Goal: Task Accomplishment & Management: Complete application form

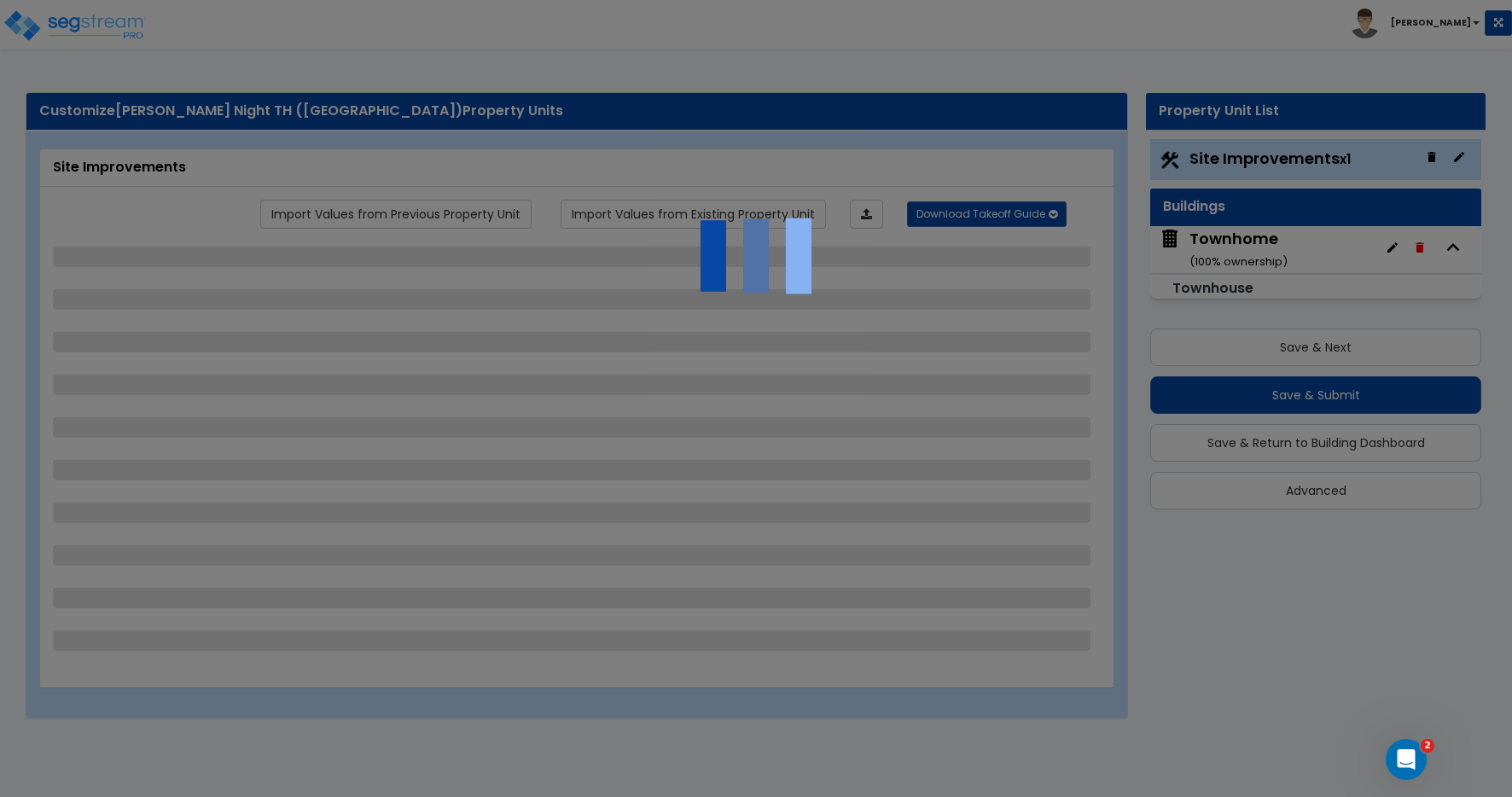
select select "2"
select select "1"
select select "2"
select select "1"
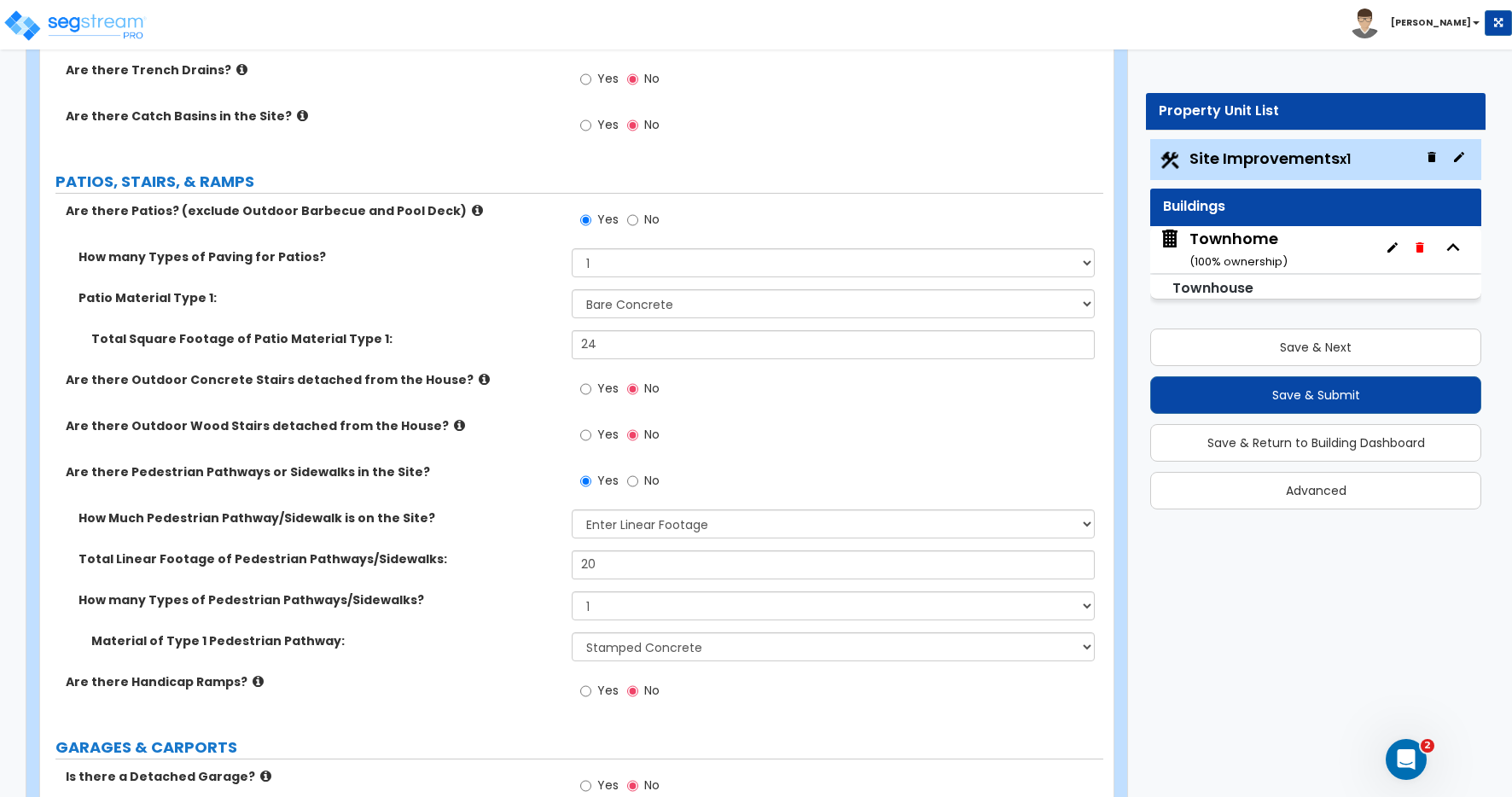
scroll to position [592, 0]
click at [627, 654] on select "Please Choose One Bare Concrete Stamped Concrete Brick Pavers Stone Pavers Wood…" at bounding box center [833, 645] width 523 height 29
select select "1"
click at [572, 631] on select "Please Choose One Bare Concrete Stamped Concrete Brick Pavers Stone Pavers Wood…" at bounding box center [833, 645] width 523 height 29
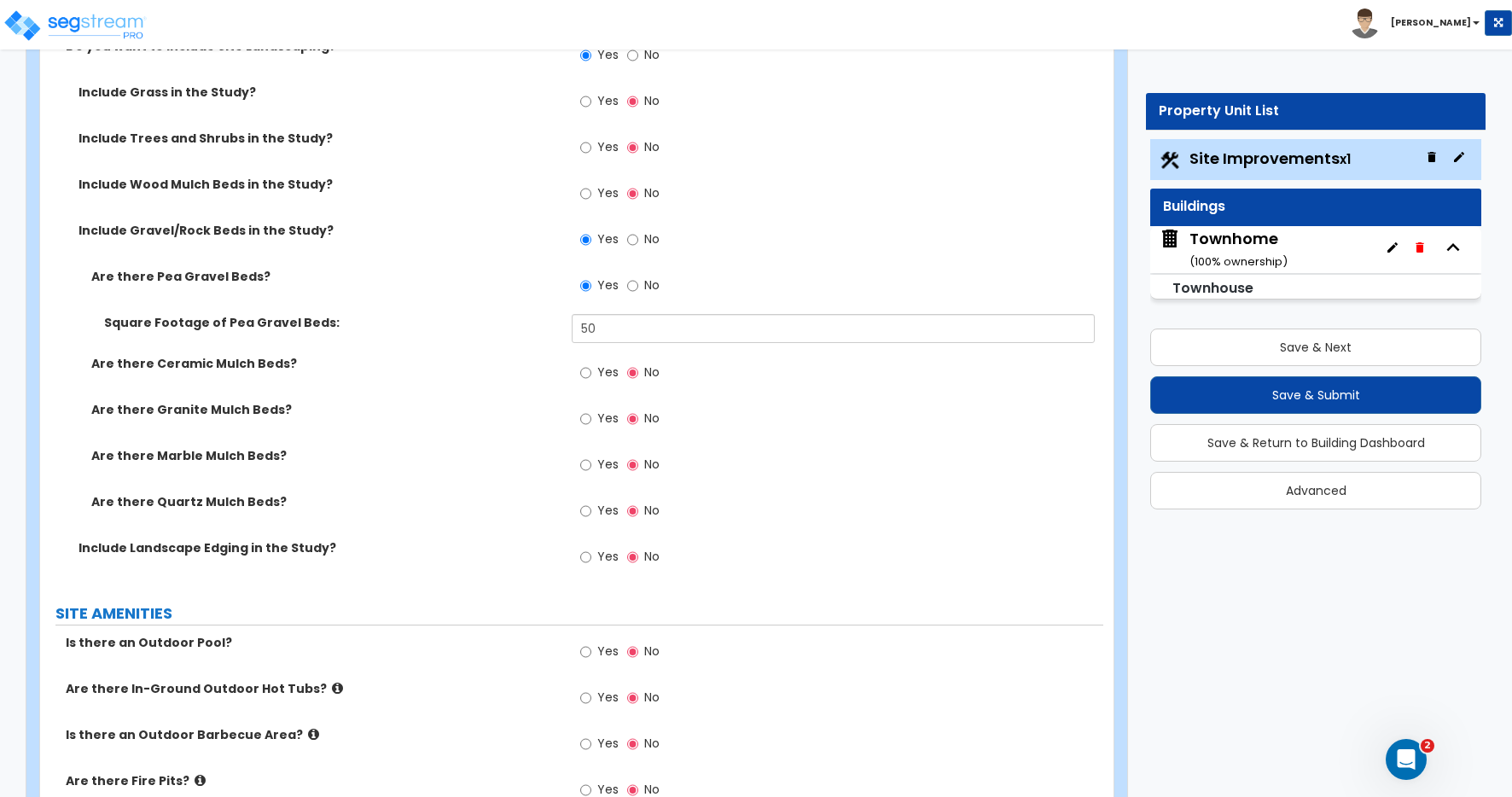
scroll to position [1521, 0]
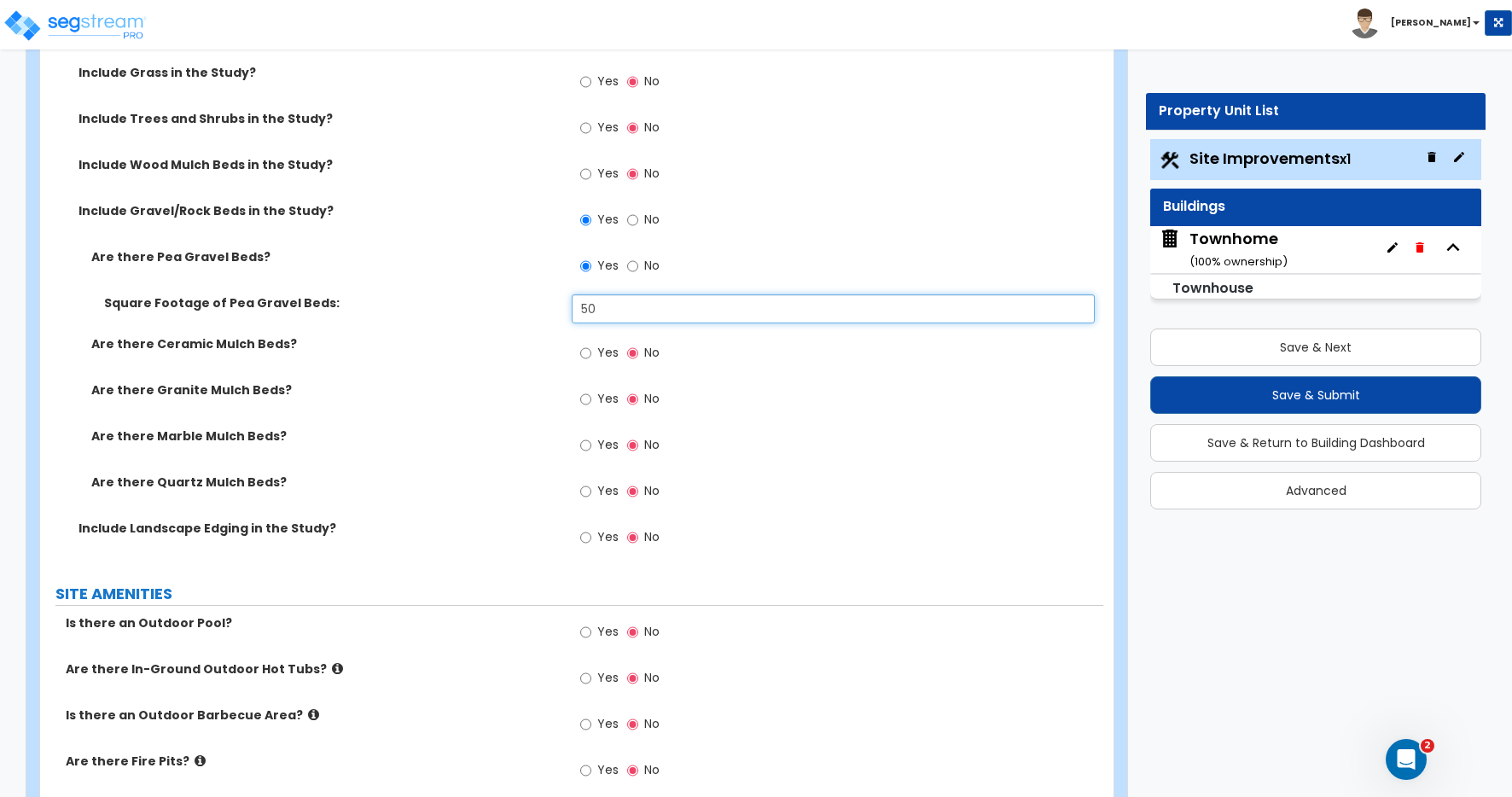
drag, startPoint x: 602, startPoint y: 311, endPoint x: 543, endPoint y: 310, distance: 59.0
click at [543, 310] on div "Square Footage of Pea Gravel Beds: 50" at bounding box center [571, 314] width 1063 height 41
type input "60"
click at [525, 363] on div "Are there Ceramic Mulch Beds? Yes No" at bounding box center [571, 358] width 1063 height 46
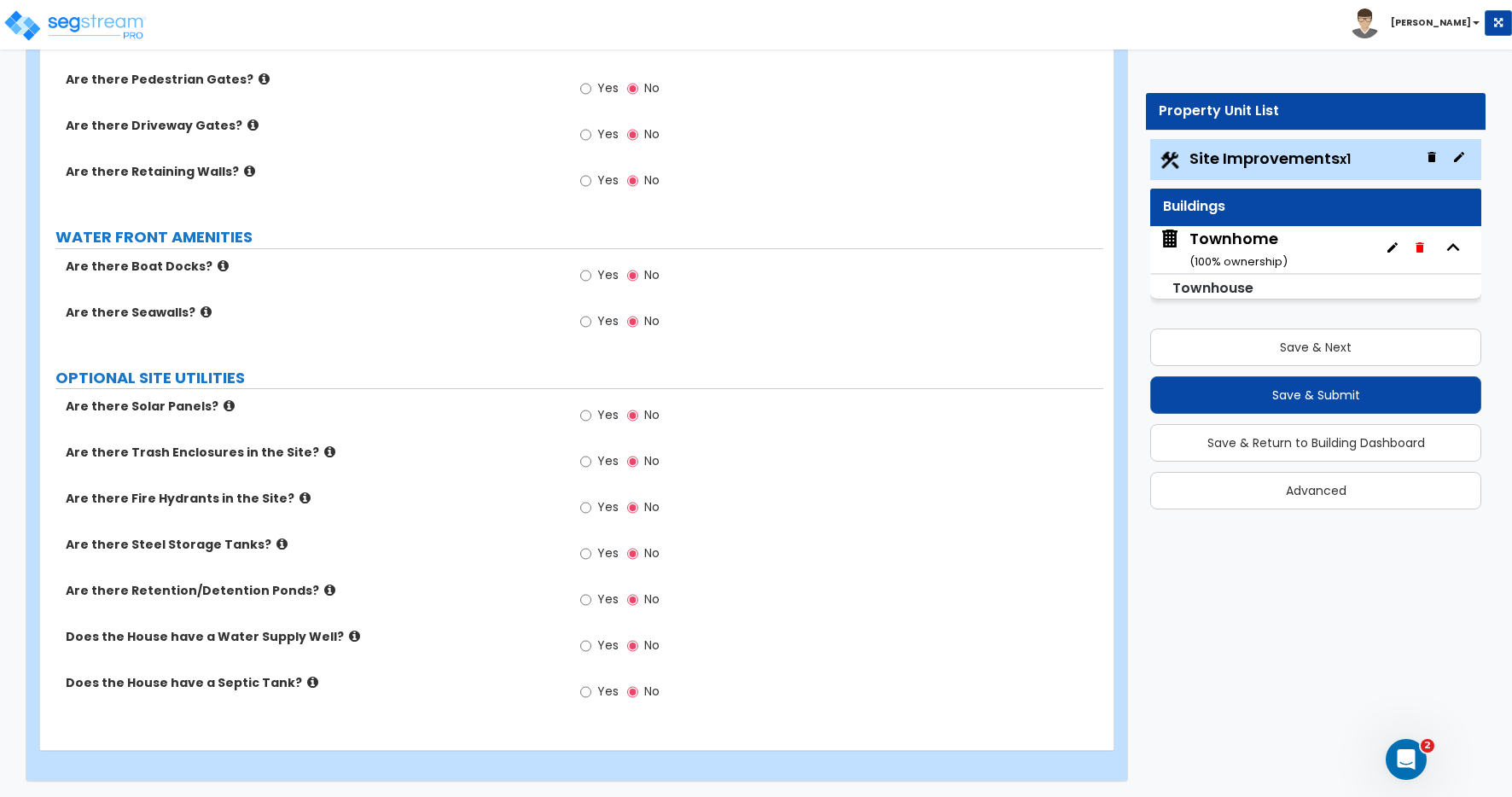
scroll to position [2764, 0]
click at [1290, 345] on button "Save & Next" at bounding box center [1316, 348] width 331 height 38
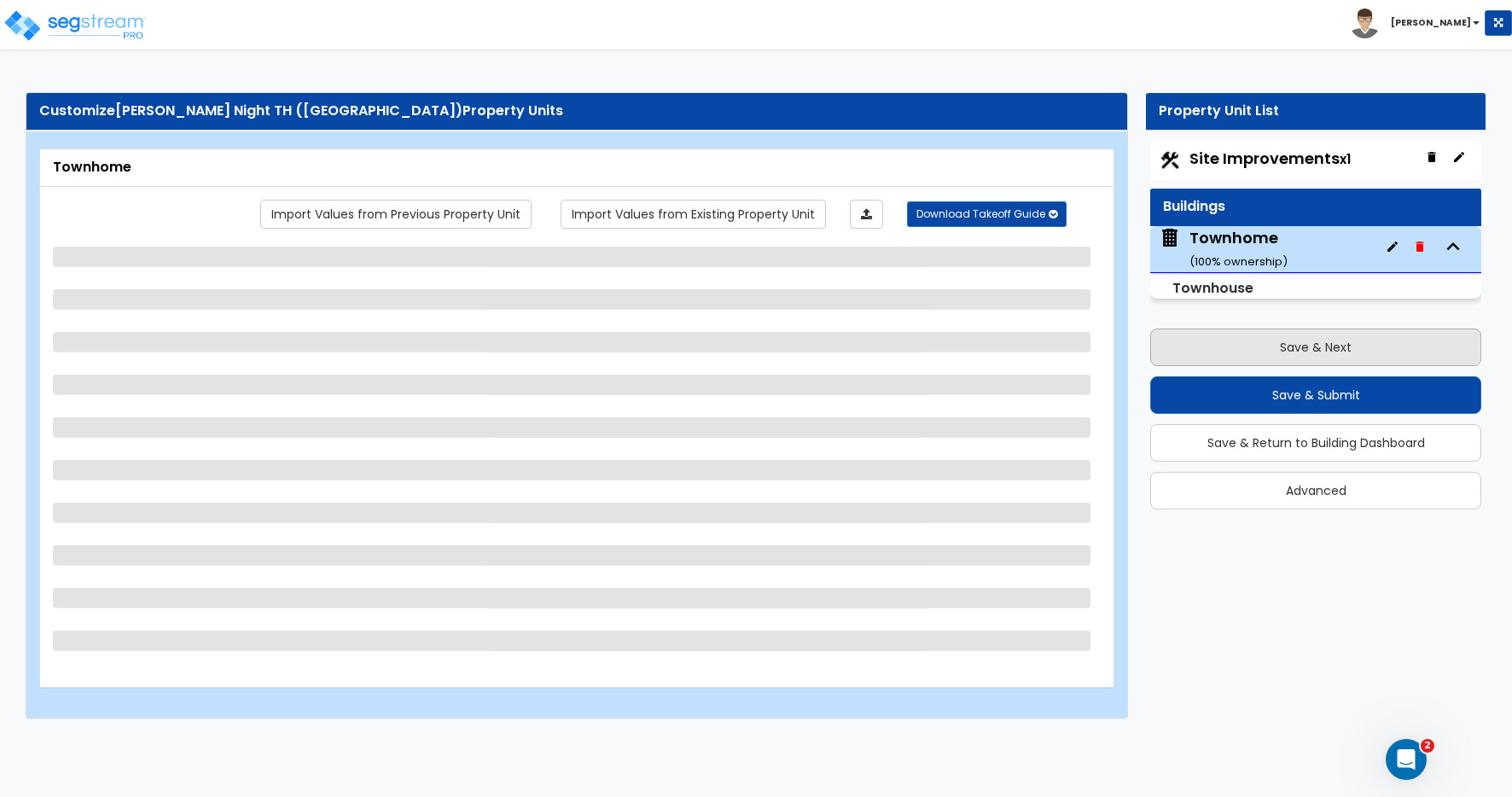
scroll to position [0, 0]
select select "1"
select select "2"
select select "7"
select select "1"
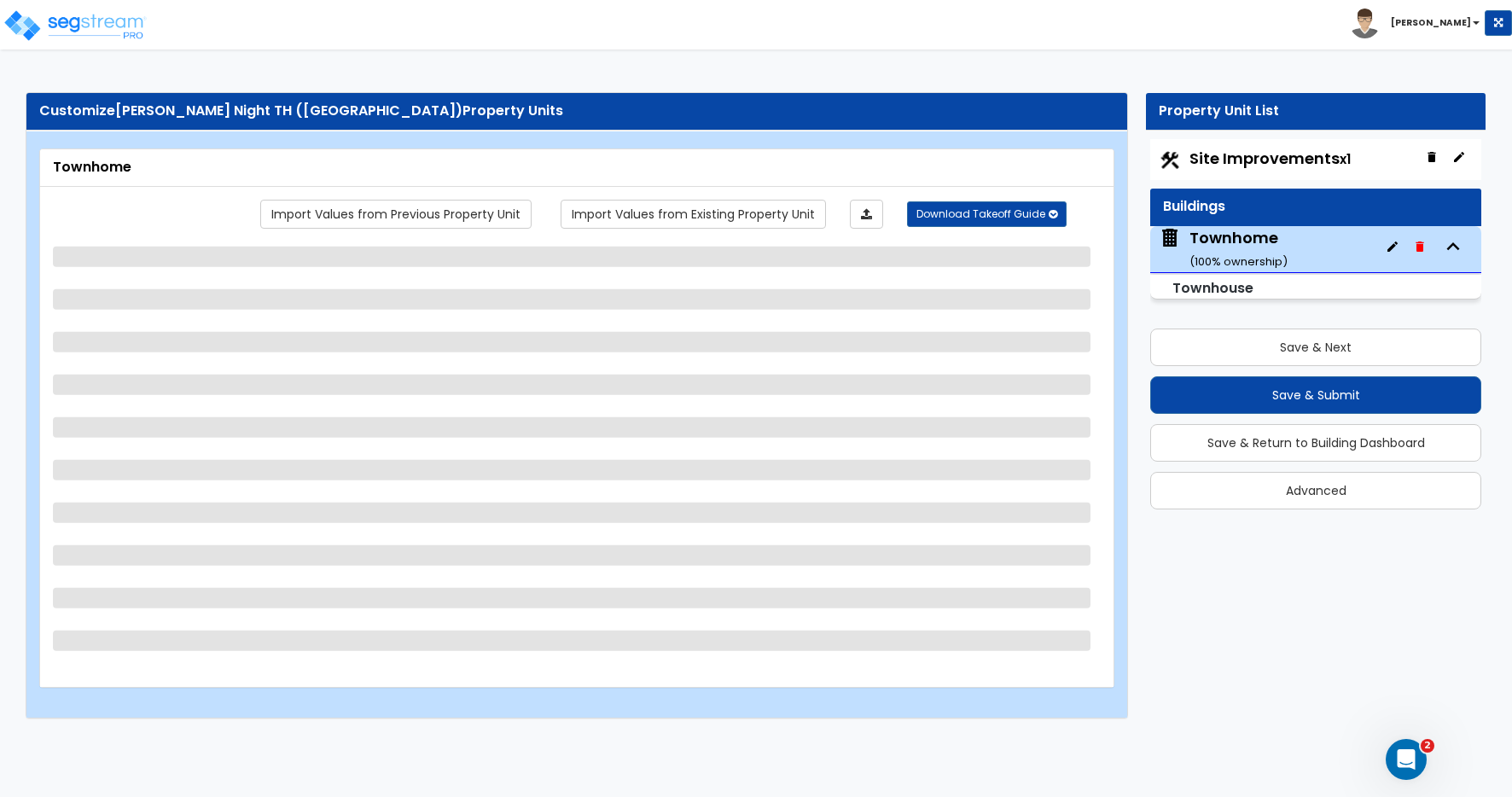
select select "1"
select select "2"
select select "5"
select select "3"
select select "1"
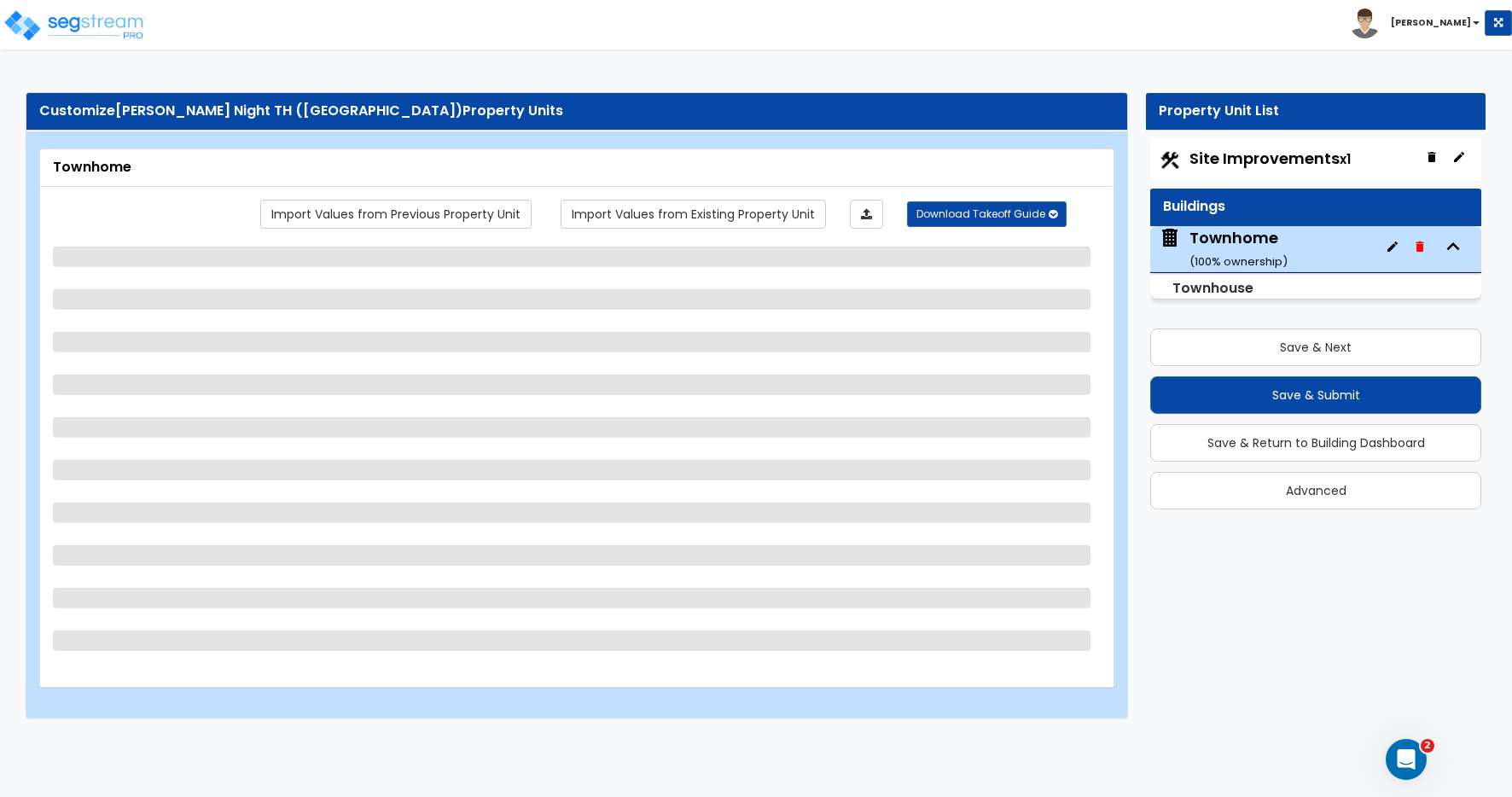
select select "1"
select select "2"
select select "1"
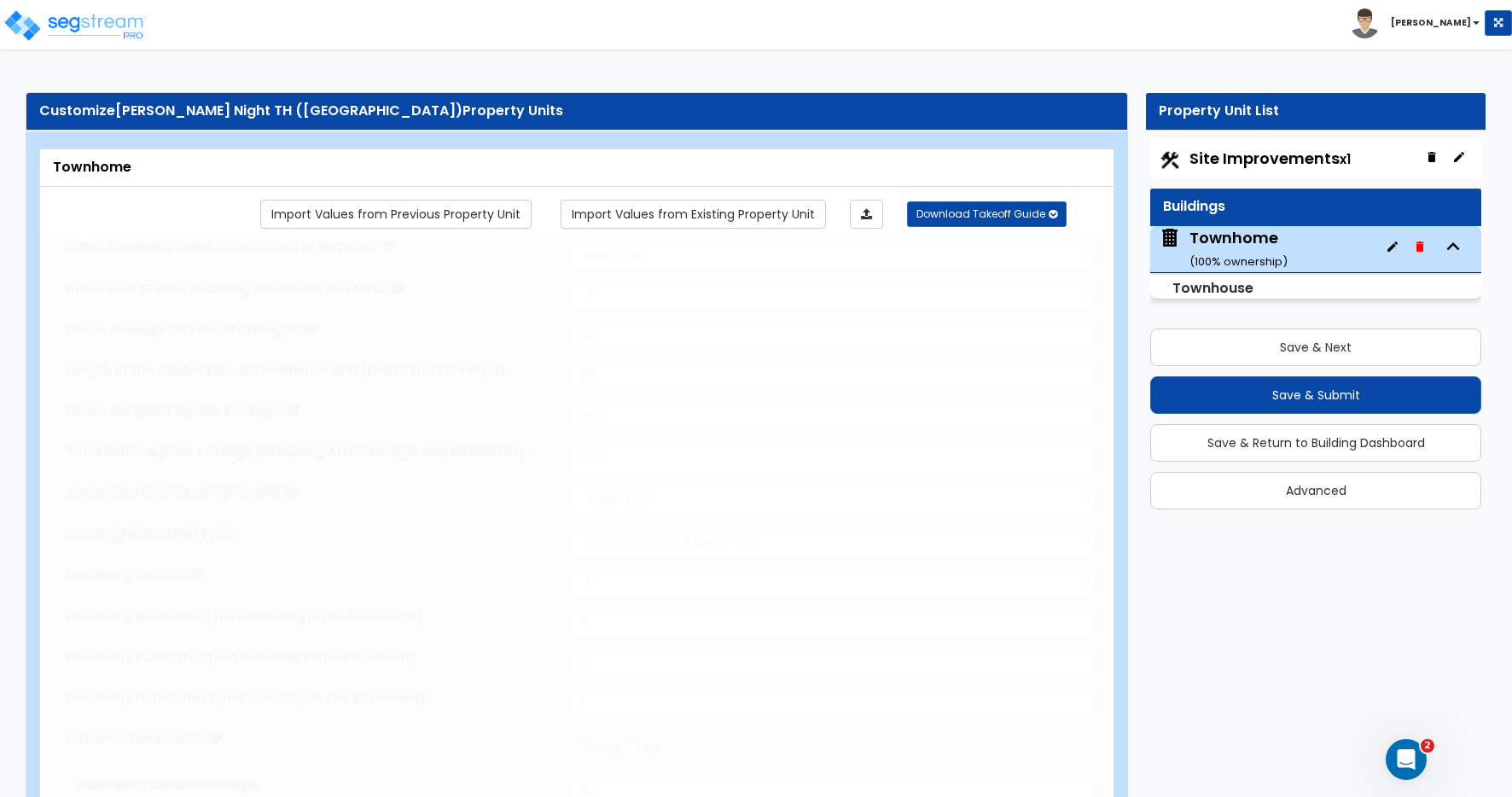
type input "2"
radio input "true"
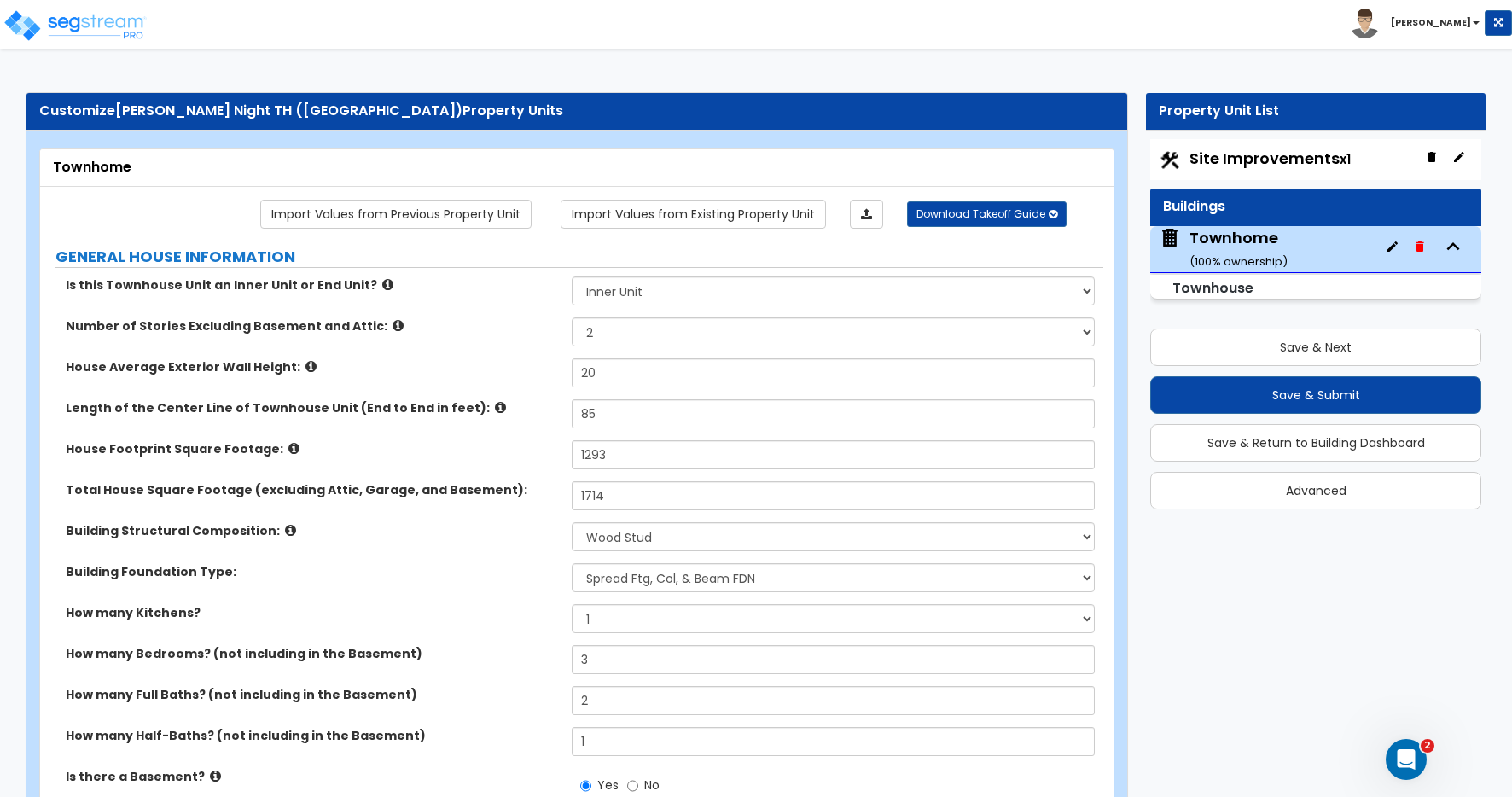
click at [515, 301] on div "Is this Townhouse Unit an Inner Unit or End Unit? Please Choose One Inner Unit …" at bounding box center [571, 296] width 1063 height 41
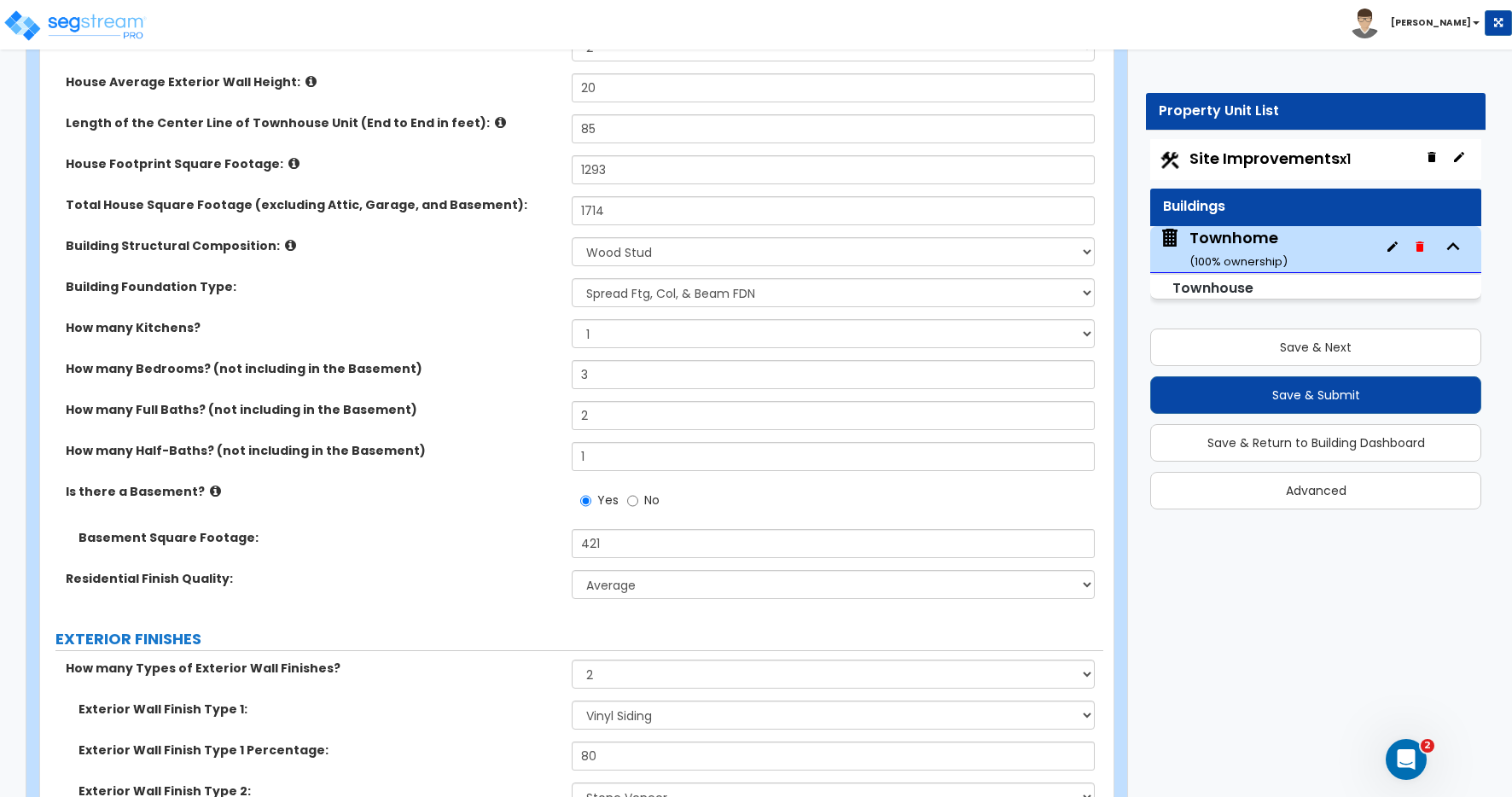
scroll to position [287, 0]
drag, startPoint x: 606, startPoint y: 546, endPoint x: 593, endPoint y: 542, distance: 13.6
click at [592, 542] on input "421" at bounding box center [833, 541] width 523 height 29
type input "4"
type input "725"
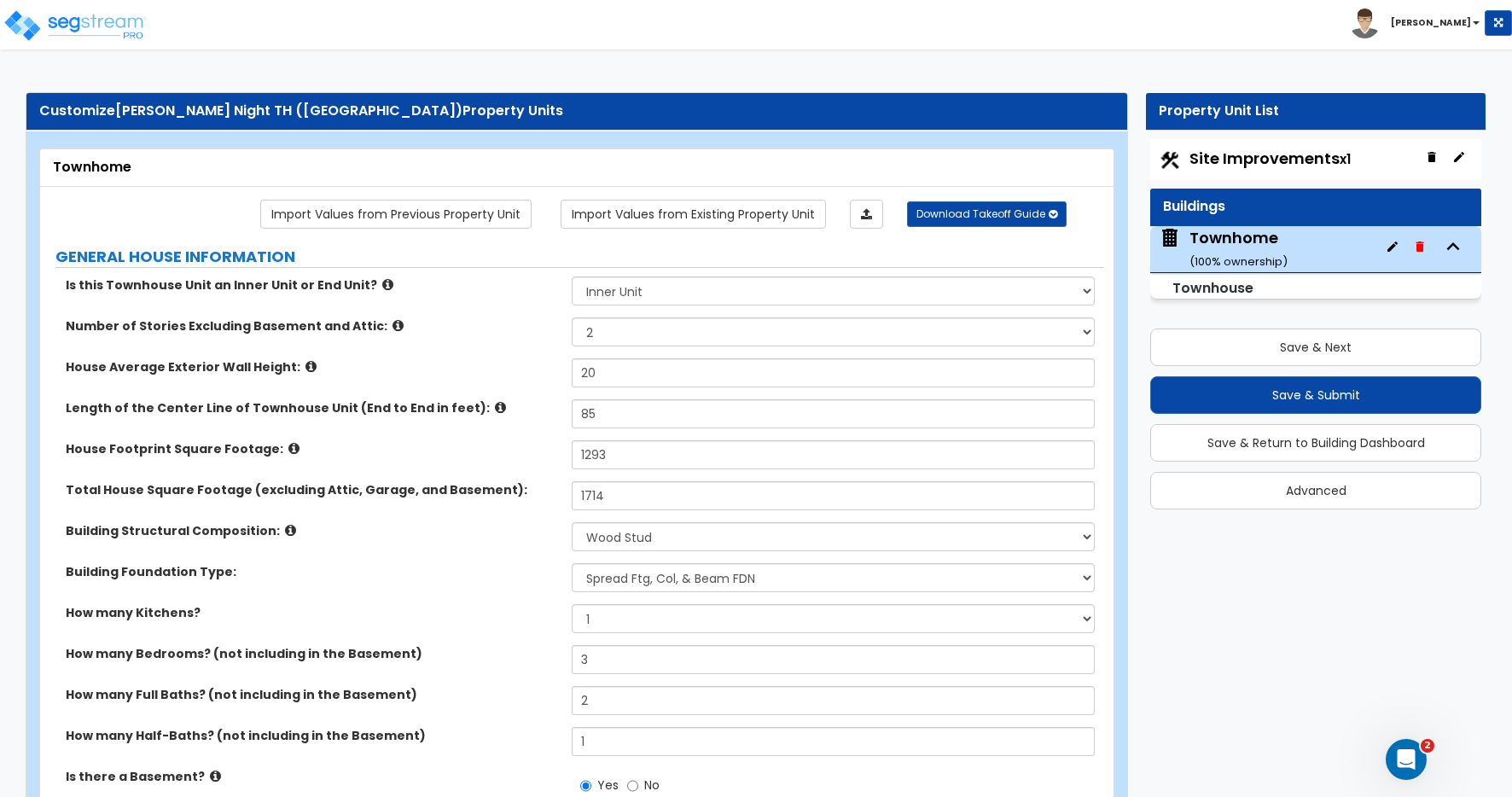
scroll to position [116, 0]
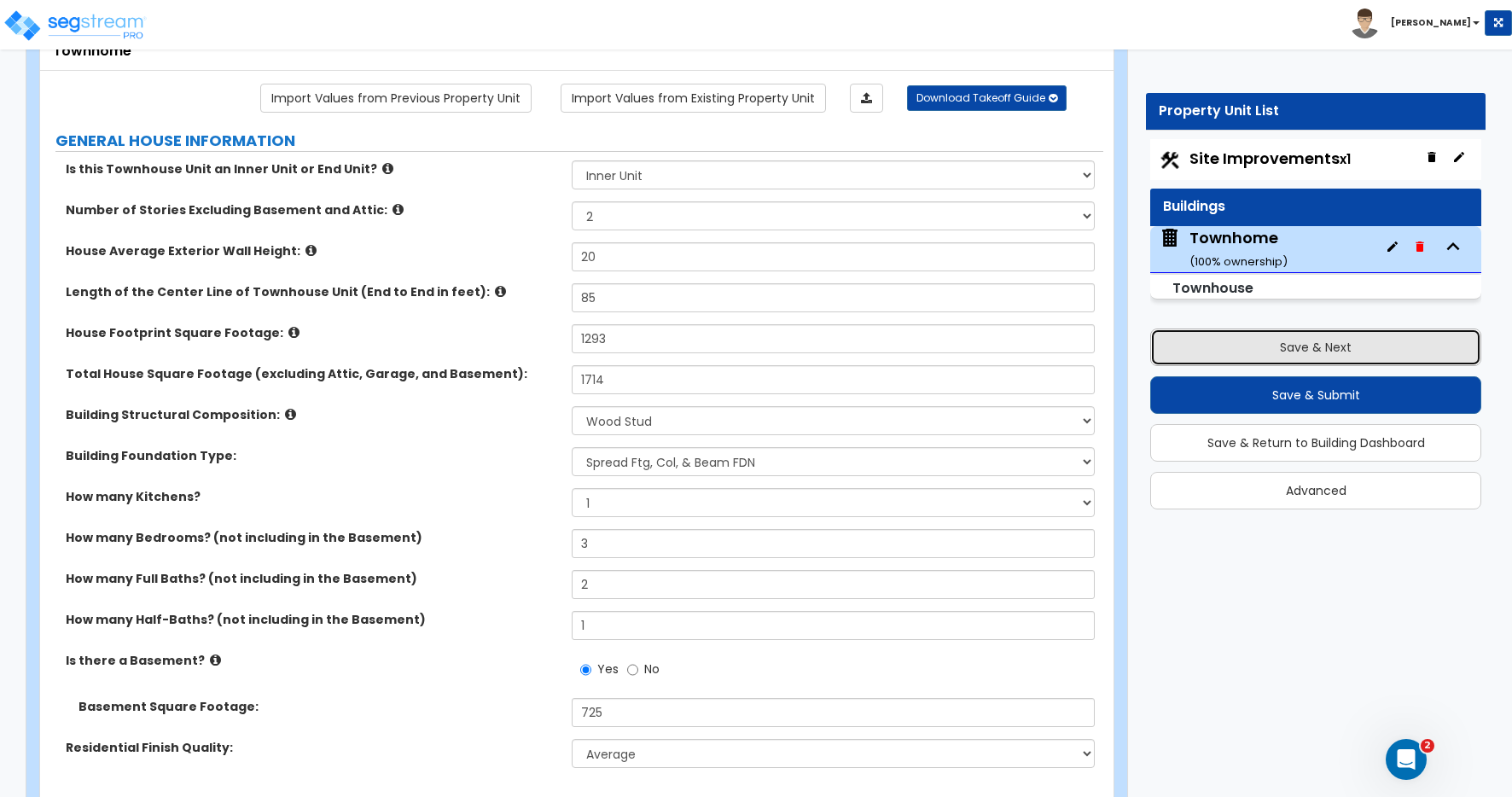
click at [1289, 340] on button "Save & Next" at bounding box center [1316, 348] width 331 height 38
select select "2"
select select "1"
select select "2"
select select "1"
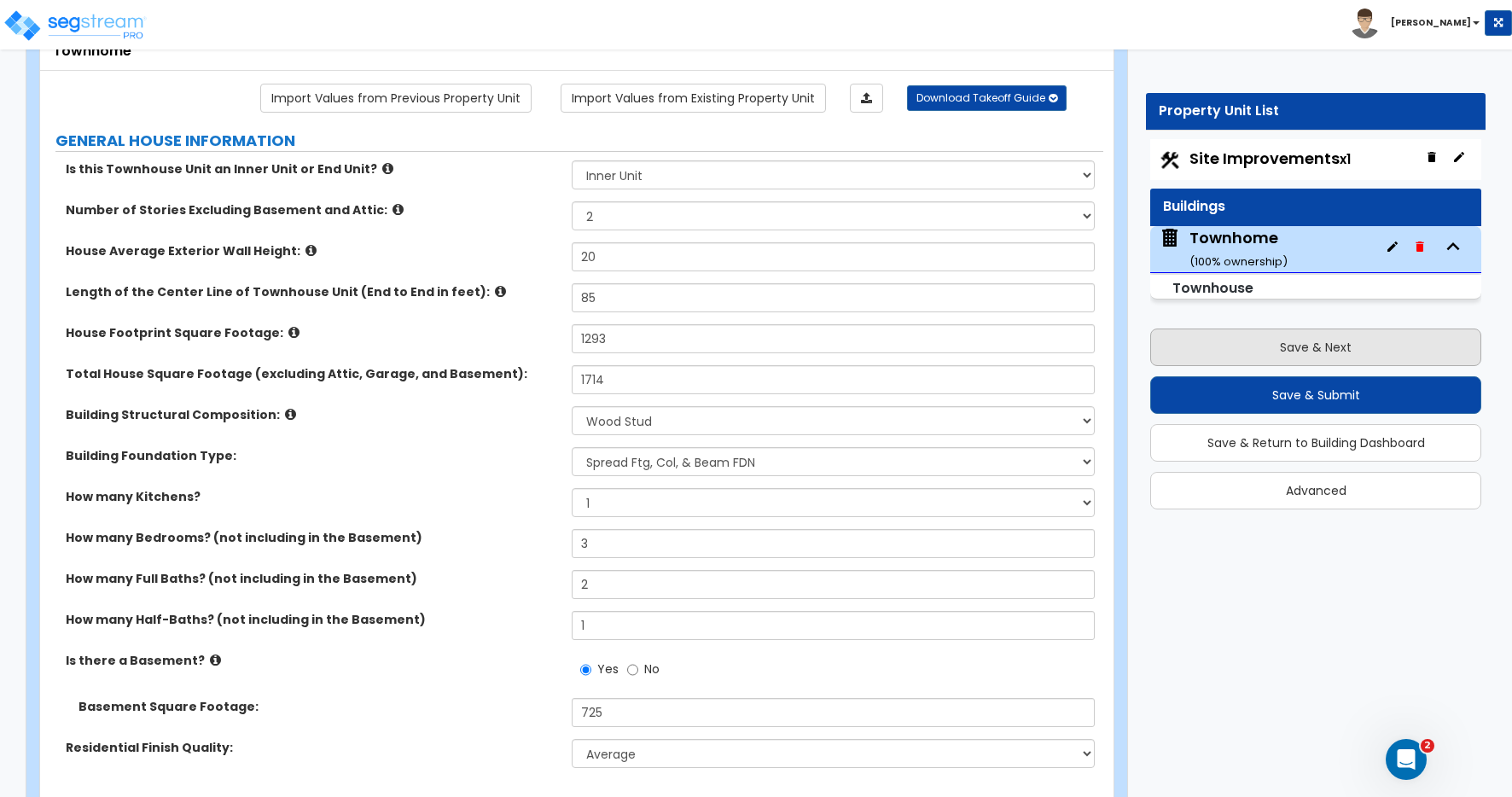
select select "1"
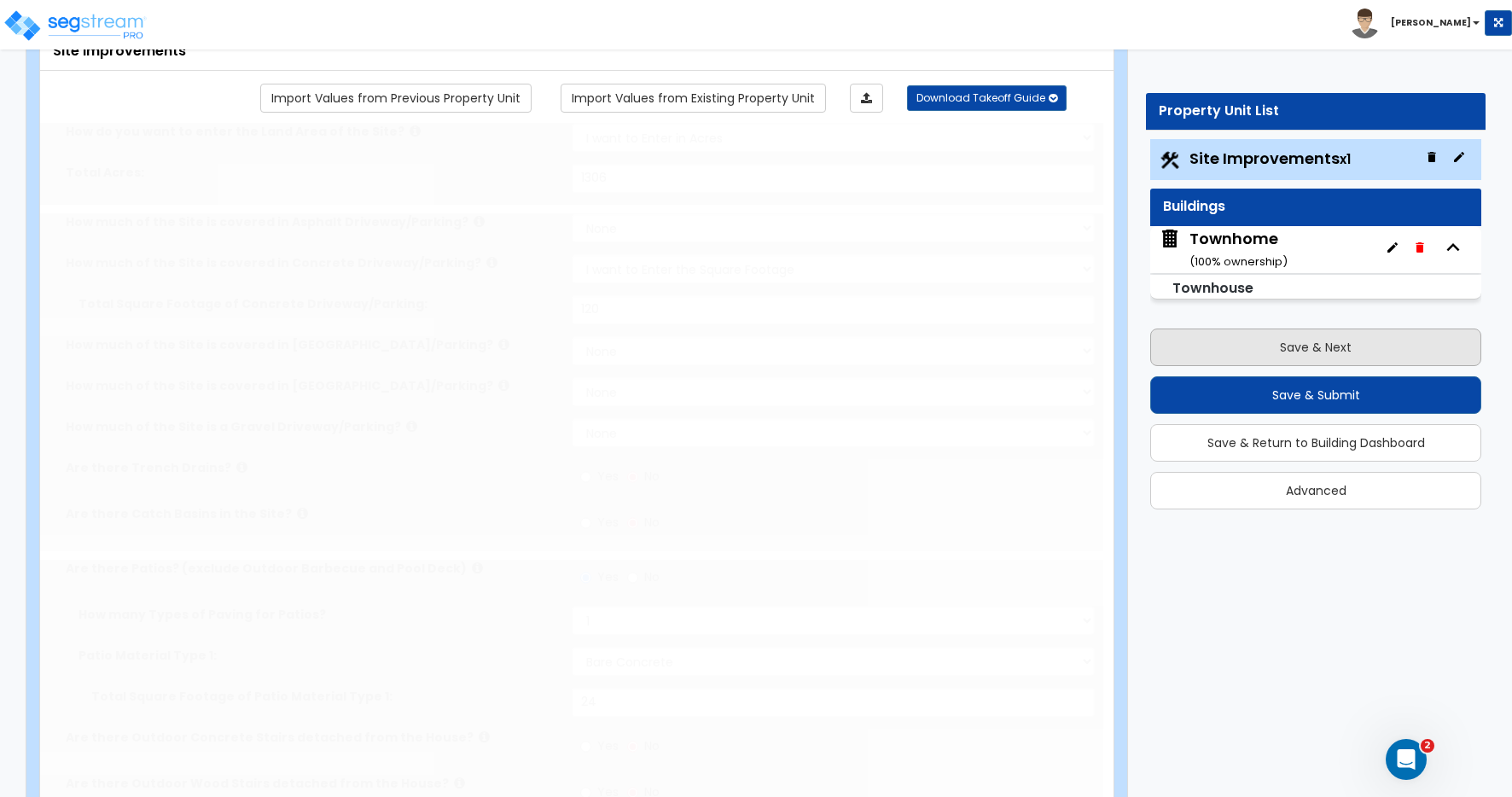
scroll to position [0, 0]
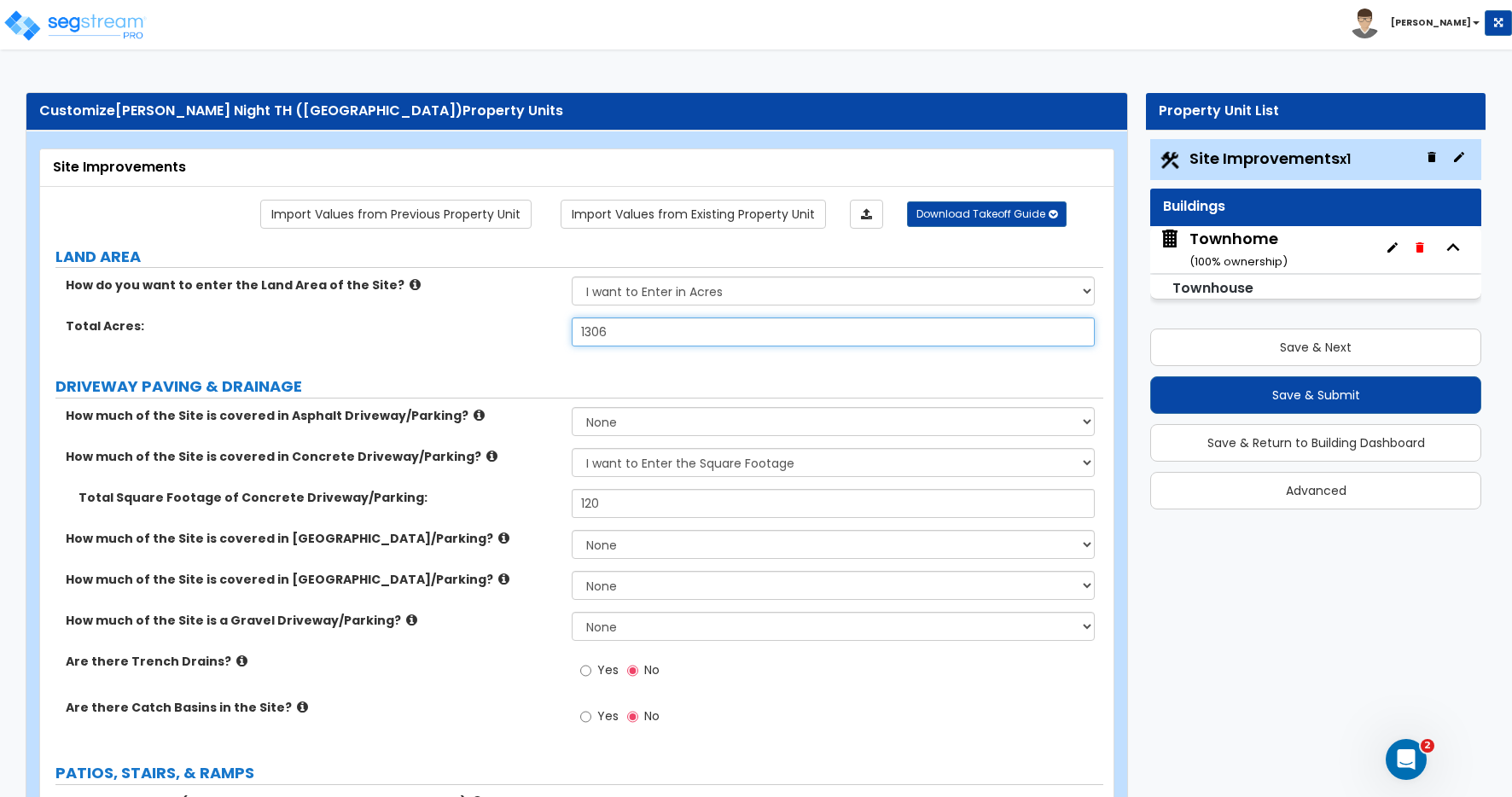
drag, startPoint x: 608, startPoint y: 333, endPoint x: 534, endPoint y: 329, distance: 74.1
click at [534, 329] on div "Total Acres: 1306" at bounding box center [571, 337] width 1063 height 41
type input "0.03"
click at [464, 326] on label "Total Acres:" at bounding box center [312, 325] width 493 height 17
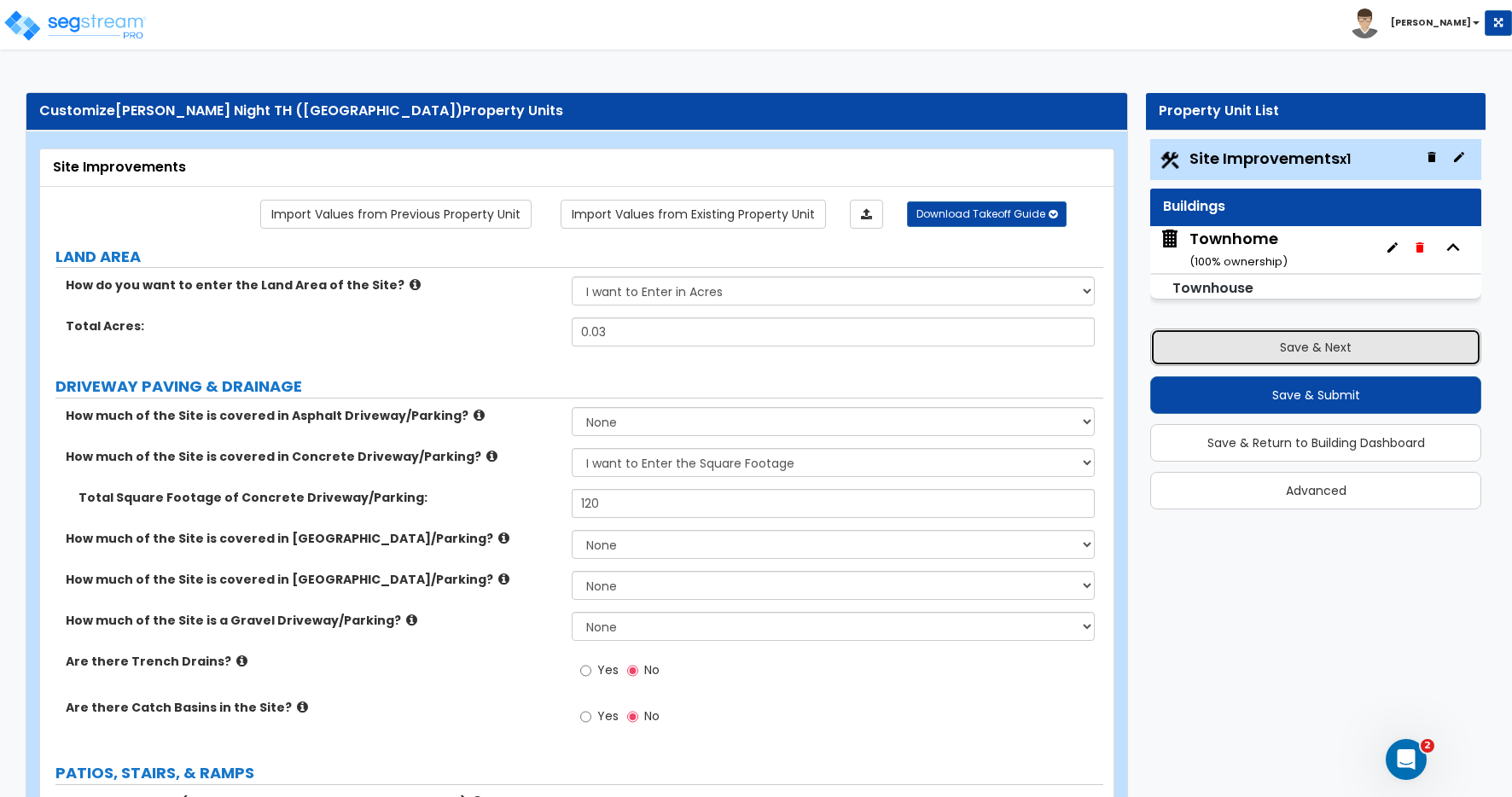
click at [1306, 347] on button "Save & Next" at bounding box center [1316, 348] width 331 height 38
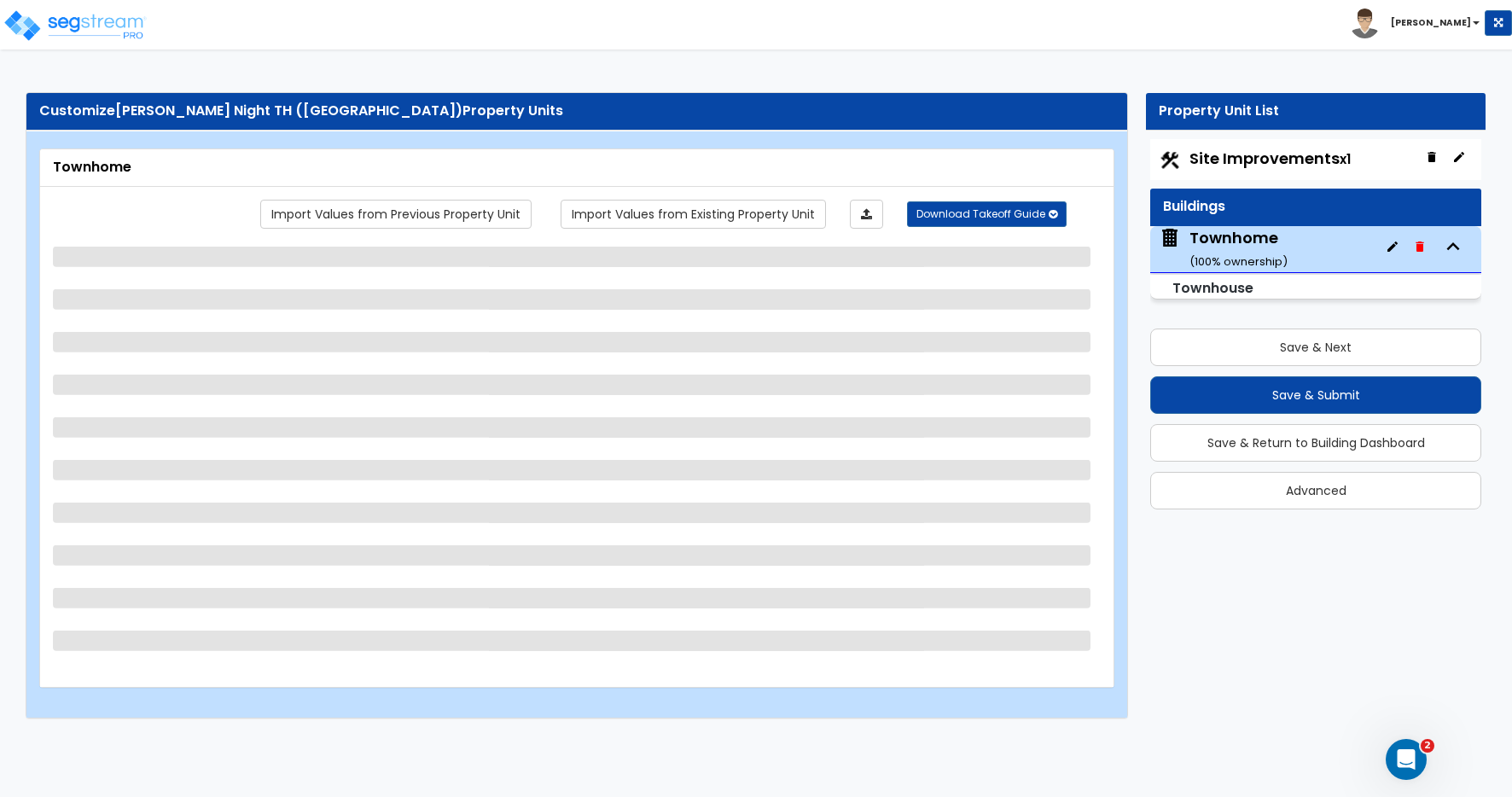
select select "1"
select select "2"
select select "7"
select select "1"
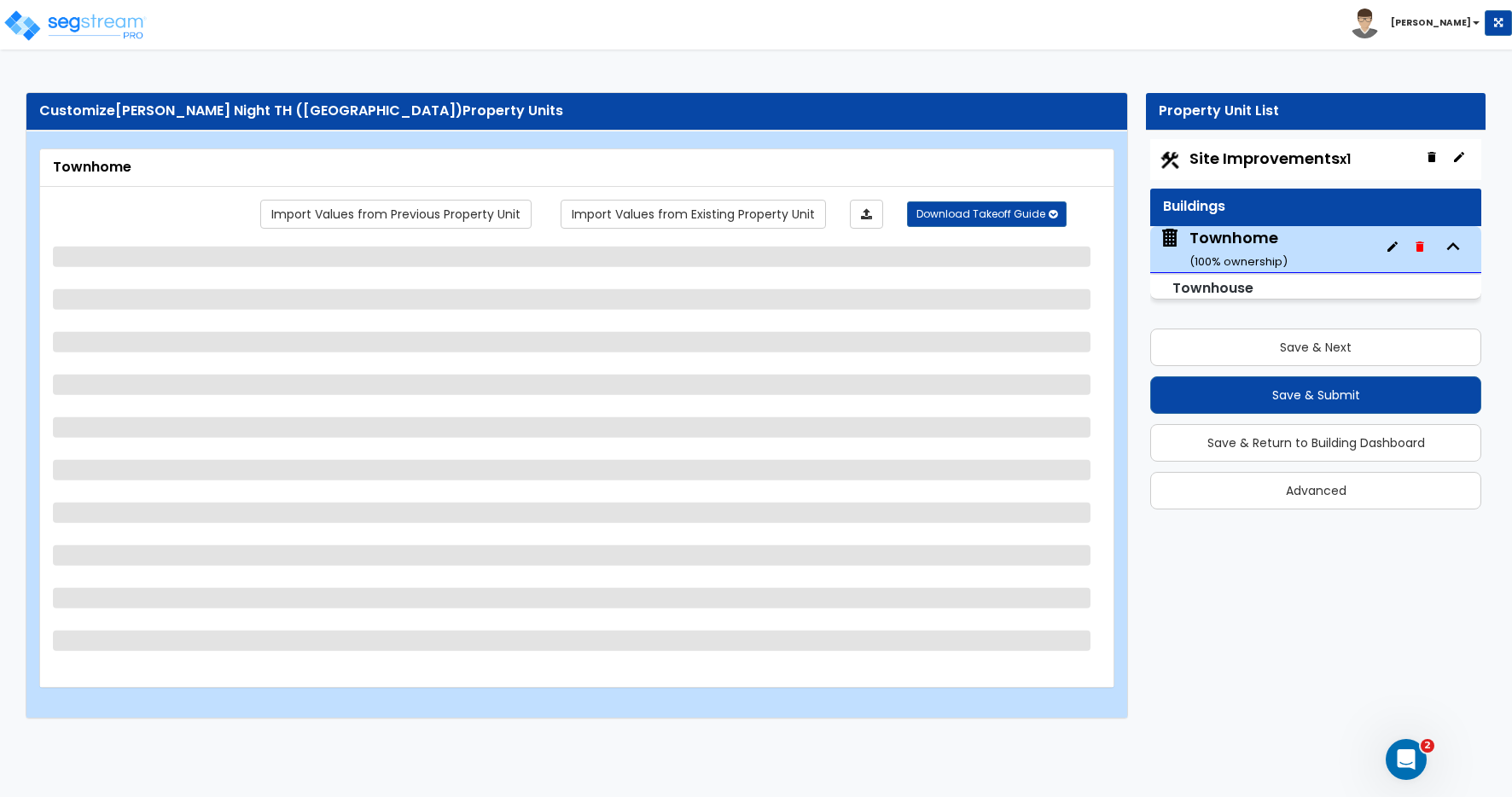
select select "2"
select select "5"
select select "3"
select select "1"
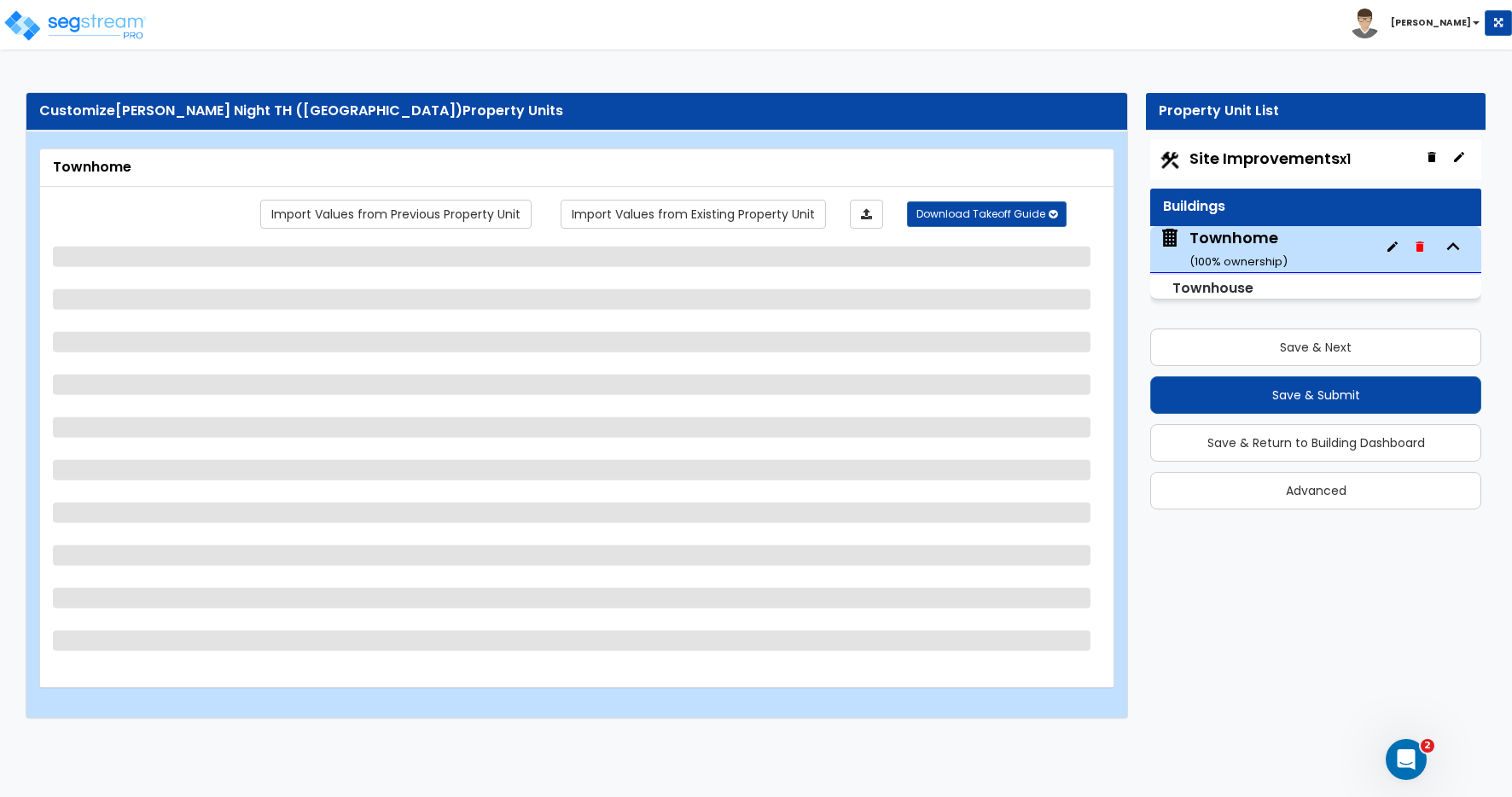
select select "2"
select select "1"
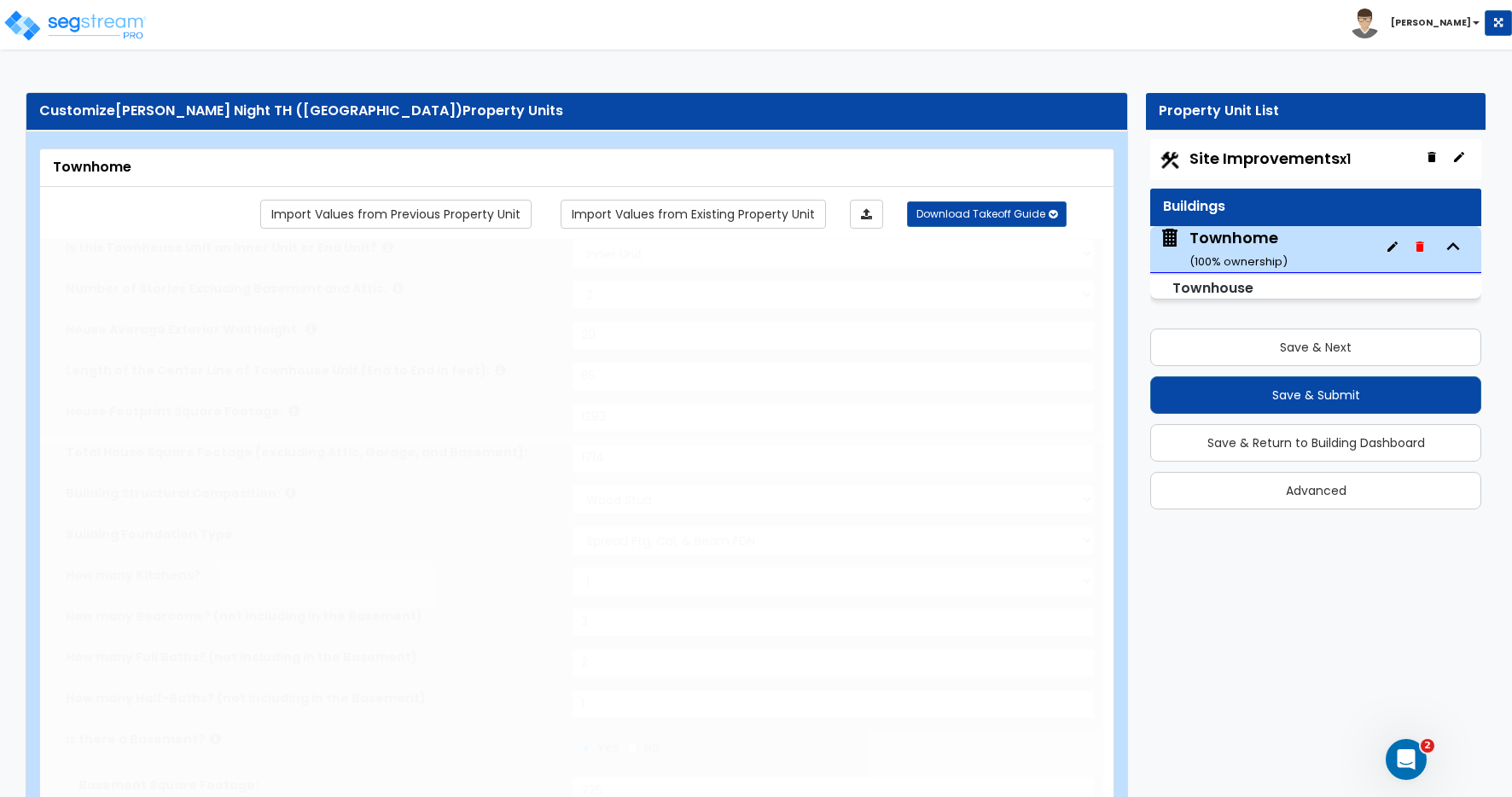
type input "2"
radio input "true"
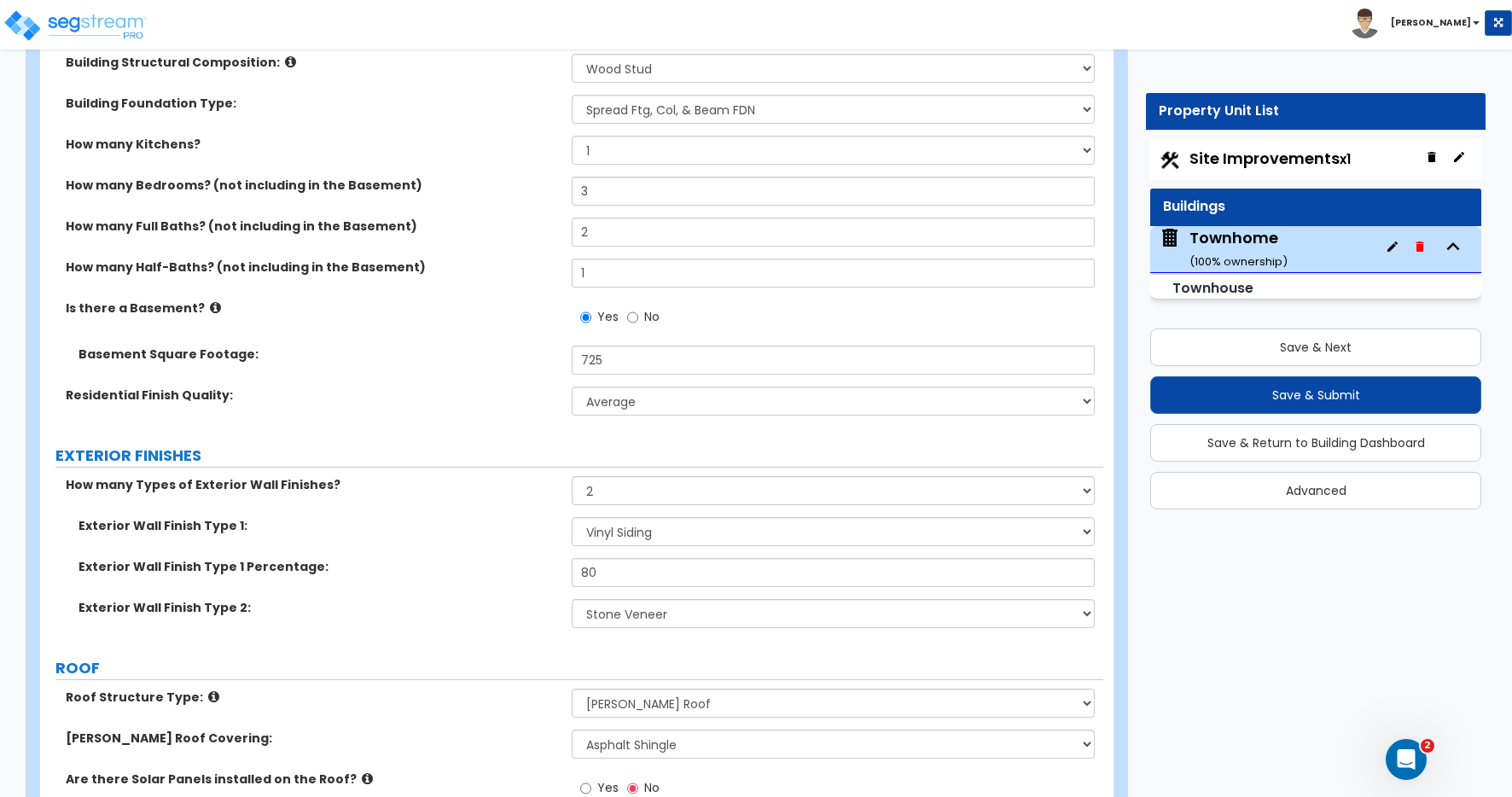
scroll to position [709, 0]
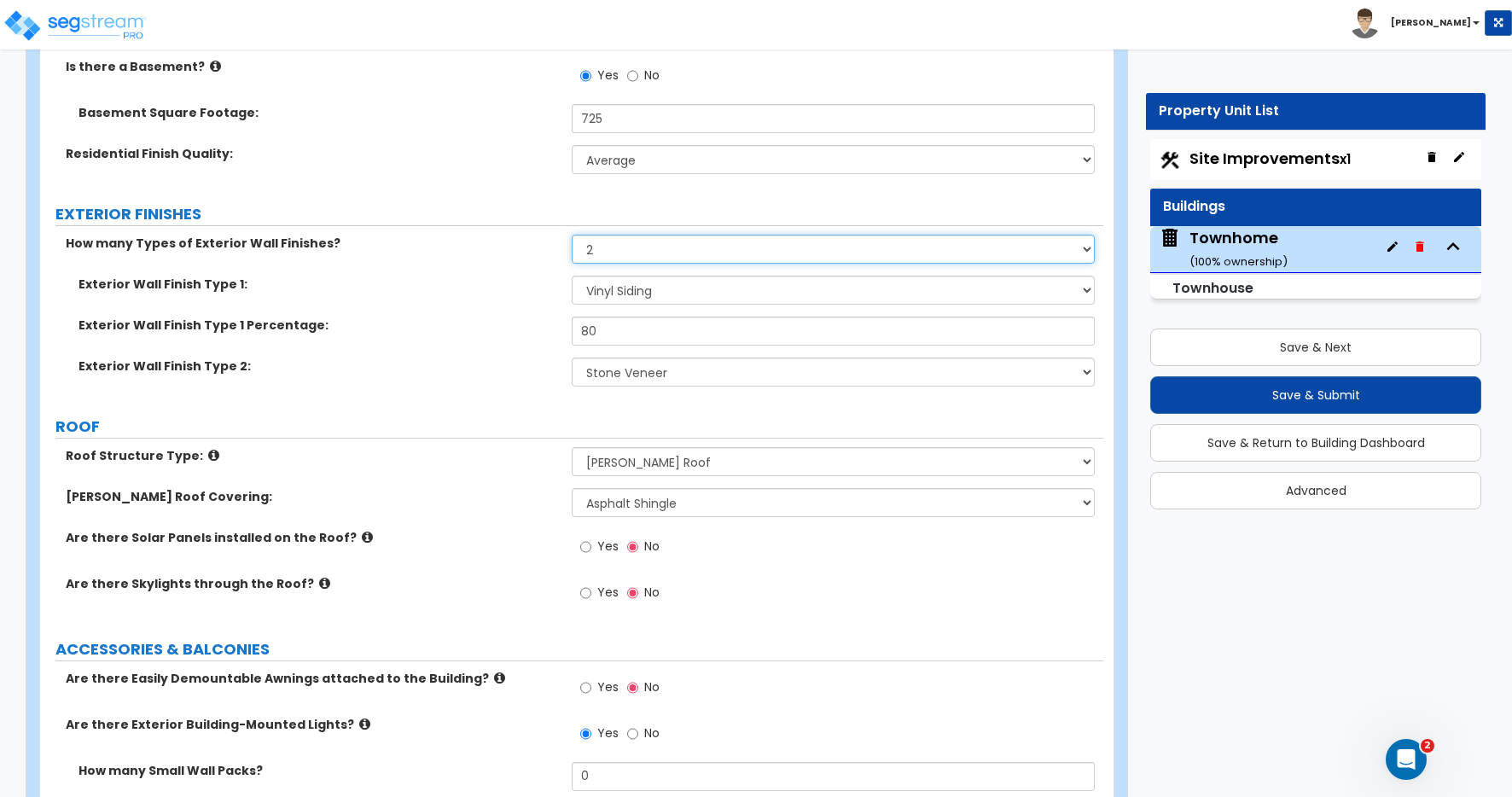
click at [601, 248] on select "None 1 2 3" at bounding box center [833, 248] width 523 height 29
select select "1"
click at [572, 234] on select "None 1 2 3" at bounding box center [833, 248] width 523 height 29
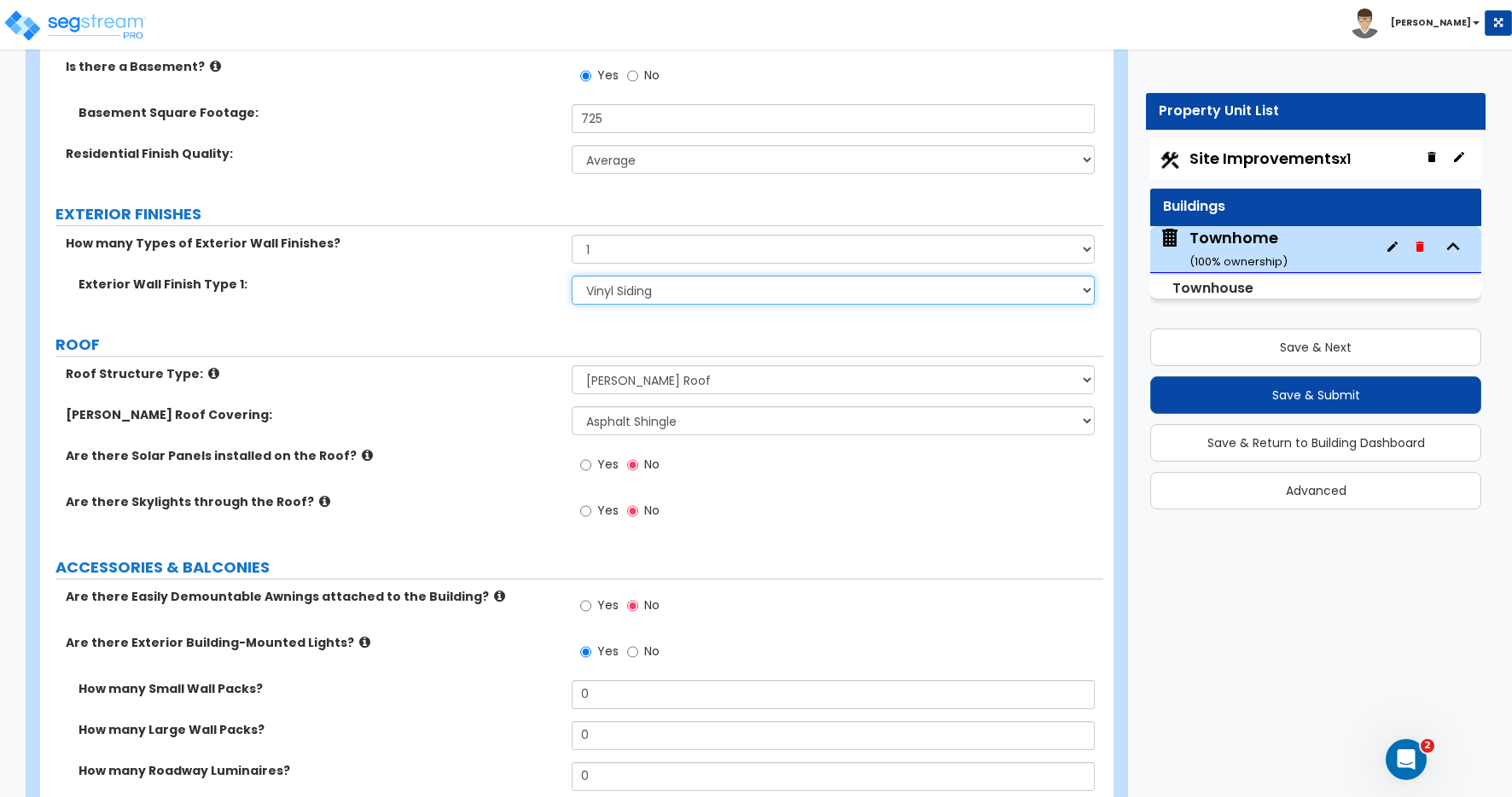
click at [603, 289] on select "Please Choose One No Finish/Shared Wall No Wall Brick Veneer Stone Veneer Wood …" at bounding box center [833, 289] width 523 height 29
select select "7"
click at [572, 275] on select "Please Choose One No Finish/Shared Wall No Wall Brick Veneer Stone Veneer Wood …" at bounding box center [833, 289] width 523 height 29
click at [405, 298] on div "Exterior Wall Finish Type 1: Please Choose One No Finish/Shared Wall No Wall Br…" at bounding box center [571, 295] width 1063 height 41
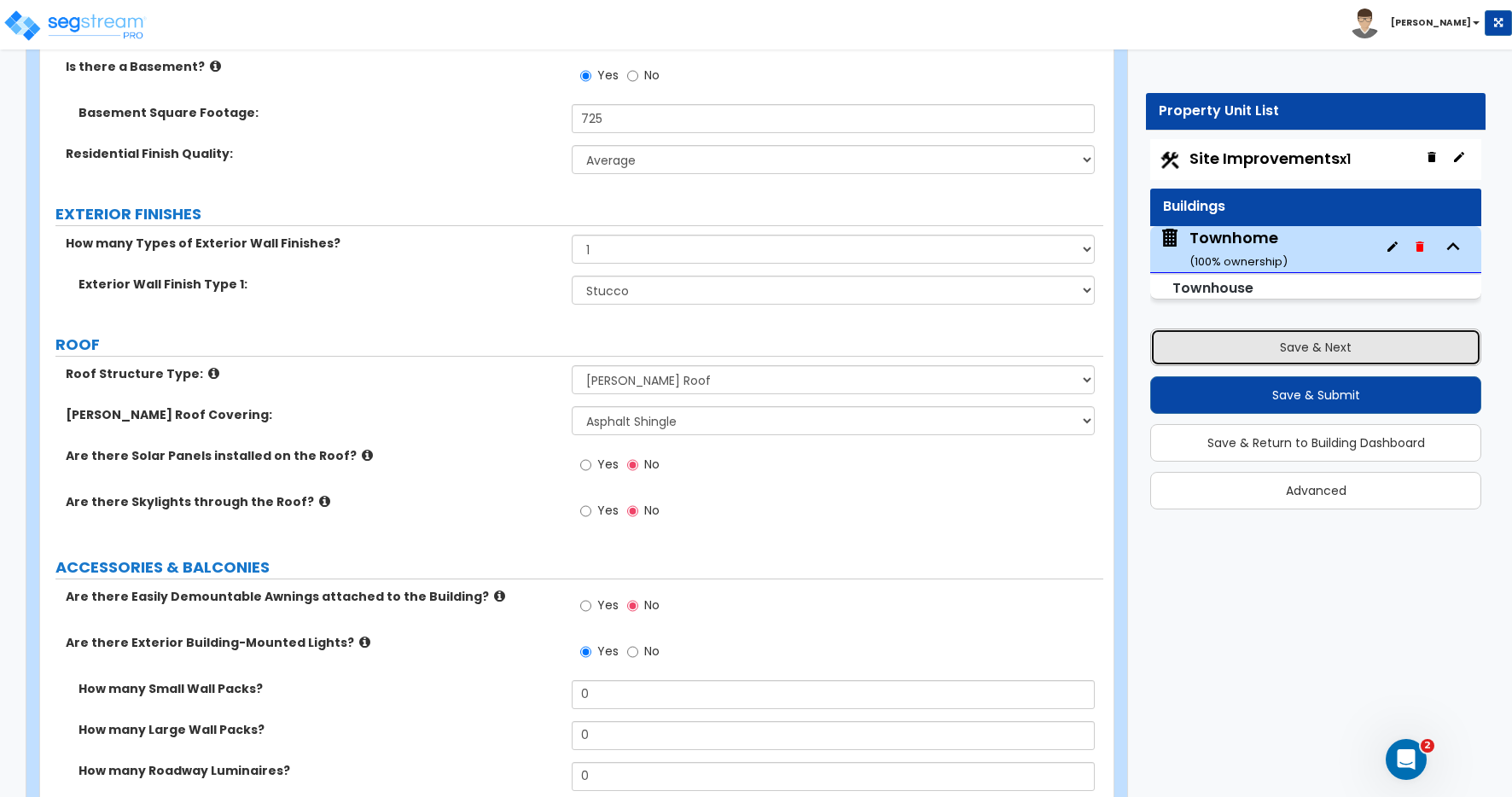
click at [1313, 344] on button "Save & Next" at bounding box center [1316, 348] width 331 height 38
select select "2"
select select "1"
select select "2"
select select "1"
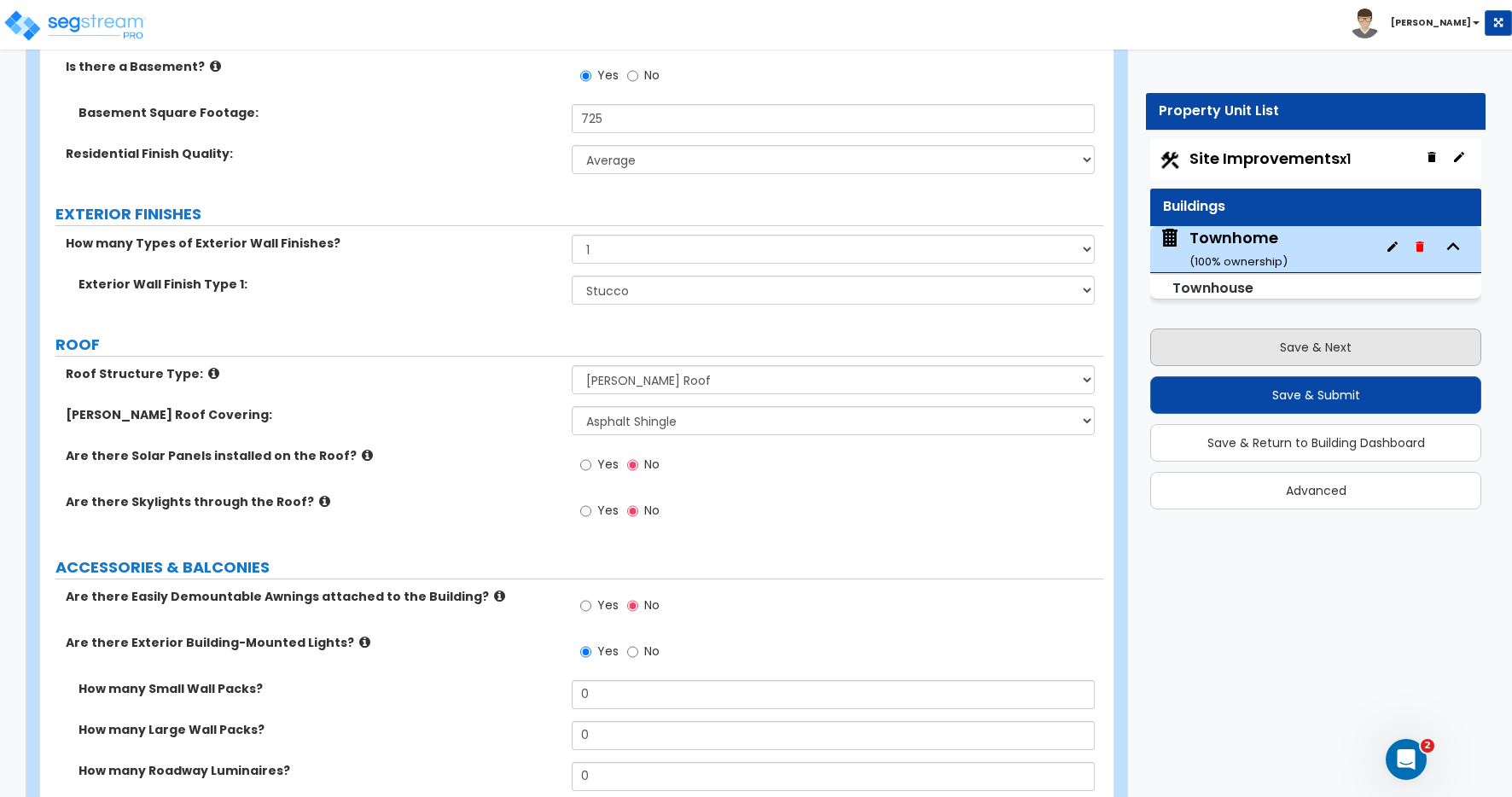
select select "1"
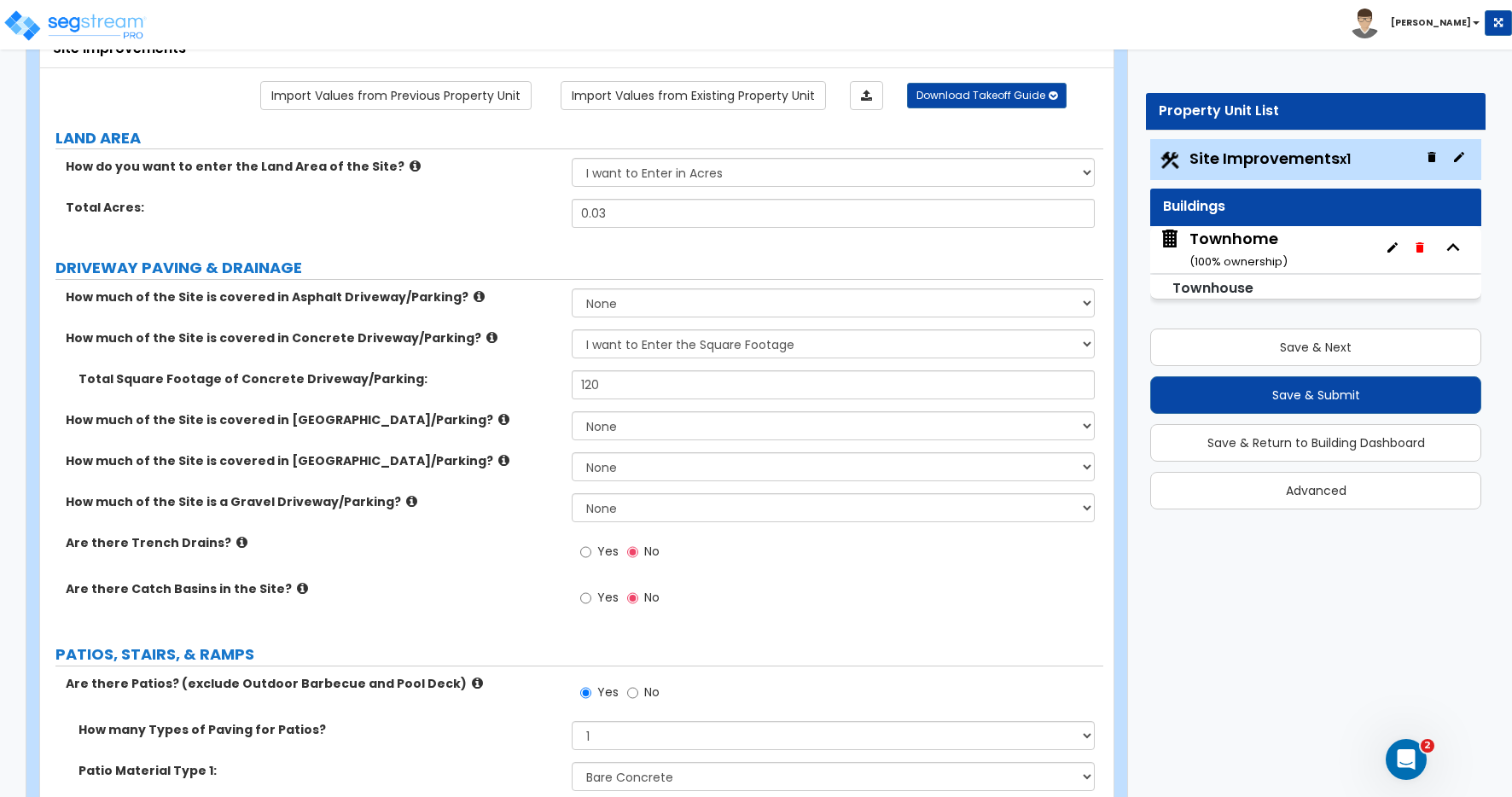
scroll to position [119, 0]
drag, startPoint x: 606, startPoint y: 386, endPoint x: 618, endPoint y: 384, distance: 12.2
click at [607, 385] on input "120" at bounding box center [833, 385] width 523 height 29
drag, startPoint x: 597, startPoint y: 382, endPoint x: 500, endPoint y: 371, distance: 97.6
click at [502, 371] on div "Total Square Footage of Concrete Driveway/Parking: 120" at bounding box center [571, 391] width 1063 height 41
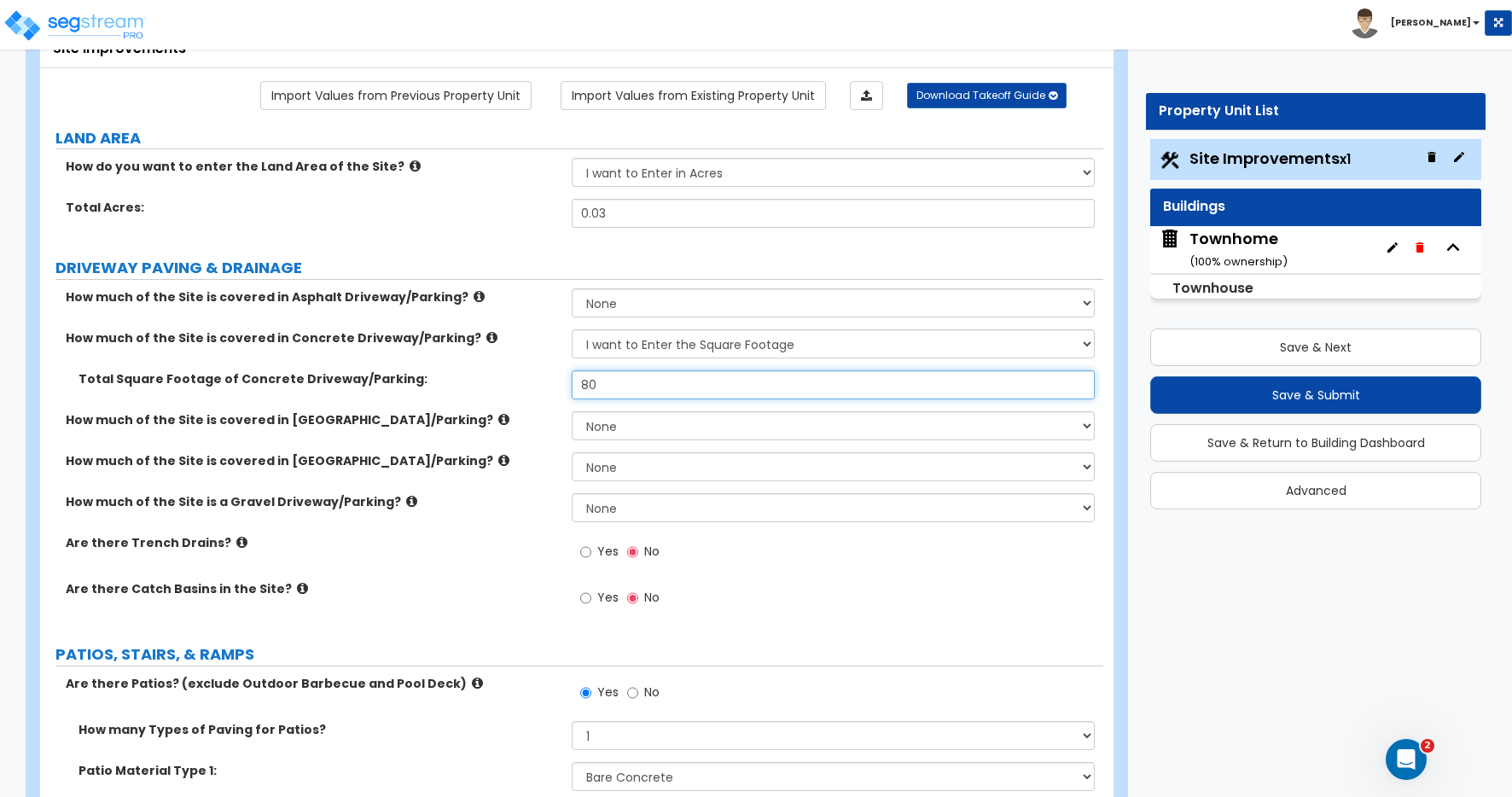
type input "80"
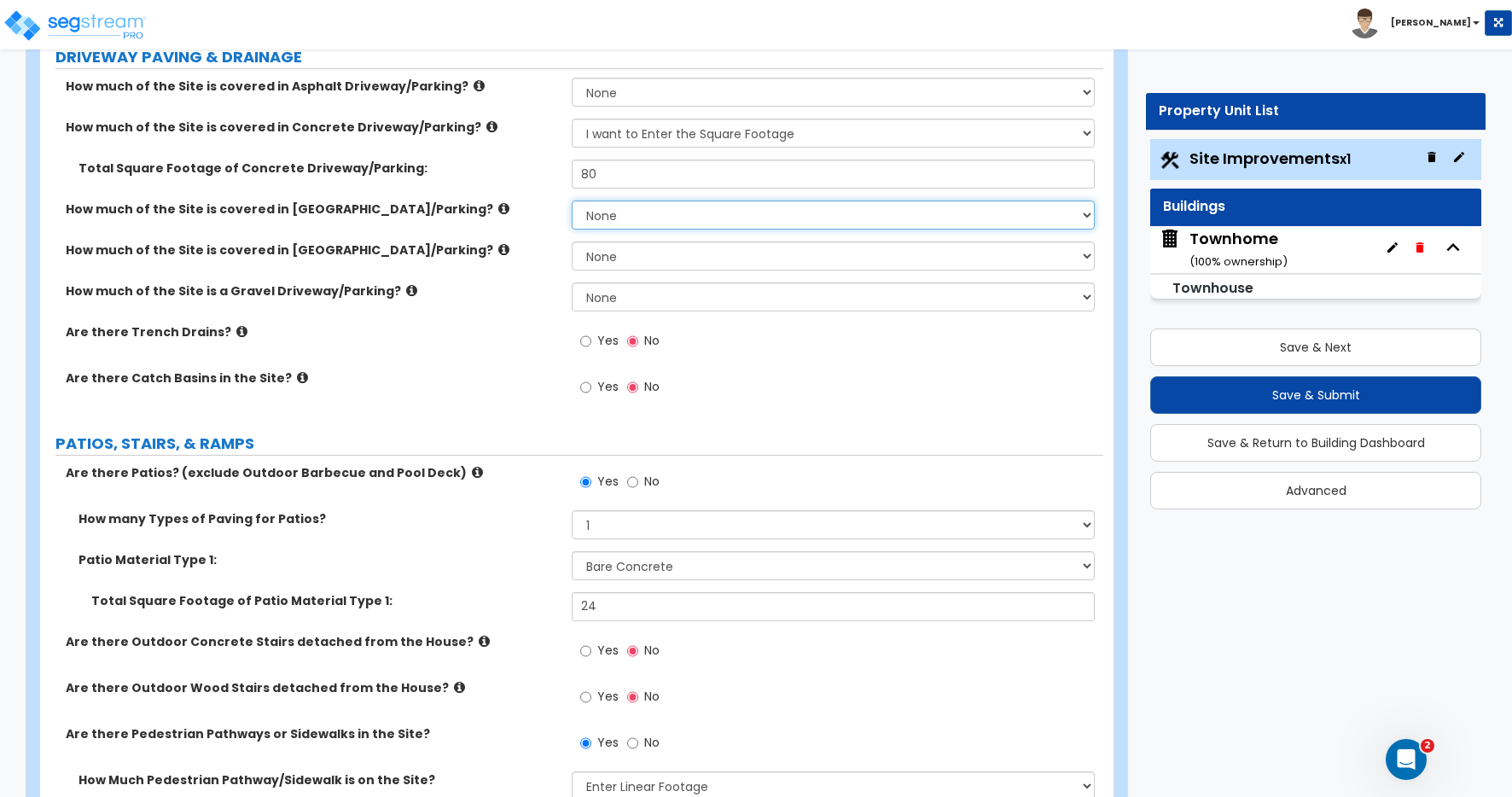
scroll to position [330, 0]
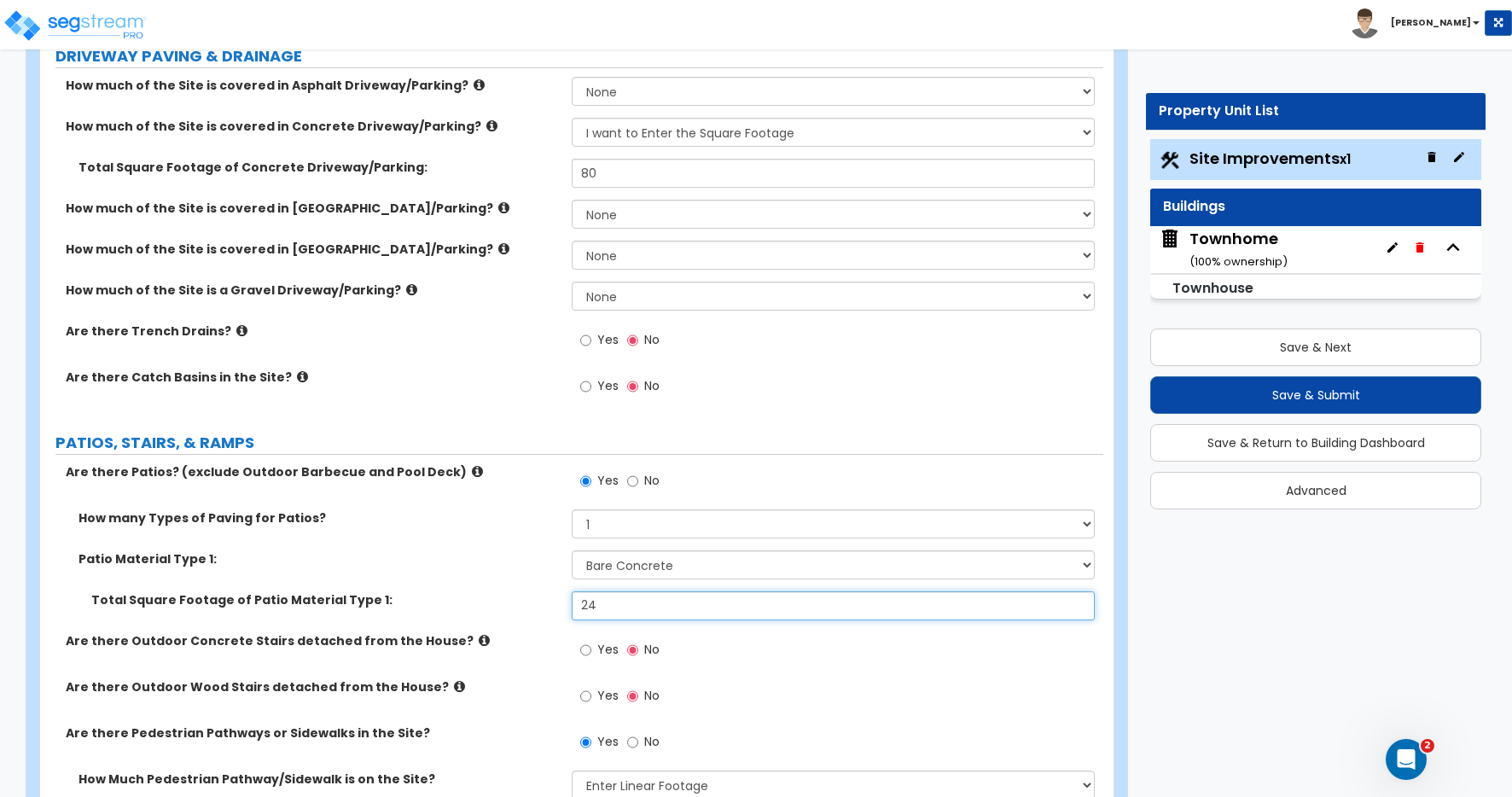
drag, startPoint x: 600, startPoint y: 607, endPoint x: 413, endPoint y: 578, distance: 189.2
click at [413, 578] on div "How many Types of Paving for Patios? 1 2 3 4 Patio Material Type 1: Please Choo…" at bounding box center [571, 570] width 1038 height 123
type input "40"
drag, startPoint x: 613, startPoint y: 172, endPoint x: 531, endPoint y: 162, distance: 82.6
click at [531, 162] on div "Total Square Footage of Concrete Driveway/Parking: 80" at bounding box center [571, 178] width 1063 height 41
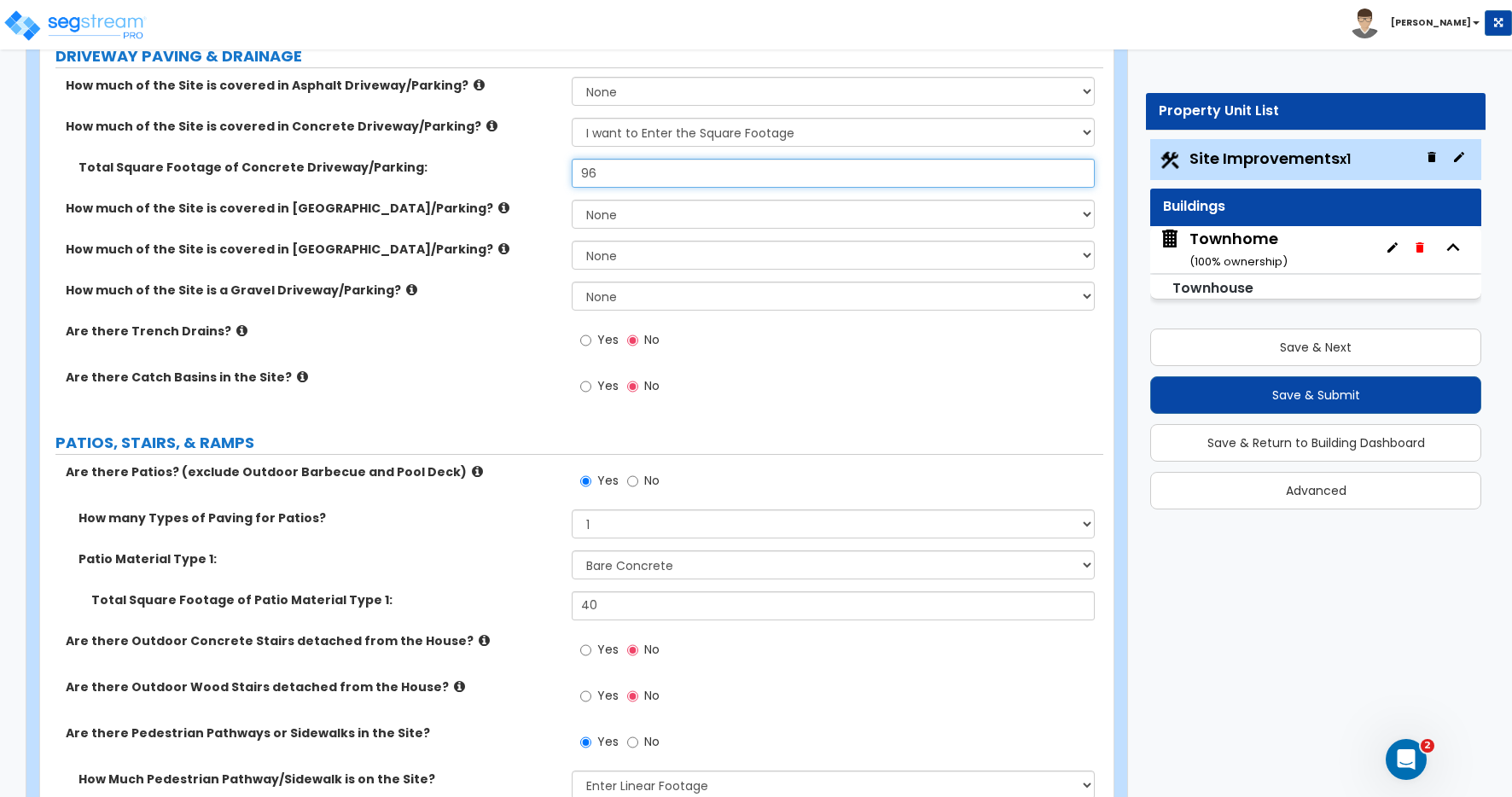
type input "96"
click at [514, 361] on div "Are there Trench Drains? Yes No" at bounding box center [571, 346] width 1063 height 46
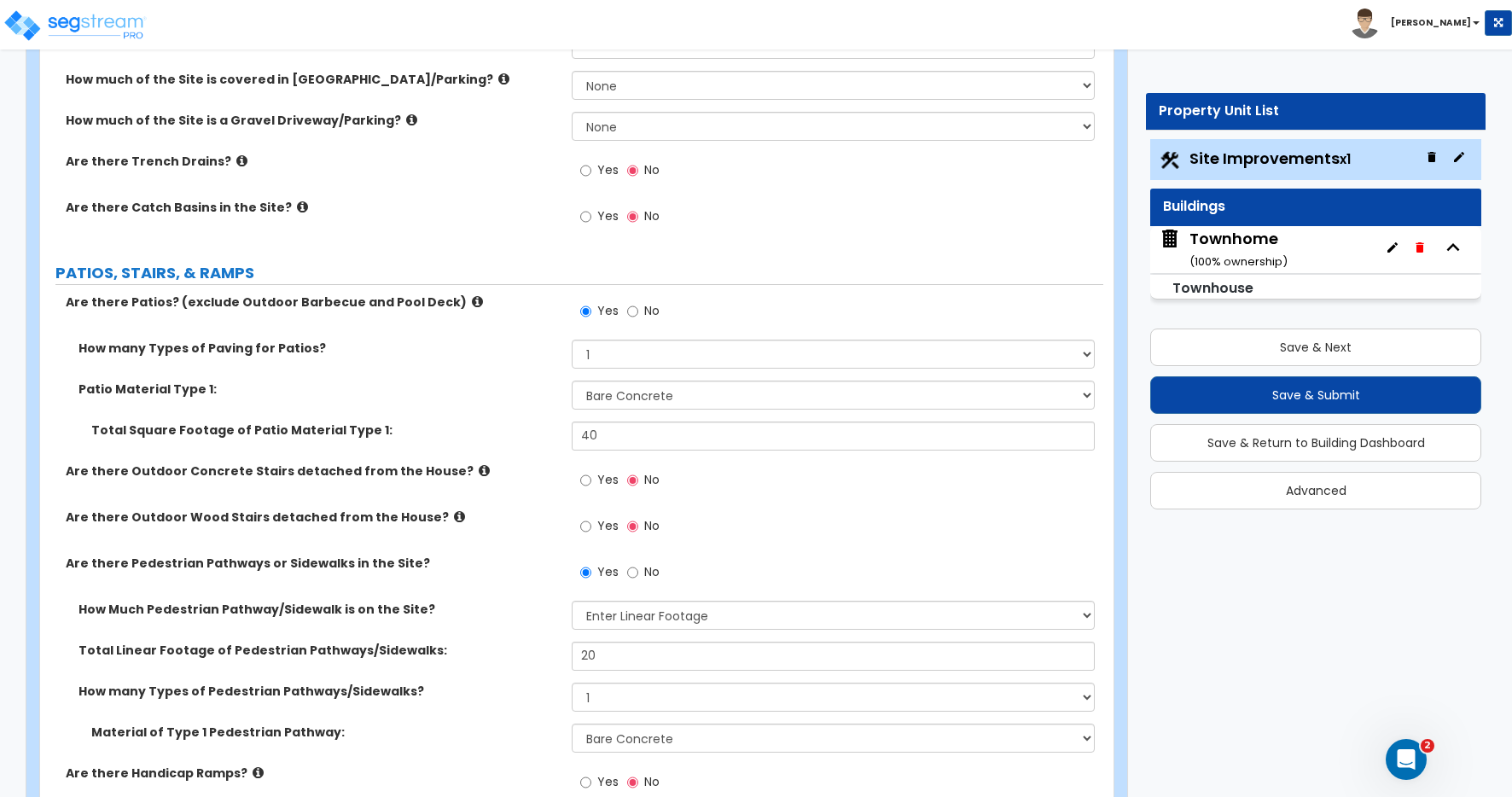
scroll to position [528, 0]
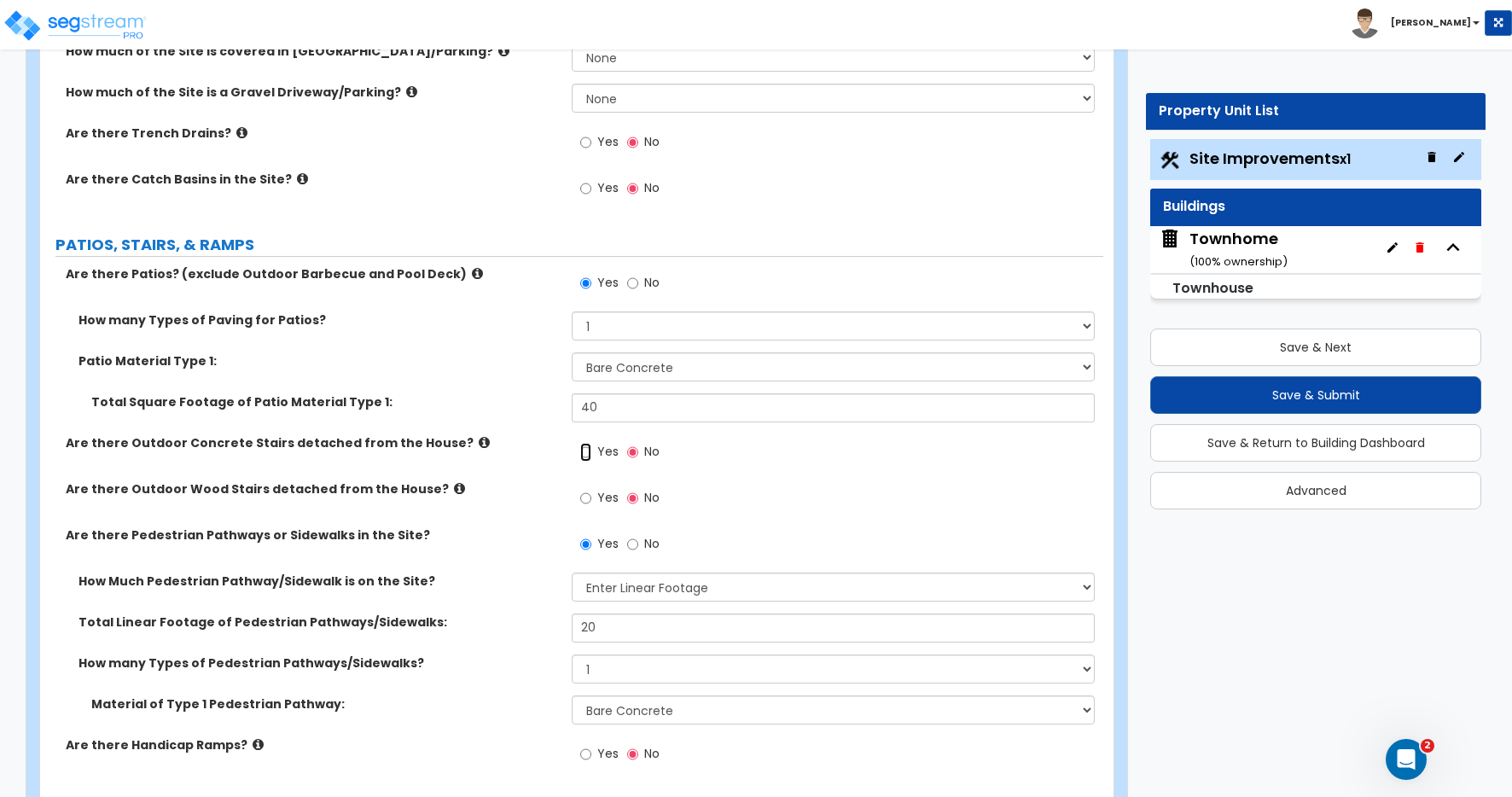
click at [586, 453] on input "Yes" at bounding box center [585, 451] width 11 height 19
radio input "true"
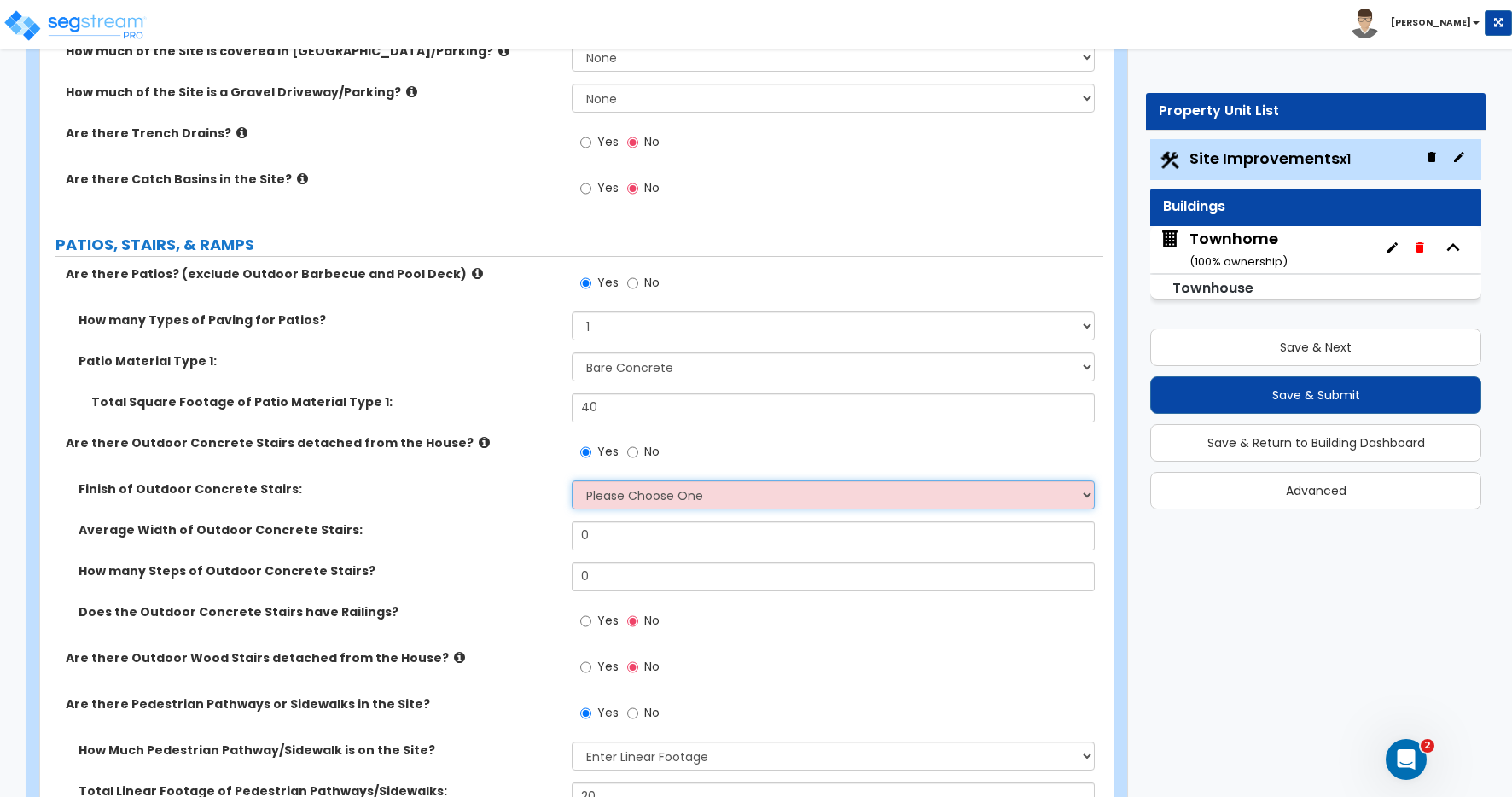
click at [608, 495] on select "Please Choose One Bare Concrete Exposed Aggregate Brick Paved Stone Paved" at bounding box center [833, 494] width 523 height 29
select select "1"
click at [572, 480] on select "Please Choose One Bare Concrete Exposed Aggregate Brick Paved Stone Paved" at bounding box center [833, 494] width 523 height 29
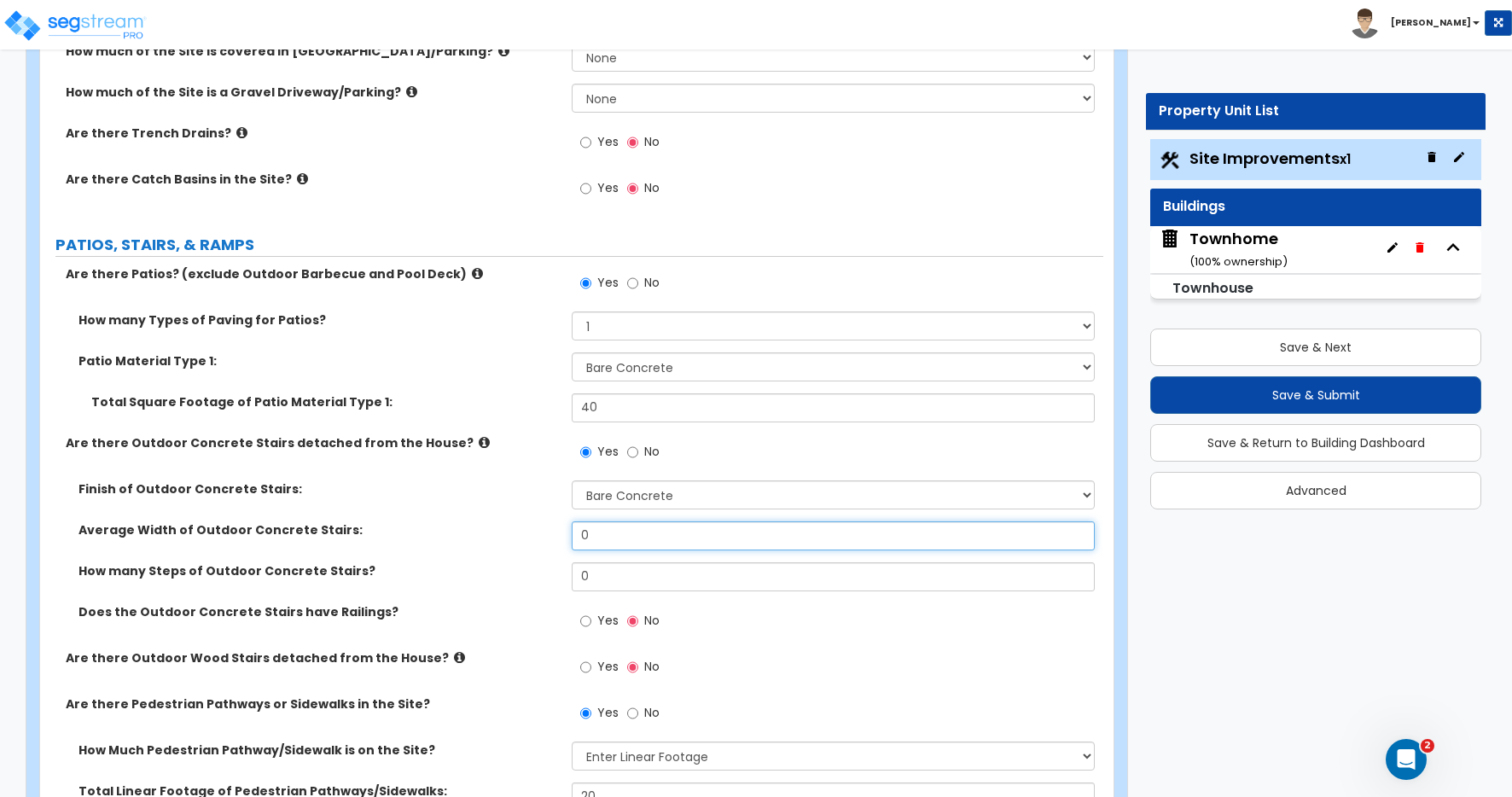
drag, startPoint x: 601, startPoint y: 541, endPoint x: 520, endPoint y: 535, distance: 81.2
click at [520, 535] on div "Average Width of Outdoor Concrete Stairs: 0" at bounding box center [571, 541] width 1063 height 41
type input "4"
drag, startPoint x: 596, startPoint y: 584, endPoint x: 522, endPoint y: 576, distance: 74.4
click at [522, 576] on div "How many Steps of Outdoor Concrete Stairs? 0" at bounding box center [571, 582] width 1063 height 41
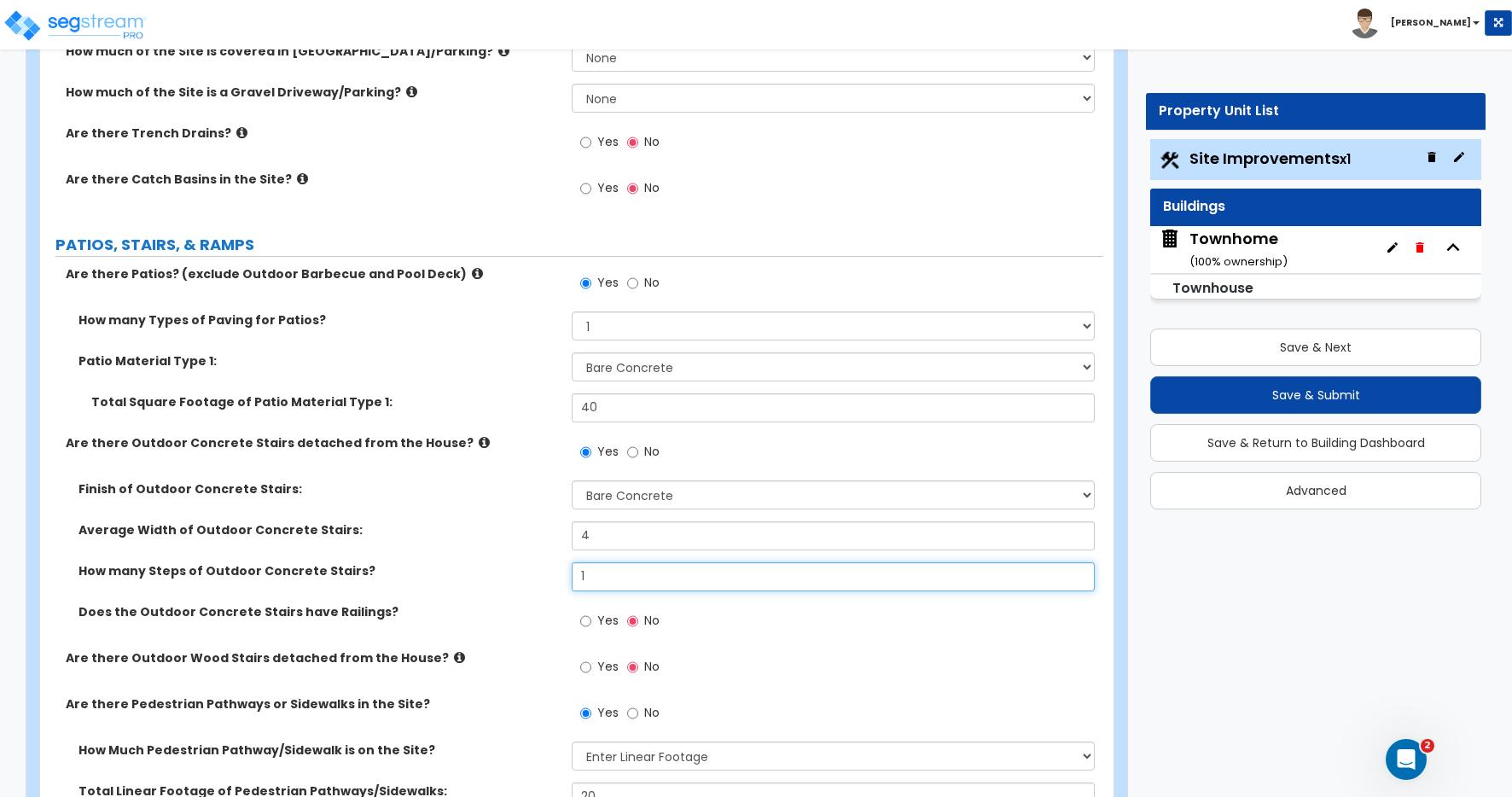
type input "1"
click at [482, 607] on label "Does the Outdoor Concrete Stairs have Railings?" at bounding box center [319, 611] width 480 height 17
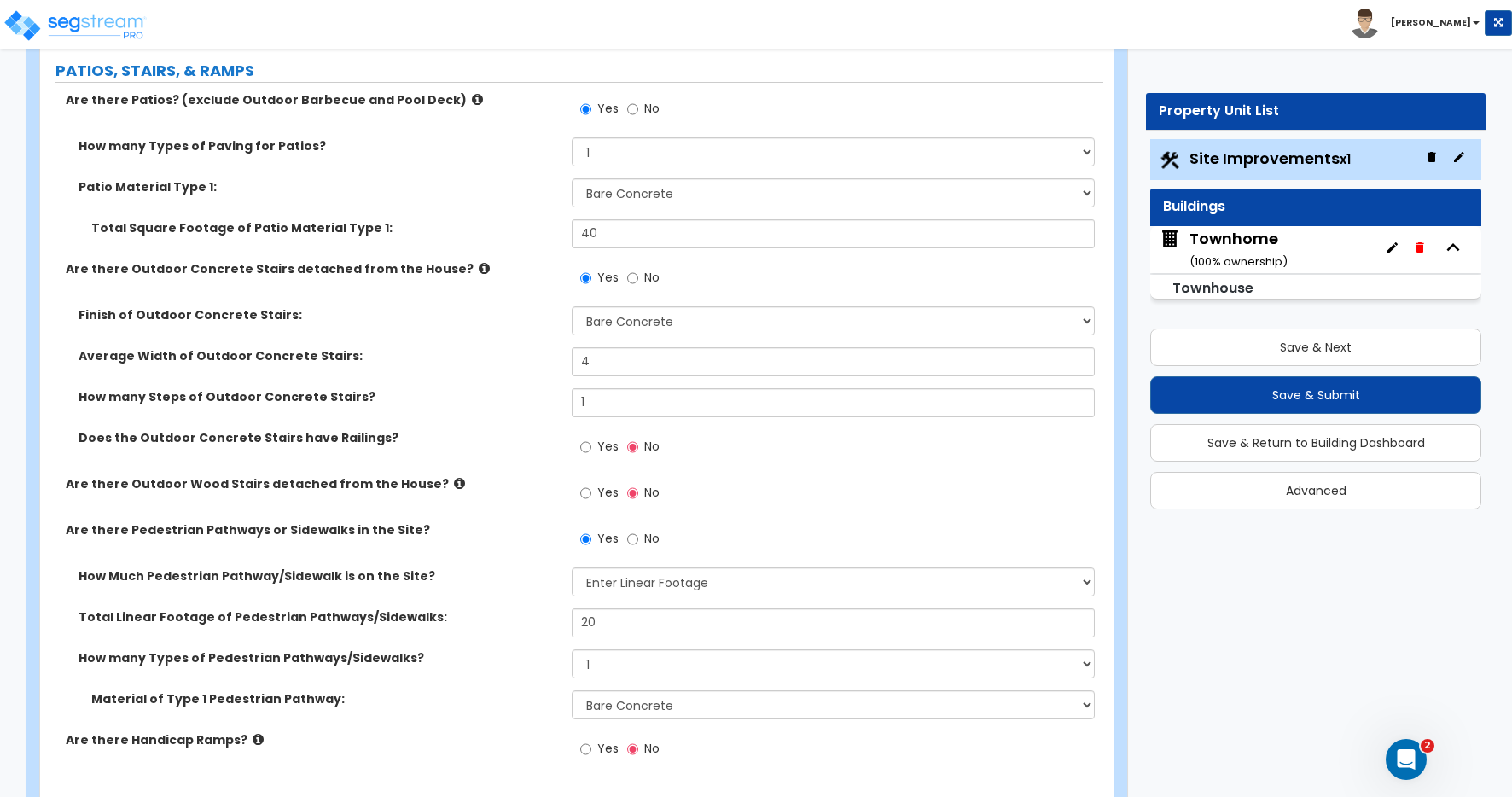
scroll to position [787, 0]
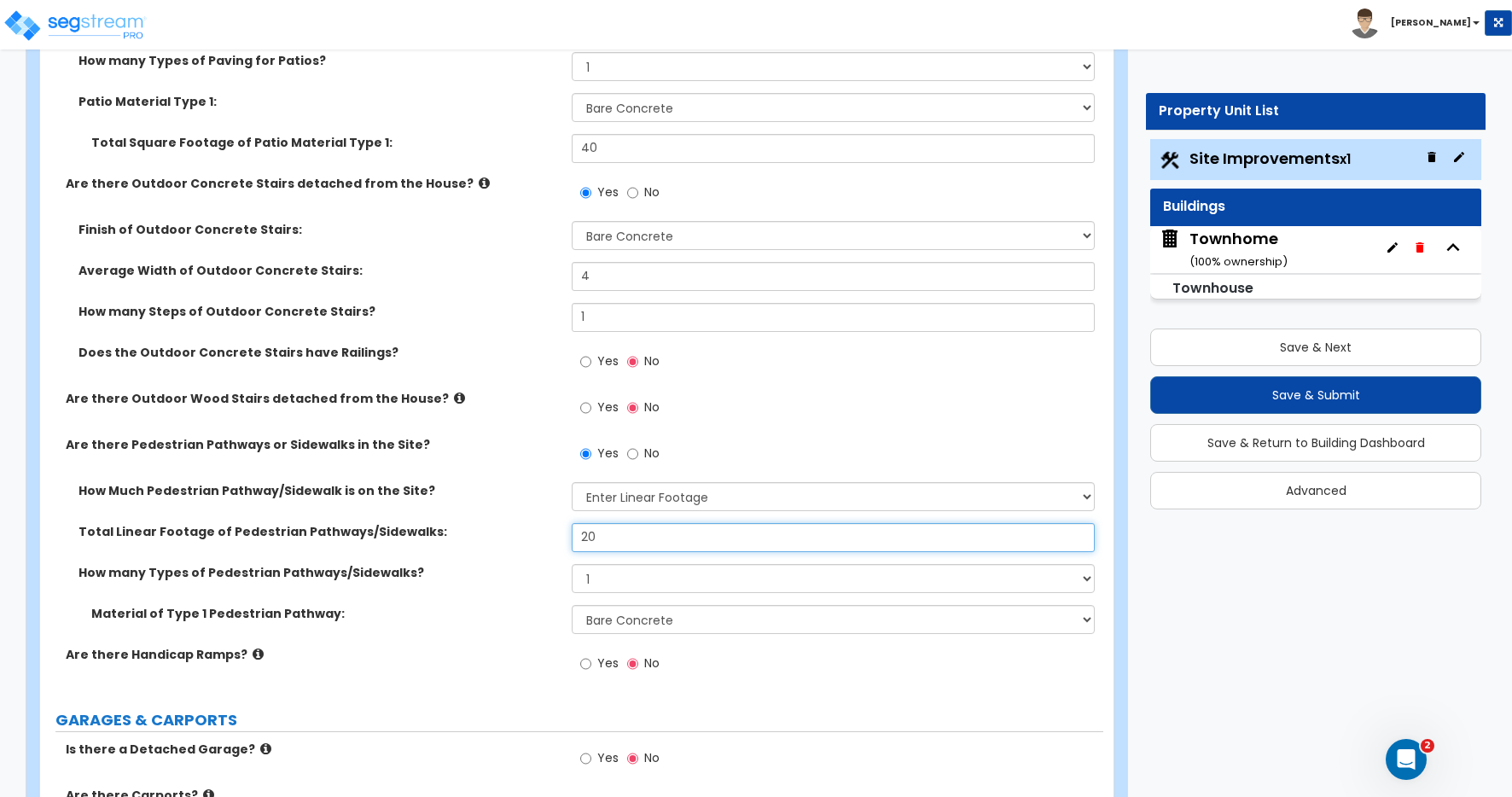
click at [595, 537] on input "20" at bounding box center [833, 537] width 523 height 29
drag, startPoint x: 609, startPoint y: 538, endPoint x: 442, endPoint y: 525, distance: 167.5
click at [442, 525] on div "Total Linear Footage of Pedestrian Pathways/Sidewalks: 20" at bounding box center [571, 543] width 1063 height 41
type input "14"
click at [523, 639] on div "Material of Type 1 Pedestrian Pathway: Please Choose One Bare Concrete Stamped …" at bounding box center [571, 625] width 1063 height 41
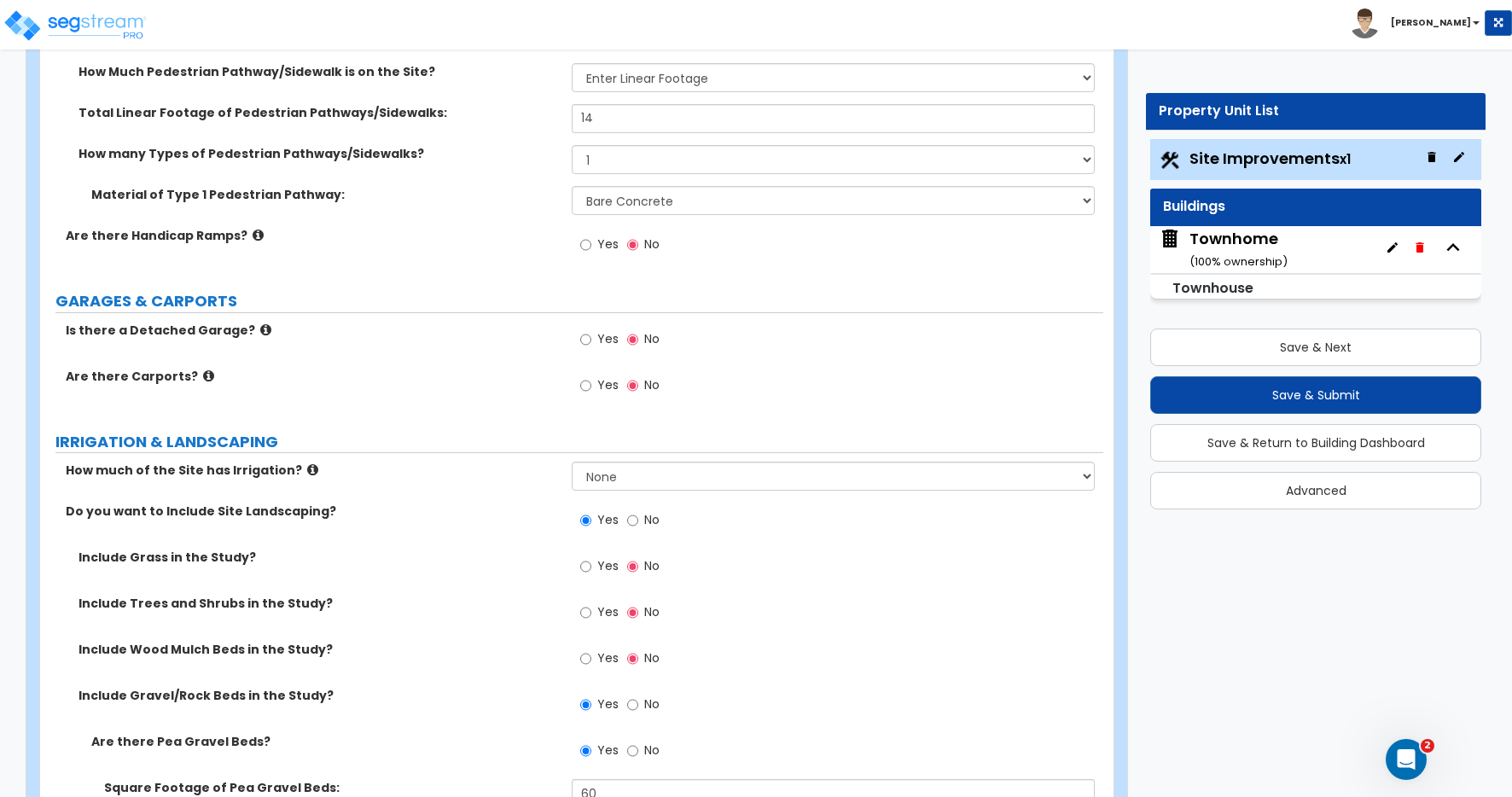
scroll to position [1512, 0]
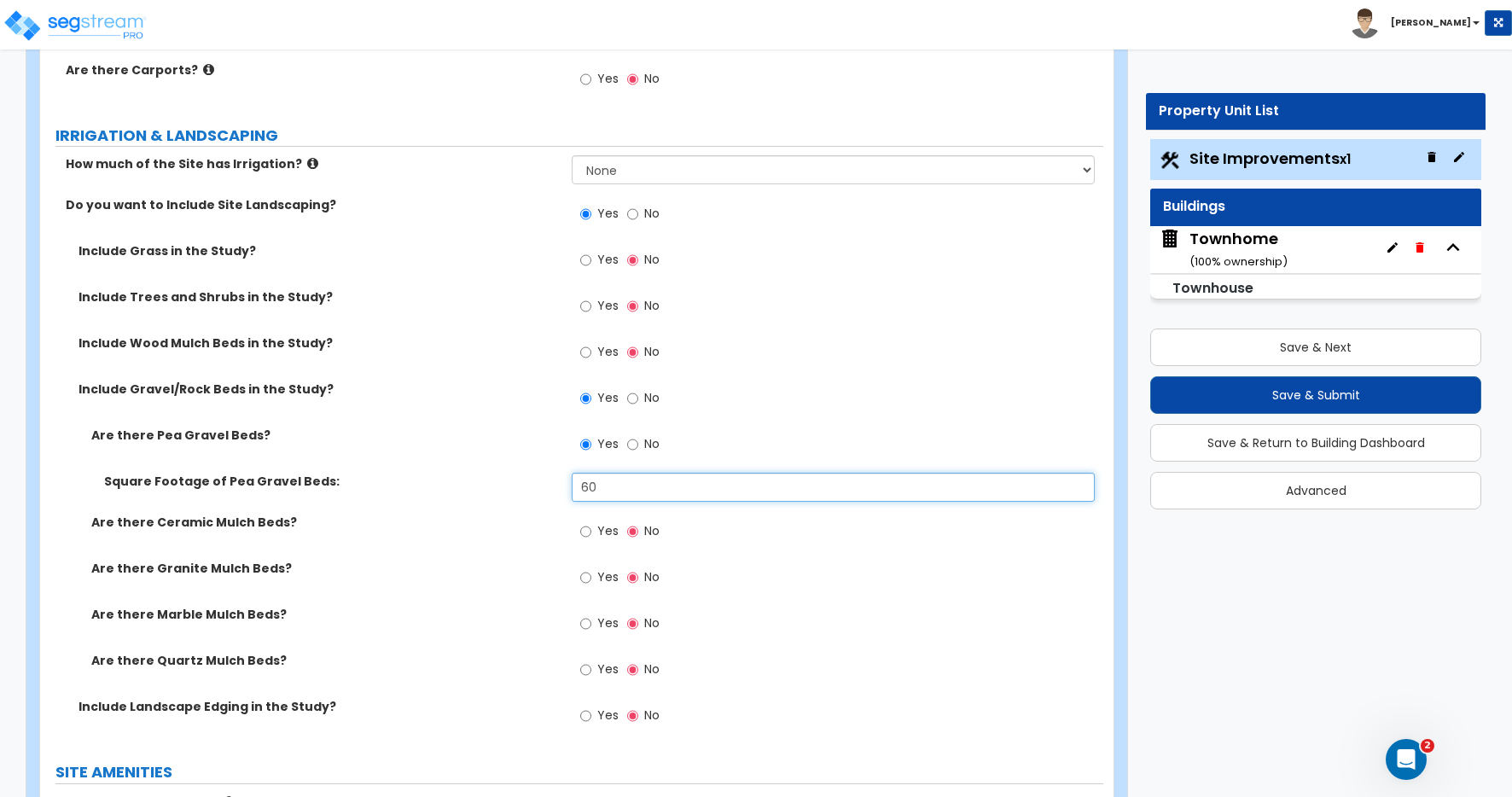
click at [613, 489] on input "60" at bounding box center [833, 486] width 523 height 29
drag, startPoint x: 615, startPoint y: 490, endPoint x: 374, endPoint y: 460, distance: 242.9
click at [376, 463] on div "Are there Pea Gravel Beds? Yes No Square Footage of Pea Gravel Beds: 60 Are the…" at bounding box center [571, 562] width 1038 height 271
type input "30"
click at [431, 645] on div "Are there Marble Mulch Beds? Yes No" at bounding box center [571, 629] width 1063 height 46
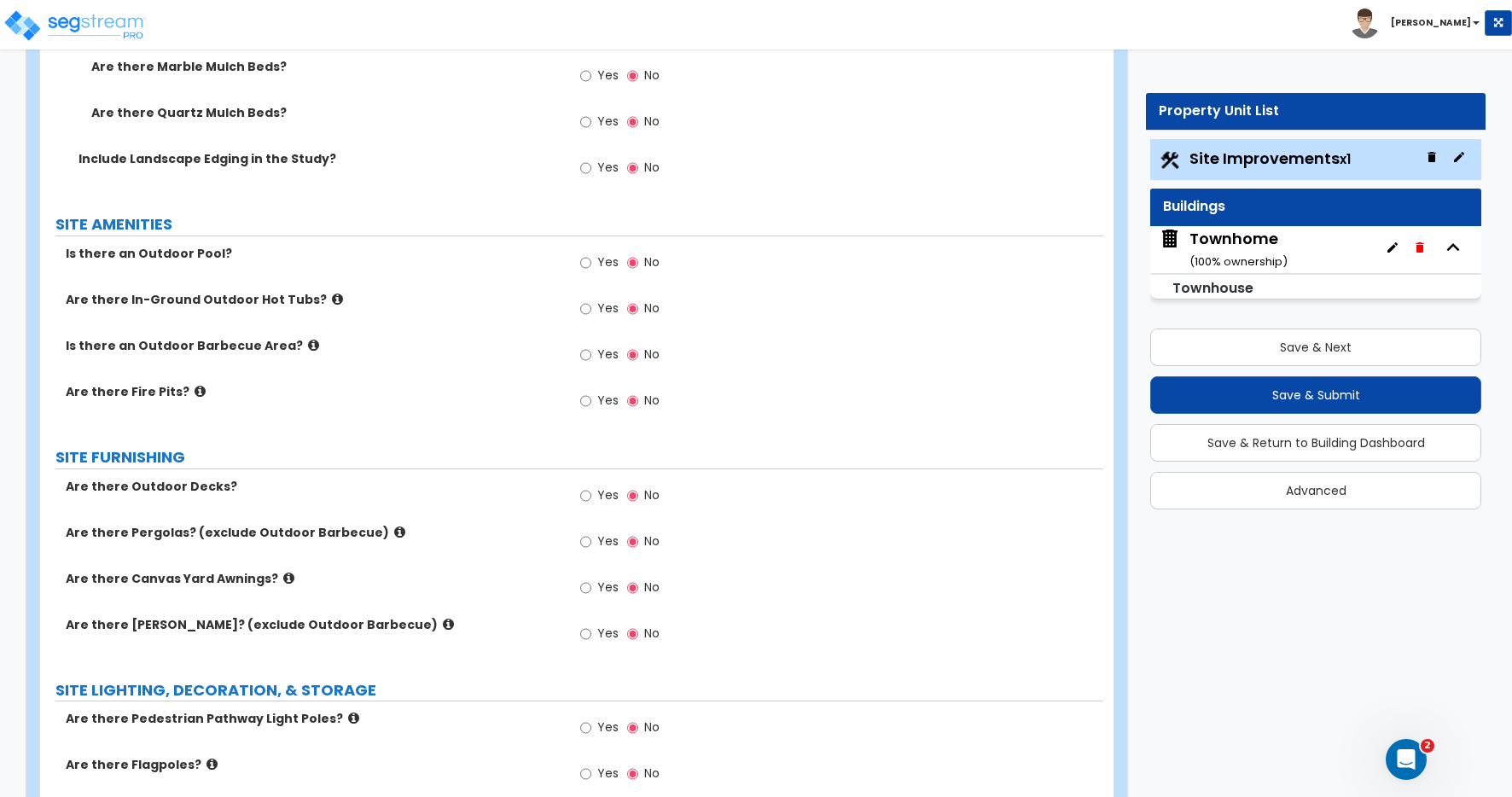
scroll to position [2059, 0]
click at [1283, 352] on button "Save & Next" at bounding box center [1316, 348] width 331 height 38
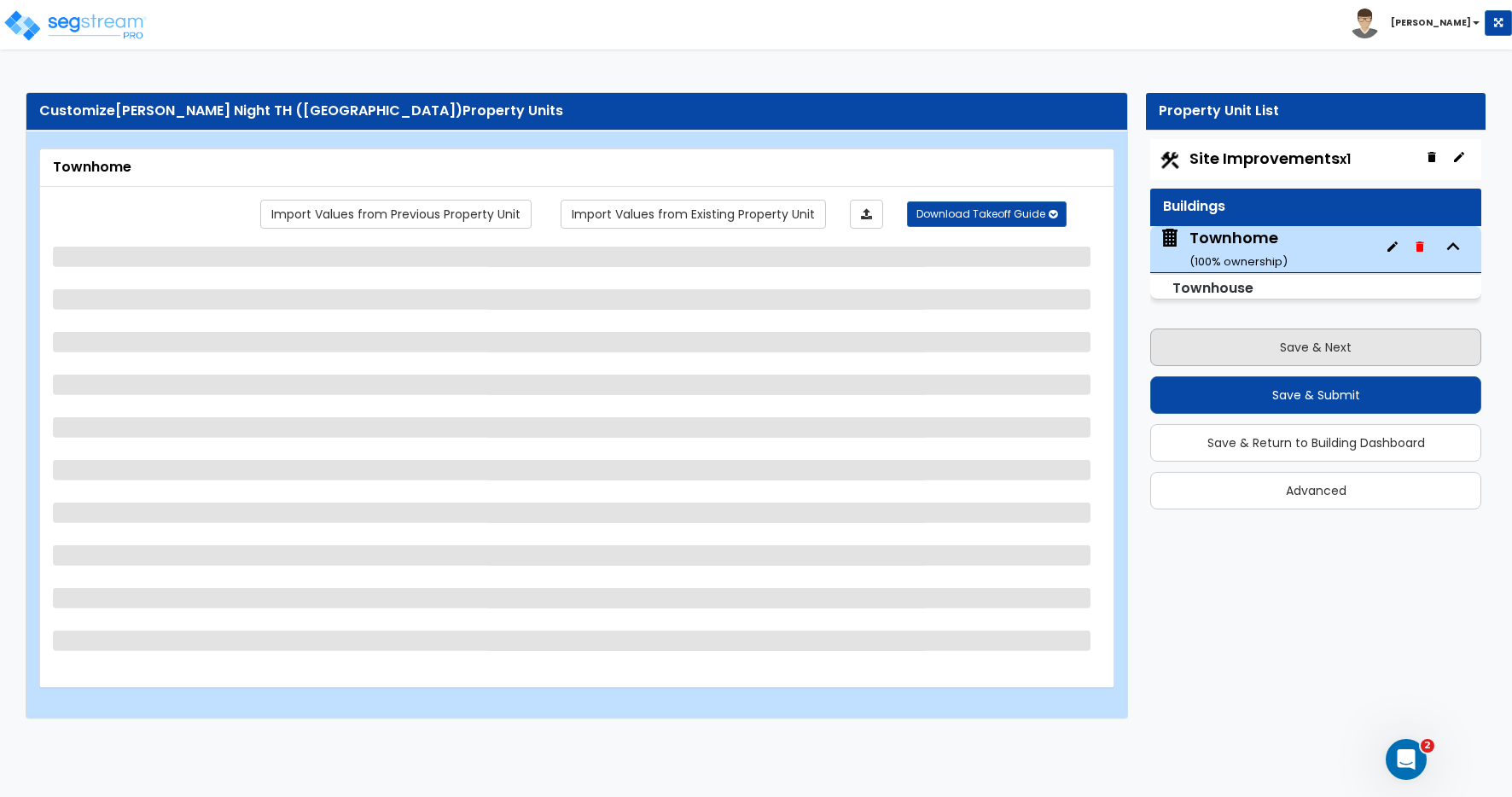
scroll to position [0, 0]
select select "1"
select select "2"
select select "7"
select select "1"
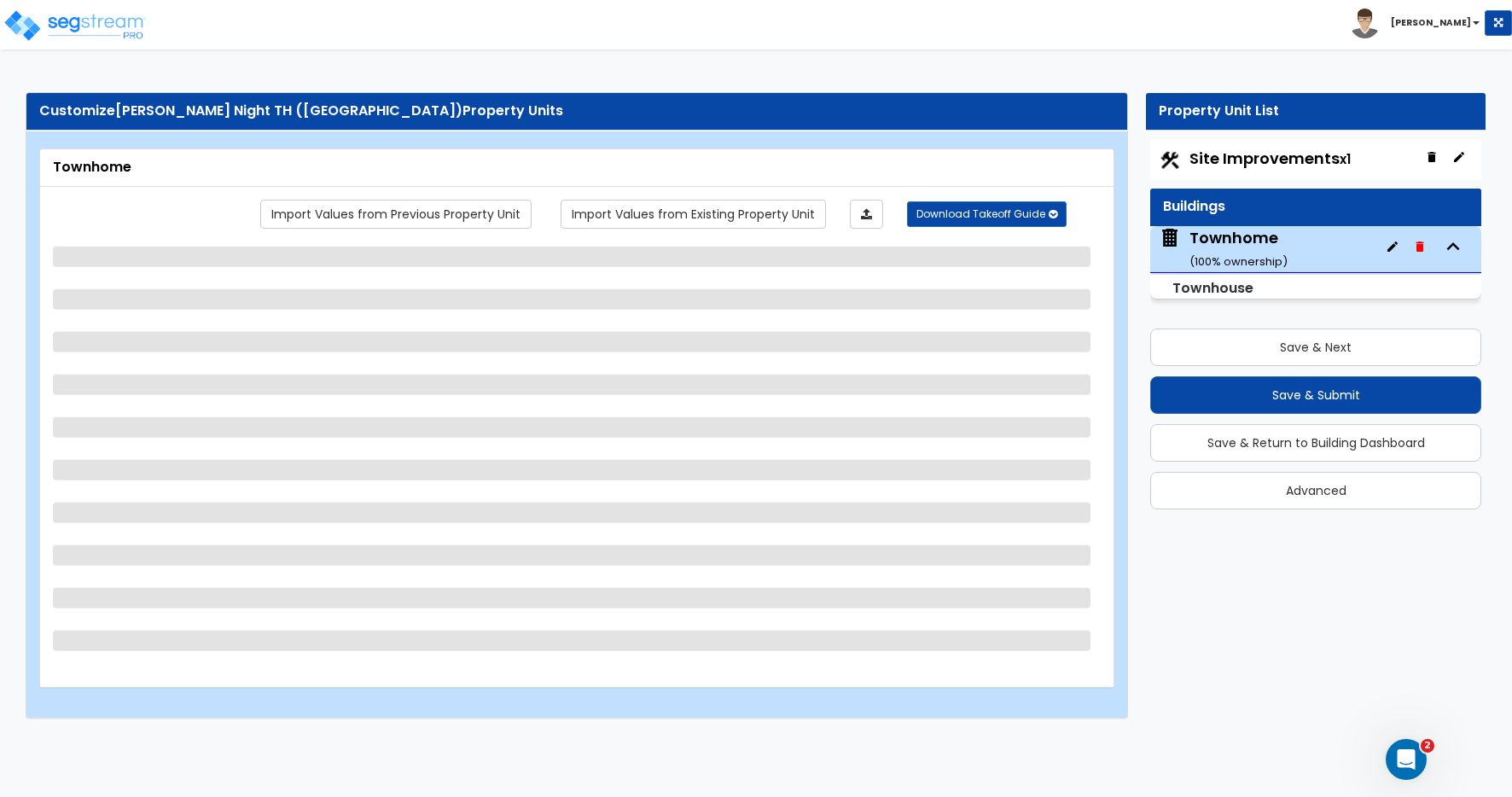
select select "1"
select select "7"
select select "1"
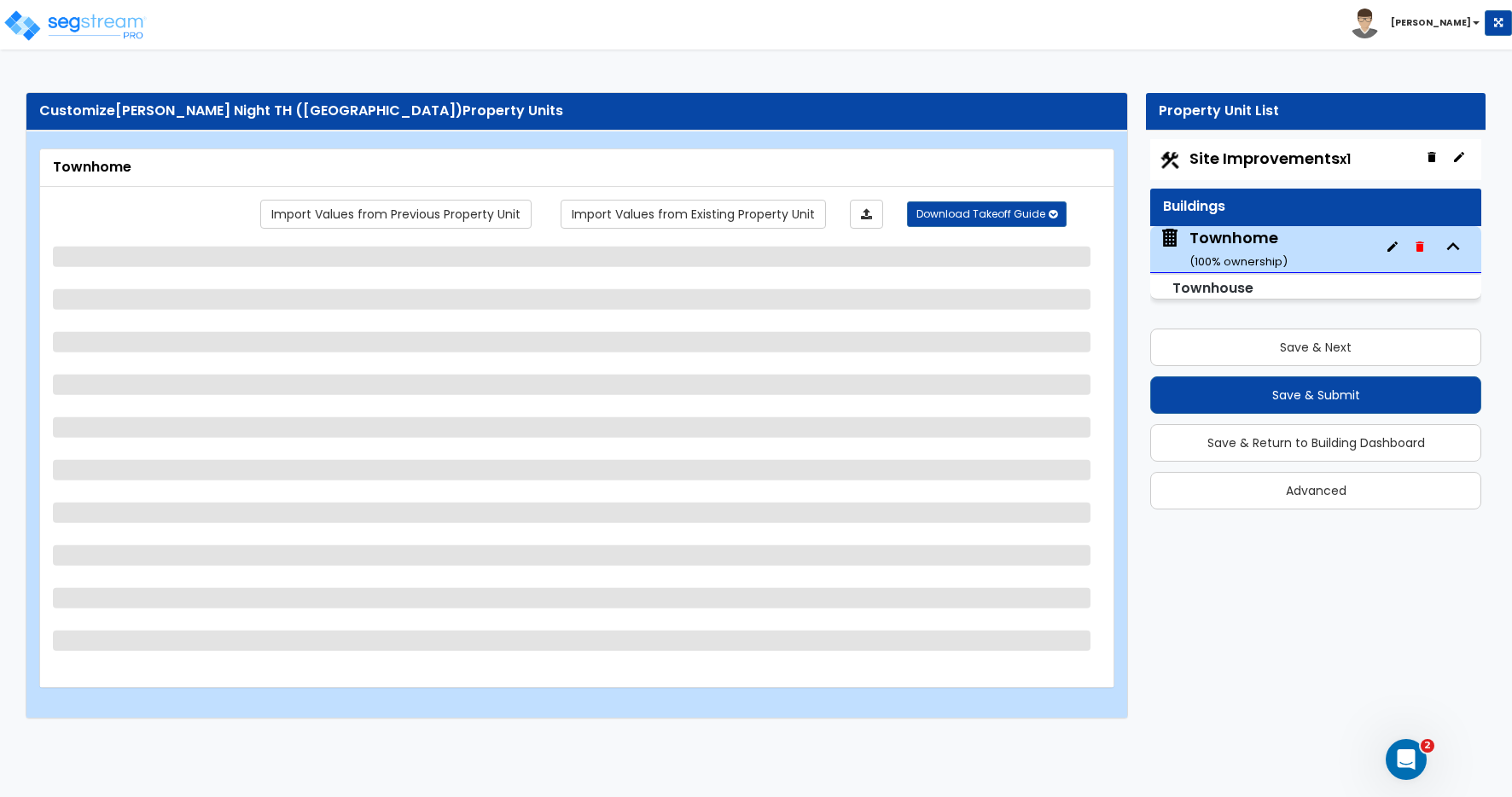
select select "2"
select select "1"
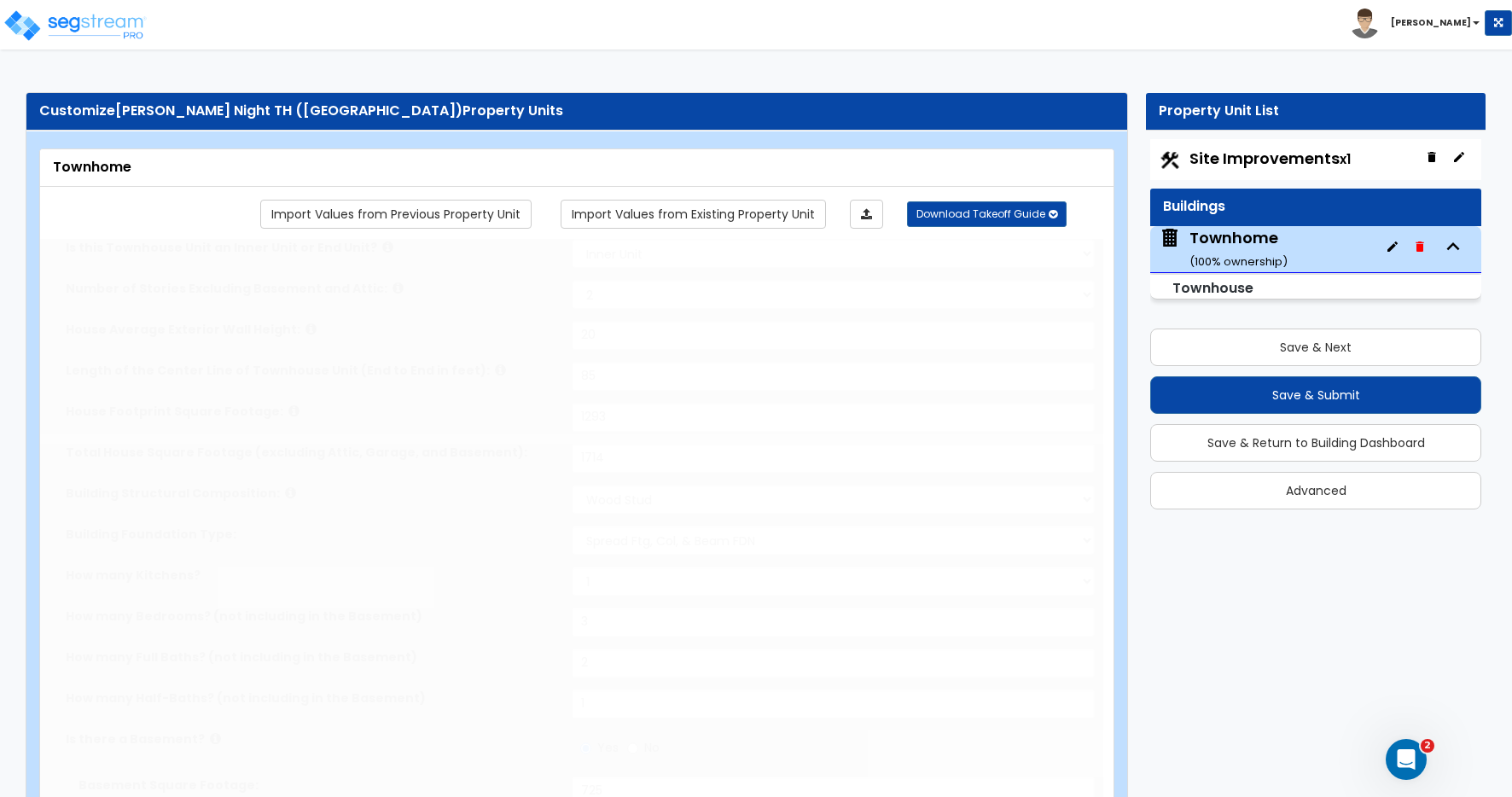
type input "2"
radio input "true"
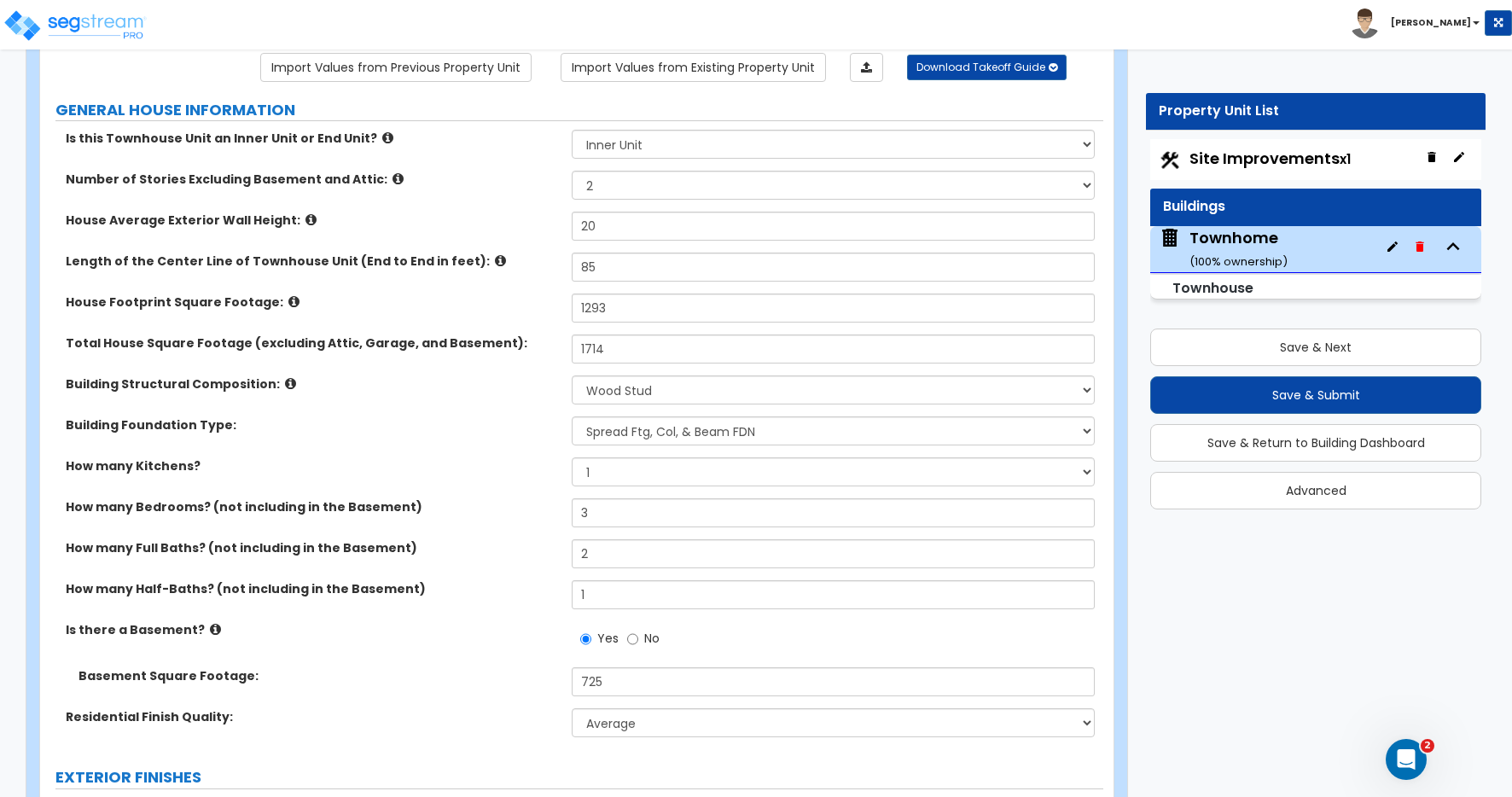
scroll to position [146, 0]
click at [619, 308] on input "1293" at bounding box center [833, 307] width 523 height 29
drag, startPoint x: 619, startPoint y: 308, endPoint x: 493, endPoint y: 301, distance: 126.2
click at [493, 301] on div "House Footprint Square Footage: 1293" at bounding box center [571, 313] width 1063 height 41
type input "1,326"
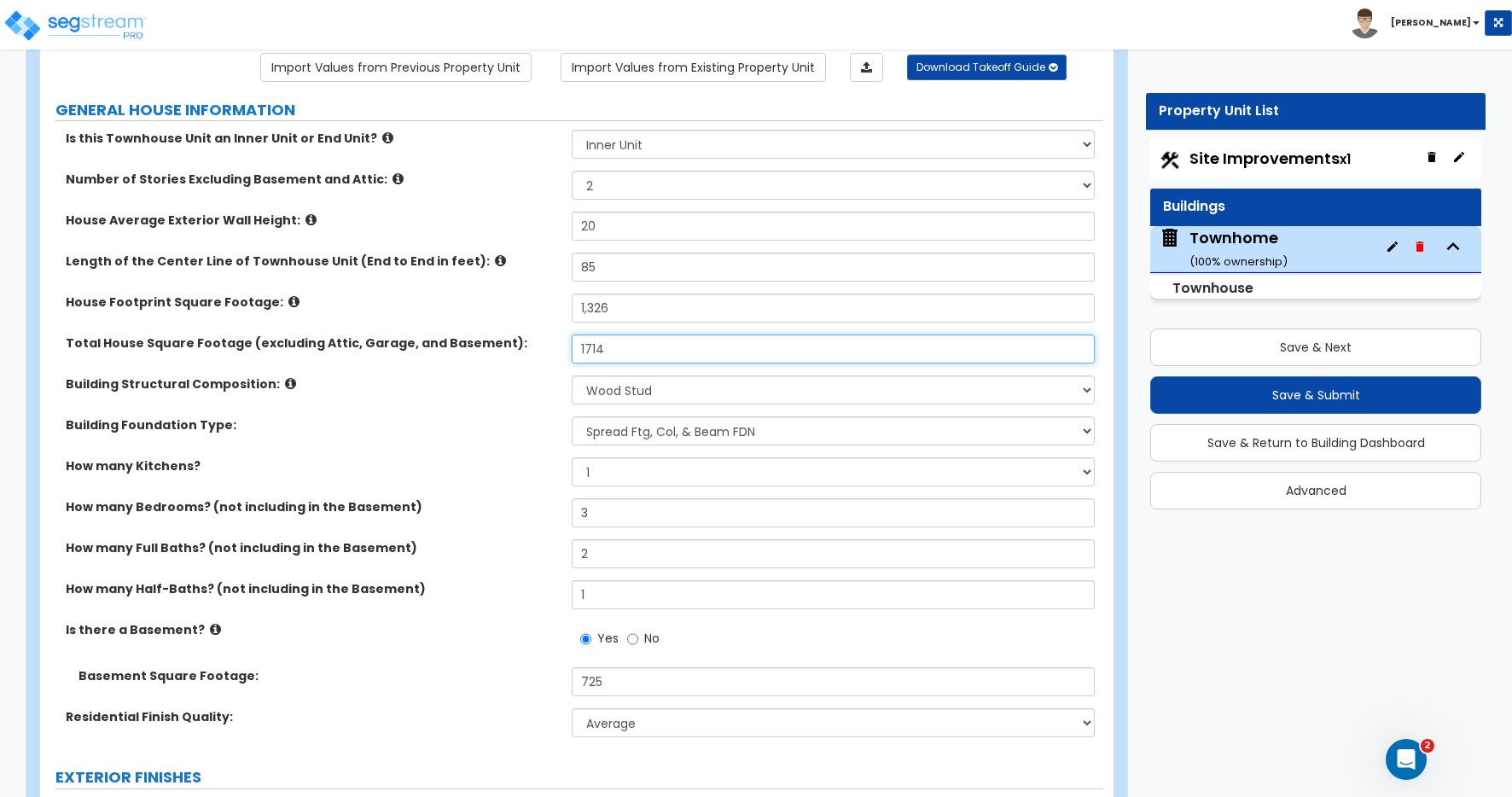
type input "1,714"
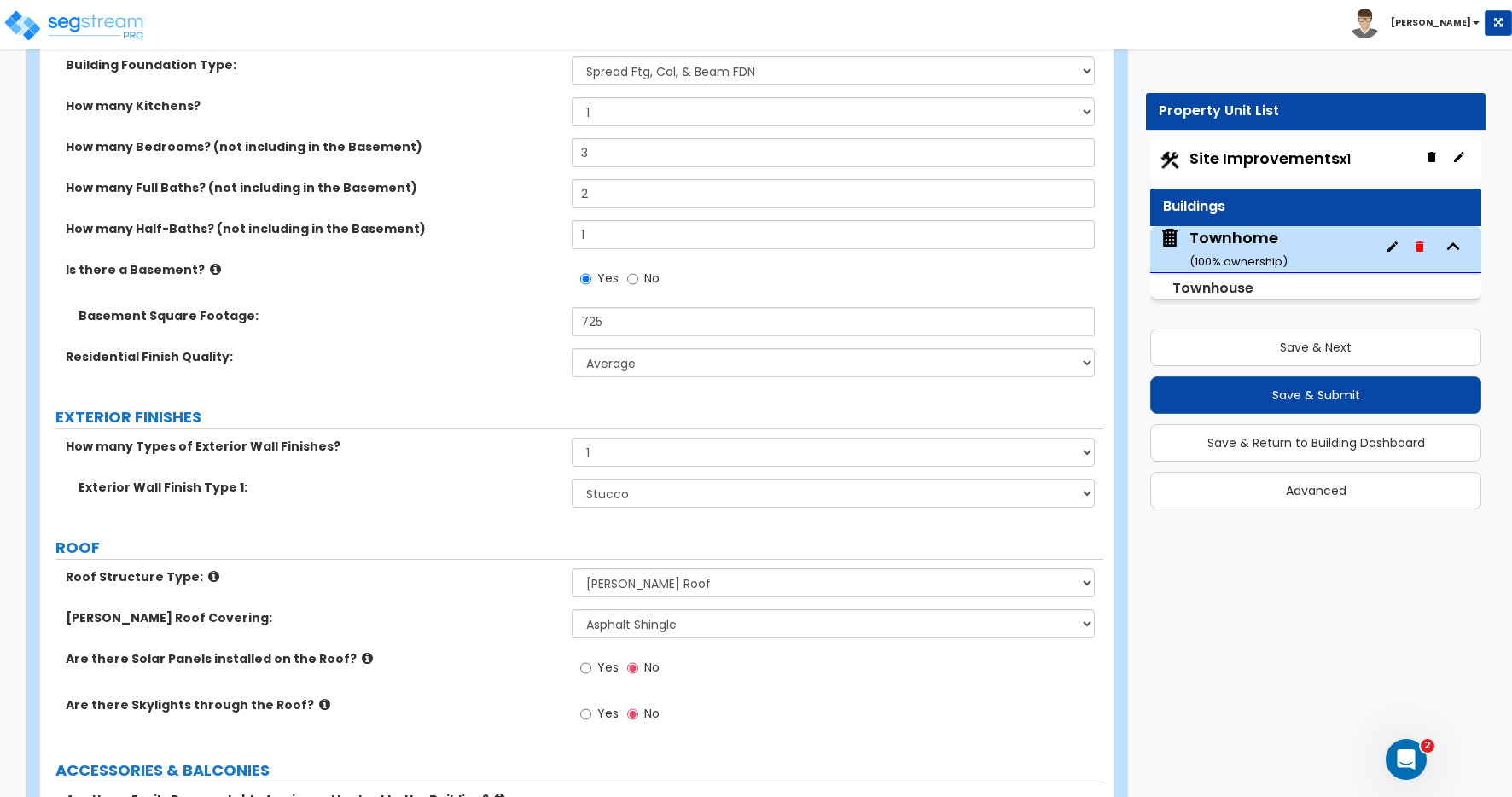
scroll to position [622, 0]
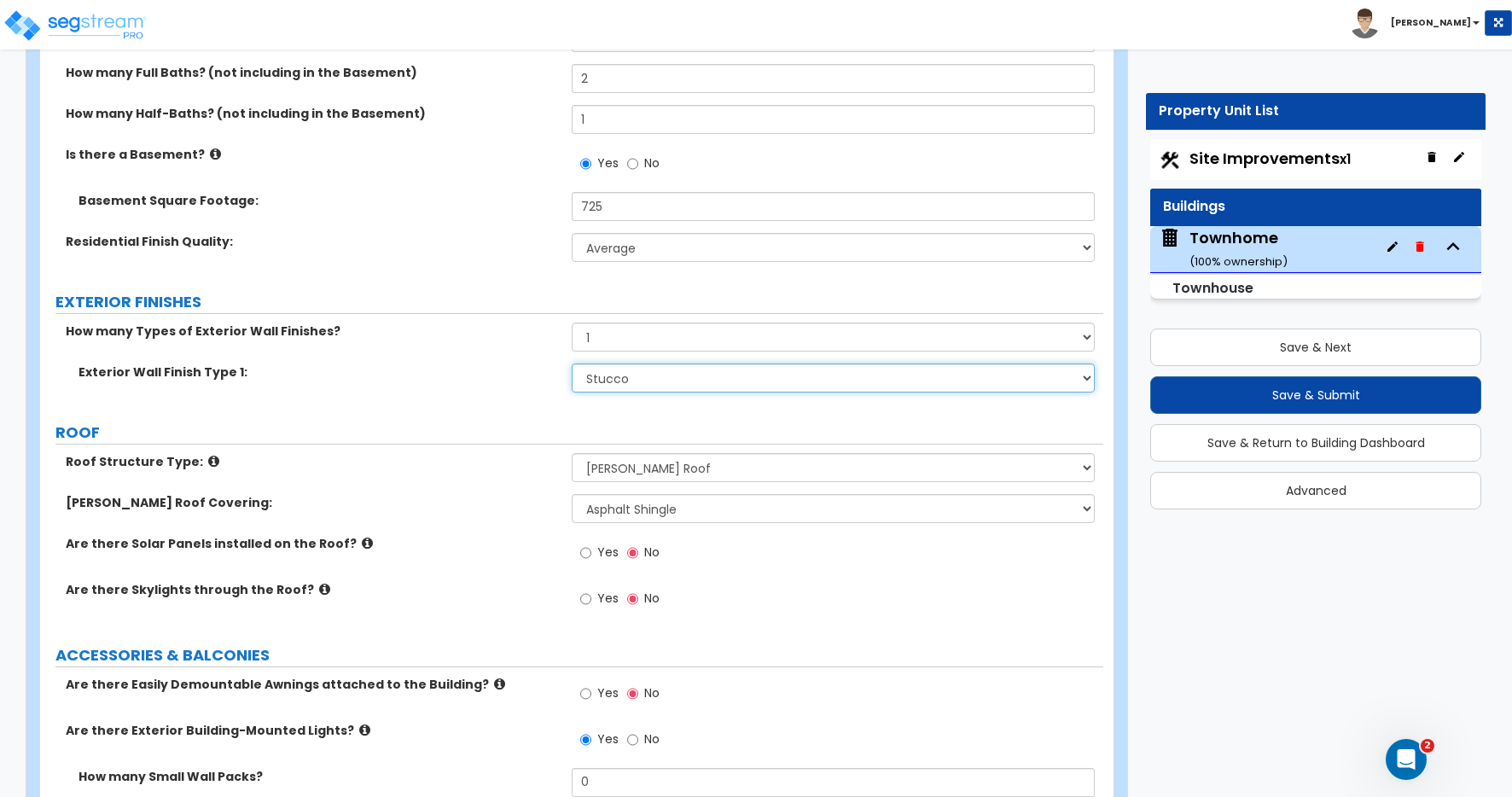
click at [637, 381] on select "Please Choose One No Finish/Shared Wall No Wall Brick Veneer Stone Veneer Wood …" at bounding box center [833, 378] width 523 height 29
select select "5"
click at [572, 364] on select "Please Choose One No Finish/Shared Wall No Wall Brick Veneer Stone Veneer Wood …" at bounding box center [833, 378] width 523 height 29
click at [458, 346] on div "How many Types of Exterior Wall Finishes? None 1 2 3" at bounding box center [571, 343] width 1063 height 41
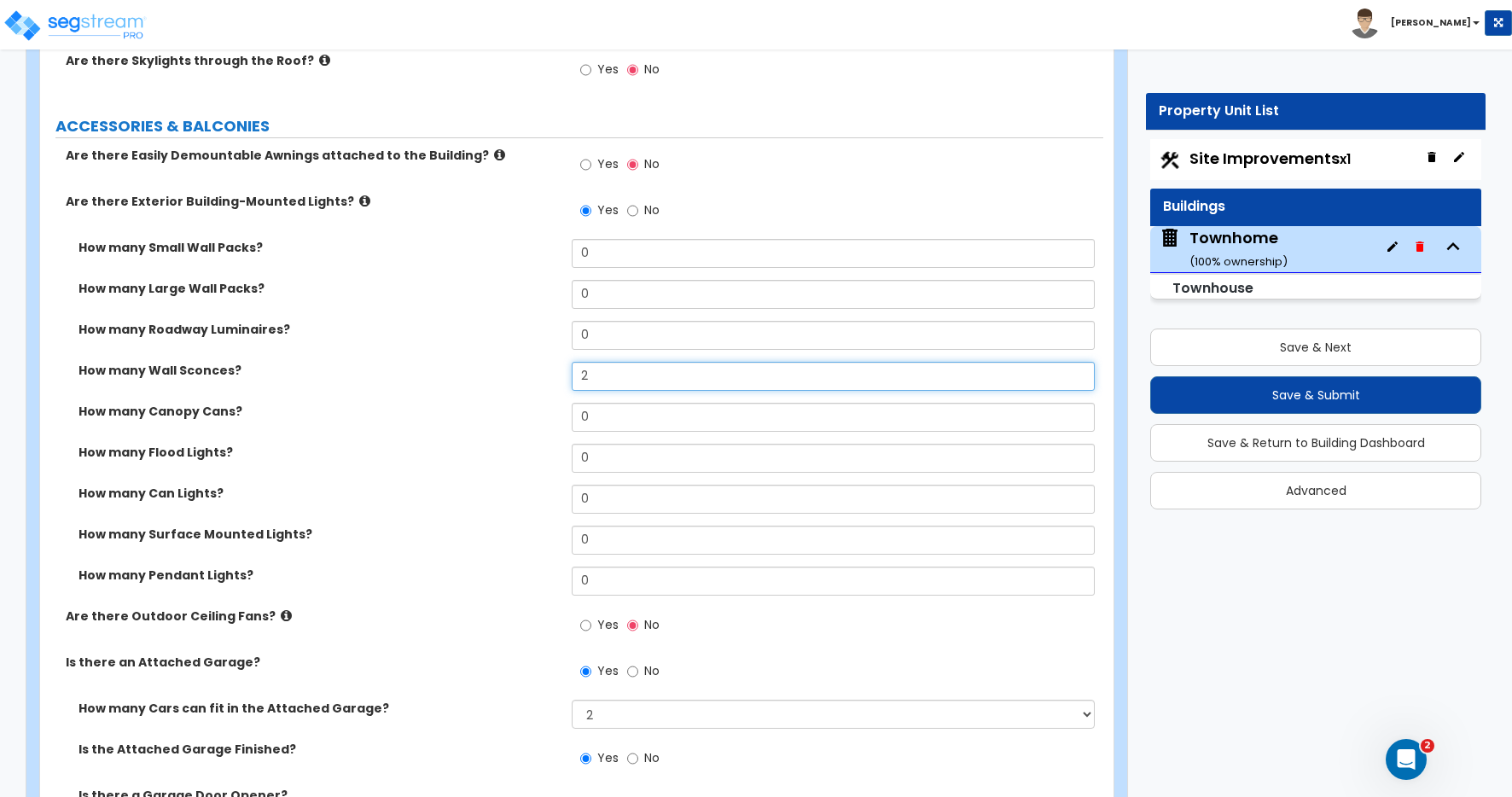
drag, startPoint x: 560, startPoint y: 374, endPoint x: 548, endPoint y: 375, distance: 12.0
click at [549, 374] on div "How many Wall Sconces? 2" at bounding box center [571, 382] width 1063 height 41
type input "1"
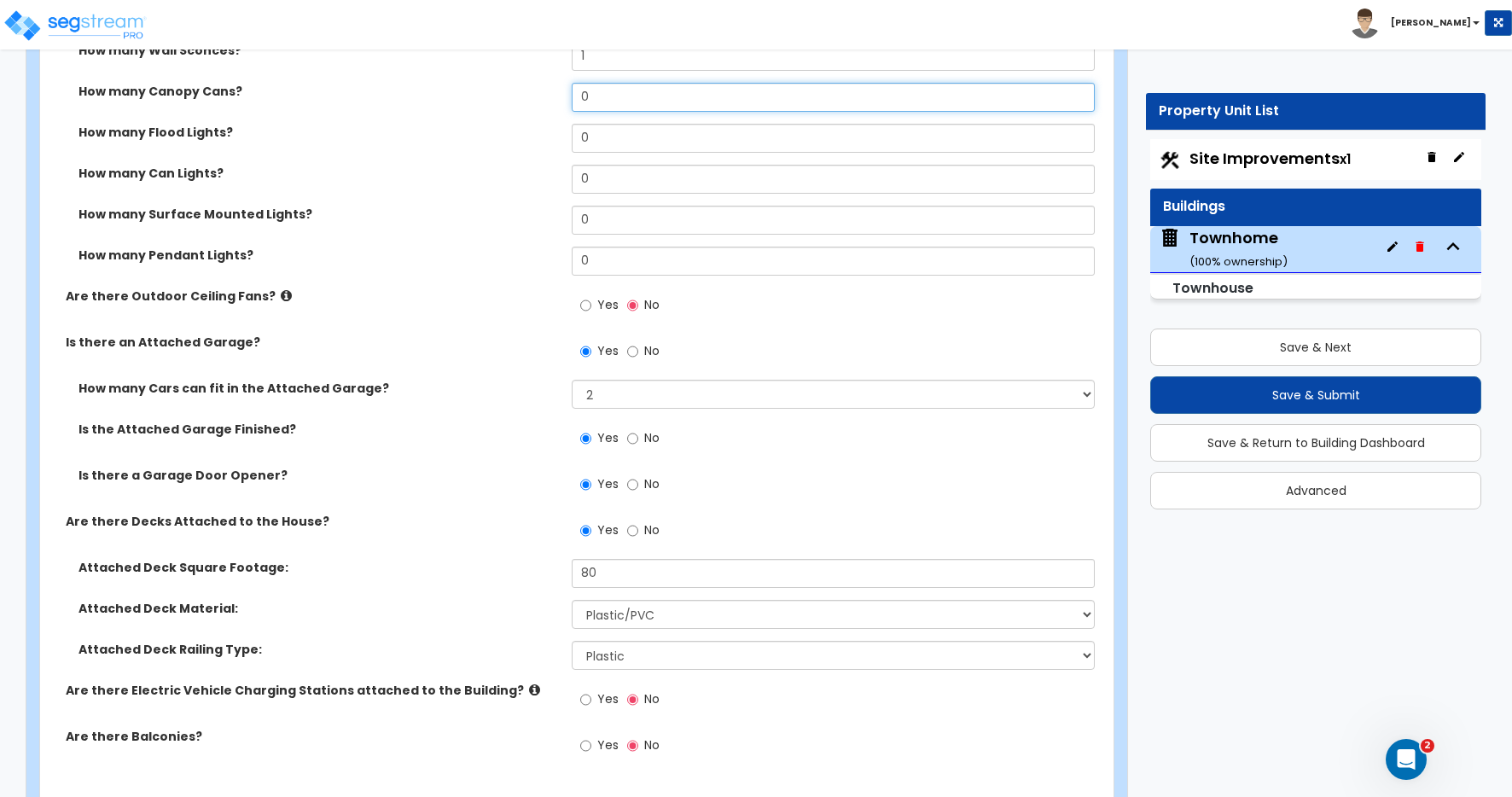
scroll to position [1496, 0]
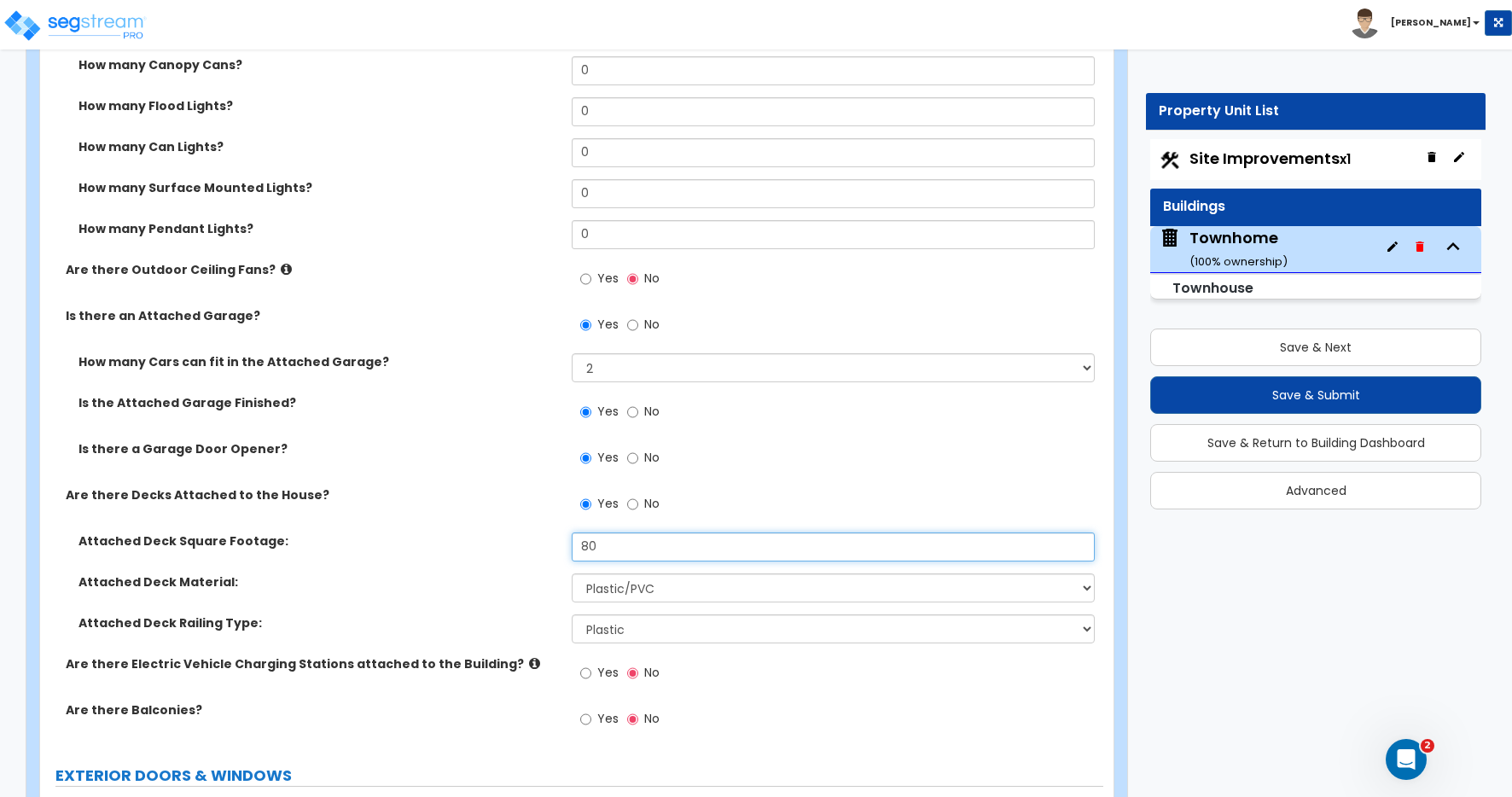
drag, startPoint x: 604, startPoint y: 547, endPoint x: 474, endPoint y: 532, distance: 130.9
click at [474, 532] on div "Attached Deck Square Footage: 80" at bounding box center [571, 552] width 1063 height 41
type input "36"
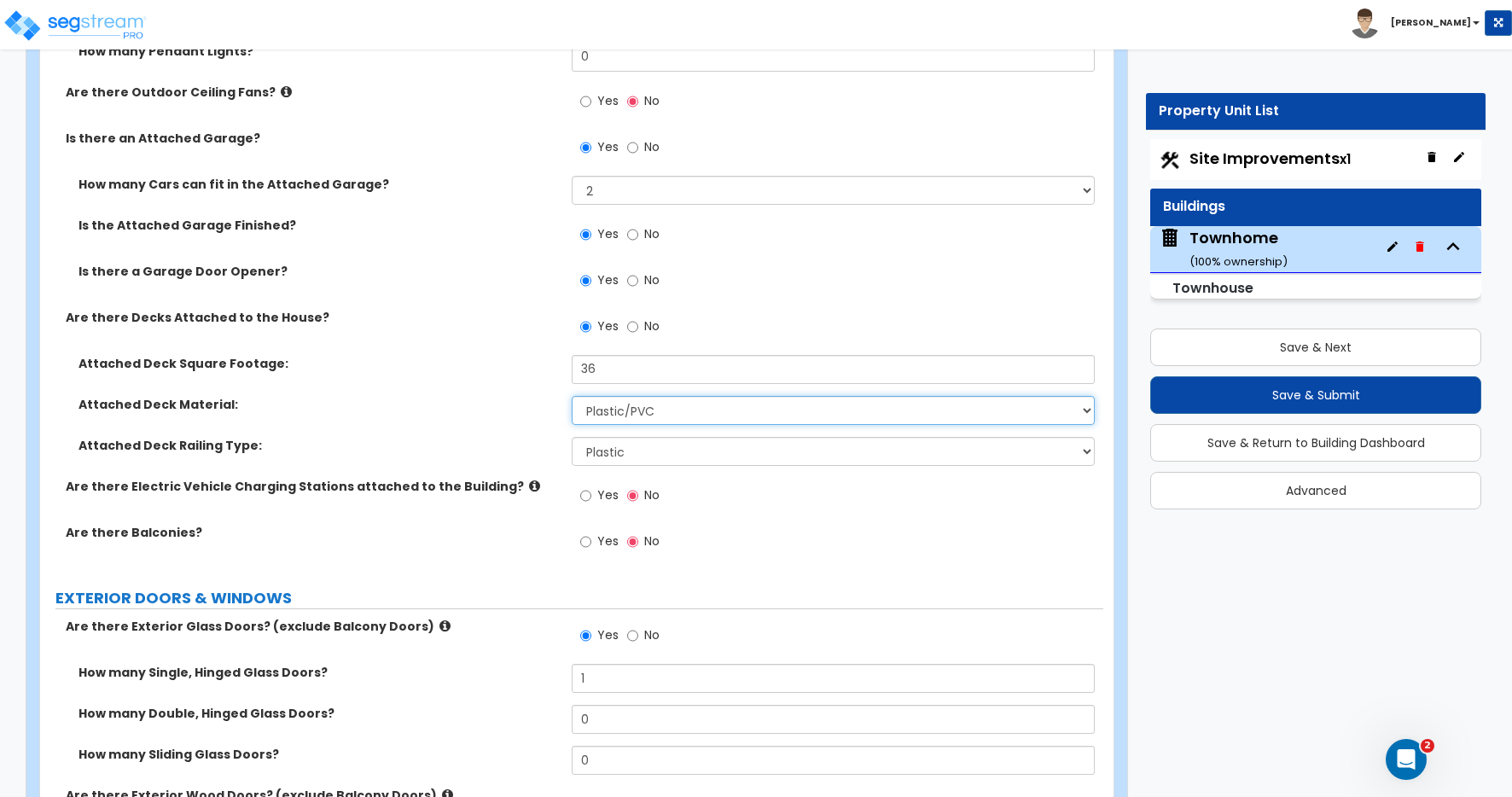
scroll to position [1673, 0]
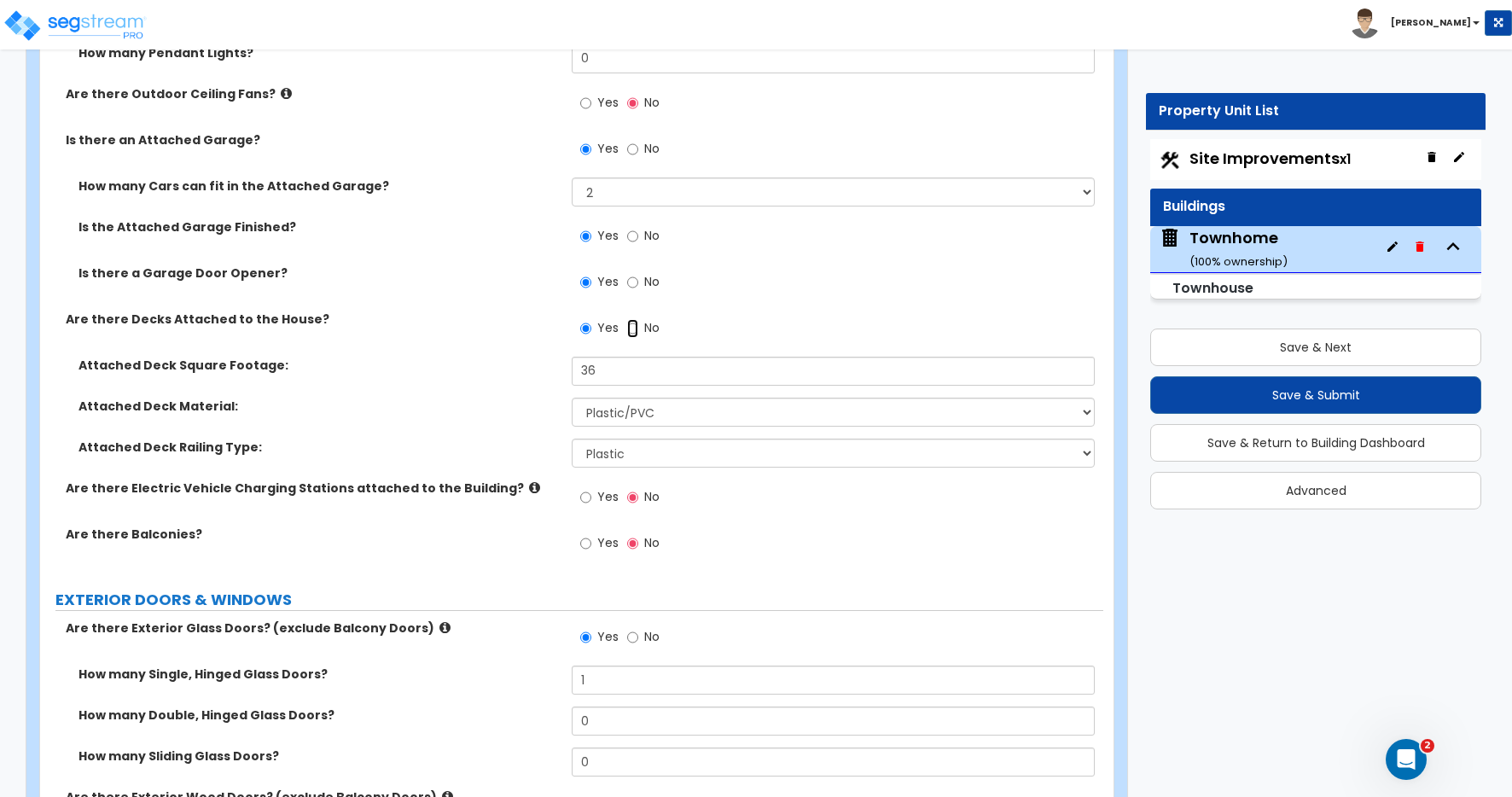
click at [635, 329] on input "No" at bounding box center [632, 328] width 11 height 19
radio input "false"
radio input "true"
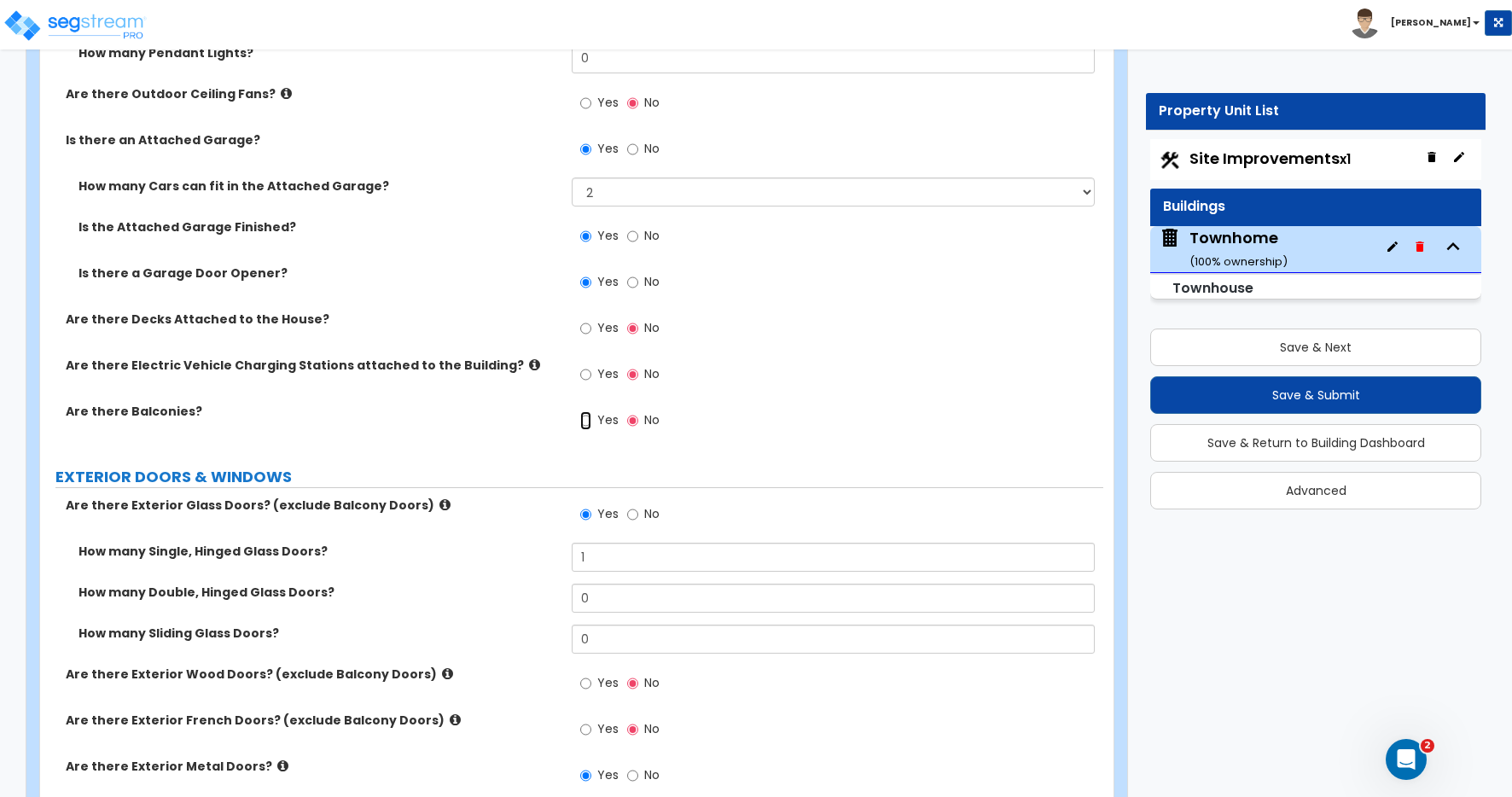
click at [589, 418] on input "Yes" at bounding box center [585, 420] width 11 height 19
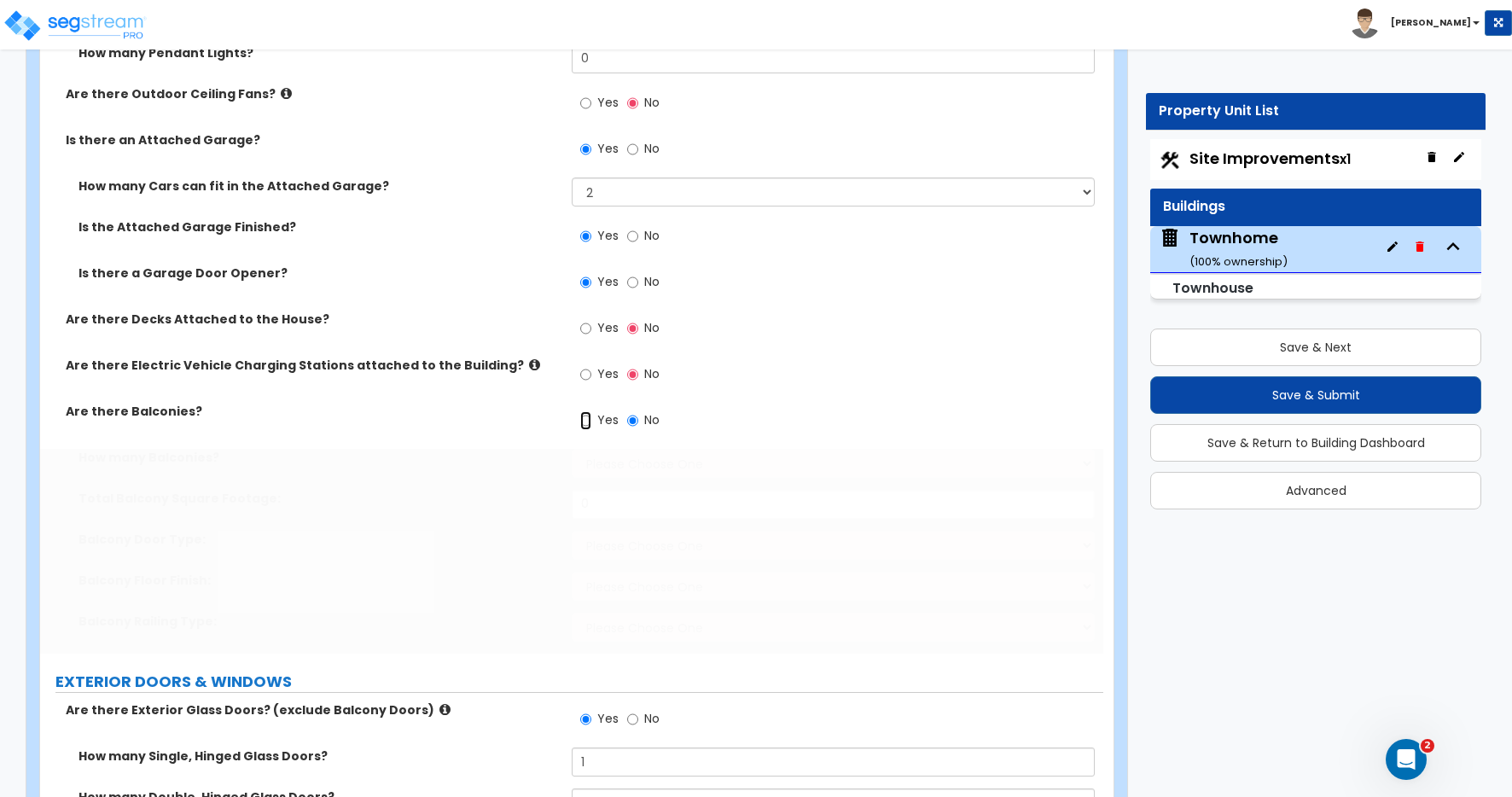
radio input "true"
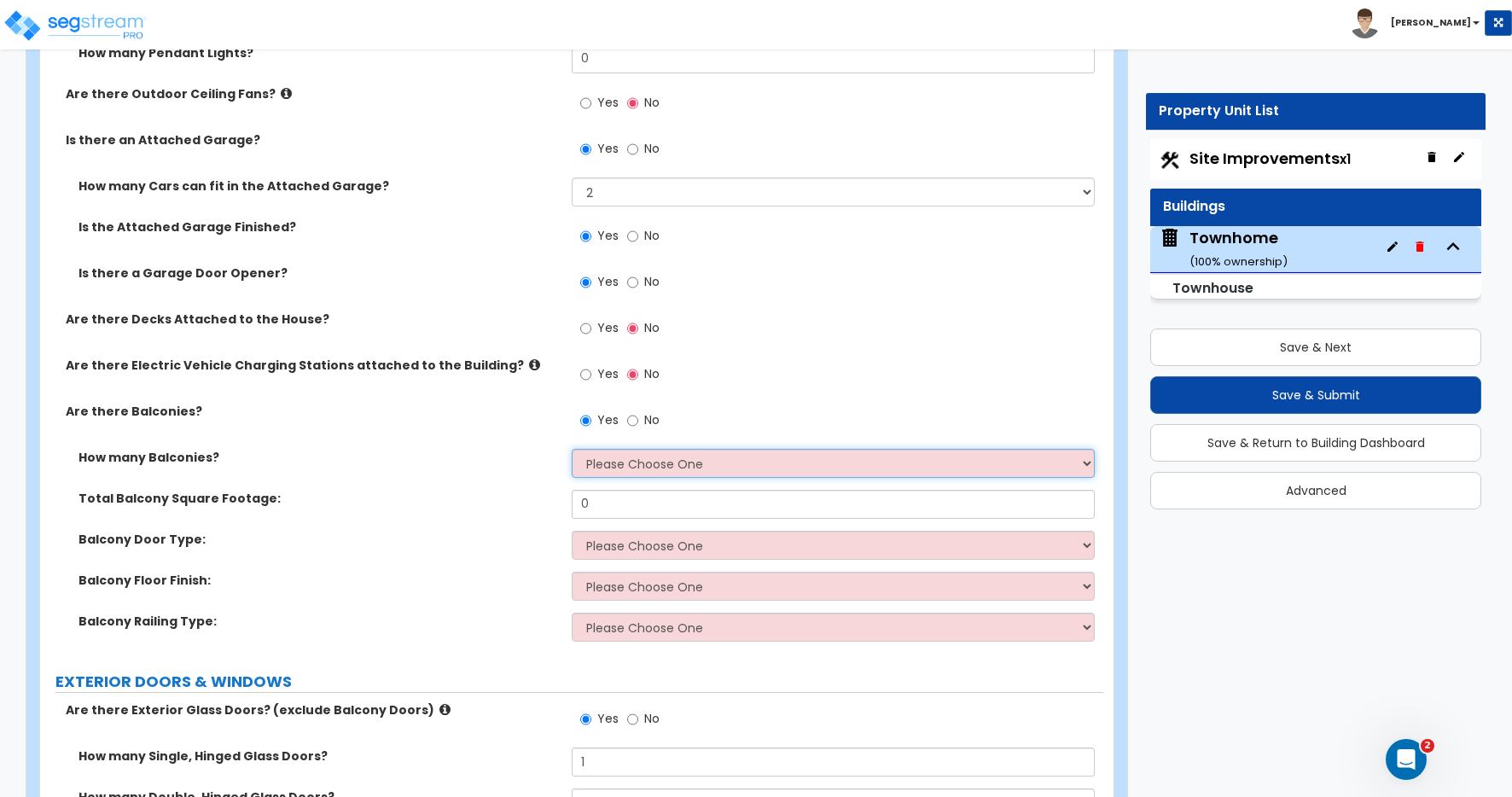
click at [599, 465] on select "Please Choose One 1 2 3 4 5" at bounding box center [833, 462] width 523 height 29
select select "1"
click at [572, 448] on select "Please Choose One 1 2 3 4 5" at bounding box center [833, 462] width 523 height 29
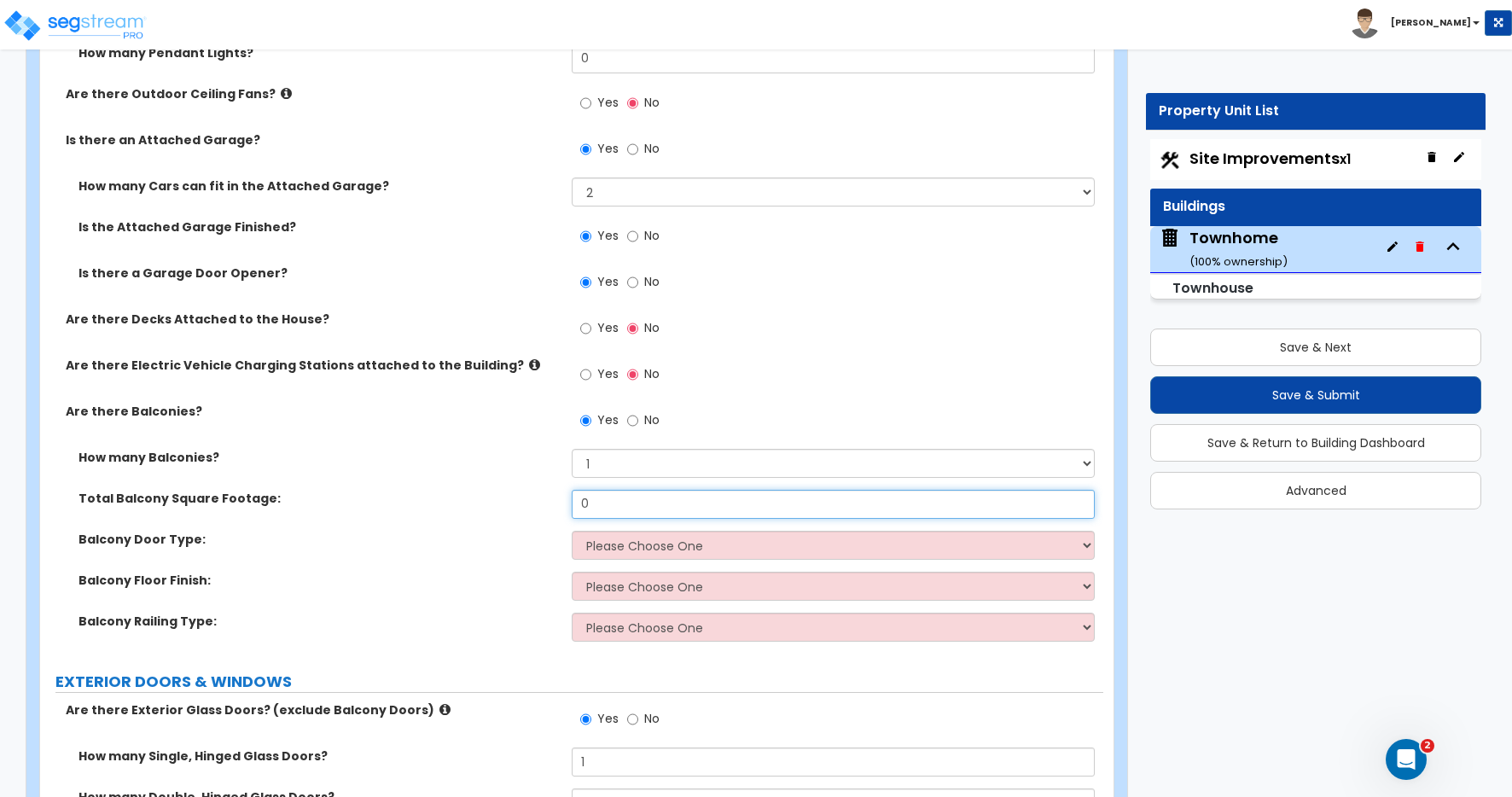
drag, startPoint x: 597, startPoint y: 508, endPoint x: 486, endPoint y: 495, distance: 111.8
click at [486, 495] on div "Total Balcony Square Footage: 0" at bounding box center [571, 509] width 1063 height 41
type input "2"
type input "36"
click at [618, 545] on select "Please Choose One Single Hinged Doors Double Hinged Doors Sliding Glass Doors" at bounding box center [833, 544] width 523 height 29
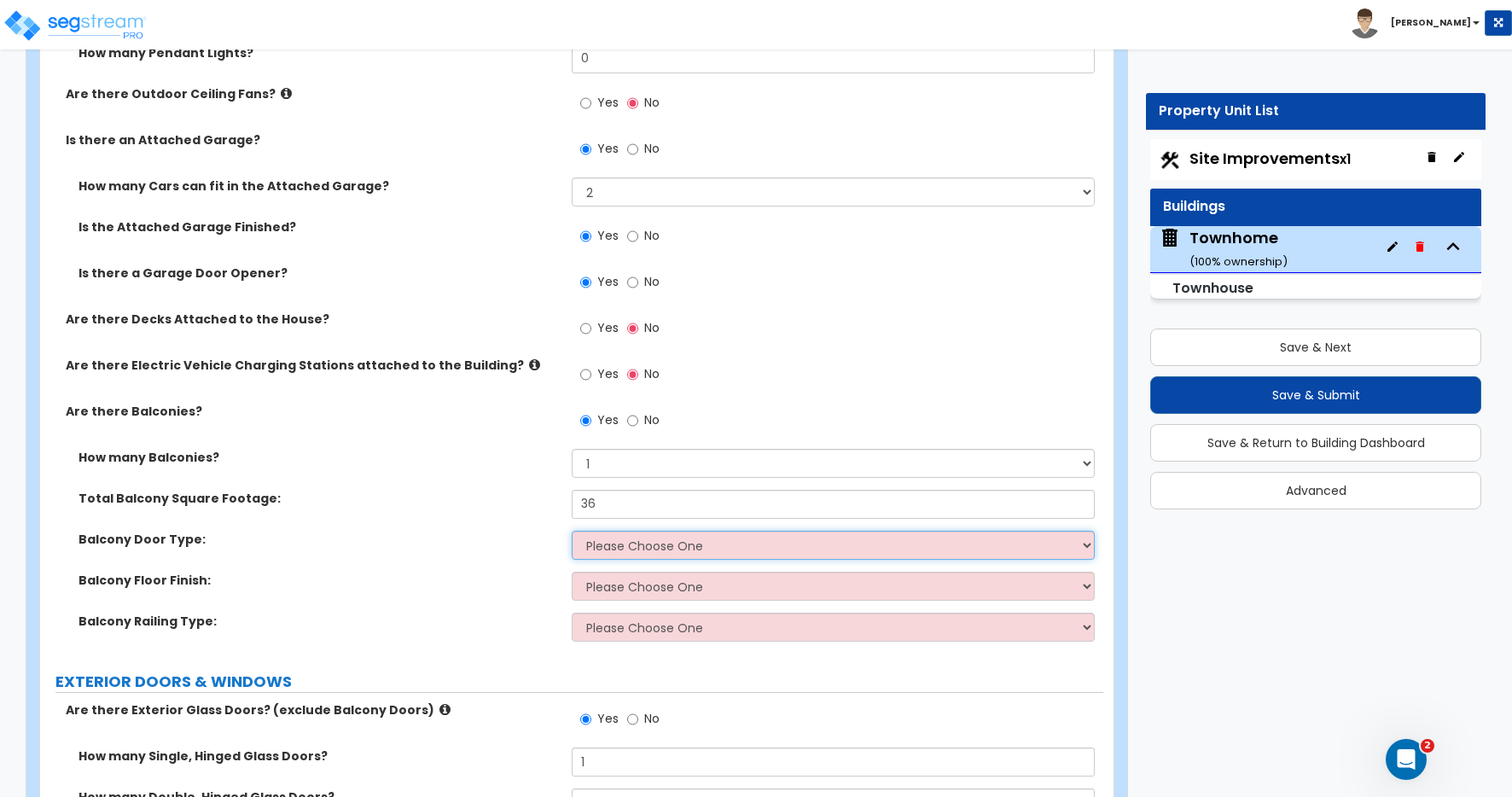
select select "3"
click at [572, 530] on select "Please Choose One Single Hinged Doors Double Hinged Doors Sliding Glass Doors" at bounding box center [833, 544] width 523 height 29
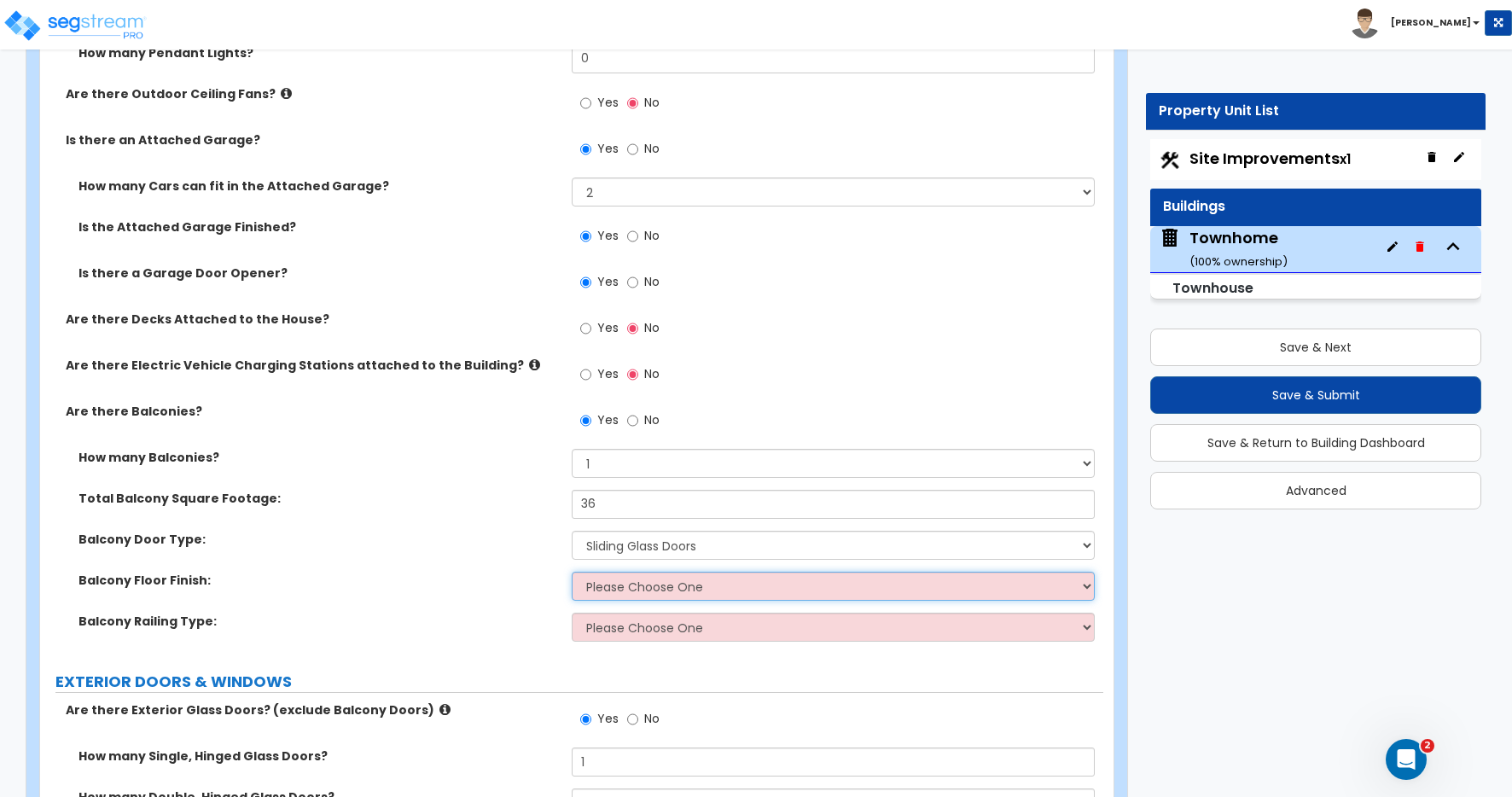
click at [634, 580] on select "Please Choose One Concrete Flooring Tile Flooring Resilient Laminate Flooring P…" at bounding box center [833, 586] width 523 height 29
select select "4"
click at [572, 572] on select "Please Choose One Concrete Flooring Tile Flooring Resilient Laminate Flooring P…" at bounding box center [833, 586] width 523 height 29
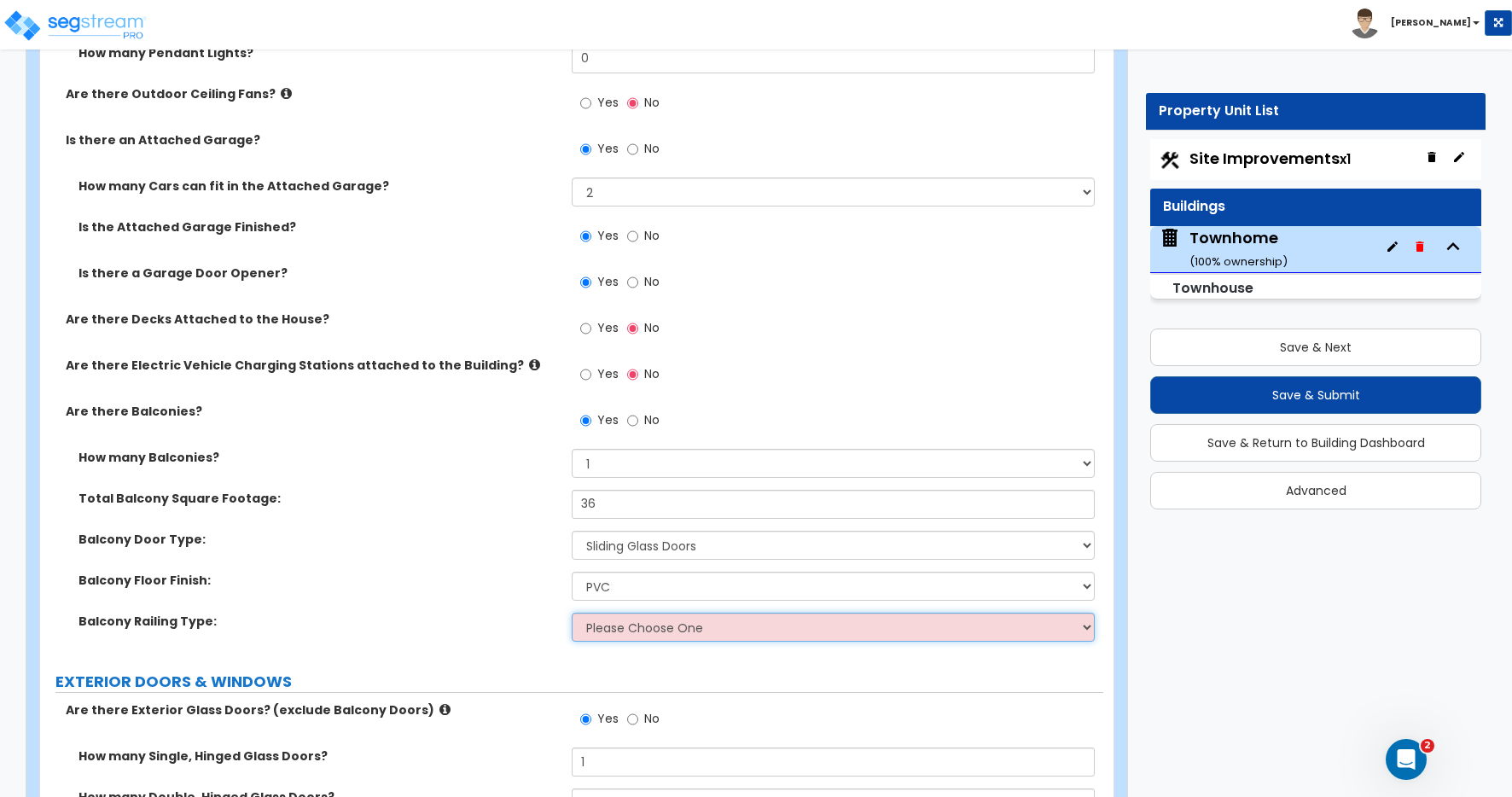
click at [613, 629] on select "Please Choose One Steel Aluminum Wood Glass and Metal Wrought Iron" at bounding box center [833, 627] width 523 height 29
select select "3"
click at [572, 613] on select "Please Choose One Steel Aluminum Wood Glass and Metal Wrought Iron" at bounding box center [833, 627] width 523 height 29
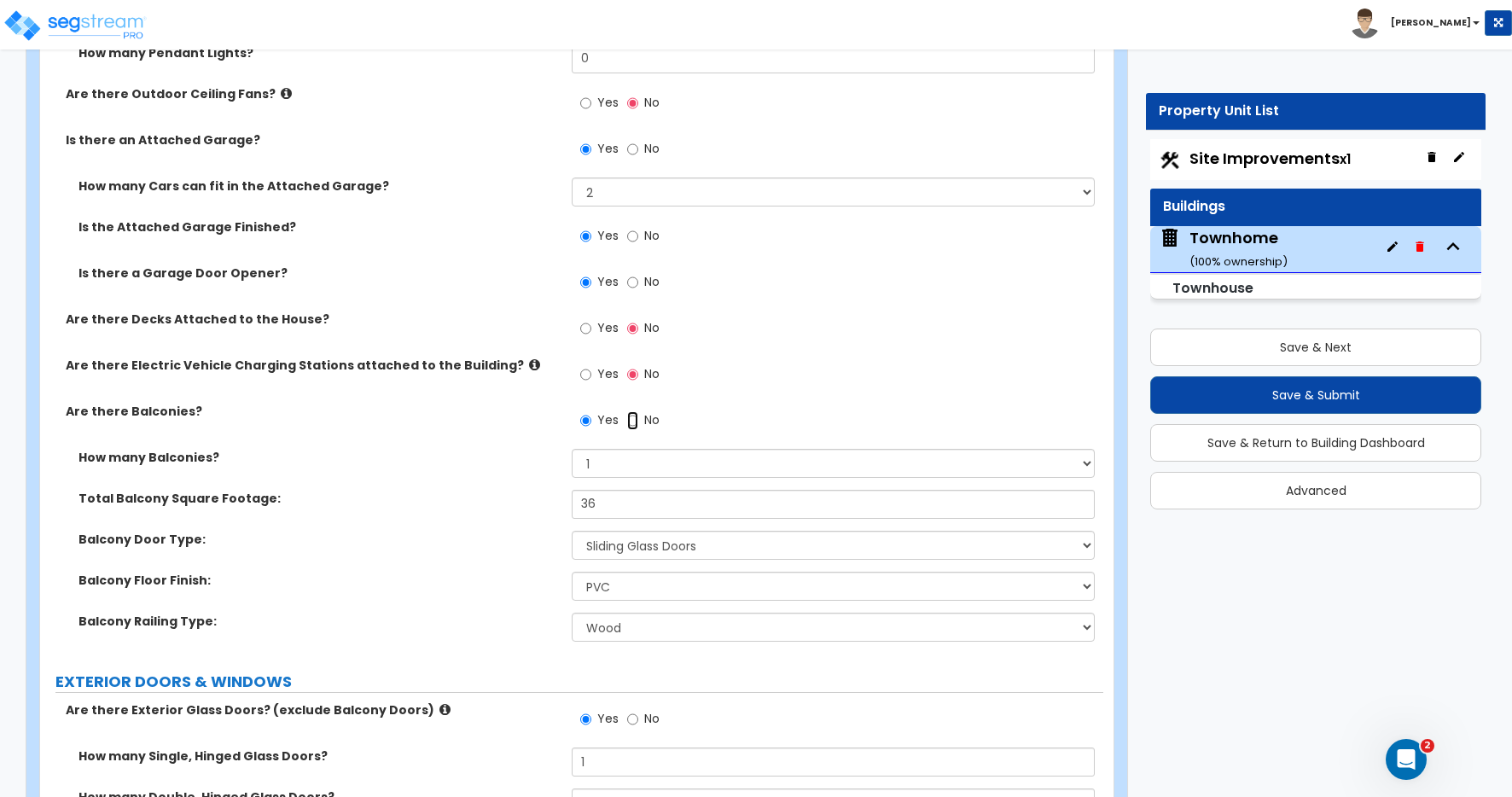
click at [636, 423] on input "No" at bounding box center [632, 420] width 11 height 19
radio input "false"
radio input "true"
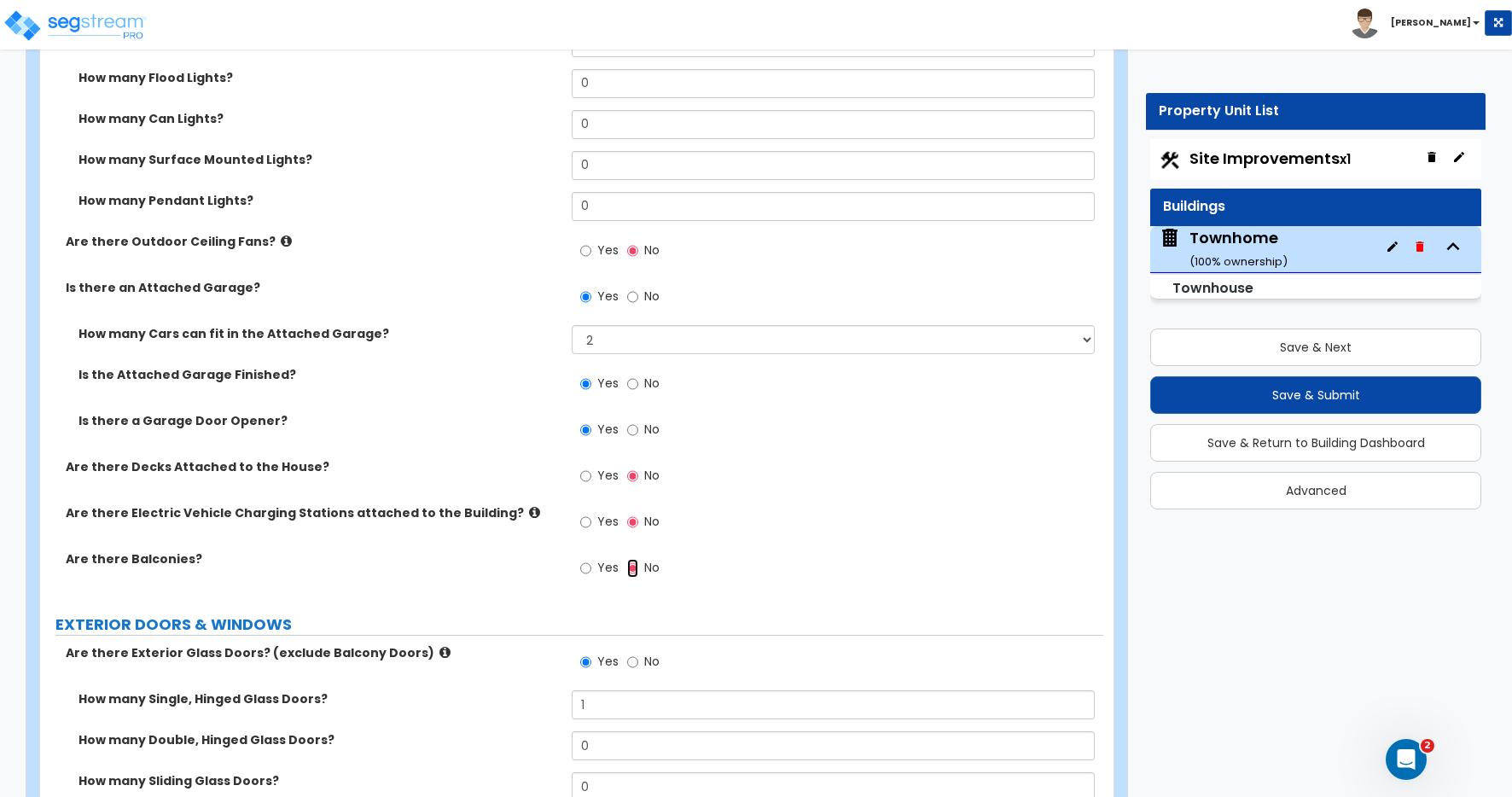
scroll to position [1524, 0]
click at [583, 477] on input "Yes" at bounding box center [585, 476] width 11 height 19
radio input "true"
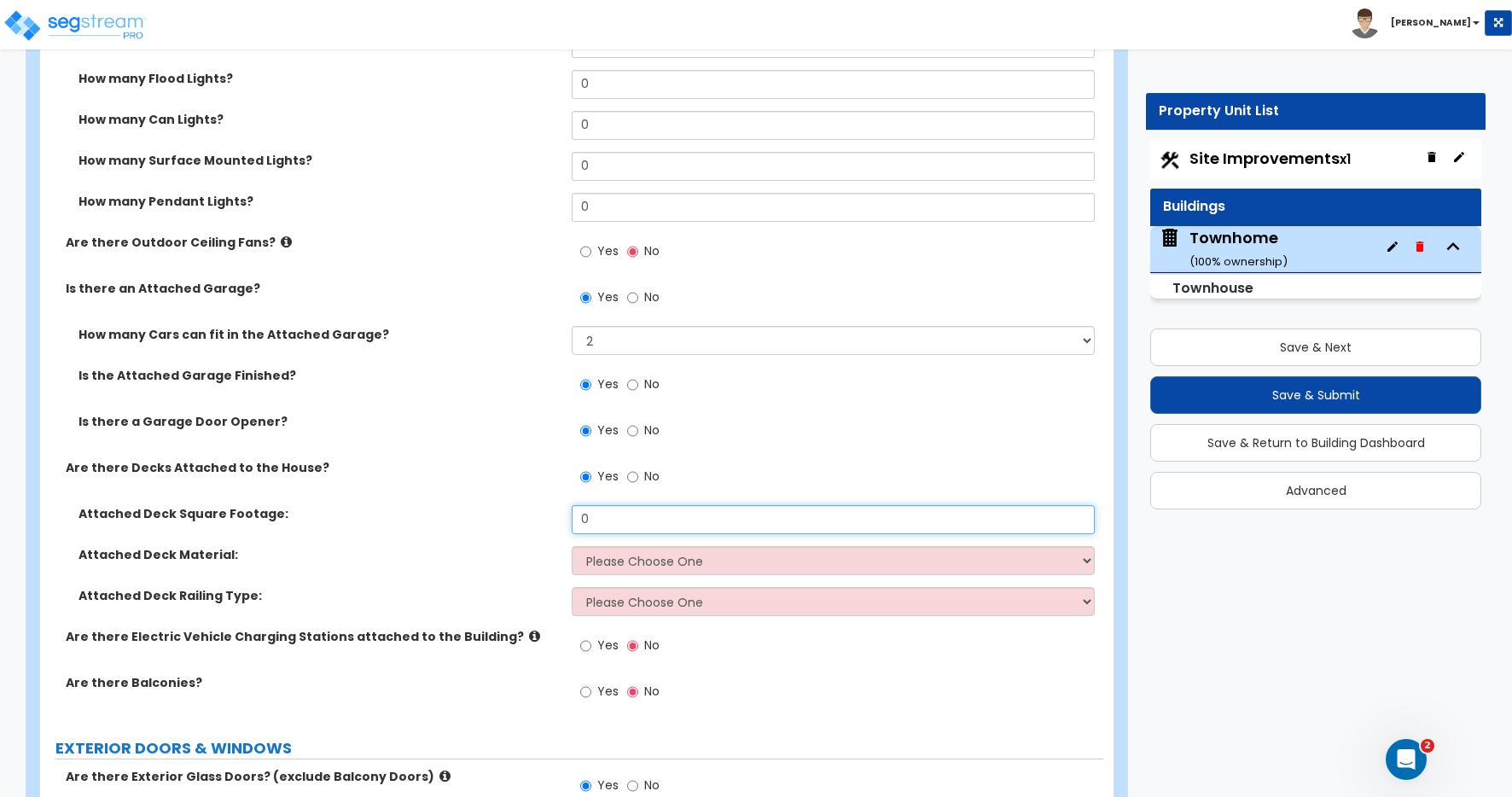
drag, startPoint x: 593, startPoint y: 515, endPoint x: 519, endPoint y: 515, distance: 74.0
click at [519, 515] on div "Attached Deck Square Footage: 0" at bounding box center [571, 525] width 1063 height 41
type input "36"
click at [607, 555] on select "Please Choose One Wood Plastic/PVC" at bounding box center [833, 560] width 523 height 29
select select "2"
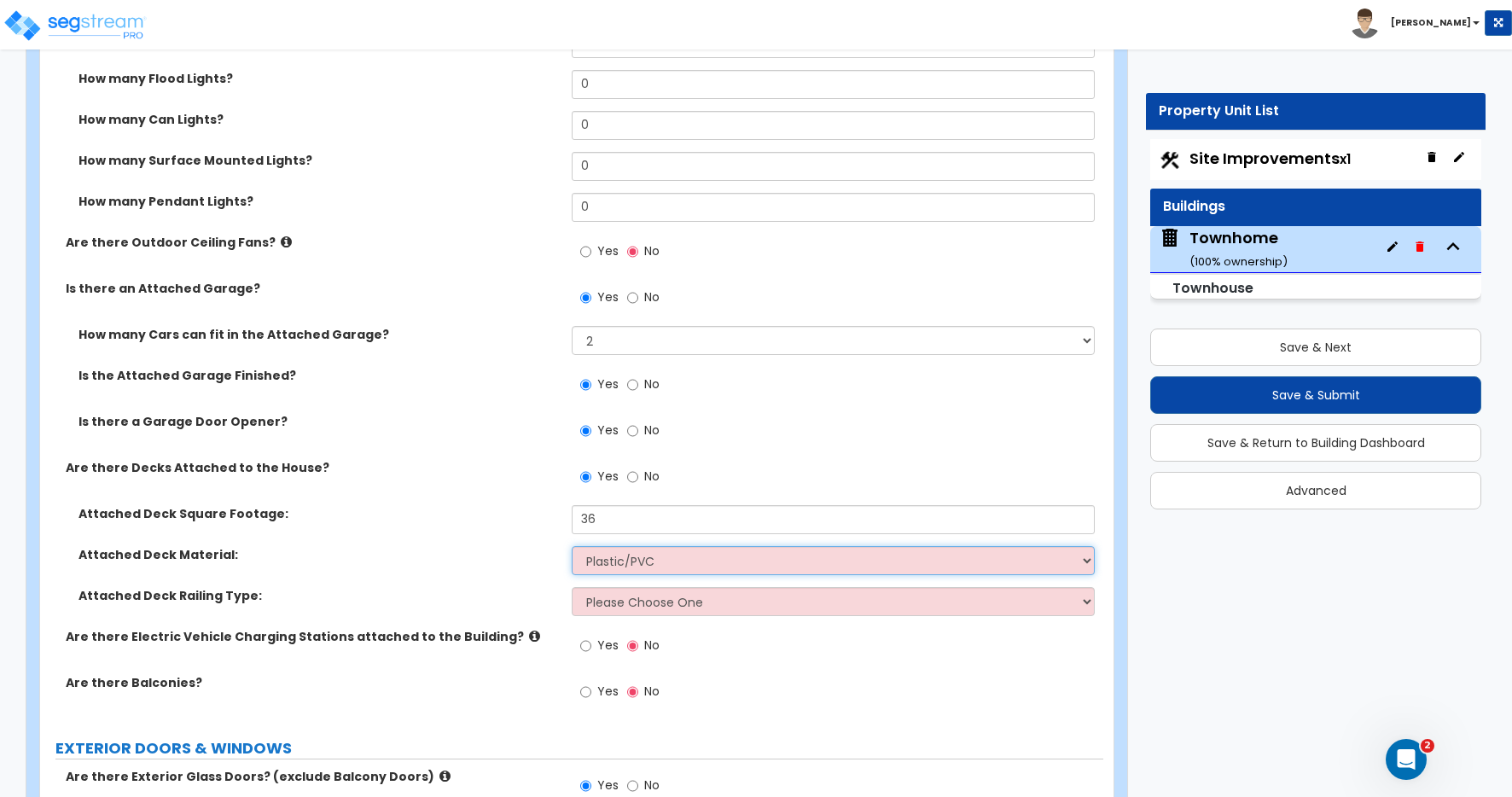
click at [572, 546] on select "Please Choose One Wood Plastic/PVC" at bounding box center [833, 560] width 523 height 29
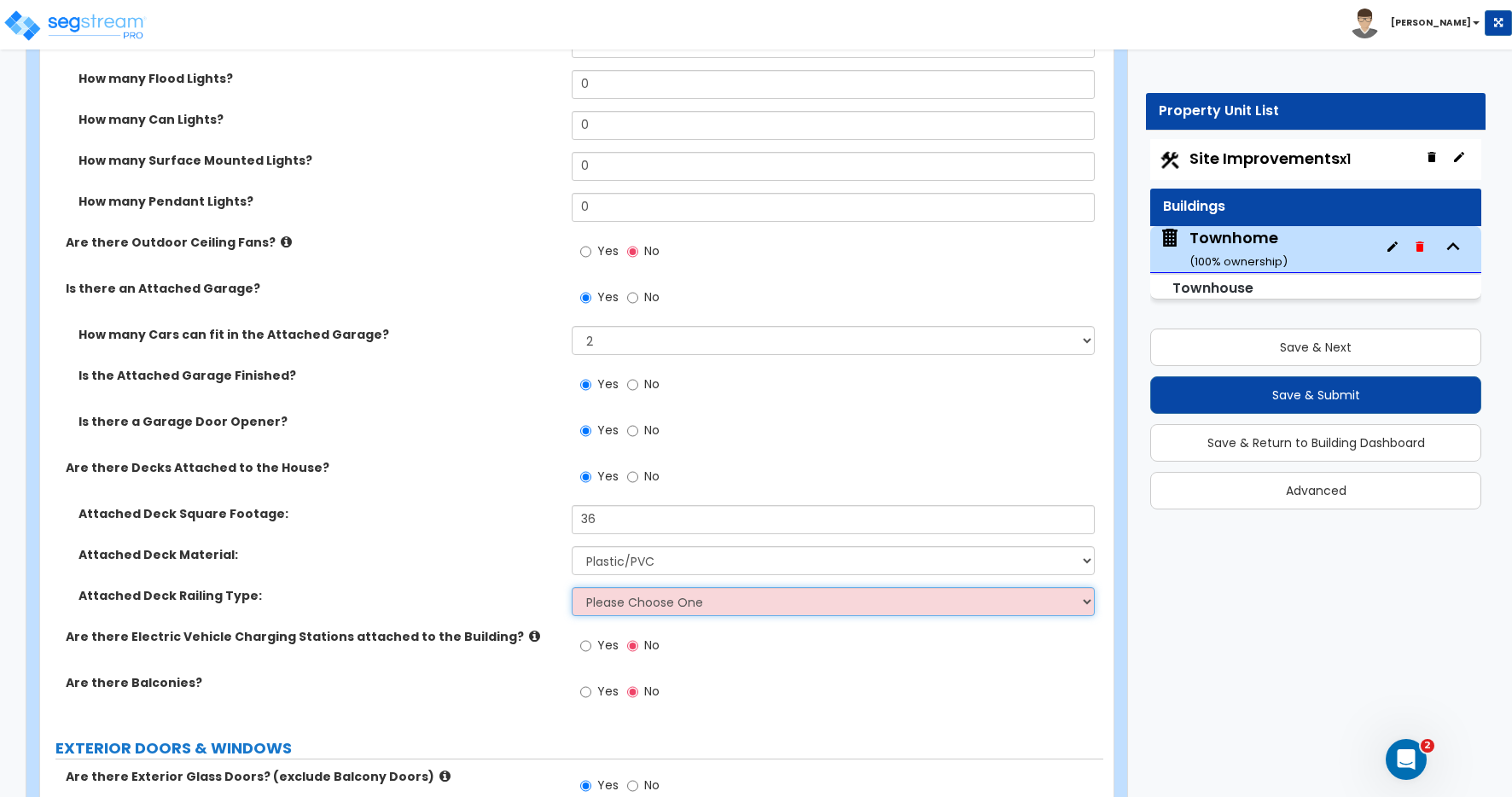
click at [610, 599] on select "Please Choose One Wood Plastic" at bounding box center [833, 601] width 523 height 29
select select "2"
click at [572, 587] on select "Please Choose One Wood Plastic" at bounding box center [833, 601] width 523 height 29
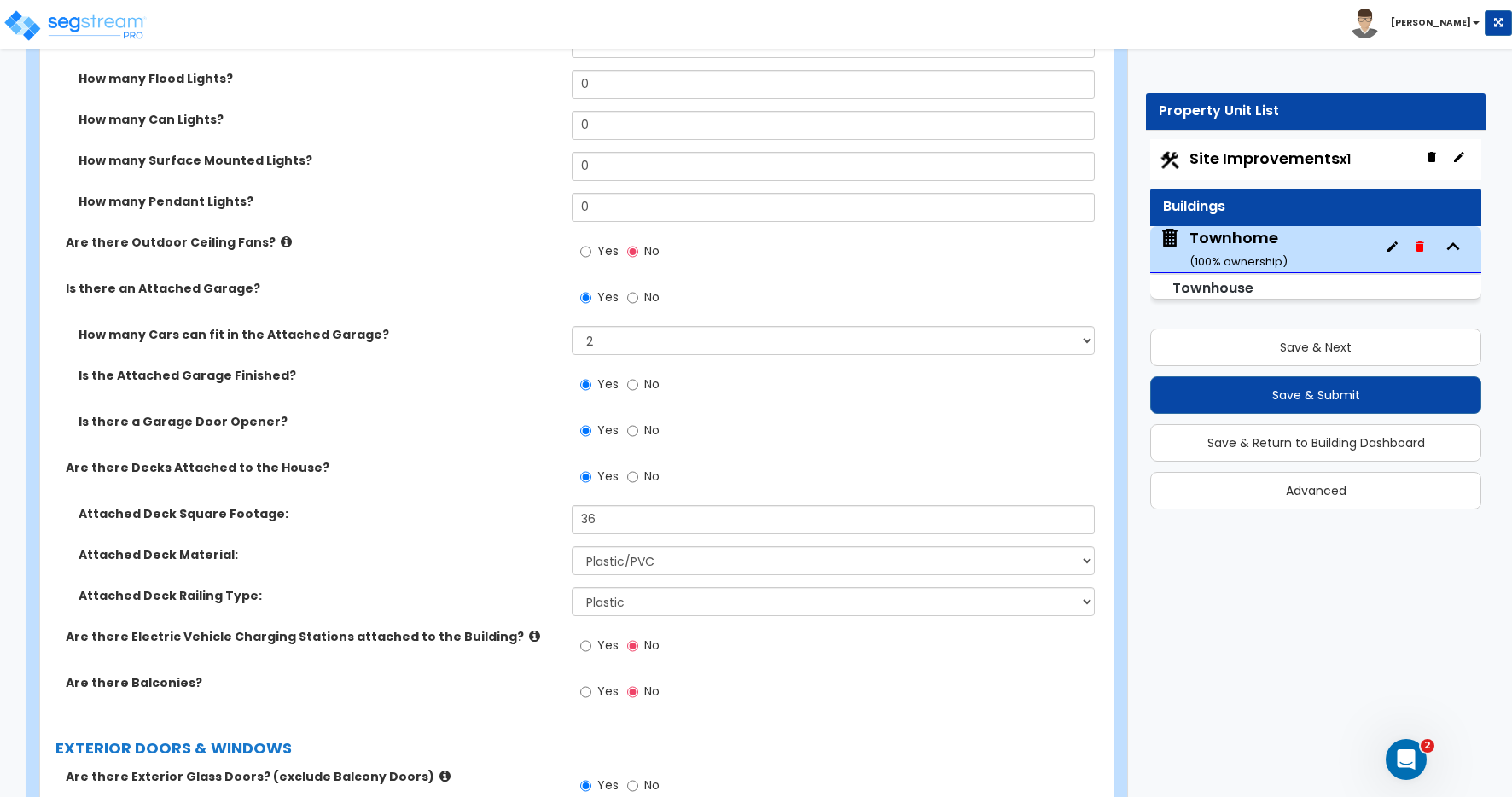
click at [542, 589] on label "Attached Deck Railing Type:" at bounding box center [319, 595] width 480 height 17
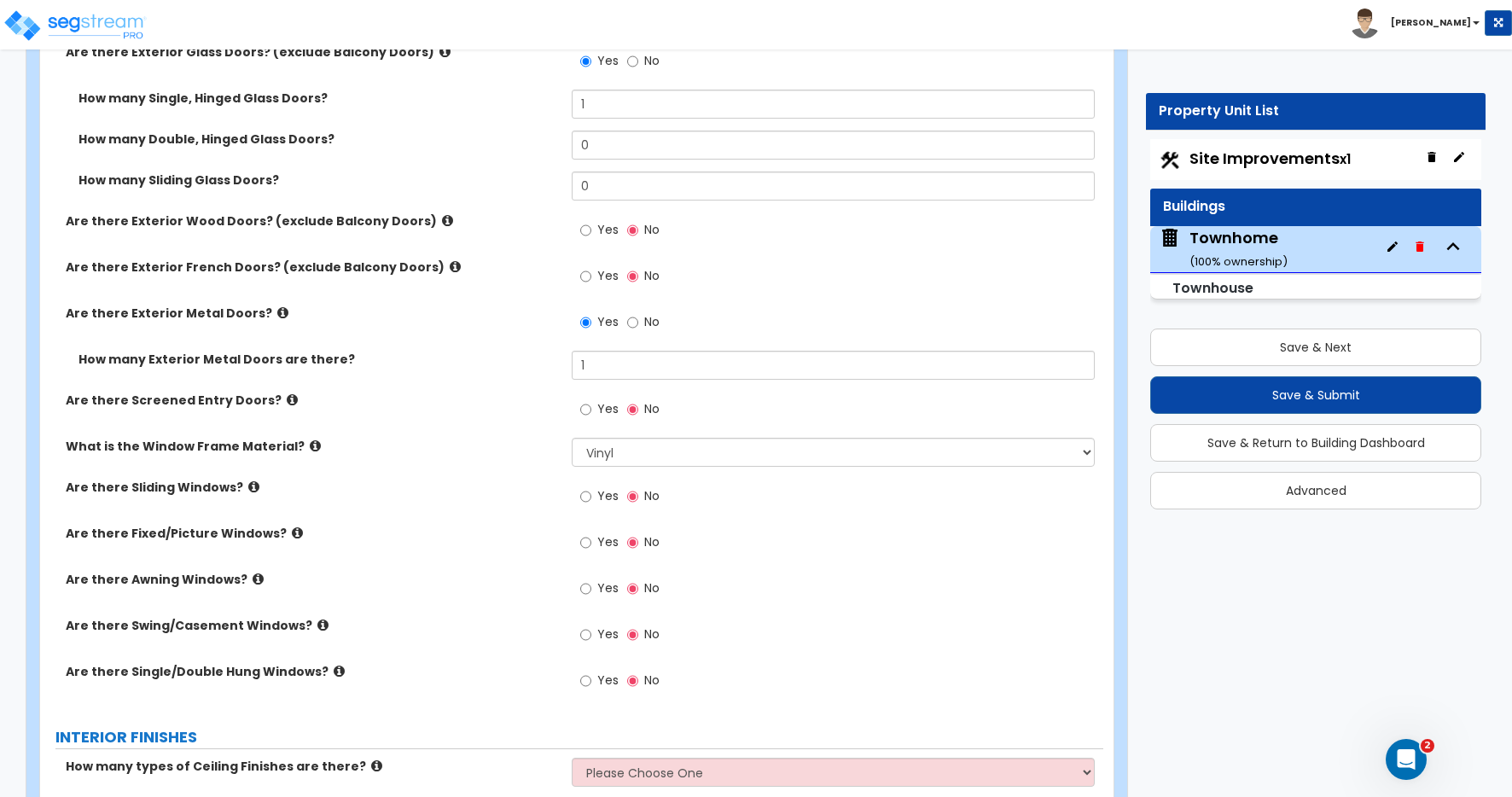
scroll to position [2260, 0]
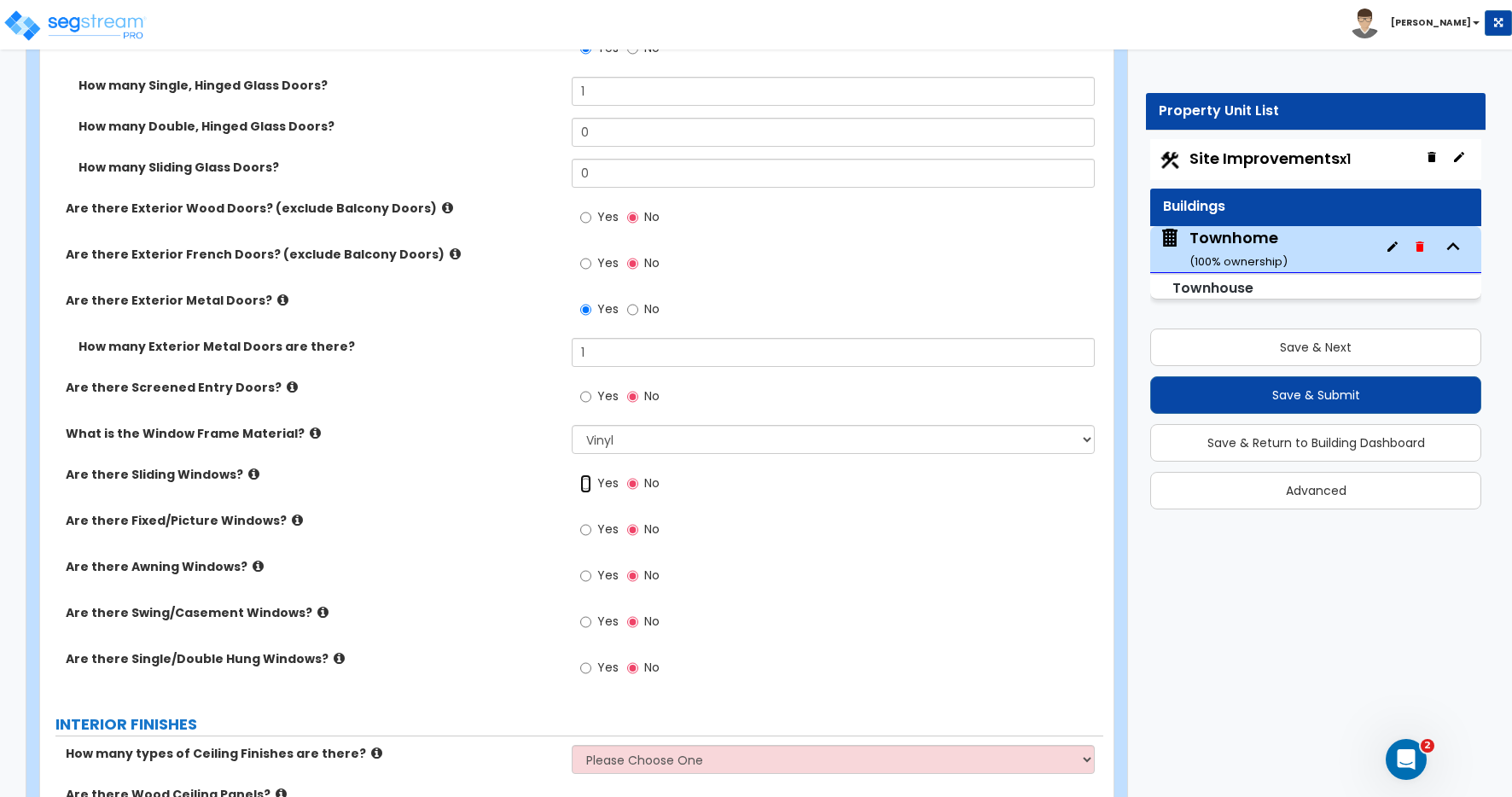
click at [588, 485] on input "Yes" at bounding box center [585, 483] width 11 height 19
radio input "true"
click at [587, 486] on input "Yes" at bounding box center [585, 483] width 11 height 19
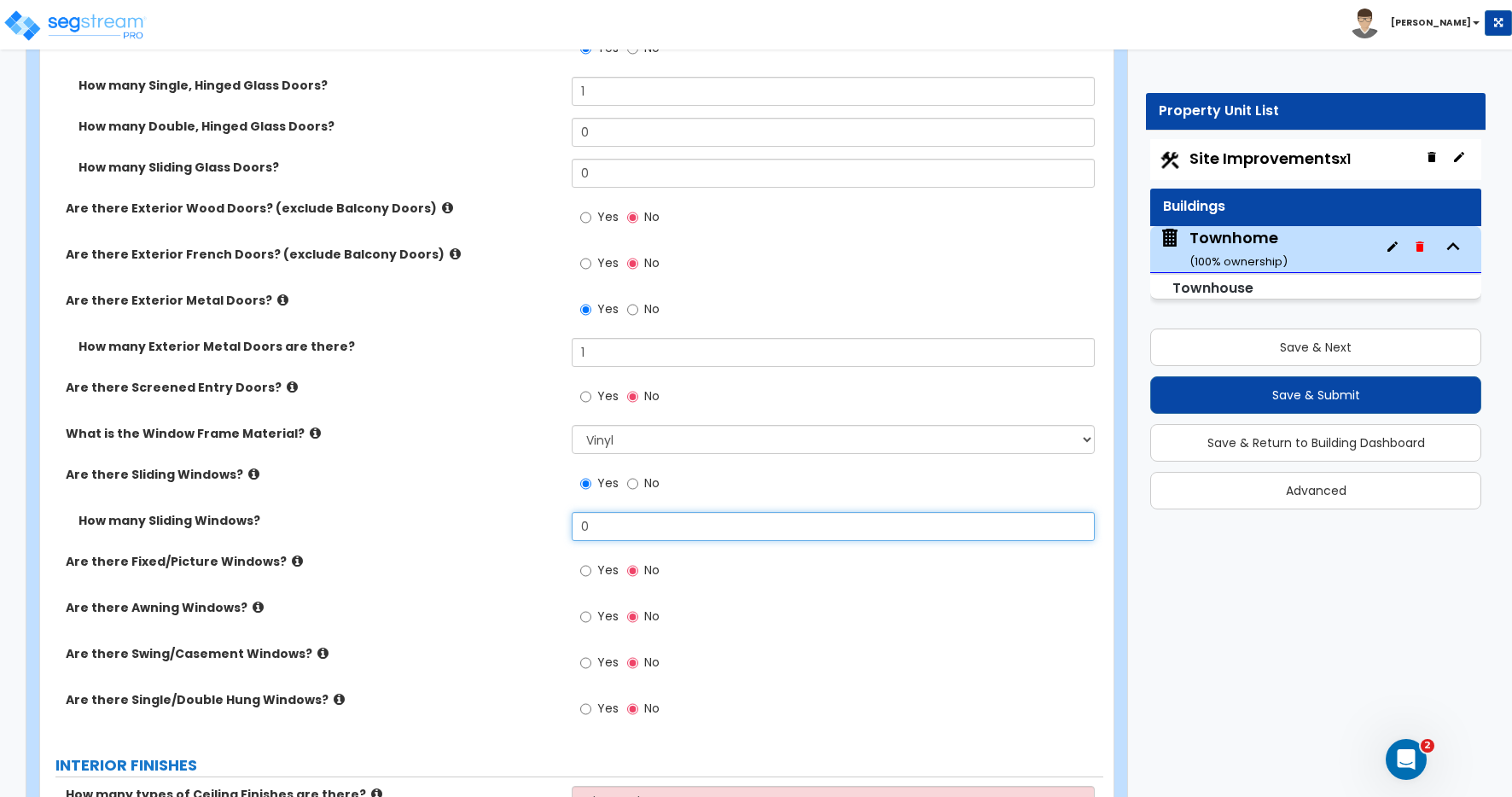
drag, startPoint x: 582, startPoint y: 524, endPoint x: 551, endPoint y: 514, distance: 32.6
click at [554, 514] on div "How many Sliding Windows? 0" at bounding box center [571, 532] width 1063 height 41
type input "8"
click at [511, 513] on label "How many Sliding Windows?" at bounding box center [319, 520] width 480 height 17
click at [589, 570] on input "Yes" at bounding box center [585, 570] width 11 height 19
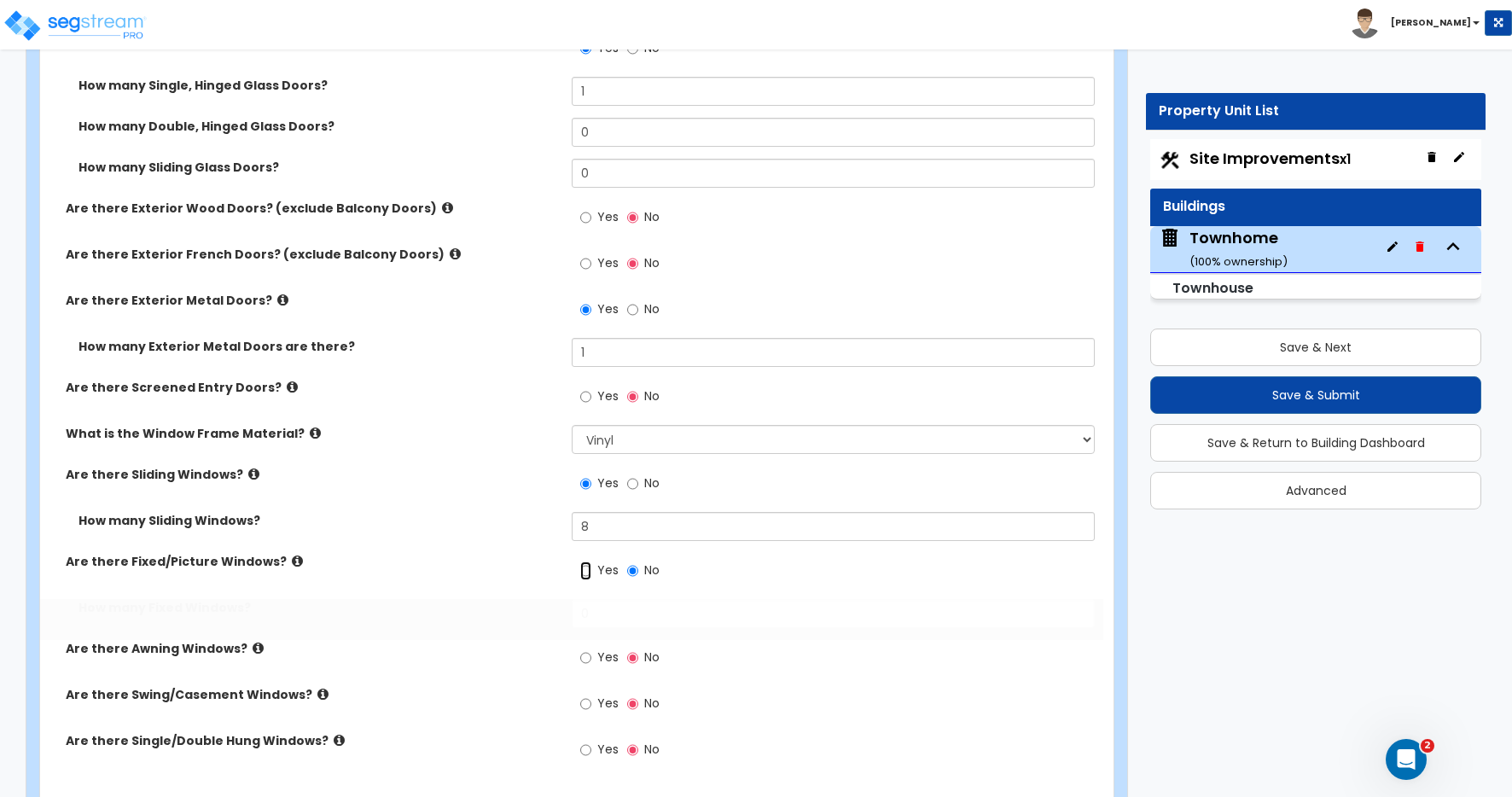
radio input "true"
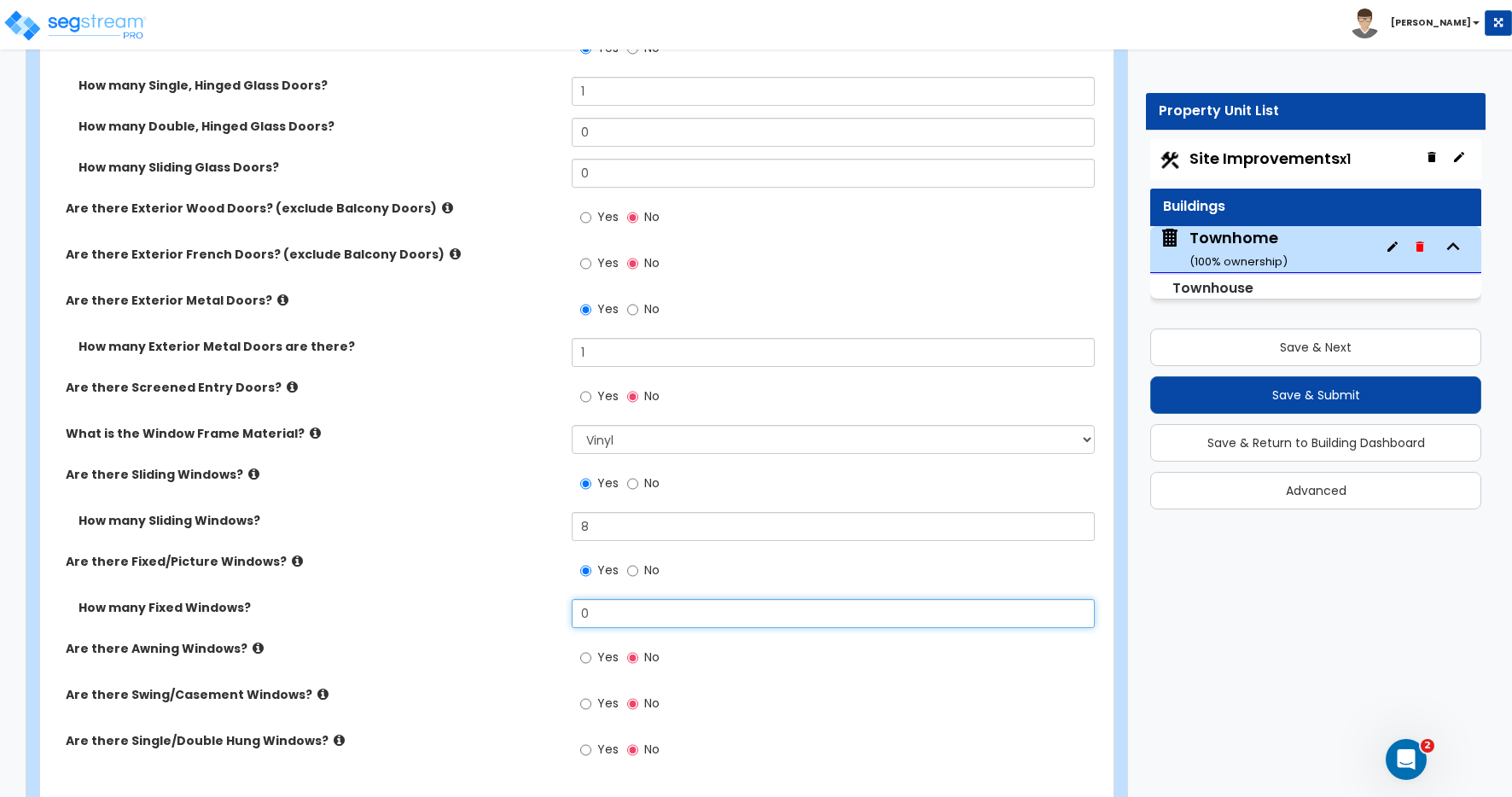
drag, startPoint x: 594, startPoint y: 618, endPoint x: 504, endPoint y: 605, distance: 90.9
click at [509, 604] on div "How many Fixed Windows? 0" at bounding box center [571, 619] width 1063 height 41
type input "1"
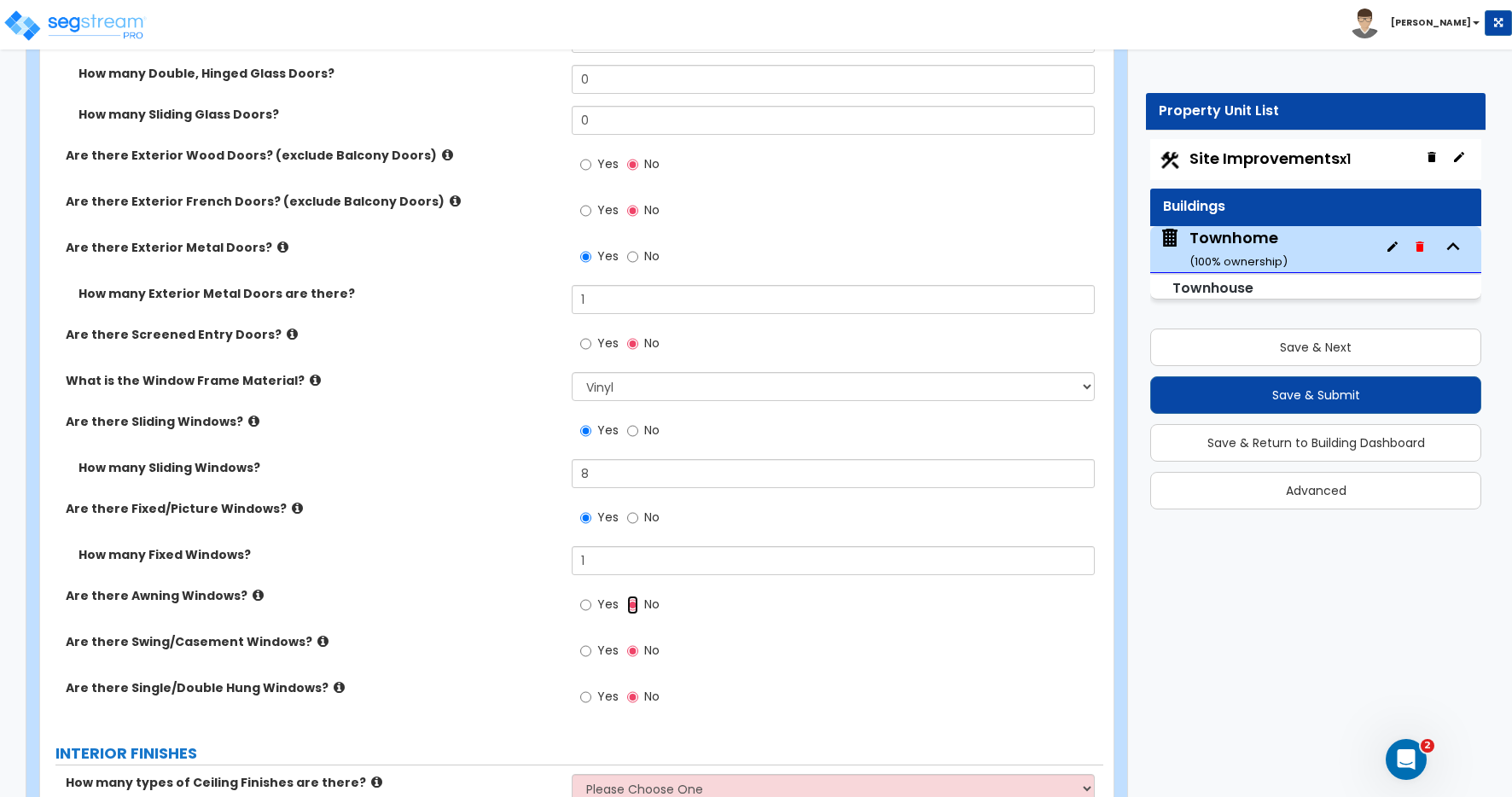
scroll to position [2560, 0]
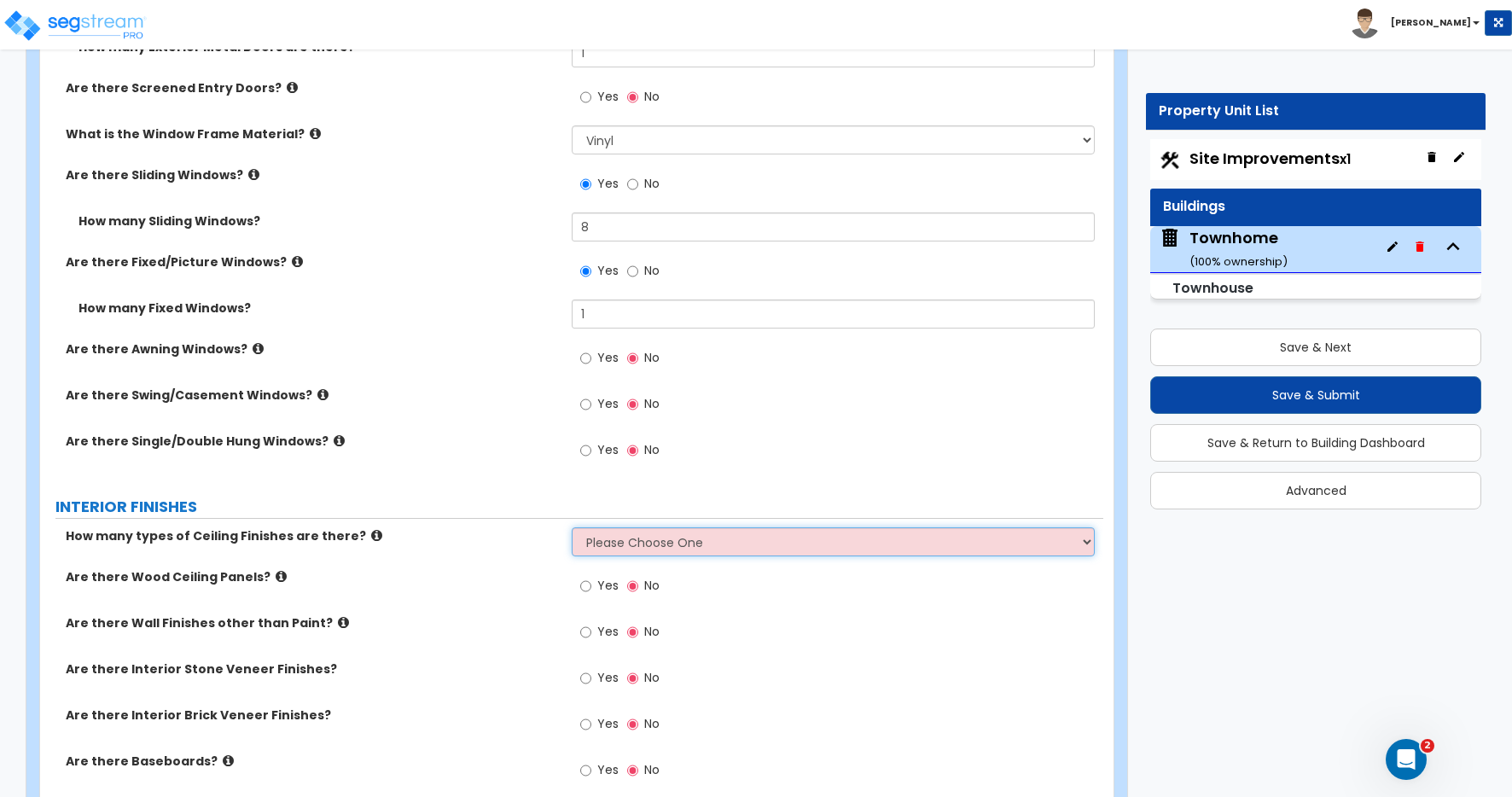
click at [643, 545] on select "Please Choose One 1 2 3" at bounding box center [833, 541] width 523 height 29
select select "1"
click at [572, 527] on select "Please Choose One 1 2 3" at bounding box center [833, 541] width 523 height 29
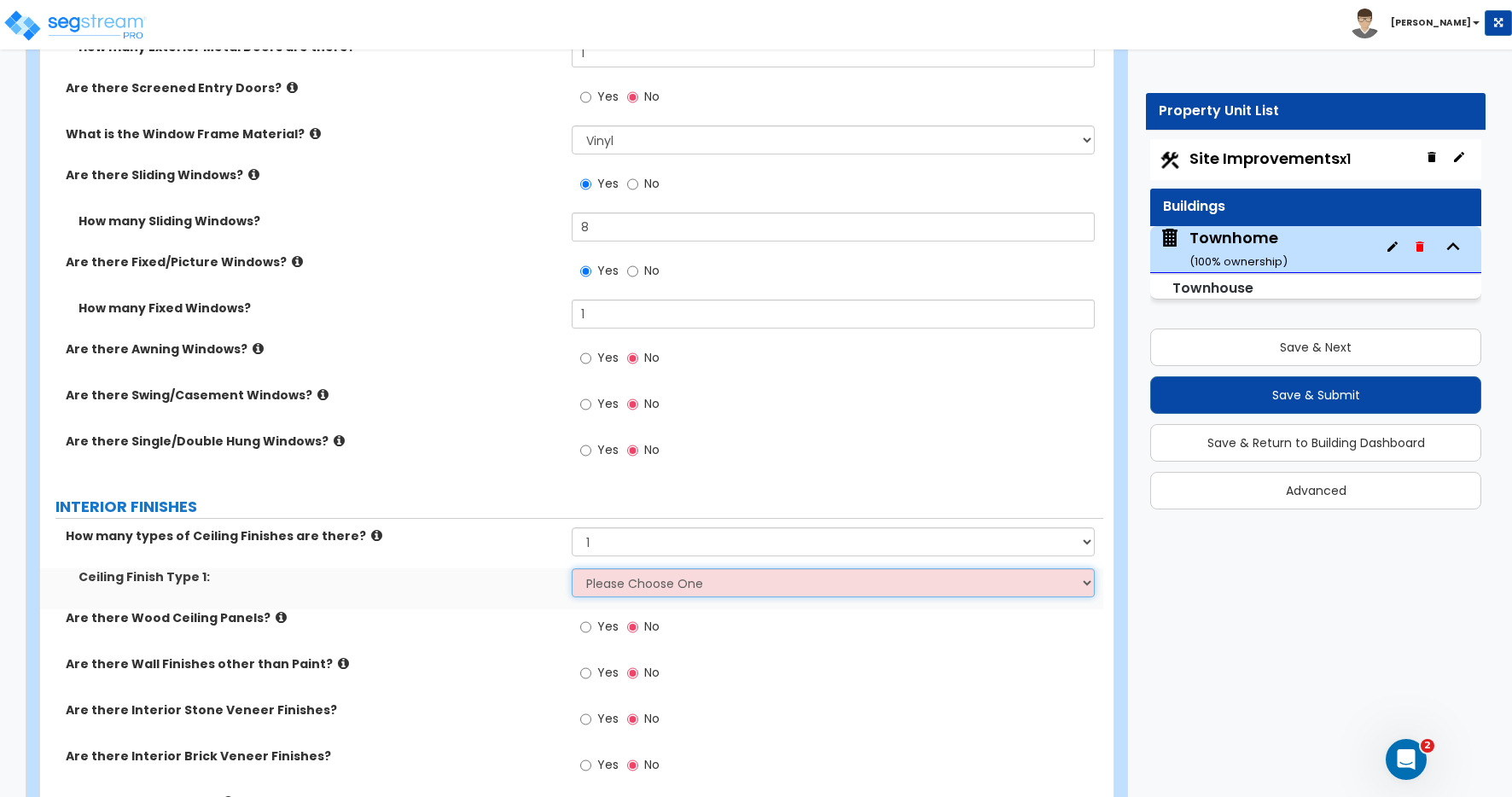
click at [610, 584] on select "Please Choose One Drop Ceiling Drywall Ceiling Open Ceiling" at bounding box center [833, 582] width 523 height 29
select select "2"
click at [572, 568] on select "Please Choose One Drop Ceiling Drywall Ceiling Open Ceiling" at bounding box center [833, 582] width 523 height 29
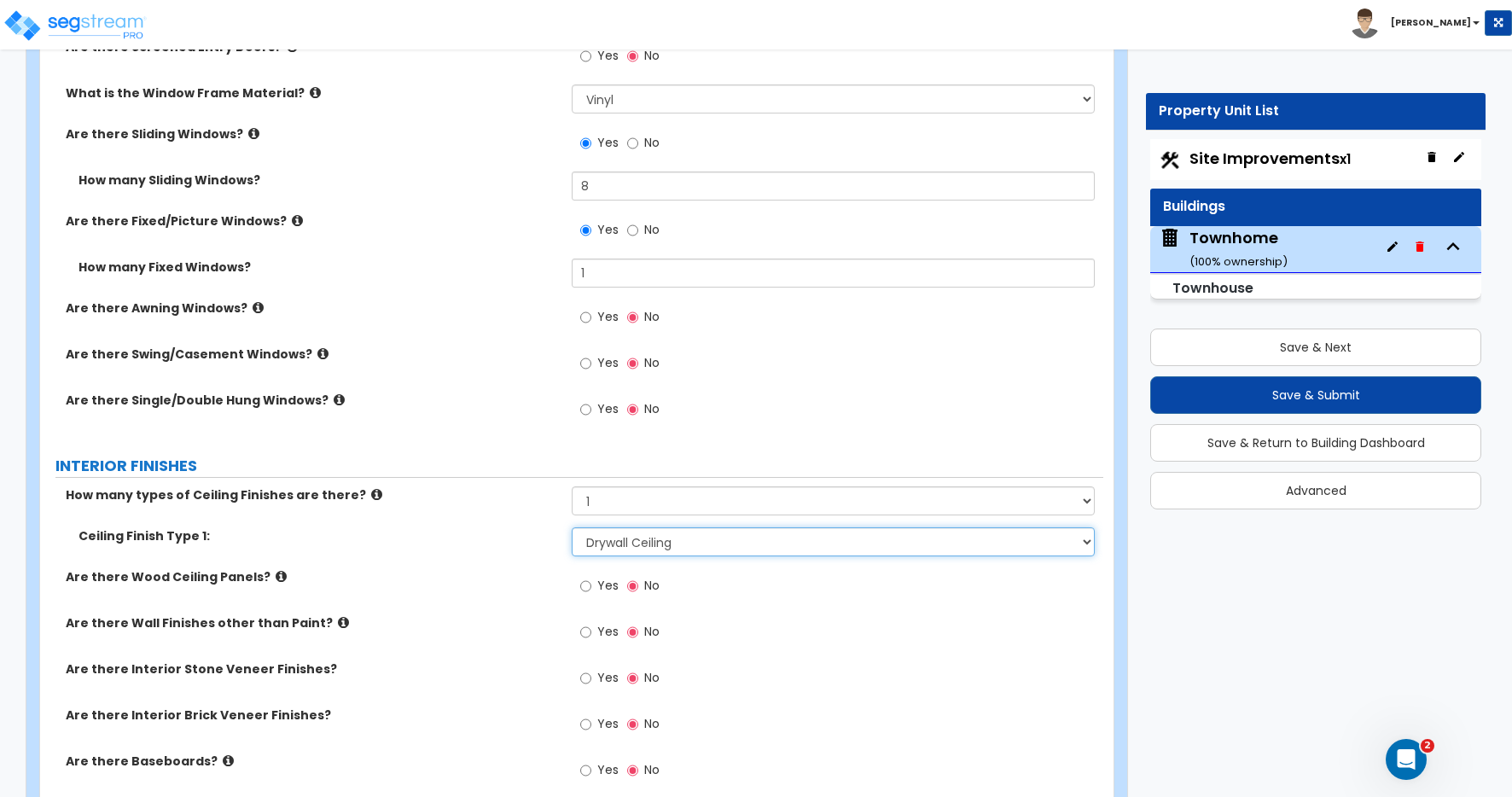
scroll to position [2692, 0]
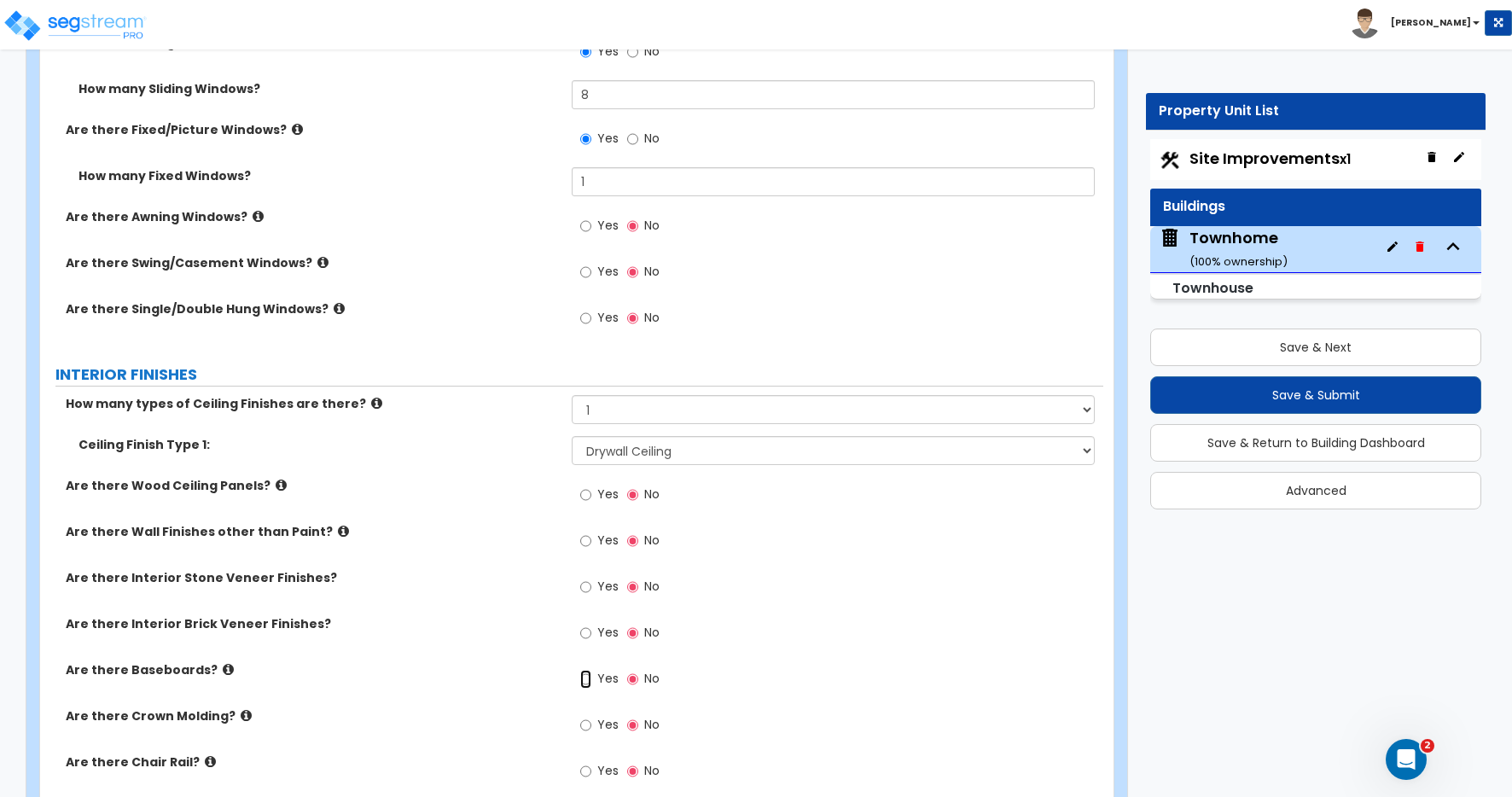
click at [585, 678] on input "Yes" at bounding box center [585, 678] width 11 height 19
radio input "true"
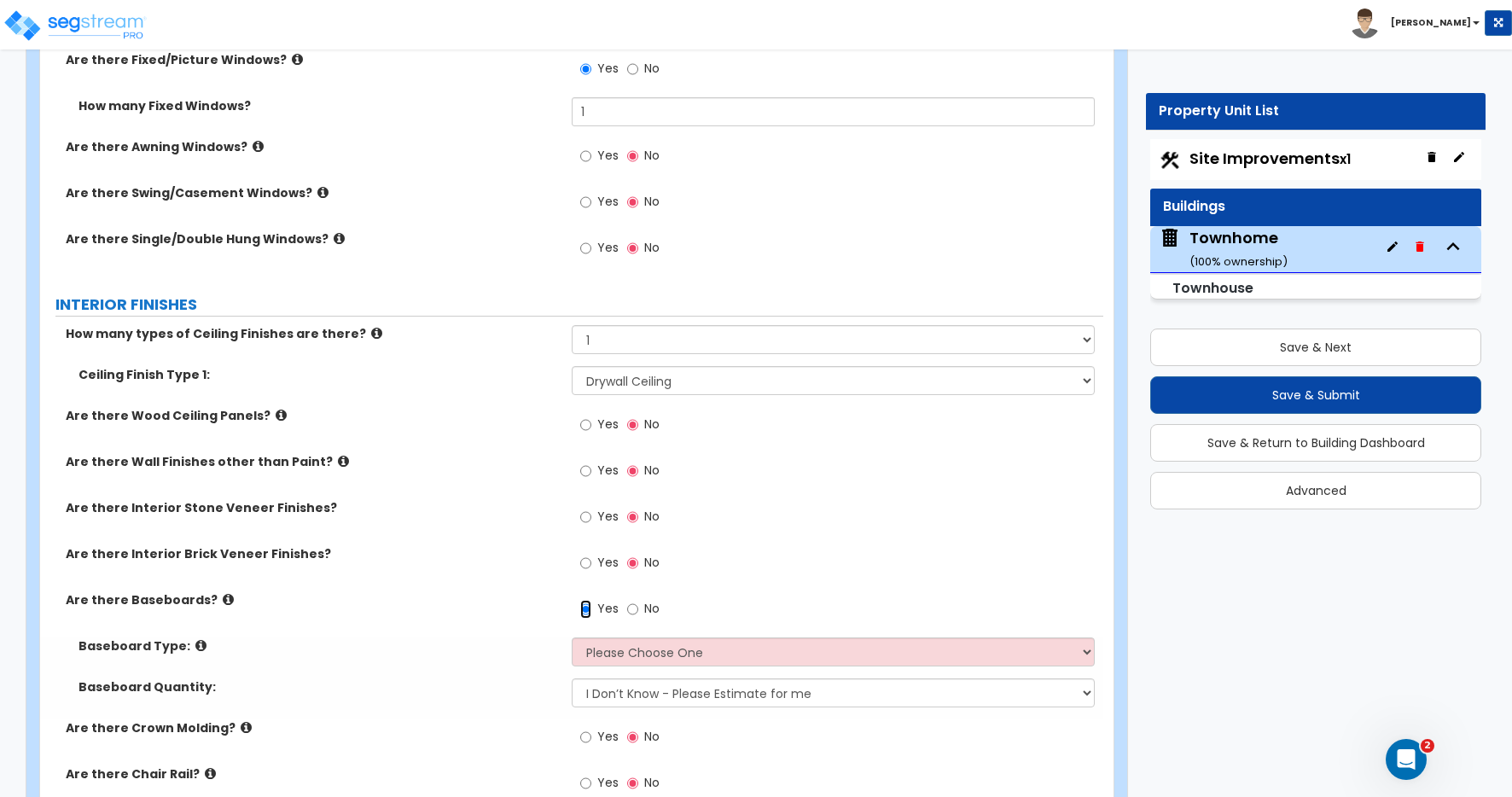
scroll to position [2764, 0]
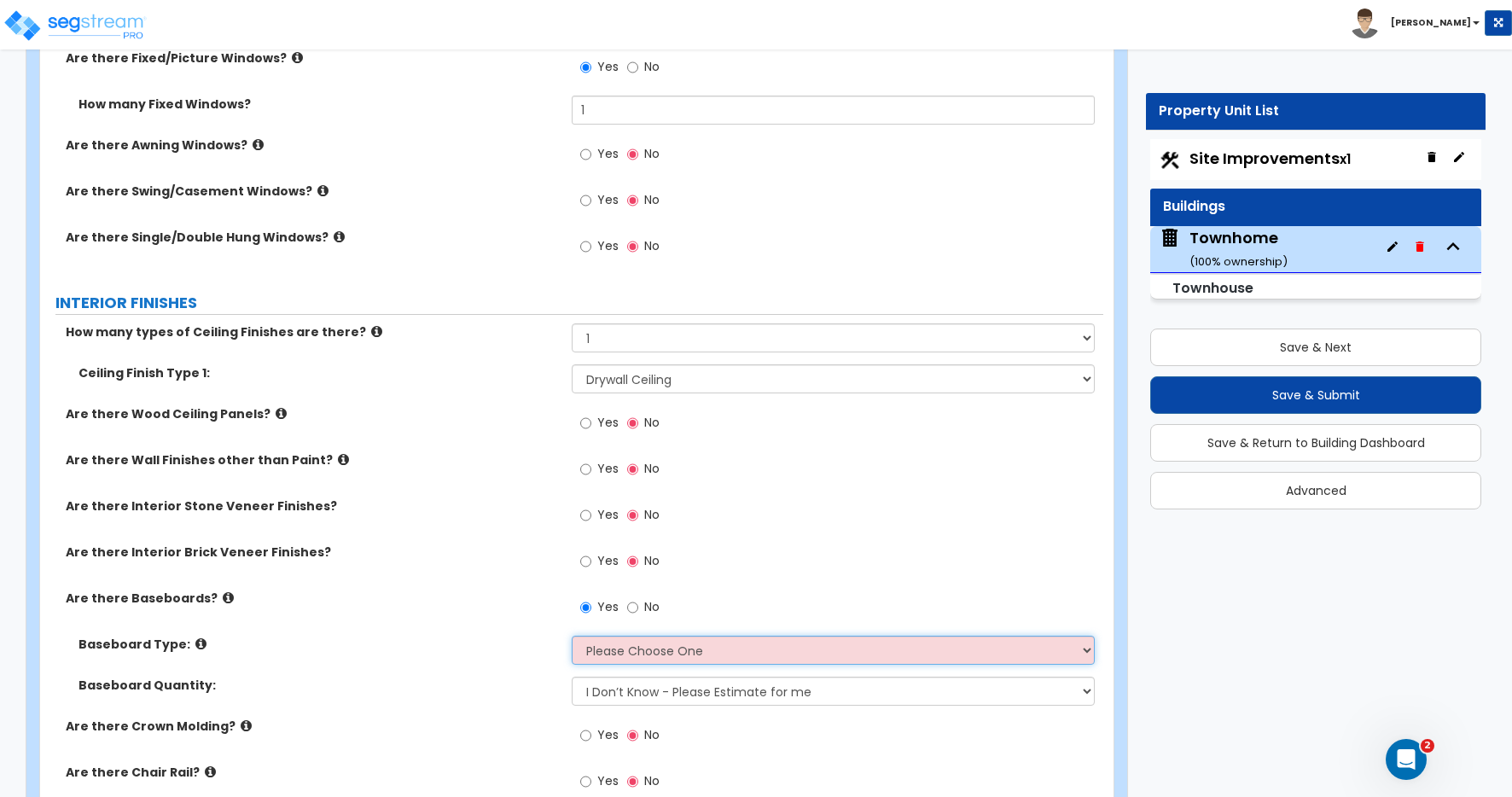
click at [661, 652] on select "Please Choose One Wood Vinyl Carpet Tile" at bounding box center [833, 650] width 523 height 29
select select "1"
click at [572, 636] on select "Please Choose One Wood Vinyl Carpet Tile" at bounding box center [833, 650] width 523 height 29
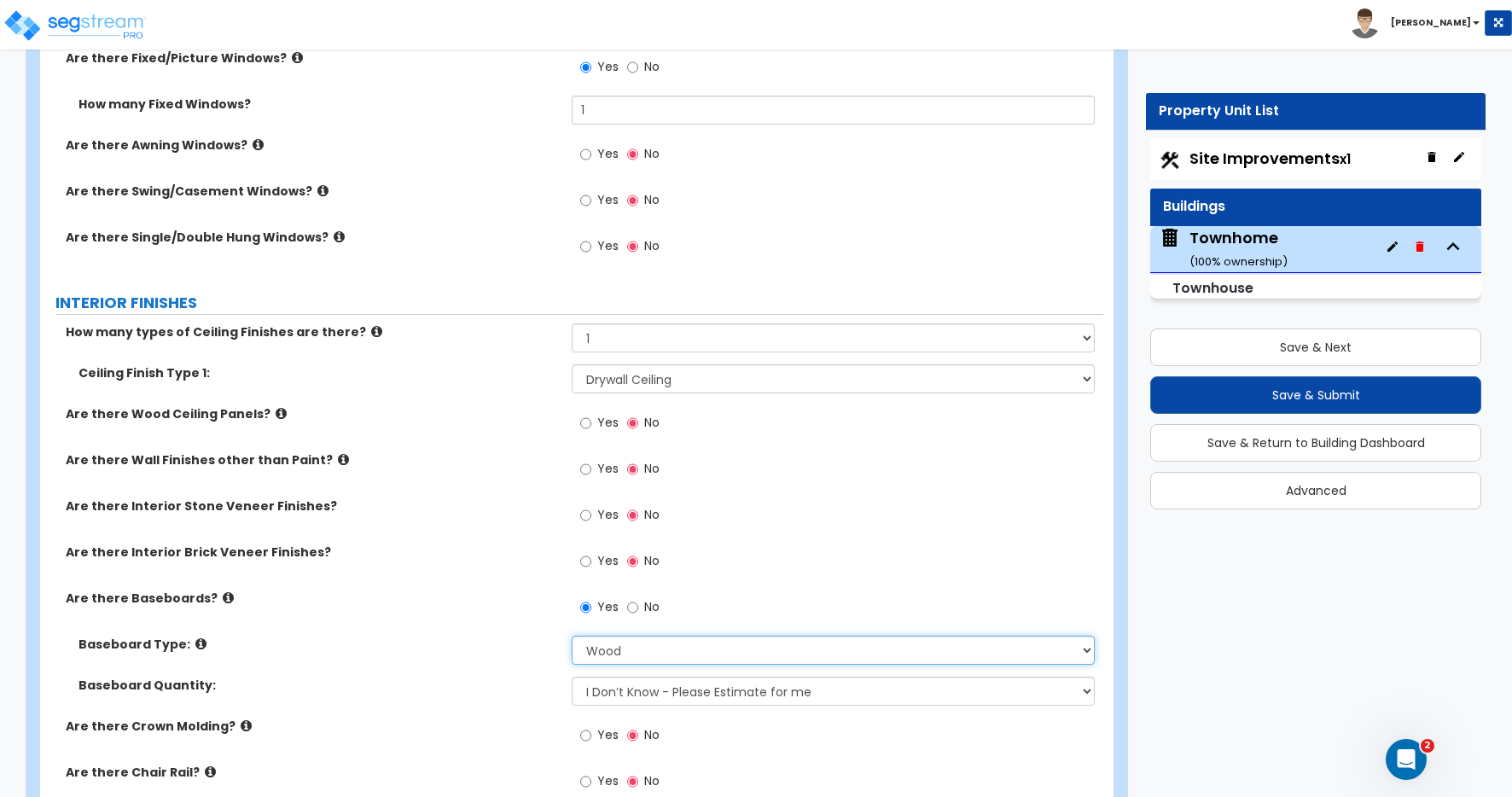
scroll to position [2891, 0]
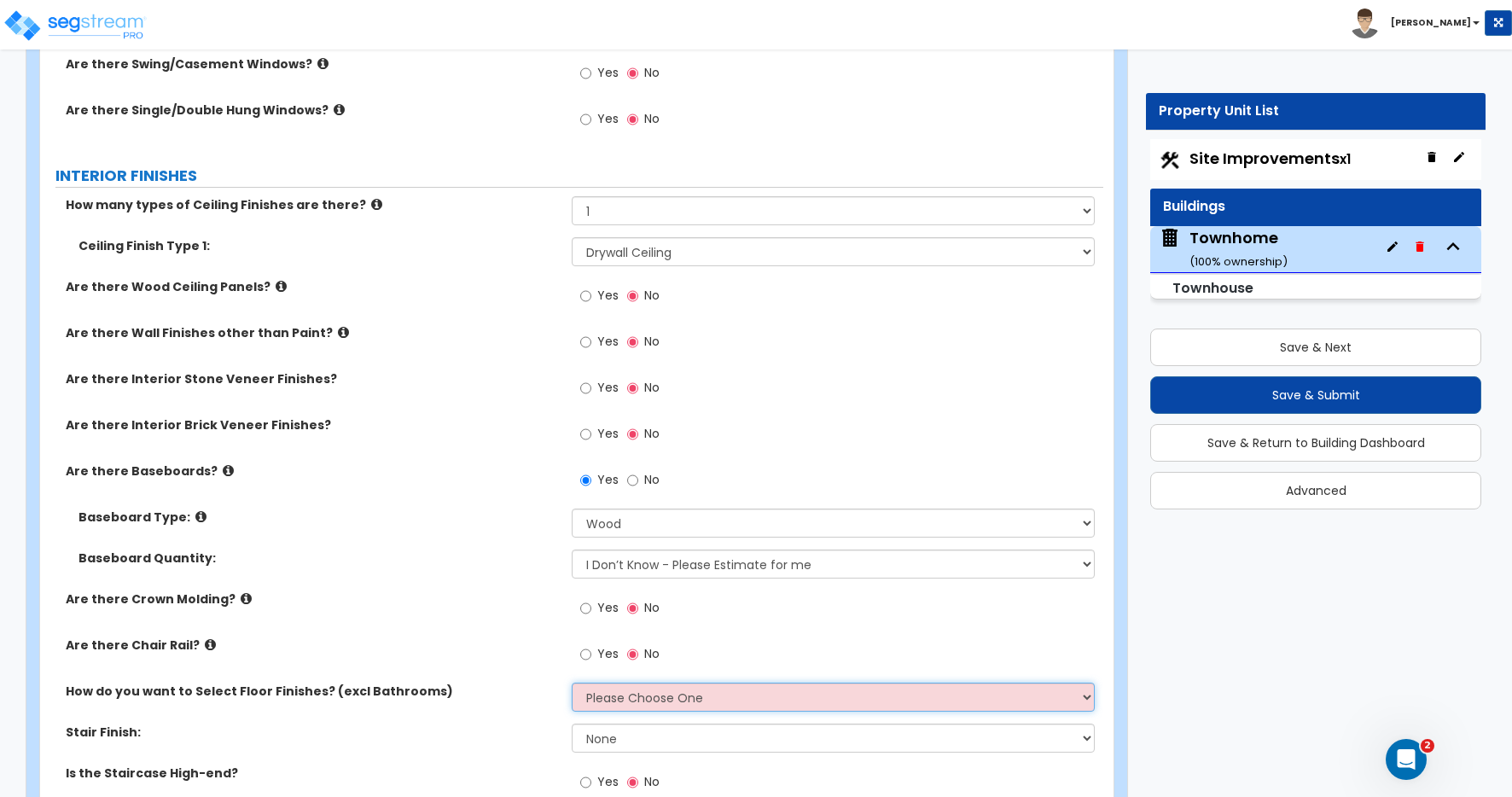
click at [622, 694] on select "Please Choose One I want to Select Floor Finishes for the Areas of the House I …" at bounding box center [833, 696] width 523 height 29
select select "1"
click at [572, 682] on select "Please Choose One I want to Select Floor Finishes for the Areas of the House I …" at bounding box center [833, 696] width 523 height 29
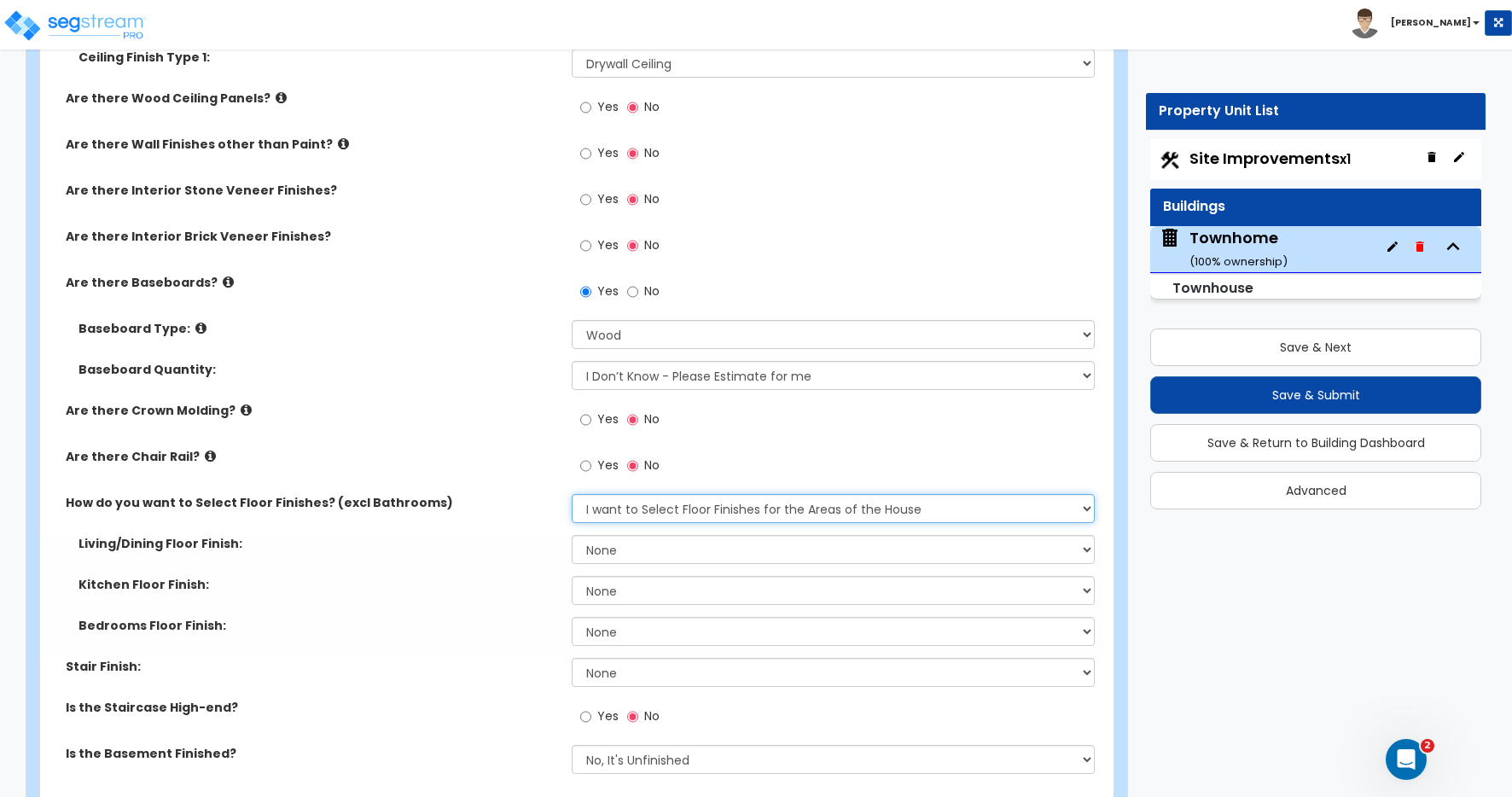
scroll to position [3150, 0]
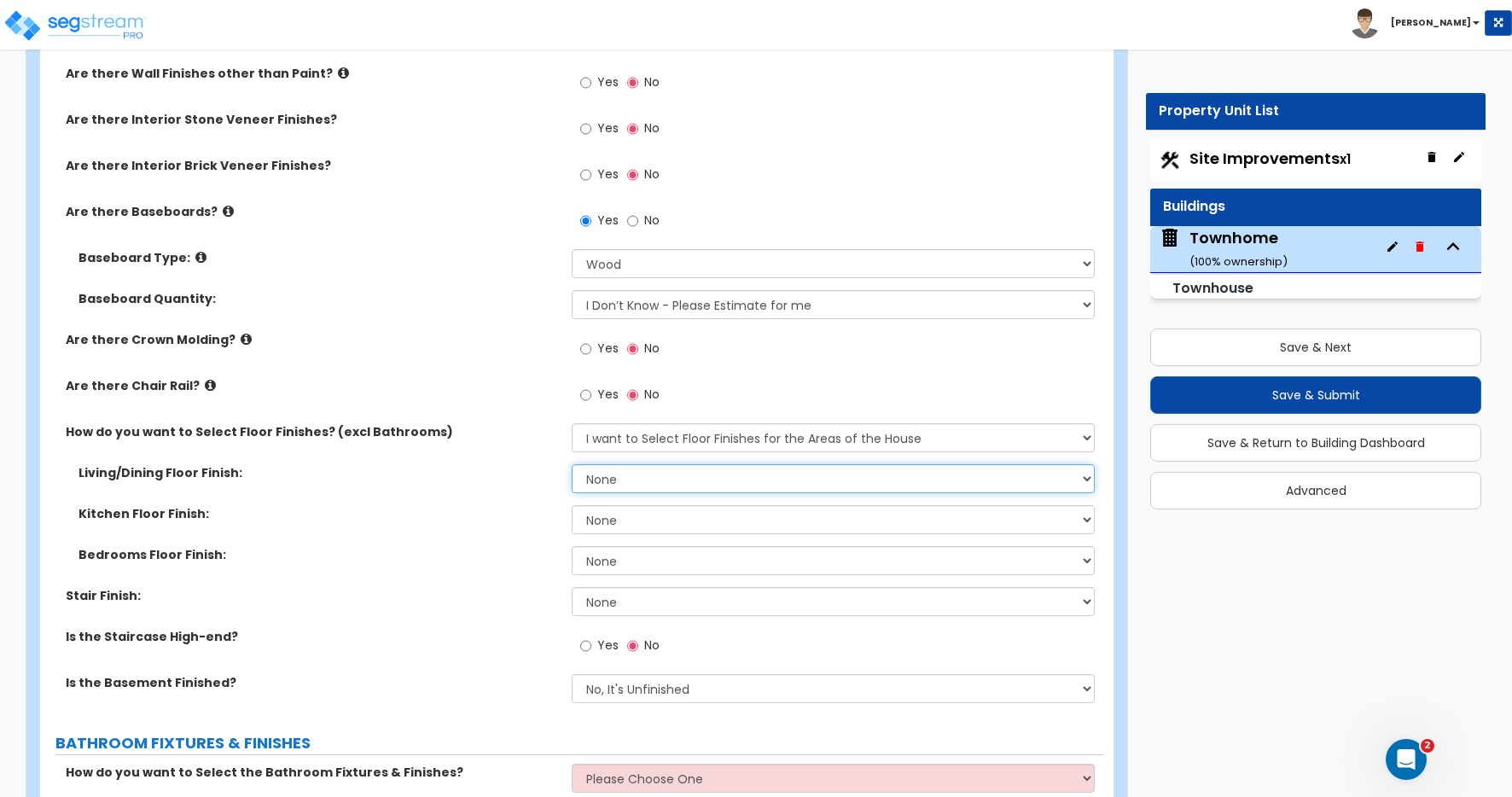
click at [618, 479] on select "None Tile Flooring Hardwood Flooring Resilient Laminate Flooring VCT Flooring S…" at bounding box center [833, 478] width 523 height 29
select select "4"
click at [572, 464] on select "None Tile Flooring Hardwood Flooring Resilient Laminate Flooring VCT Flooring S…" at bounding box center [833, 478] width 523 height 29
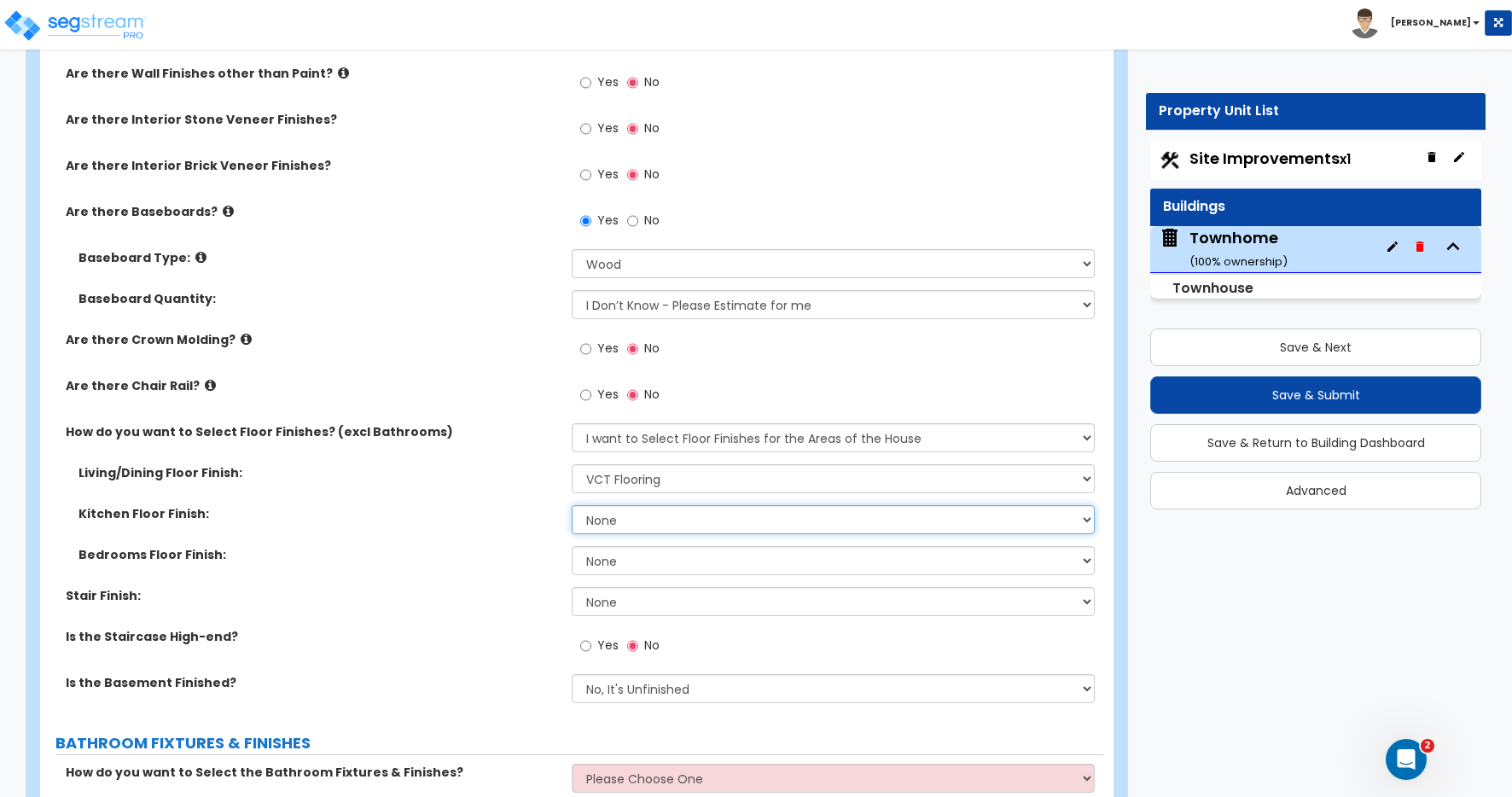
click at [597, 518] on select "None Tile Flooring Hardwood Flooring Resilient Laminate Flooring VCT Flooring S…" at bounding box center [833, 519] width 523 height 29
select select "4"
click at [572, 505] on select "None Tile Flooring Hardwood Flooring Resilient Laminate Flooring VCT Flooring S…" at bounding box center [833, 519] width 523 height 29
click at [599, 561] on select "None Tile Flooring Hardwood Flooring Resilient Laminate Flooring VCT Flooring S…" at bounding box center [833, 560] width 523 height 29
select select "5"
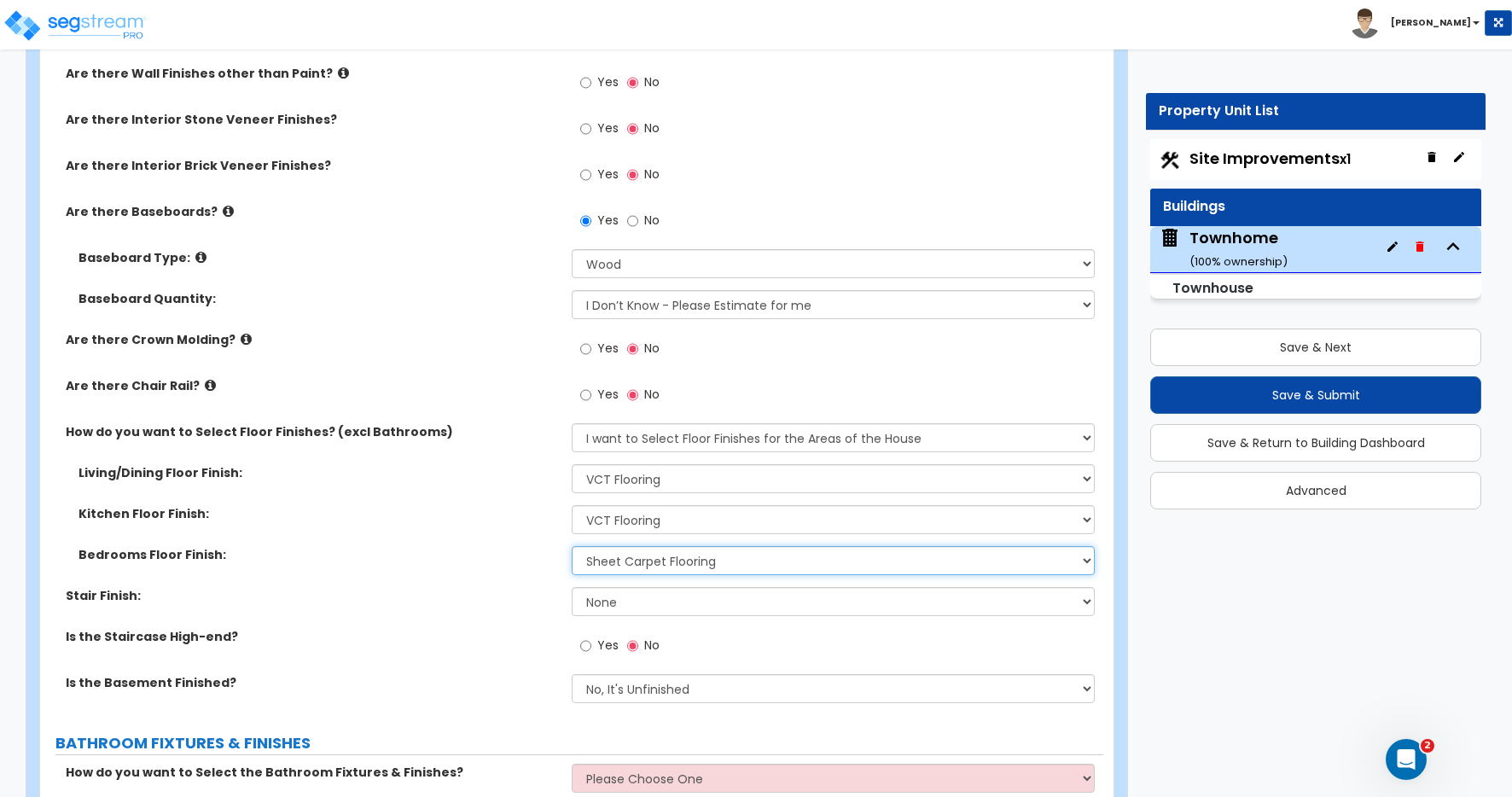
click at [572, 546] on select "None Tile Flooring Hardwood Flooring Resilient Laminate Flooring VCT Flooring S…" at bounding box center [833, 560] width 523 height 29
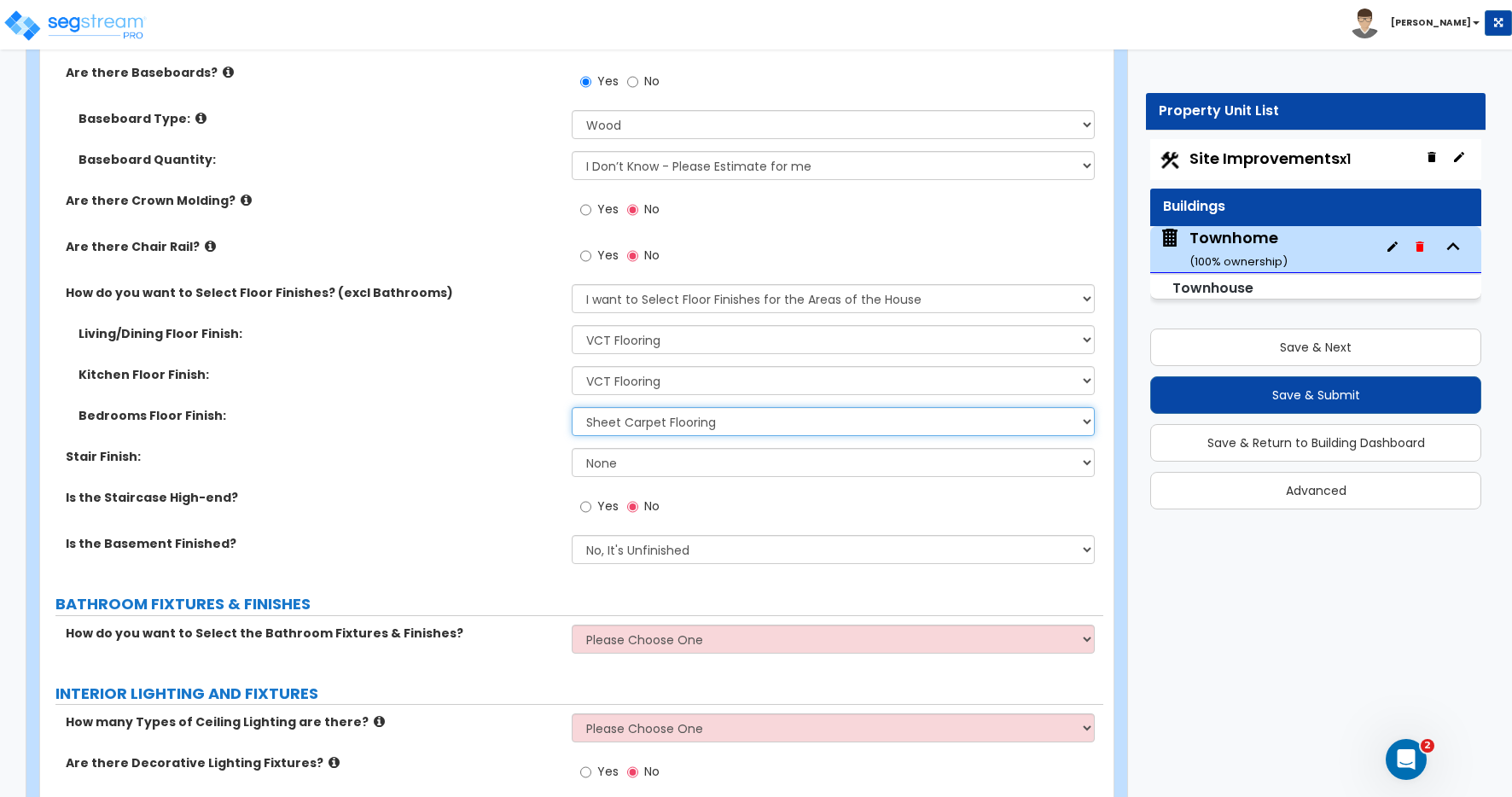
scroll to position [3290, 0]
click at [616, 465] on select "None Tile Wood Laminate VCT Sheet Carpet Sheet Vinyl Carpet Tile" at bounding box center [833, 461] width 523 height 29
select select "5"
click at [572, 447] on select "None Tile Wood Laminate VCT Sheet Carpet Sheet Vinyl Carpet Tile" at bounding box center [833, 461] width 523 height 29
click at [639, 549] on select "No, It's Unfinished Yes, It's Finished" at bounding box center [833, 548] width 523 height 29
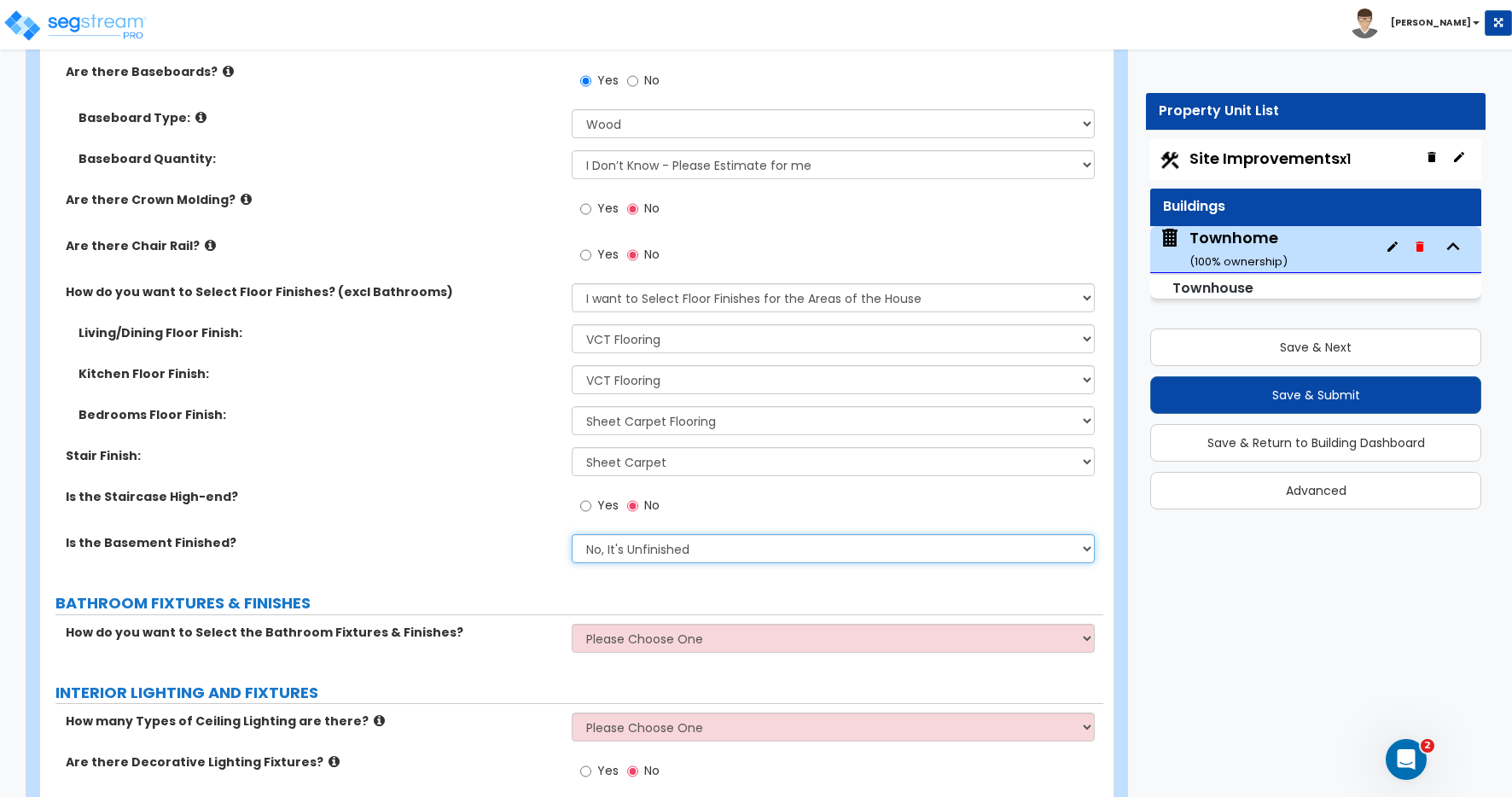
click at [572, 534] on select "No, It's Unfinished Yes, It's Finished" at bounding box center [833, 548] width 523 height 29
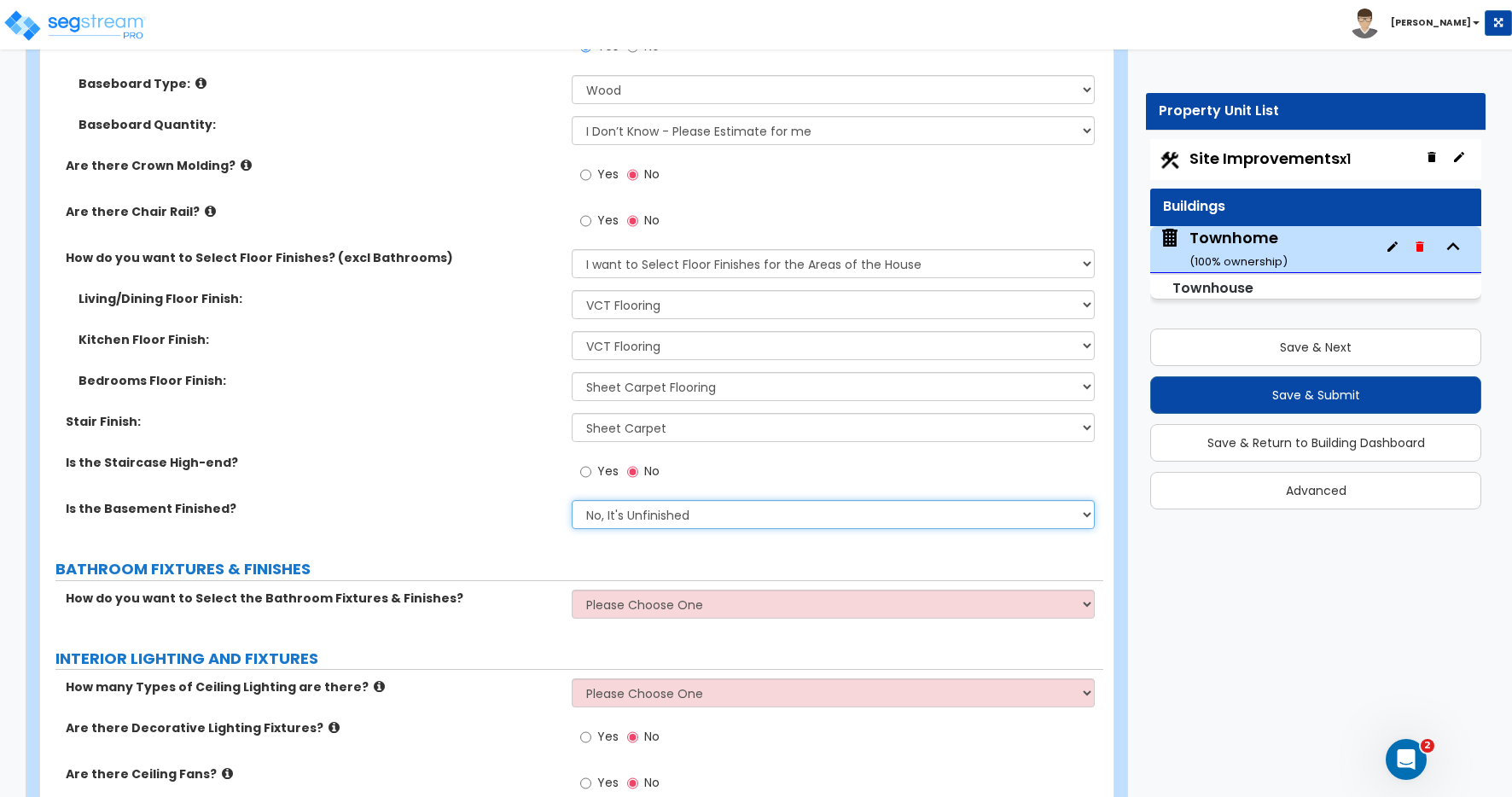
scroll to position [3423, 0]
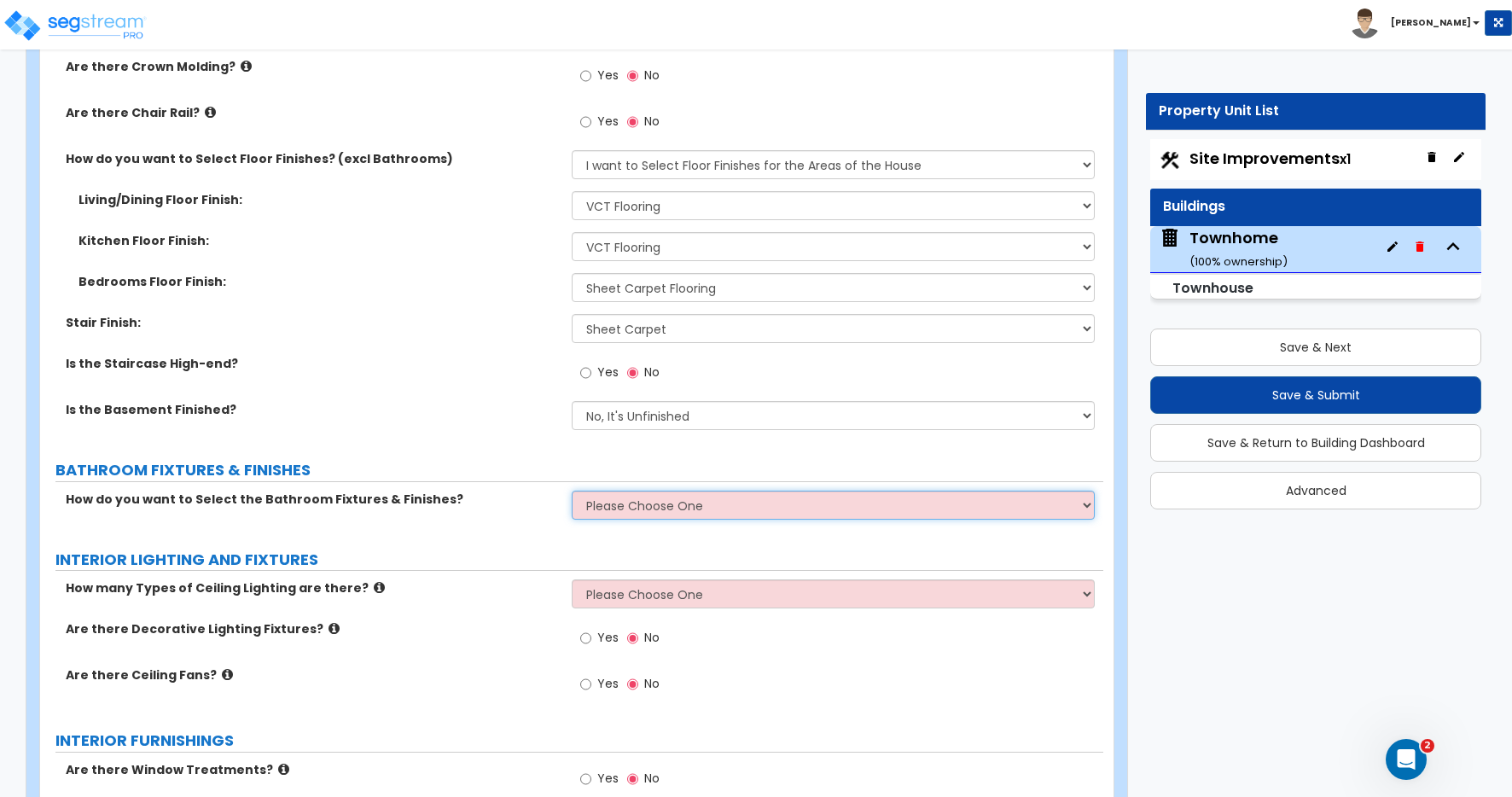
click at [627, 500] on select "Please Choose One I want to Select Fixtures and Finishes only for one Bath and …" at bounding box center [833, 504] width 523 height 29
select select "1"
click at [572, 490] on select "Please Choose One I want to Select Fixtures and Finishes only for one Bath and …" at bounding box center [833, 504] width 523 height 29
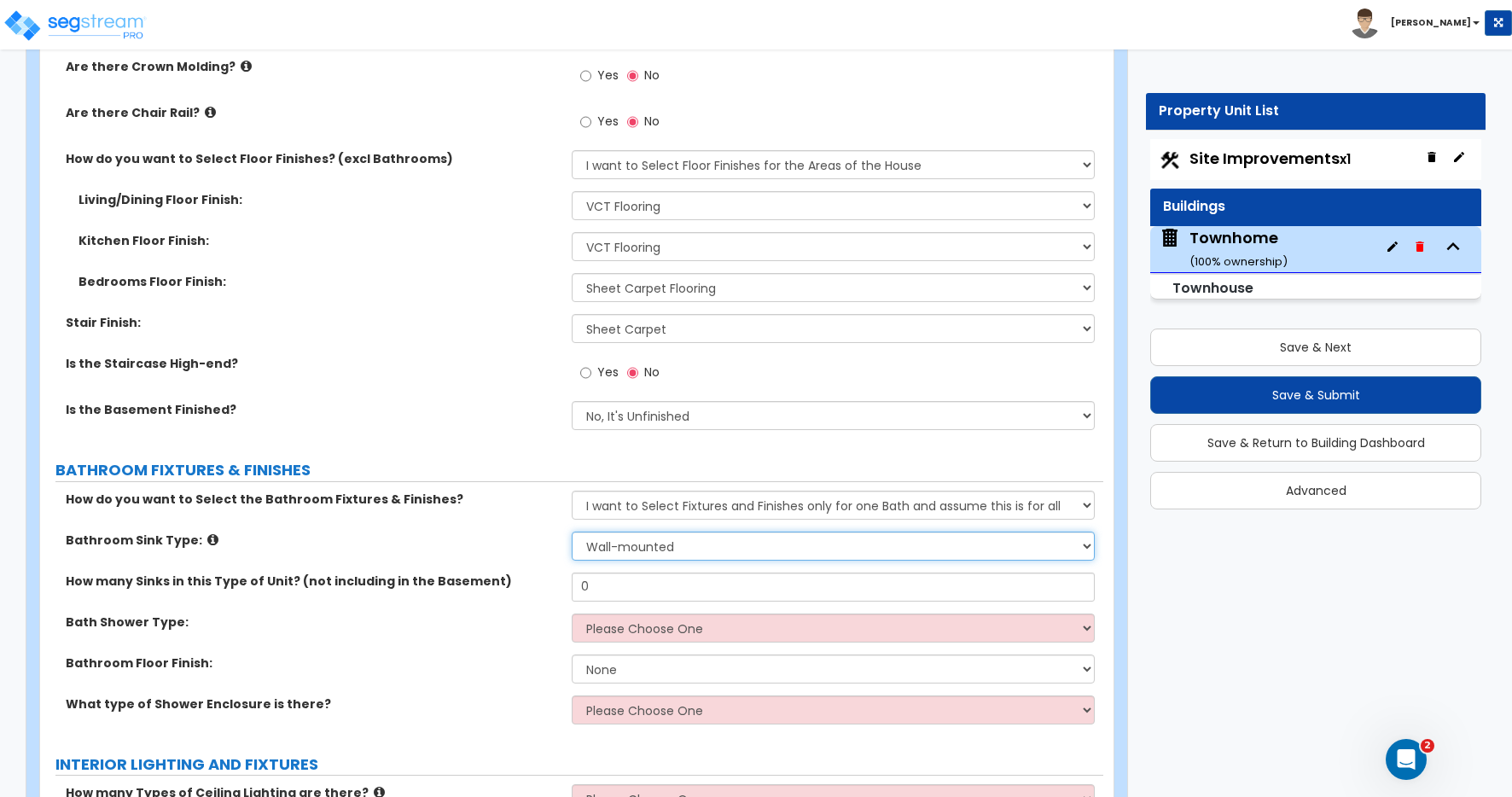
click at [632, 545] on select "Wall-mounted Pedestal-mounted Vanity-mounted" at bounding box center [833, 545] width 523 height 29
click at [631, 547] on select "Wall-mounted Pedestal-mounted Vanity-mounted" at bounding box center [833, 545] width 523 height 29
select select "3"
click at [572, 531] on select "Wall-mounted Pedestal-mounted Vanity-mounted" at bounding box center [833, 545] width 523 height 29
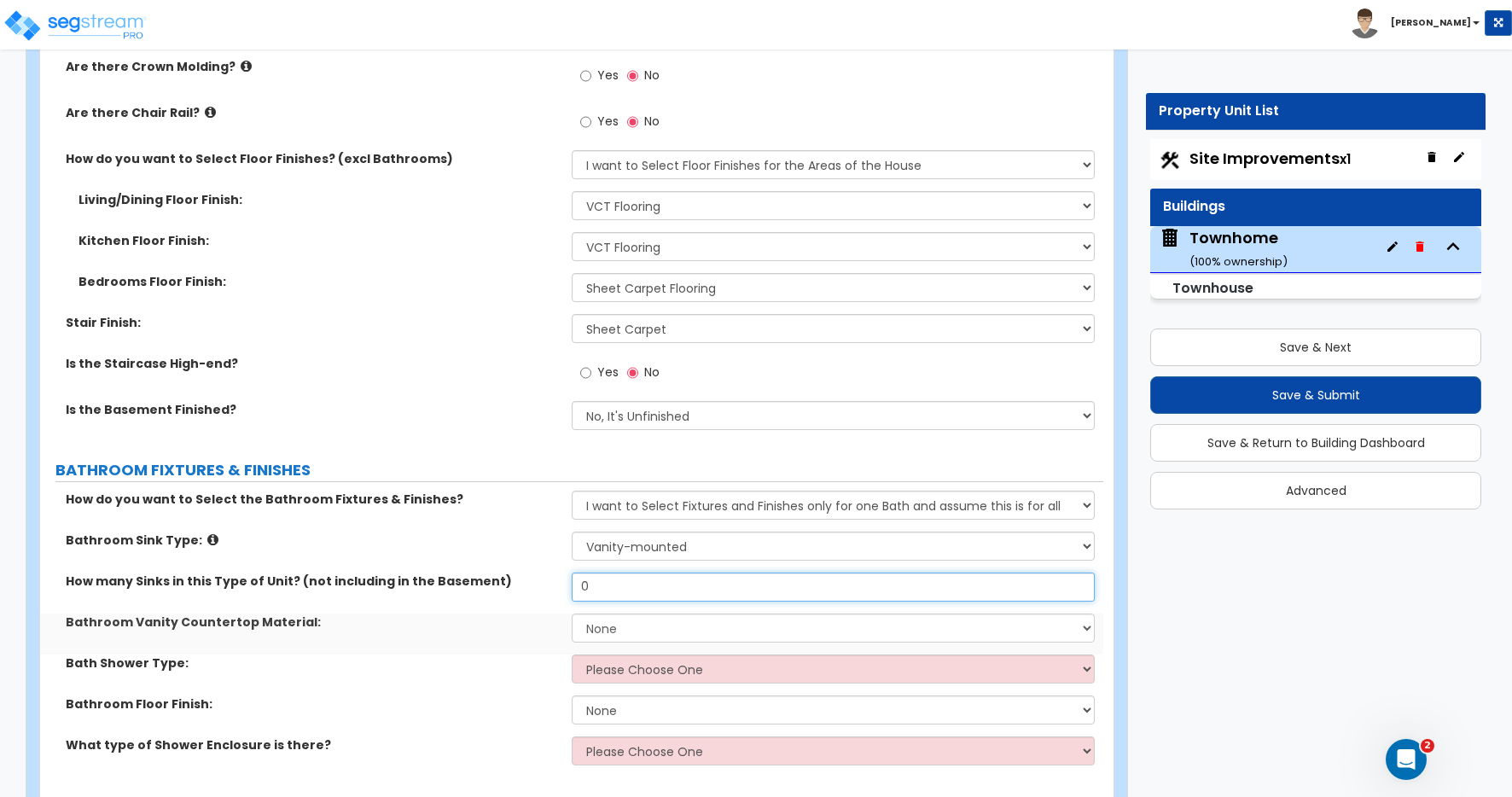
drag, startPoint x: 616, startPoint y: 588, endPoint x: 530, endPoint y: 582, distance: 86.2
click at [530, 582] on div "How many Sinks in this Type of Unit? (not including in the Basement) 0" at bounding box center [571, 592] width 1063 height 41
type input "1"
click at [619, 625] on select "None Plastic Laminate Solid Surface Stone Quartz Marble Tile Wood Stainless Ste…" at bounding box center [833, 627] width 523 height 29
select select "2"
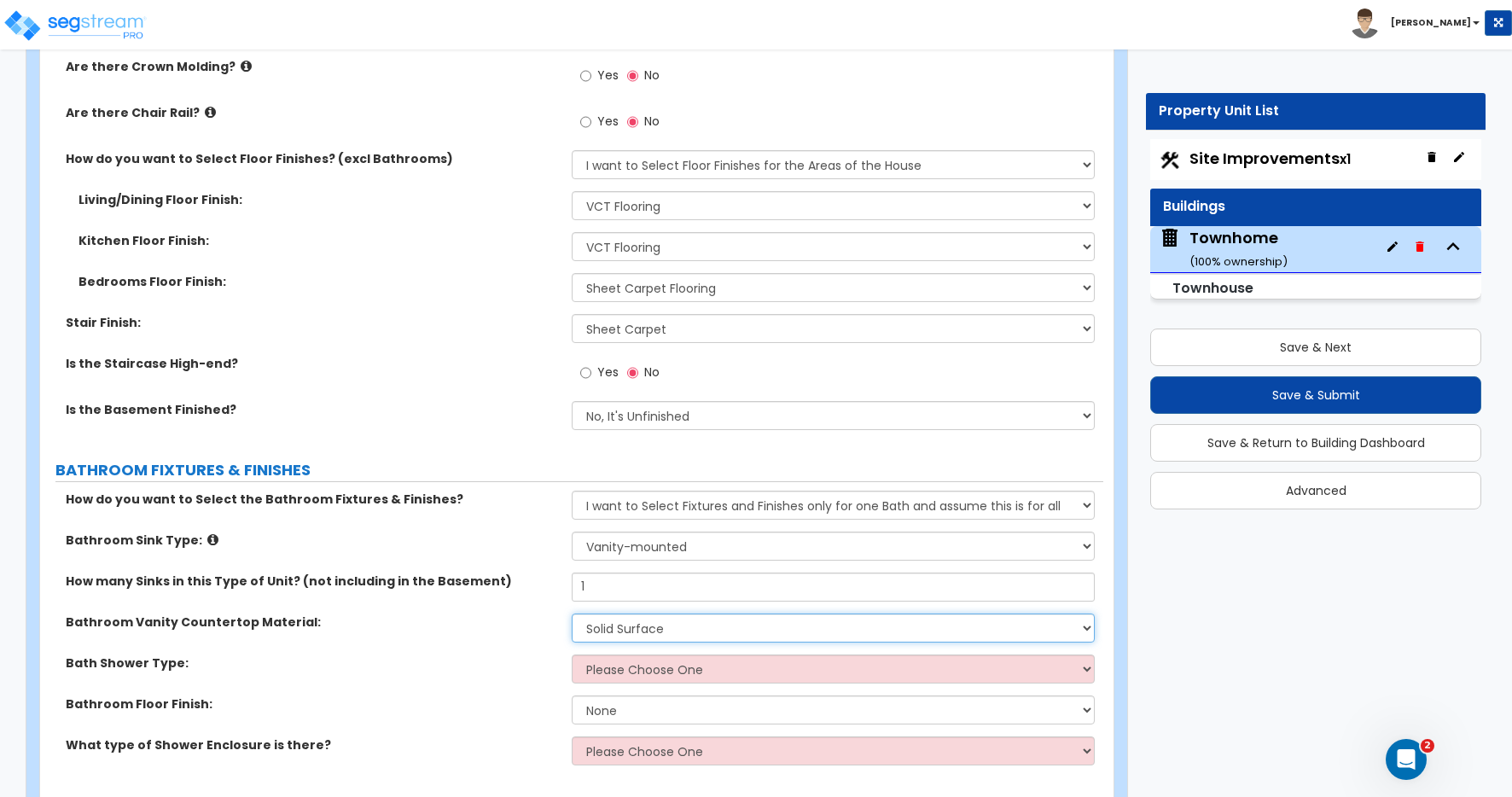
click at [572, 613] on select "None Plastic Laminate Solid Surface Stone Quartz Marble Tile Wood Stainless Ste…" at bounding box center [833, 627] width 523 height 29
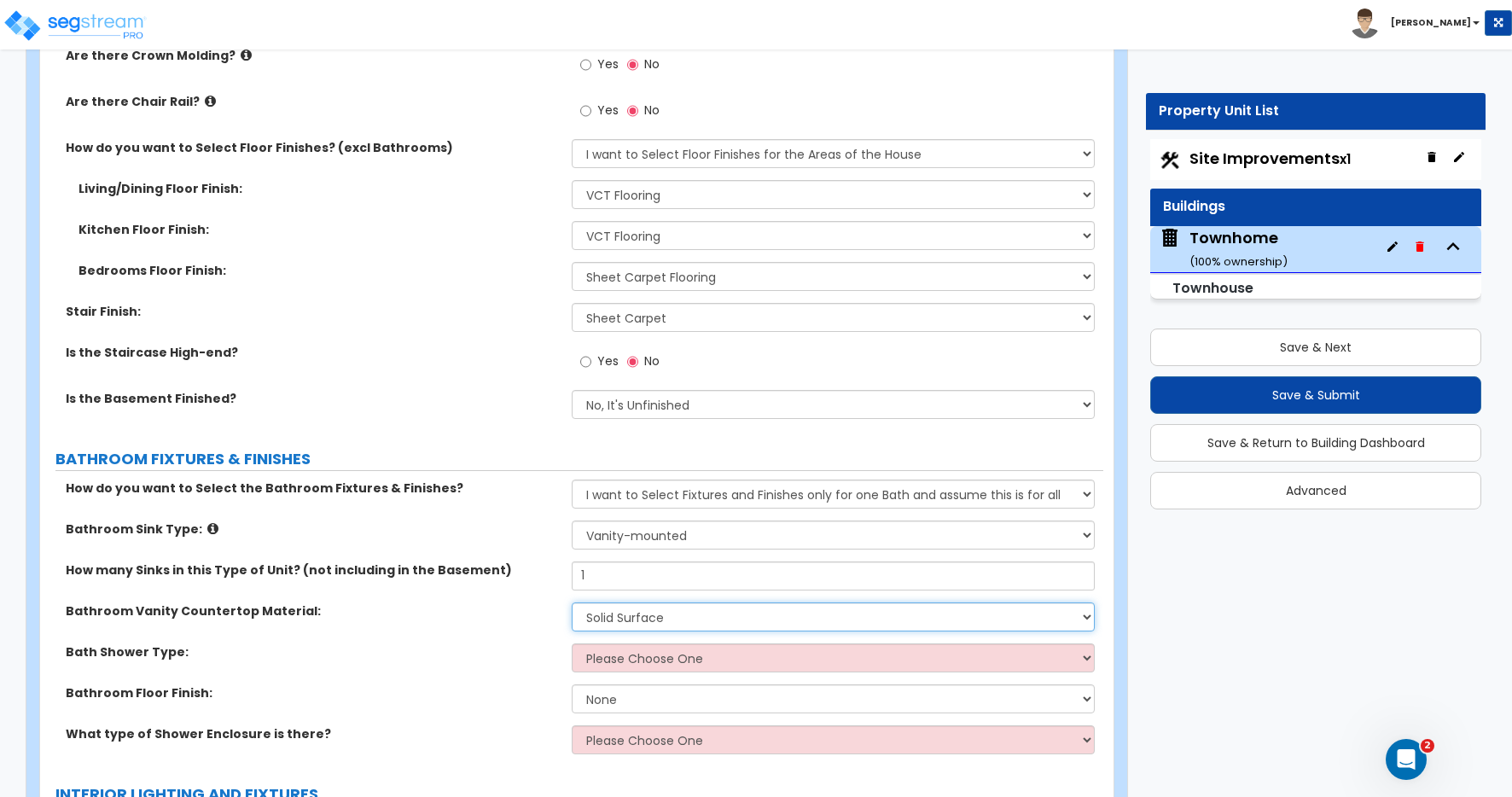
scroll to position [3451, 0]
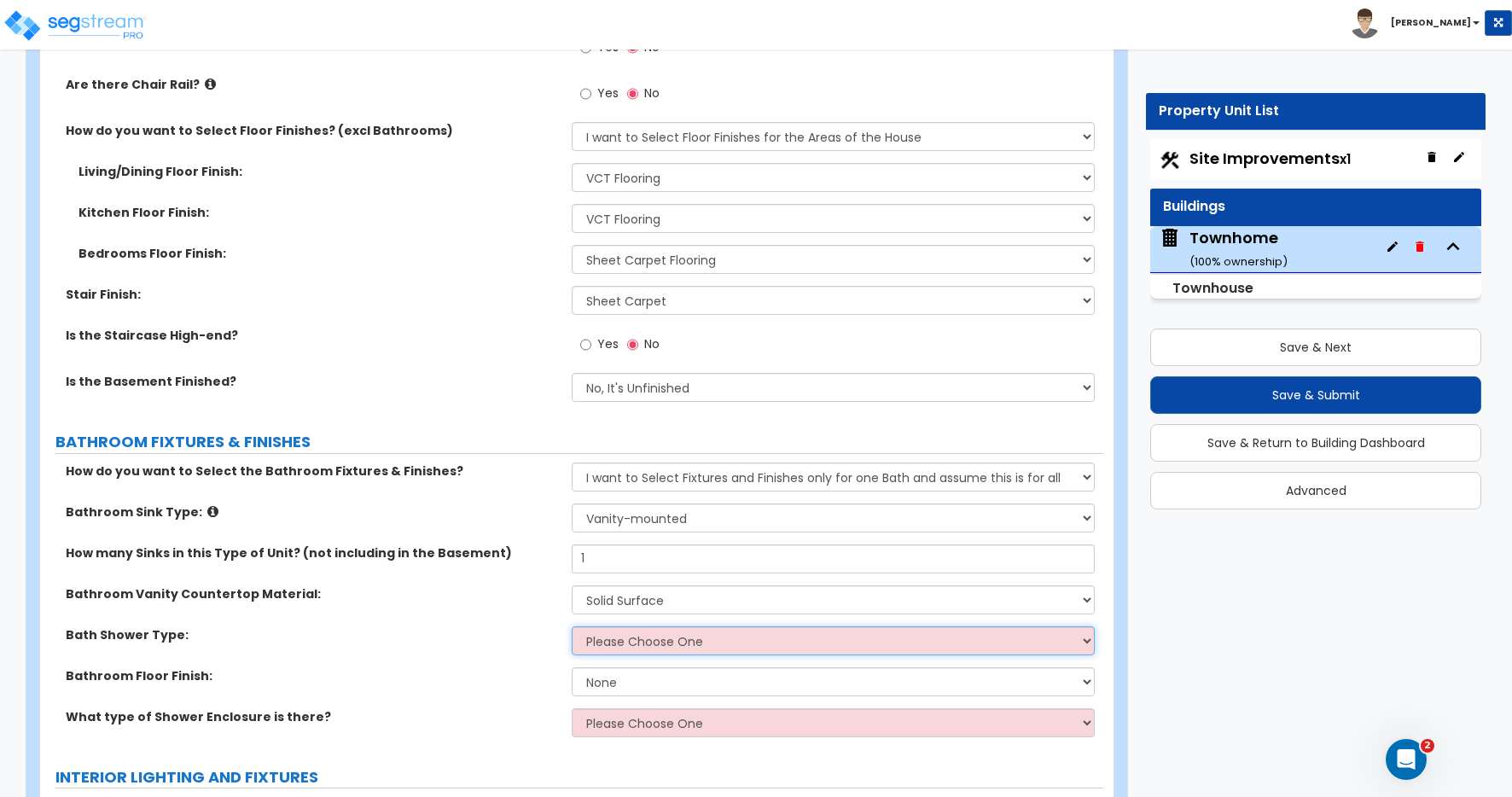
click at [639, 642] on select "Please Choose One Standalone Shower Bathtub - Shower Combination" at bounding box center [833, 640] width 523 height 29
select select "2"
click at [572, 626] on select "Please Choose One Standalone Shower Bathtub - Shower Combination" at bounding box center [833, 640] width 523 height 29
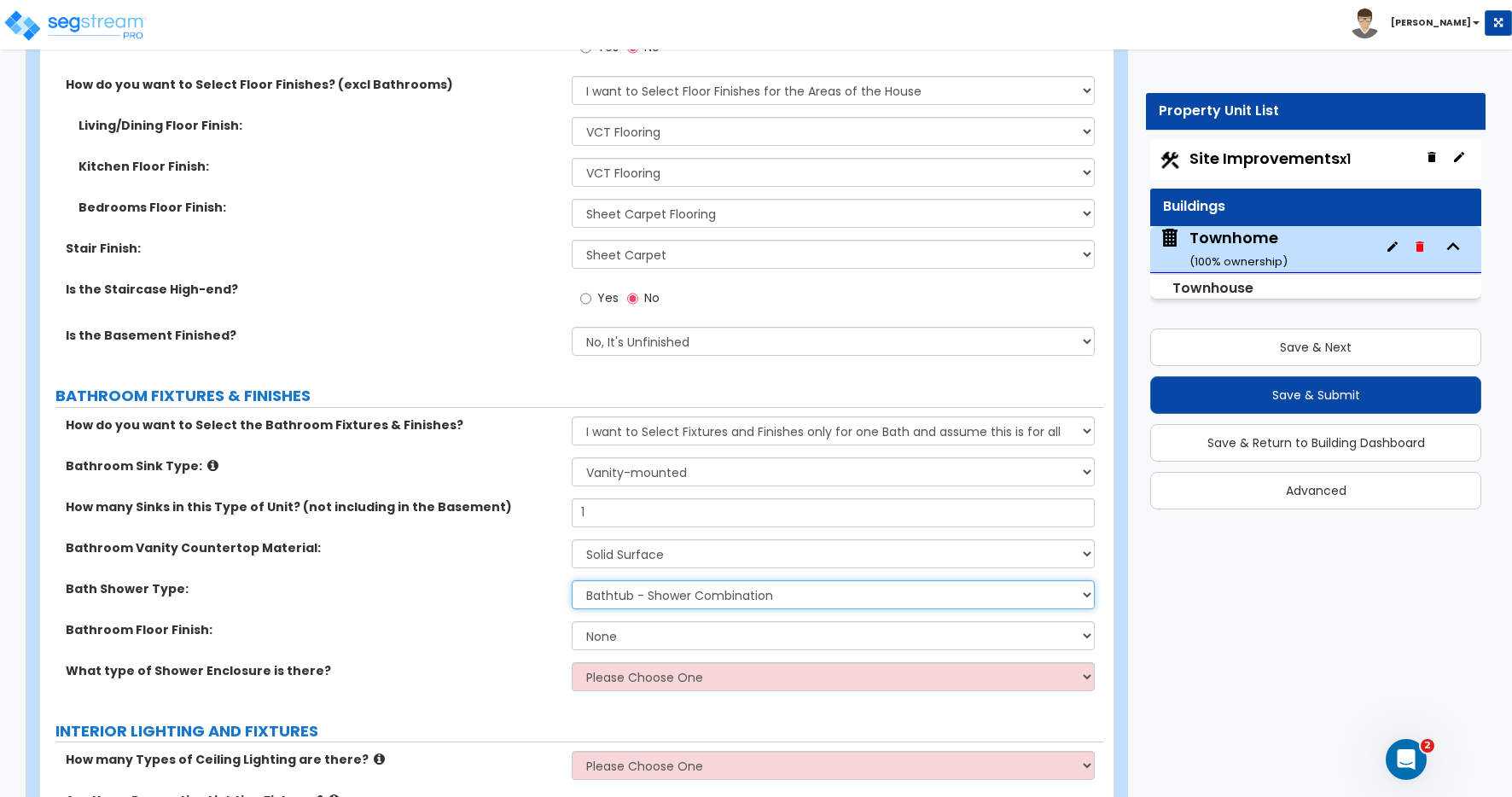
scroll to position [3498, 0]
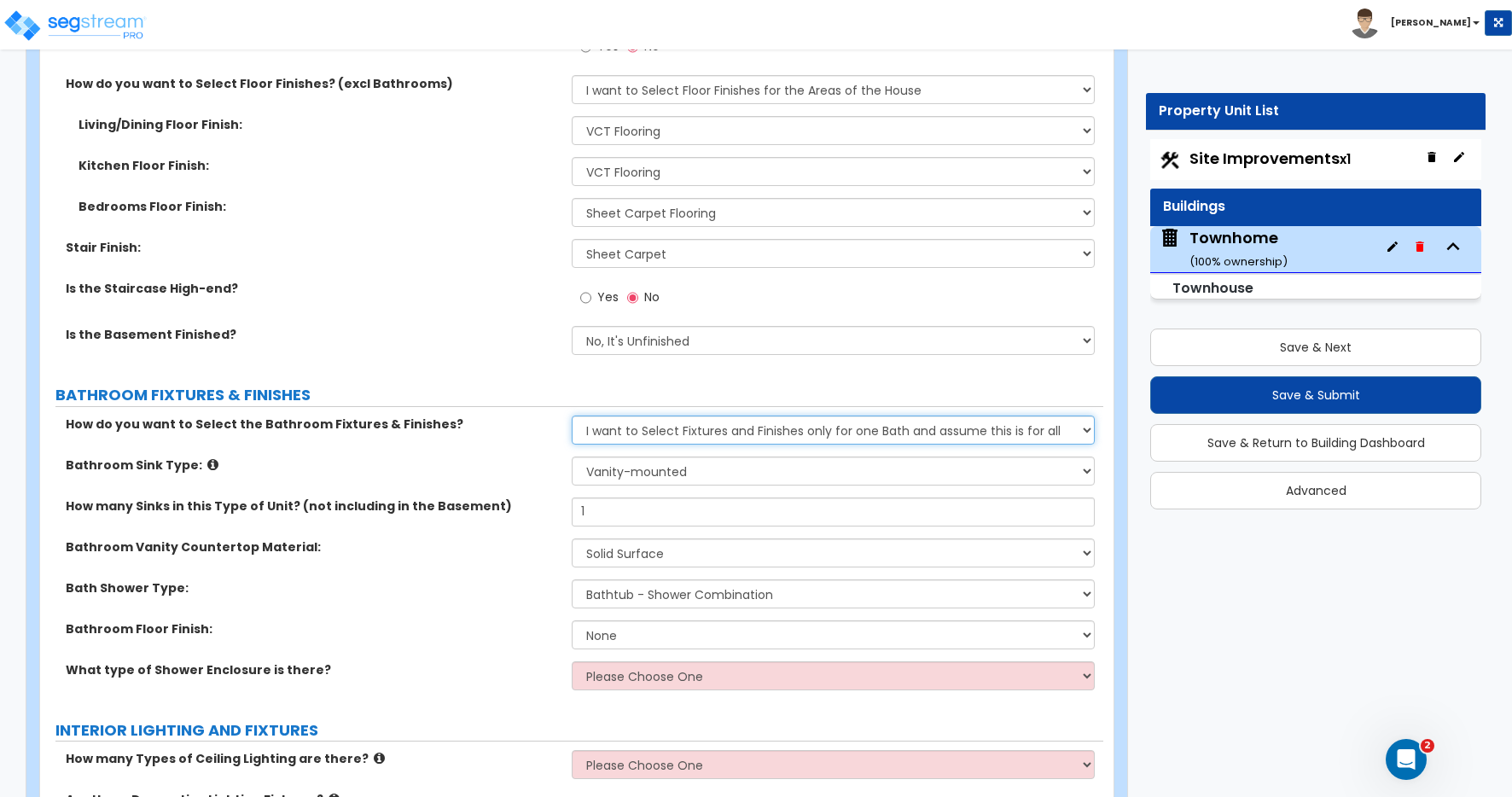
click at [661, 425] on select "Please Choose One I want to Select Fixtures and Finishes only for one Bath and …" at bounding box center [833, 429] width 523 height 29
select select "2"
click at [572, 415] on select "Please Choose One I want to Select Fixtures and Finishes only for one Bath and …" at bounding box center [833, 429] width 523 height 29
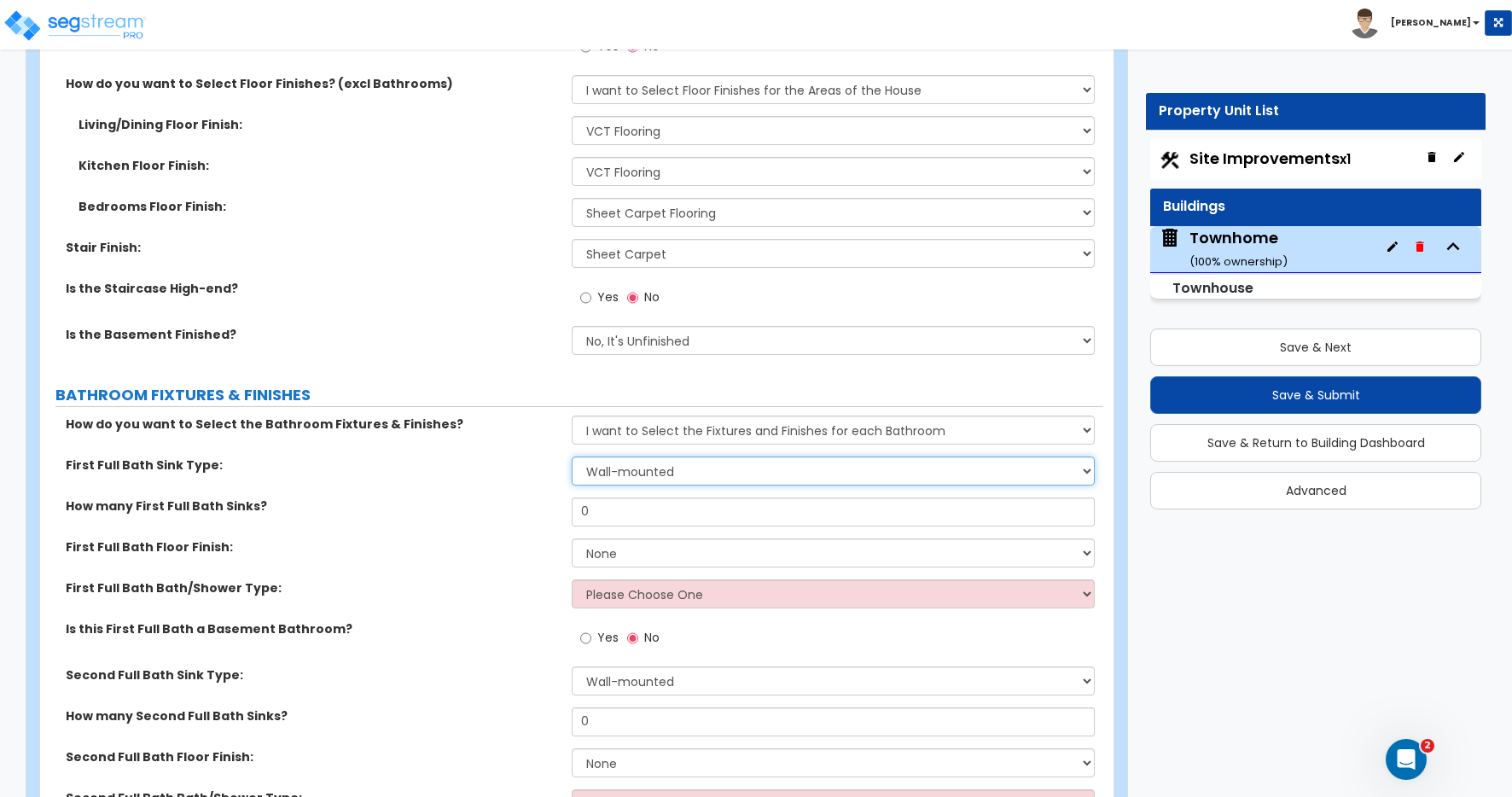
click at [663, 480] on select "Wall-mounted Pedestal-mounted Vanity-mounted" at bounding box center [833, 470] width 523 height 29
select select "3"
click at [572, 456] on select "Wall-mounted Pedestal-mounted Vanity-mounted" at bounding box center [833, 470] width 523 height 29
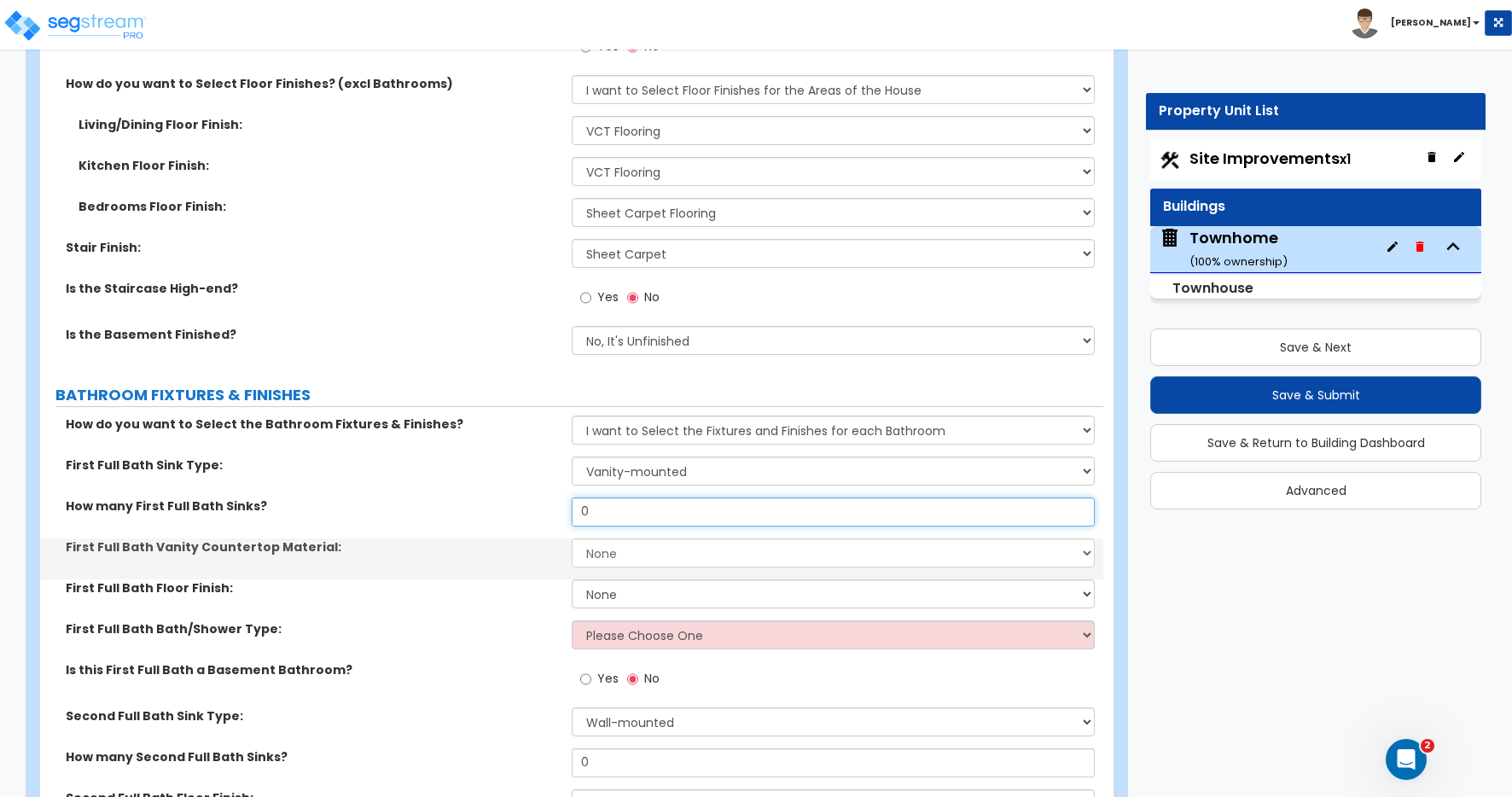
drag, startPoint x: 563, startPoint y: 512, endPoint x: 548, endPoint y: 512, distance: 15.0
click at [548, 512] on div "How many First Full Bath Sinks? 0" at bounding box center [571, 517] width 1063 height 41
type input "1"
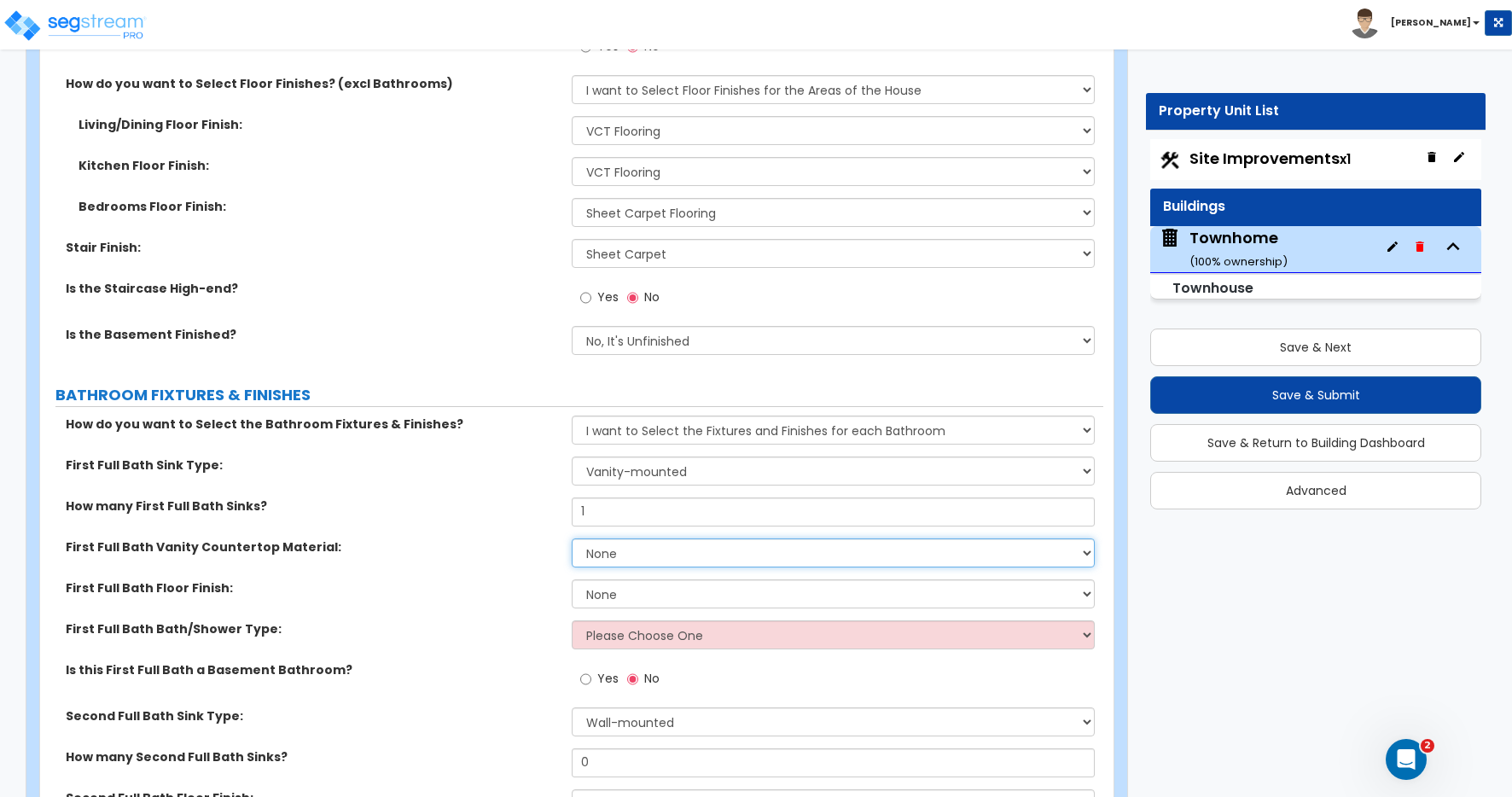
click at [622, 552] on select "None Plastic Laminate Solid Surface Stone Quartz Marble Tile Wood Stainless Ste…" at bounding box center [833, 552] width 523 height 29
select select "2"
click at [572, 538] on select "None Plastic Laminate Solid Surface Stone Quartz Marble Tile Wood Stainless Ste…" at bounding box center [833, 552] width 523 height 29
click at [618, 598] on select "None Tile Flooring Hardwood Flooring Resilient Laminate Flooring VCT Flooring S…" at bounding box center [833, 593] width 523 height 29
select select "4"
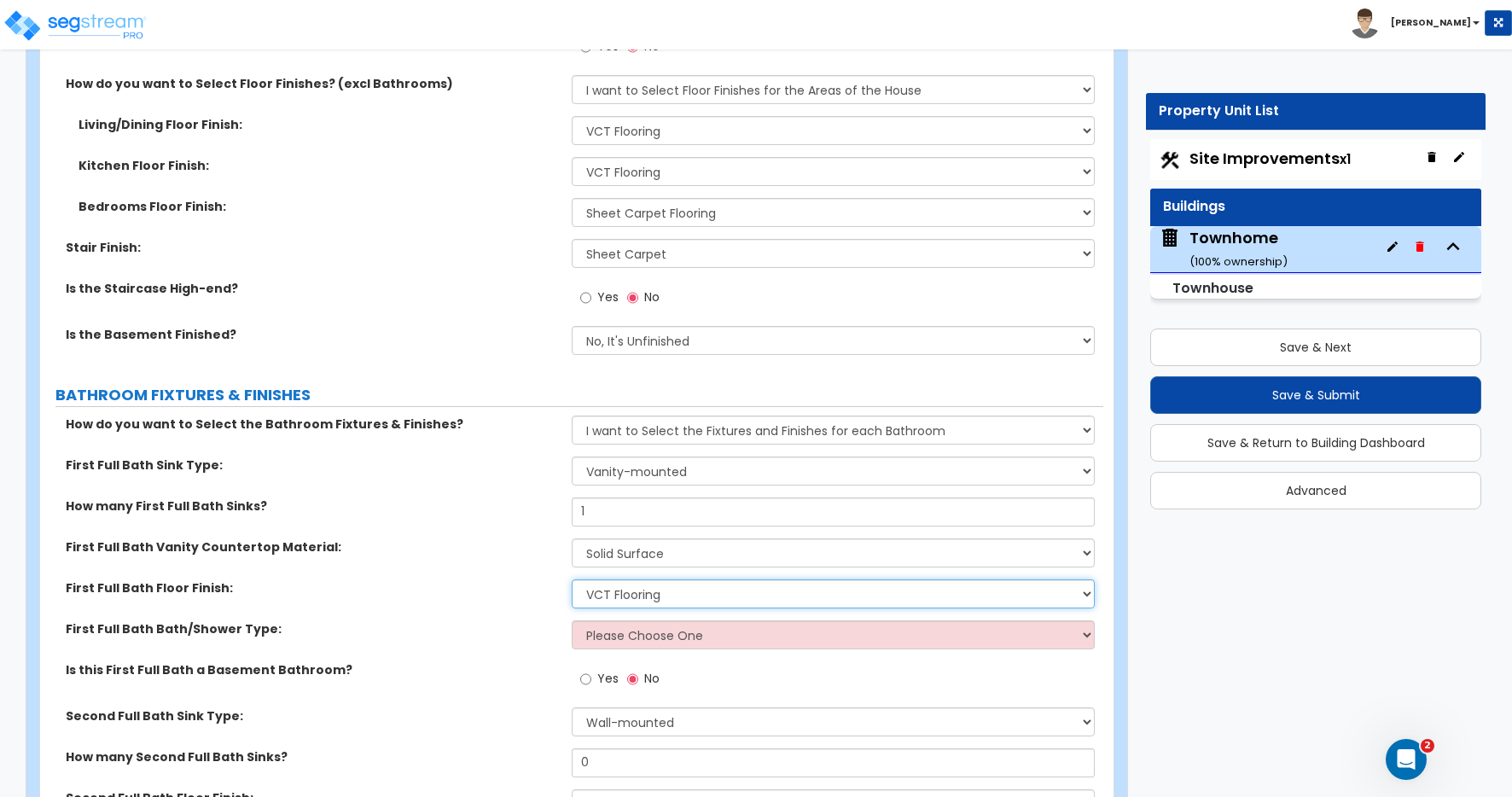
click at [572, 579] on select "None Tile Flooring Hardwood Flooring Resilient Laminate Flooring VCT Flooring S…" at bounding box center [833, 593] width 523 height 29
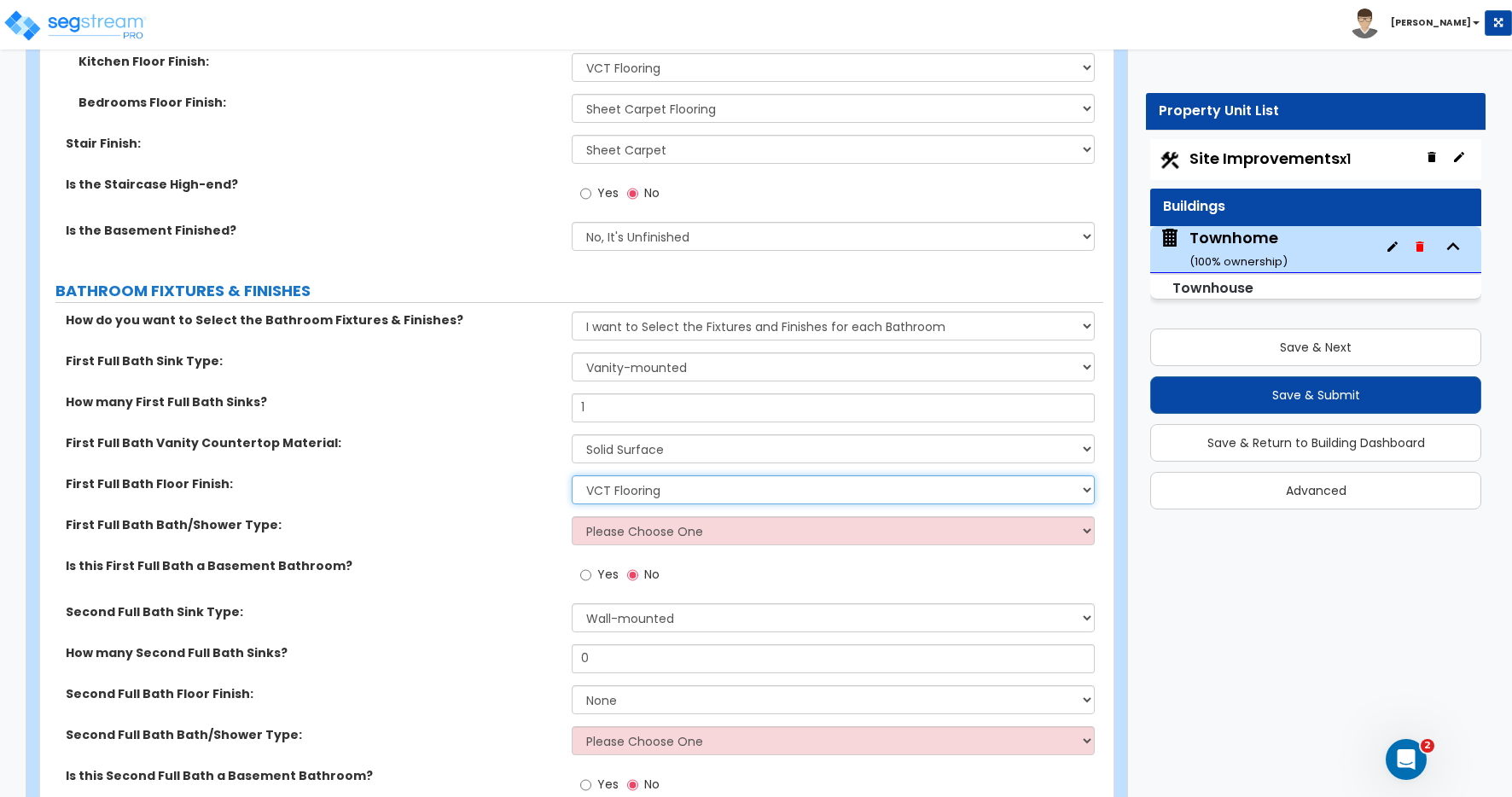
scroll to position [3608, 0]
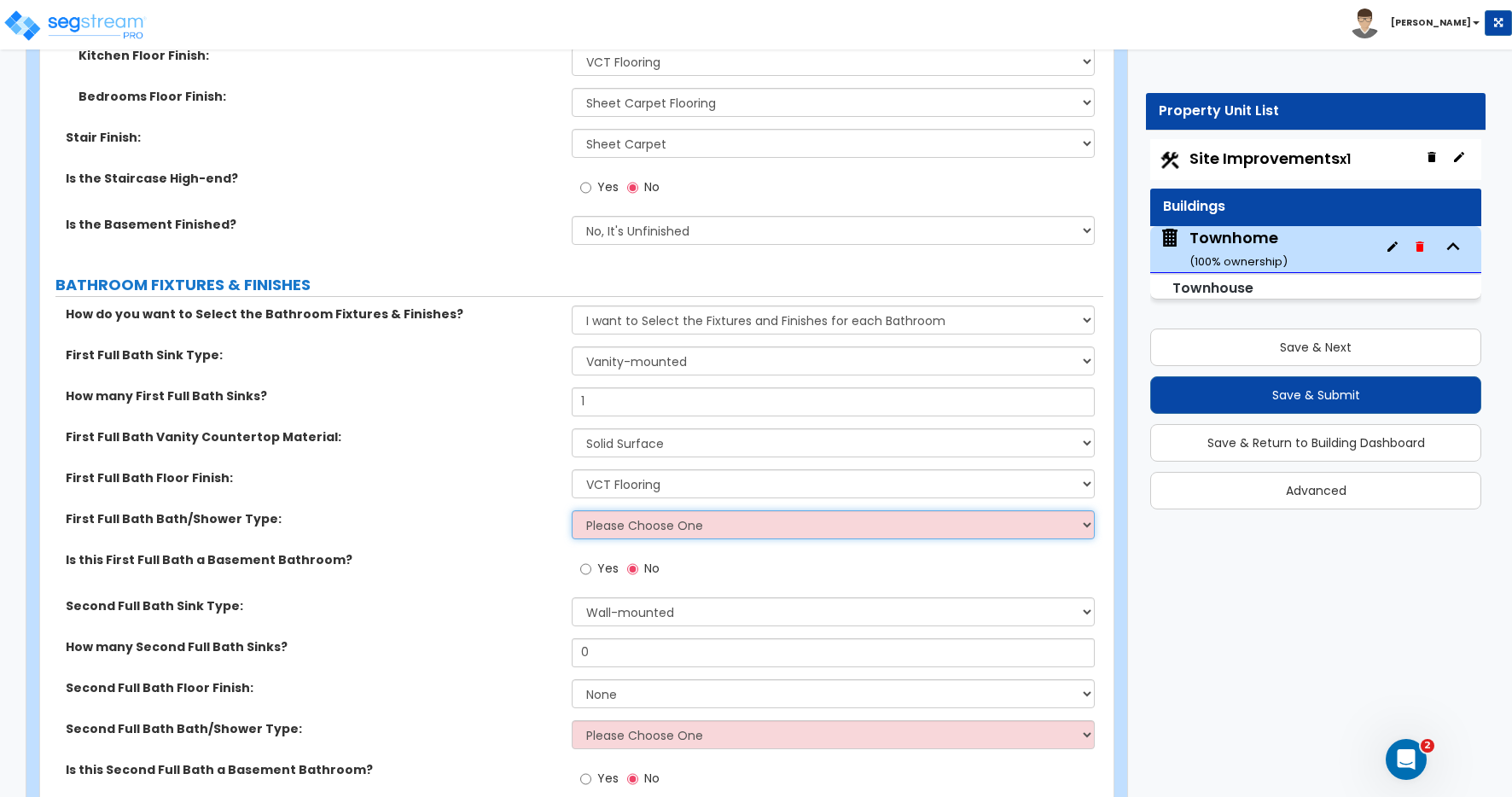
click at [612, 525] on select "Please Choose One Standalone Shower Bathtub - Shower Combo" at bounding box center [833, 524] width 523 height 29
select select "2"
click at [572, 510] on select "Please Choose One Standalone Shower Bathtub - Shower Combo" at bounding box center [833, 524] width 523 height 29
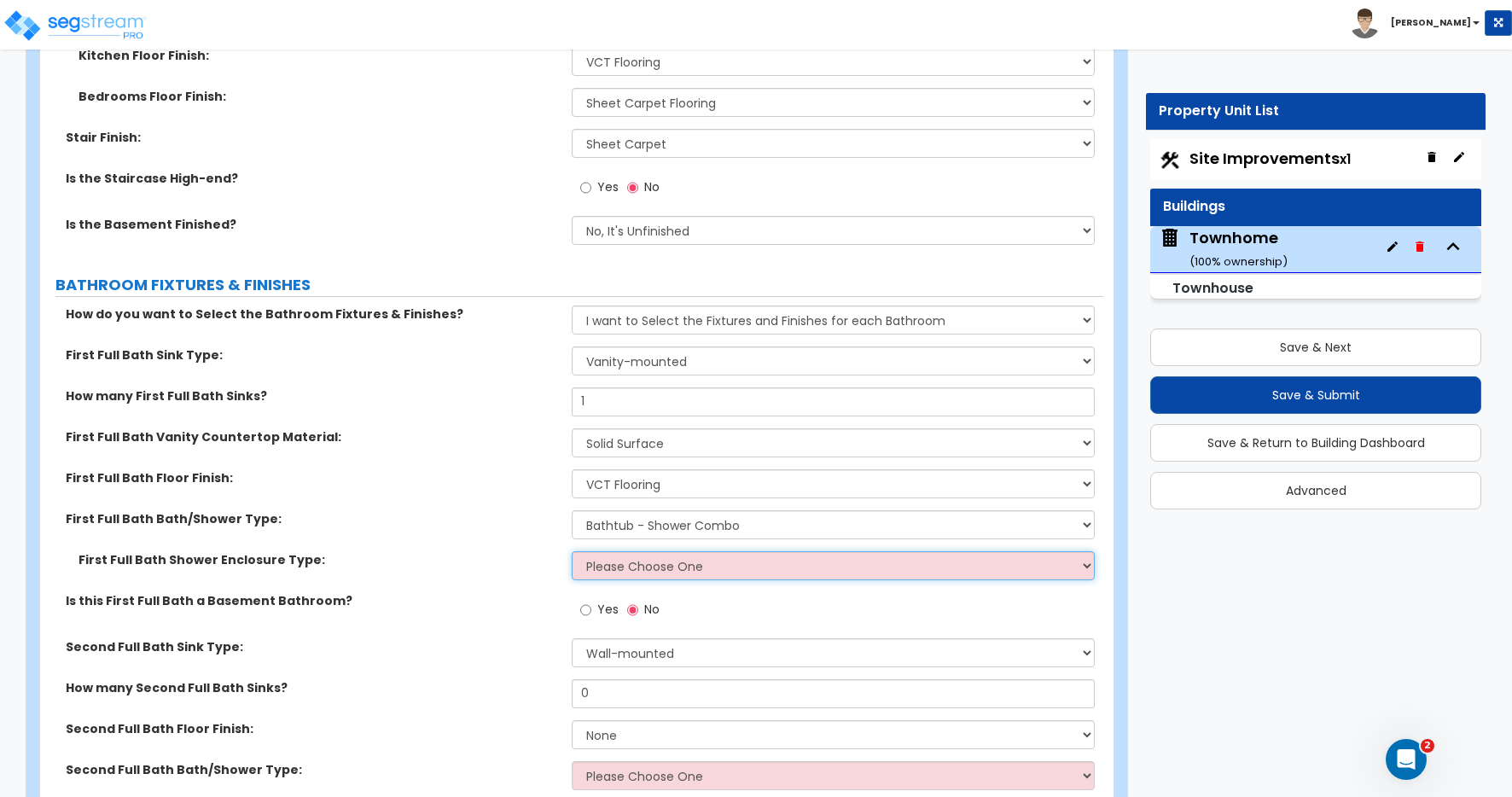
click at [601, 565] on select "Please Choose One Curtain & Rod Glass Sliding Doors Glass Hinged Doors" at bounding box center [833, 565] width 523 height 29
select select "1"
click at [572, 551] on select "Please Choose One Curtain & Rod Glass Sliding Doors Glass Hinged Doors" at bounding box center [833, 565] width 523 height 29
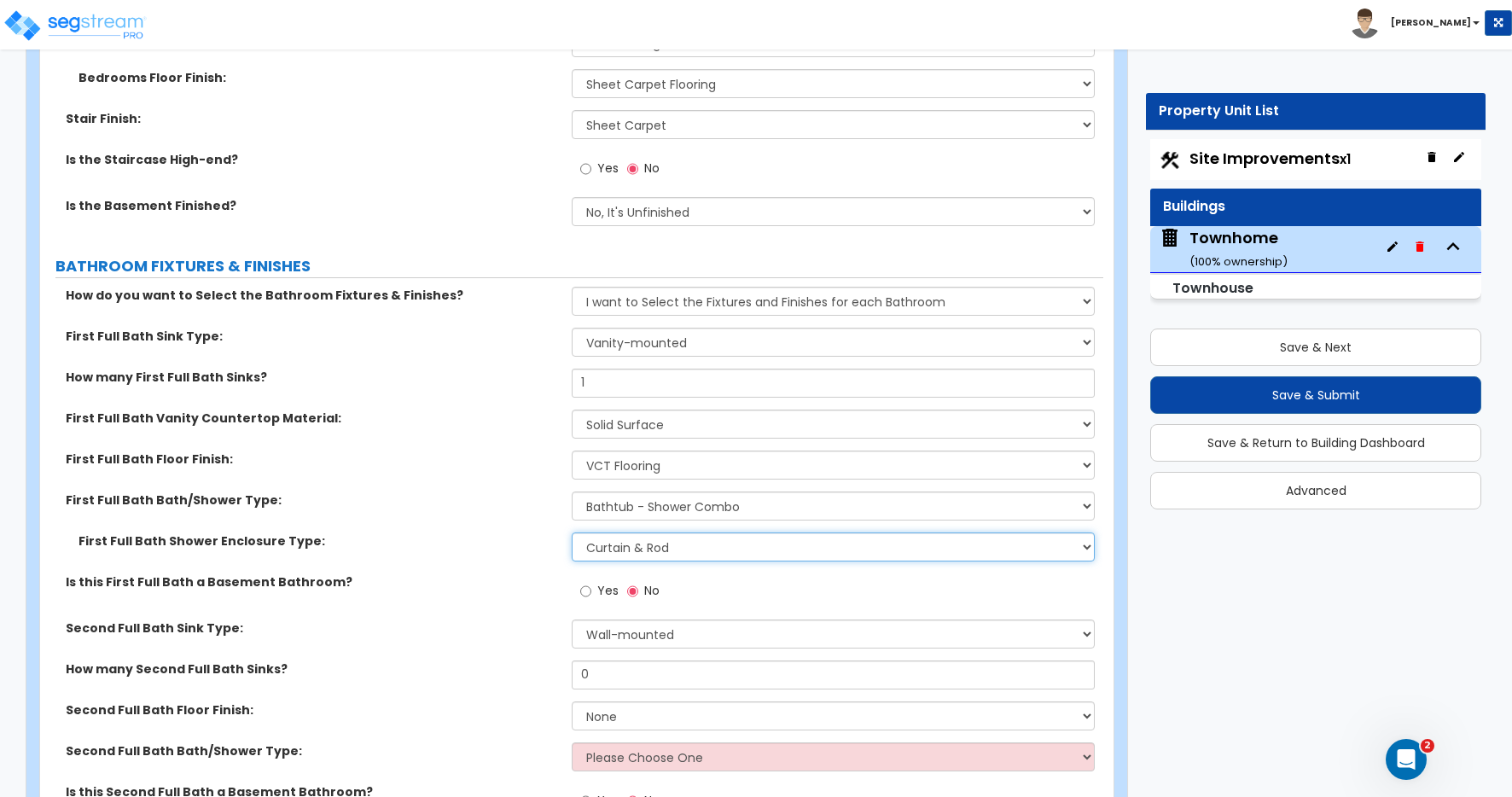
scroll to position [3627, 0]
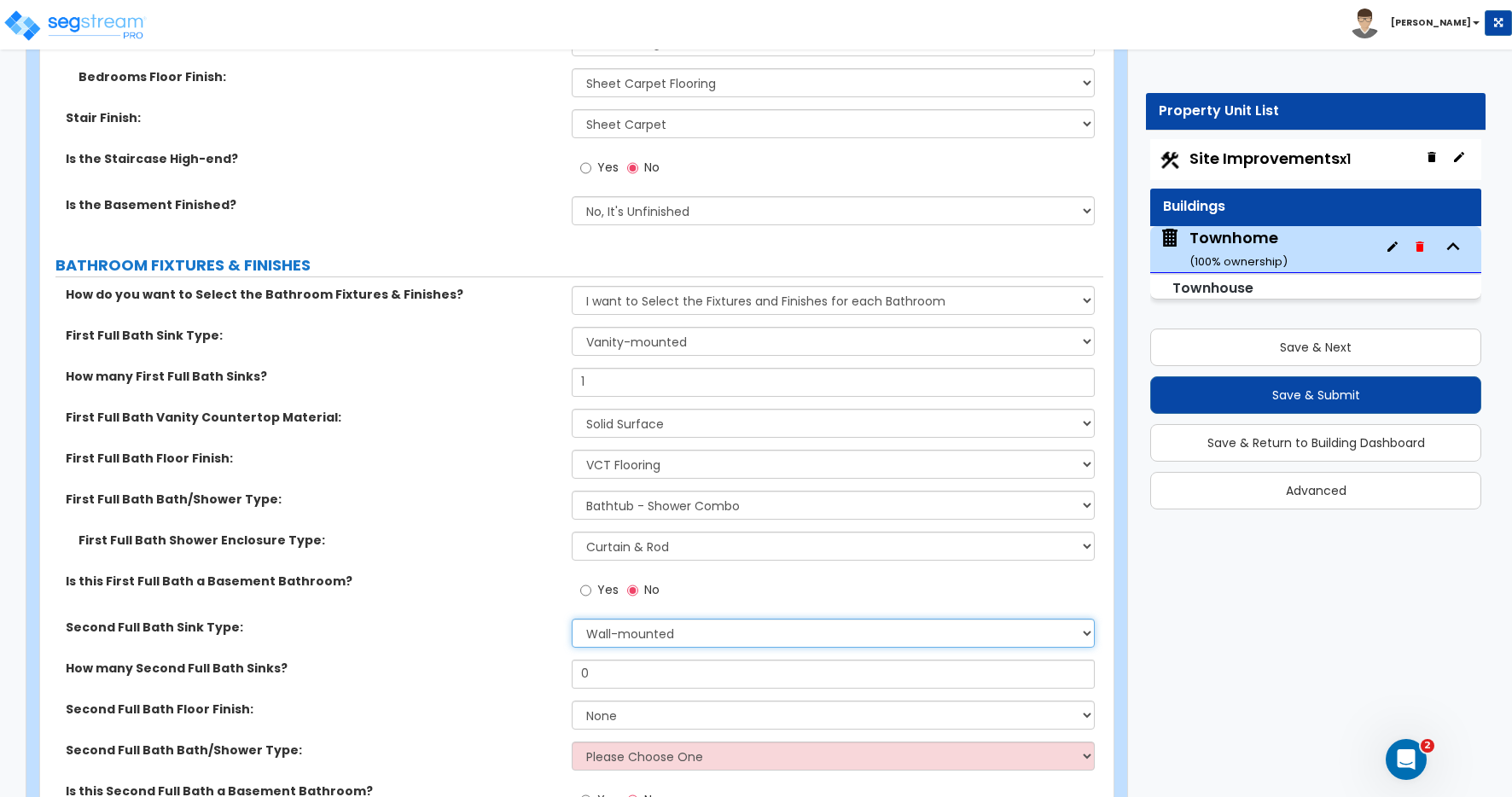
click at [633, 643] on select "Wall-mounted Pedestal-mounted Vanity-mounted" at bounding box center [833, 633] width 523 height 29
select select "3"
click at [572, 619] on select "Wall-mounted Pedestal-mounted Vanity-mounted" at bounding box center [833, 633] width 523 height 29
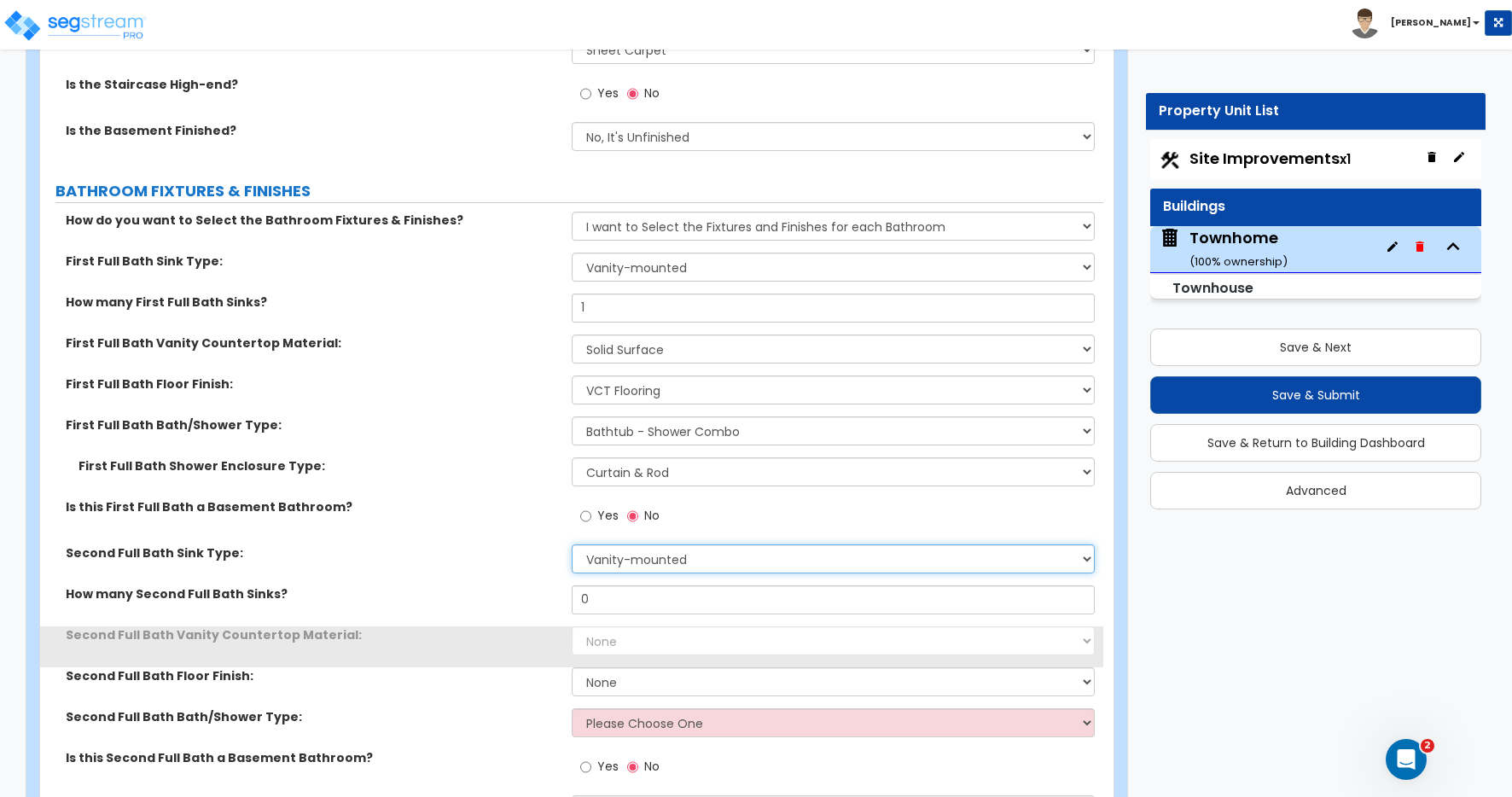
scroll to position [3760, 0]
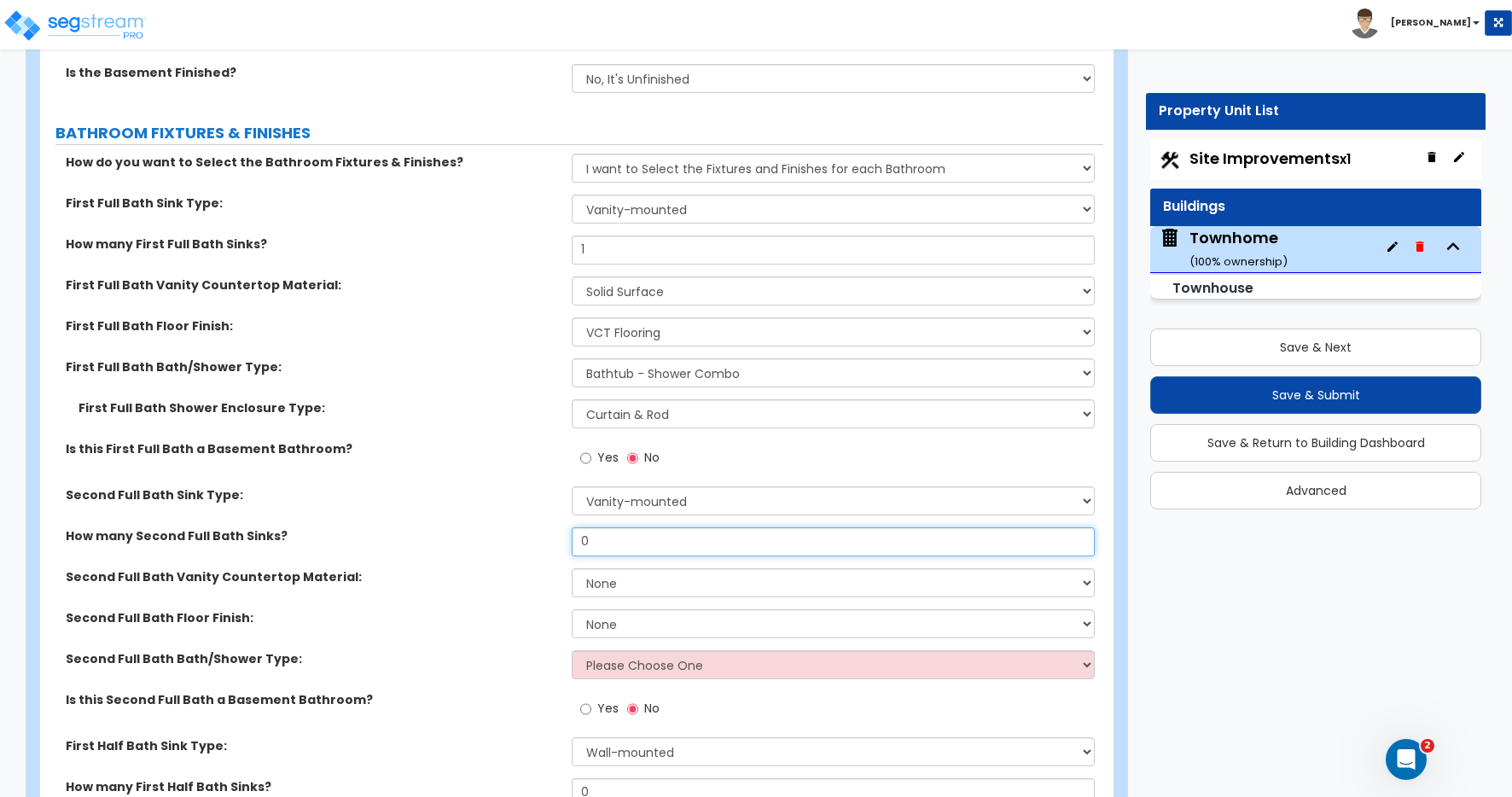
drag, startPoint x: 596, startPoint y: 542, endPoint x: 502, endPoint y: 538, distance: 94.1
click at [502, 538] on div "How many Second Full Bath Sinks? 0" at bounding box center [571, 547] width 1063 height 41
type input "1"
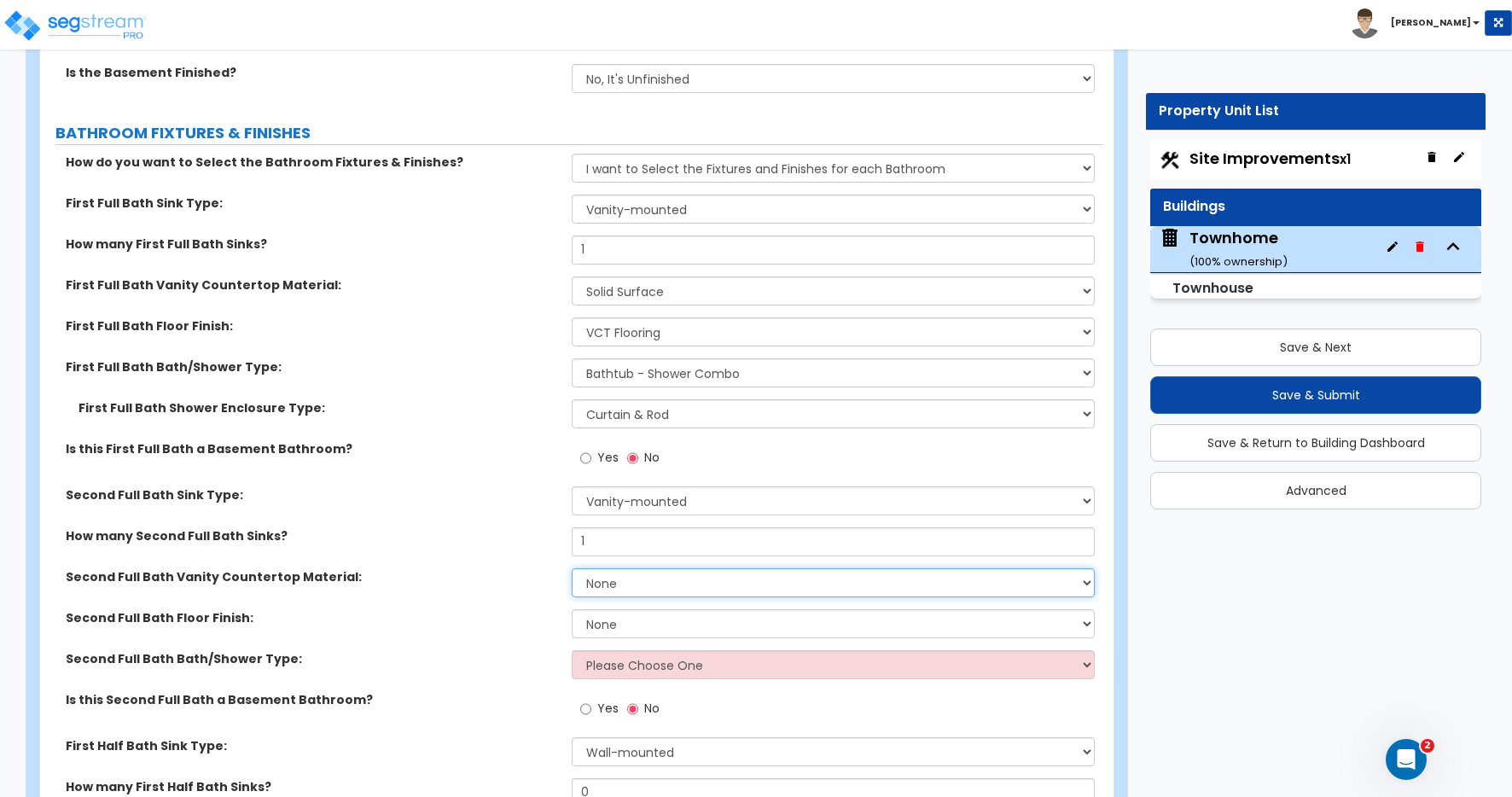
click at [616, 586] on select "None Plastic Laminate Solid Surface Stone Quartz Marble Tile Wood Stainless Ste…" at bounding box center [833, 582] width 523 height 29
select select "2"
click at [572, 568] on select "None Plastic Laminate Solid Surface Stone Quartz Marble Tile Wood Stainless Ste…" at bounding box center [833, 582] width 523 height 29
click at [609, 627] on select "None Tile Flooring Hardwood Flooring Resilient Laminate Flooring VCT Flooring S…" at bounding box center [833, 623] width 523 height 29
select select "4"
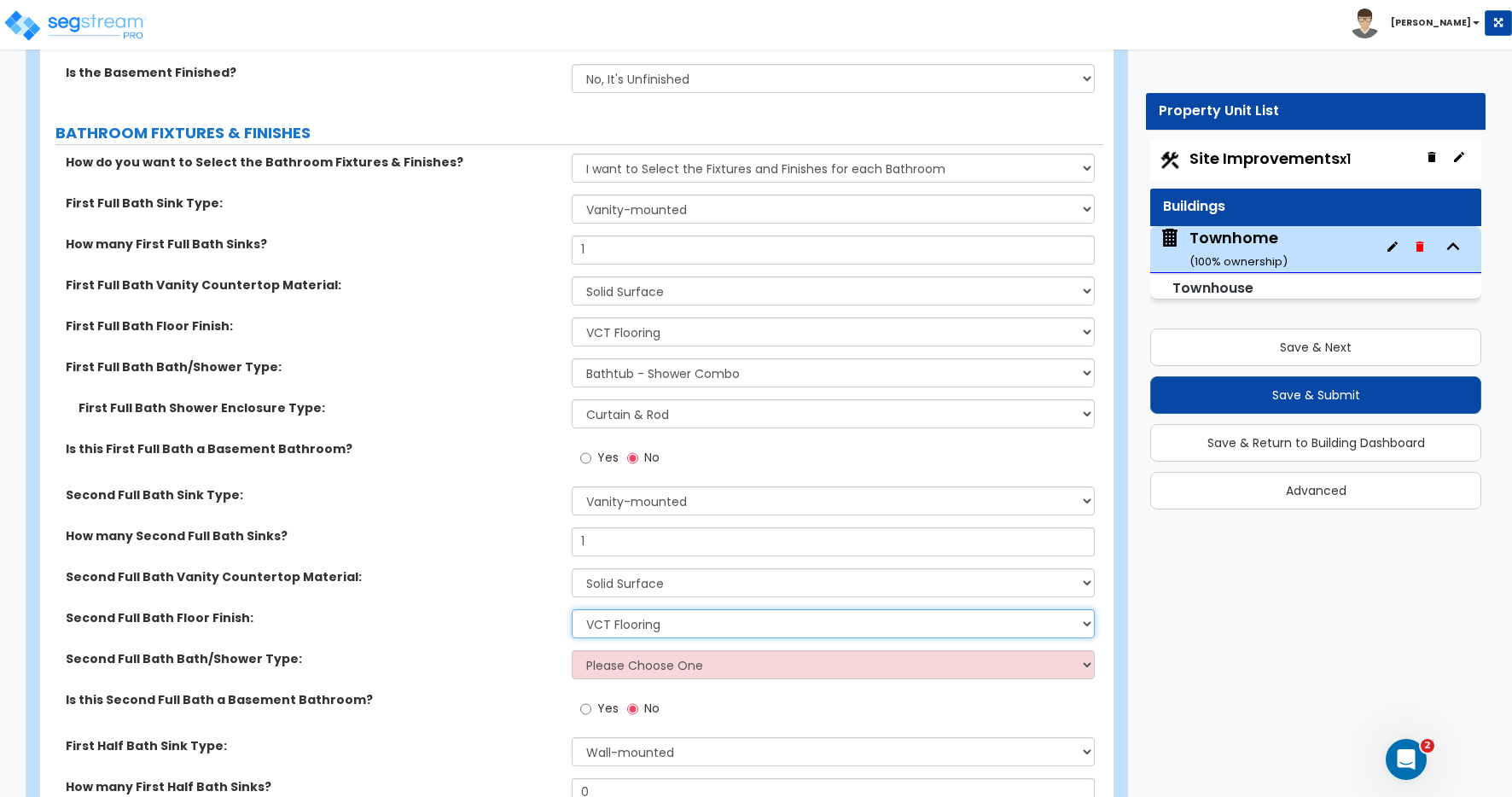
click at [572, 609] on select "None Tile Flooring Hardwood Flooring Resilient Laminate Flooring VCT Flooring S…" at bounding box center [833, 623] width 523 height 29
click at [601, 667] on select "Please Choose One Standalone Shower Bathtub - Shower Combo" at bounding box center [833, 664] width 523 height 29
select select "2"
click at [572, 650] on select "Please Choose One Standalone Shower Bathtub - Shower Combo" at bounding box center [833, 664] width 523 height 29
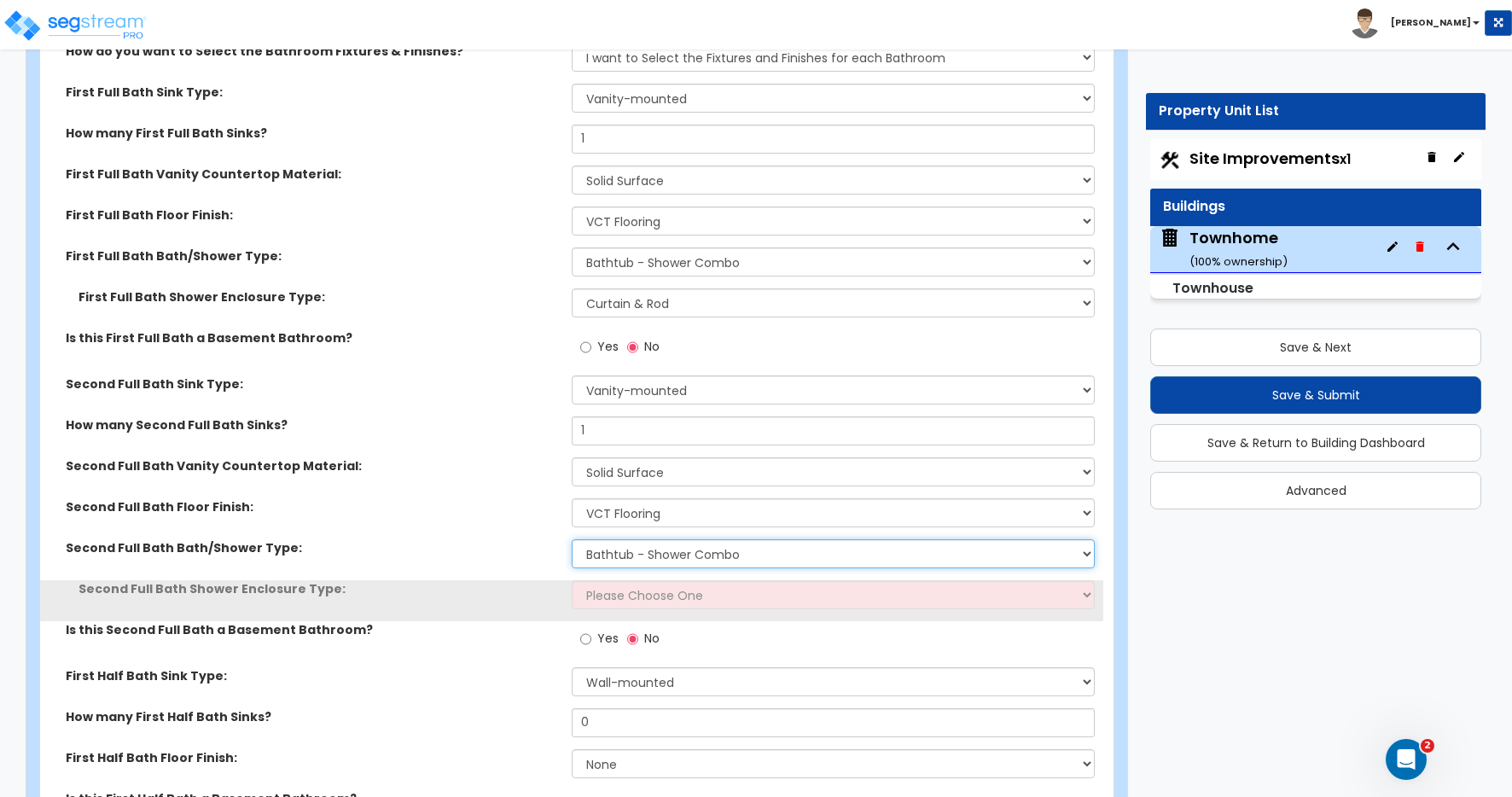
scroll to position [3905, 0]
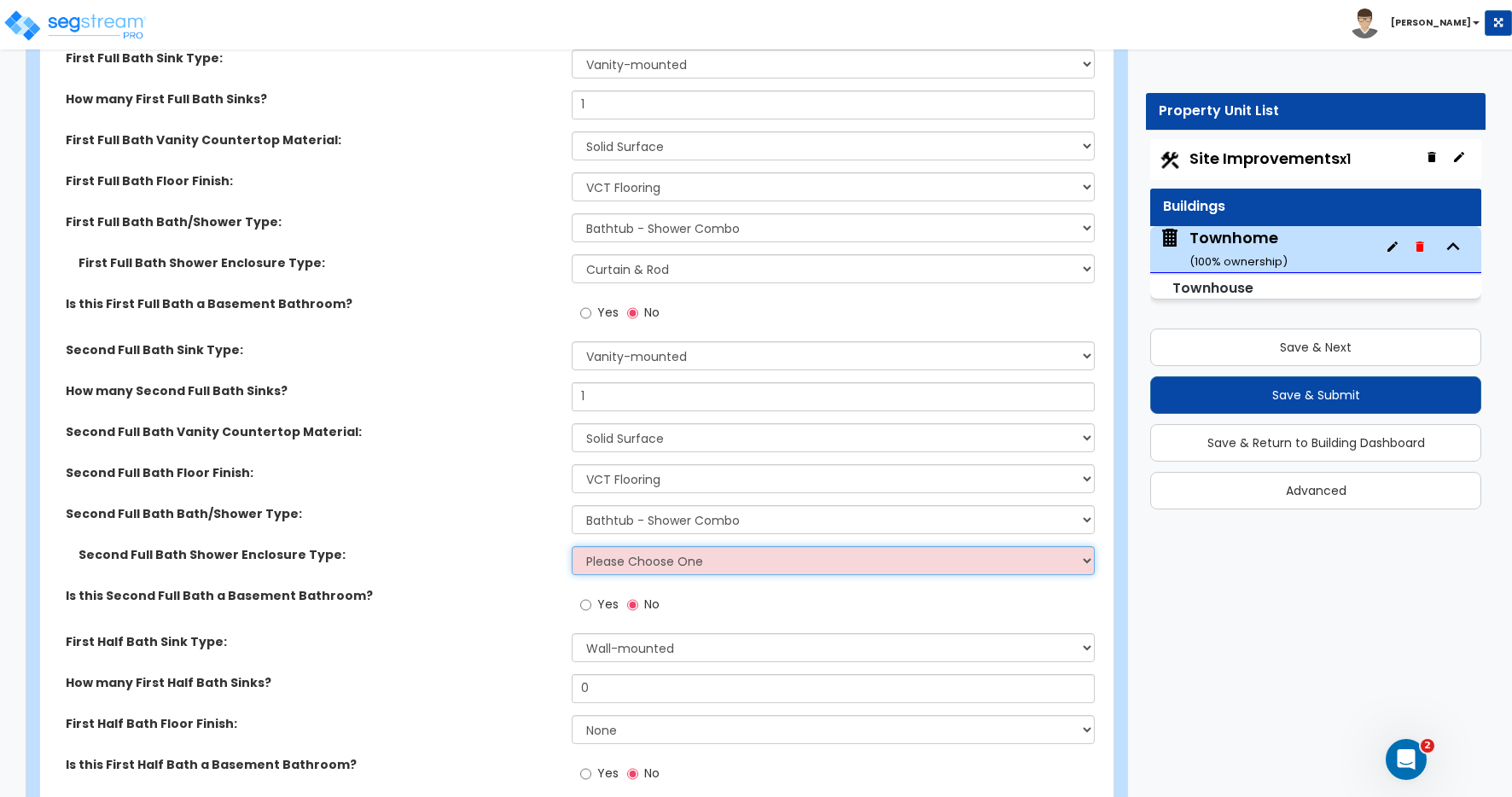
click at [612, 565] on select "Please Choose One Curtain & Rod Glass Sliding Doors Glass Hinged Doors" at bounding box center [833, 560] width 523 height 29
select select "1"
click at [572, 546] on select "Please Choose One Curtain & Rod Glass Sliding Doors Glass Hinged Doors" at bounding box center [833, 560] width 523 height 29
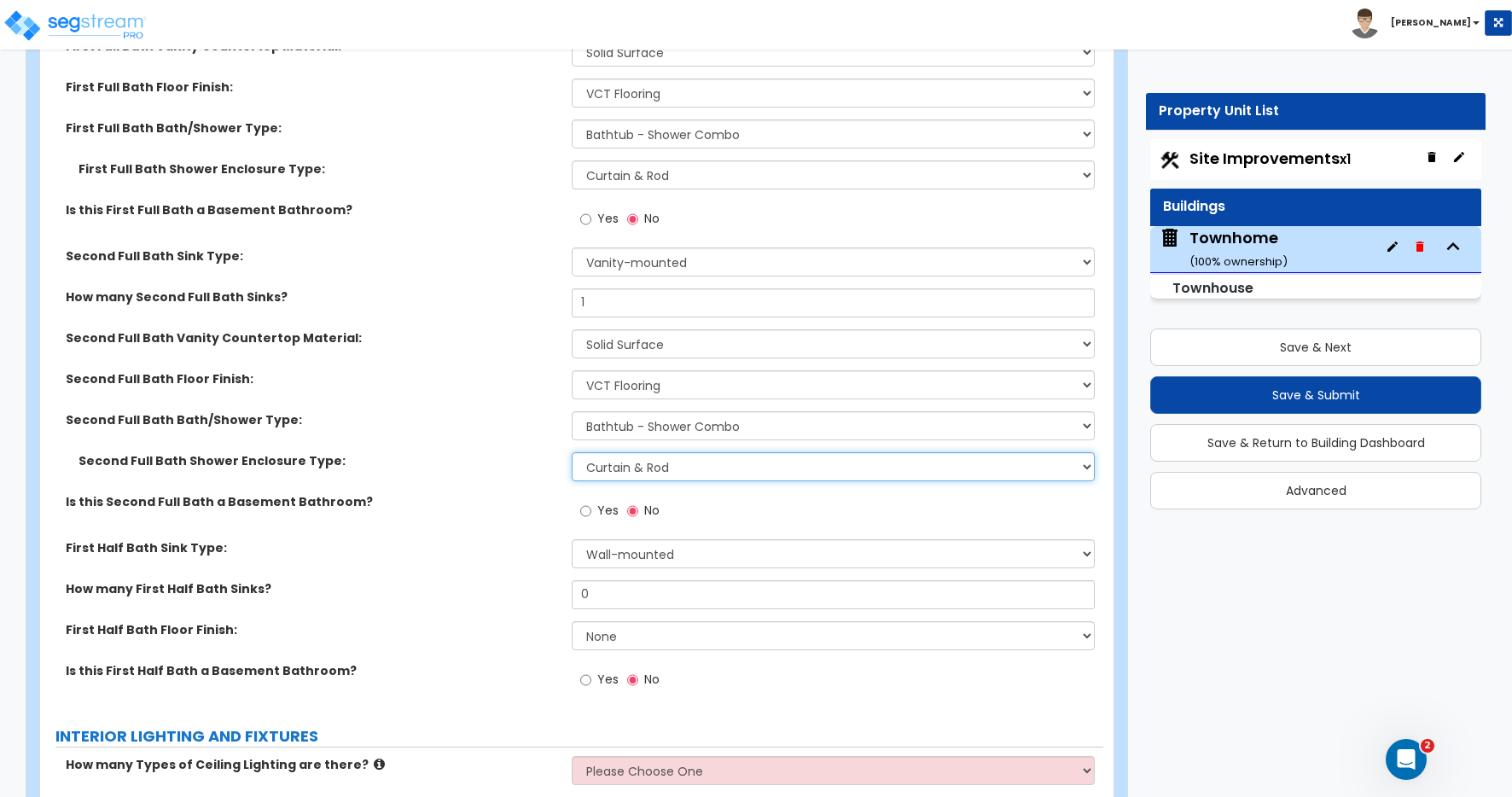
scroll to position [4001, 0]
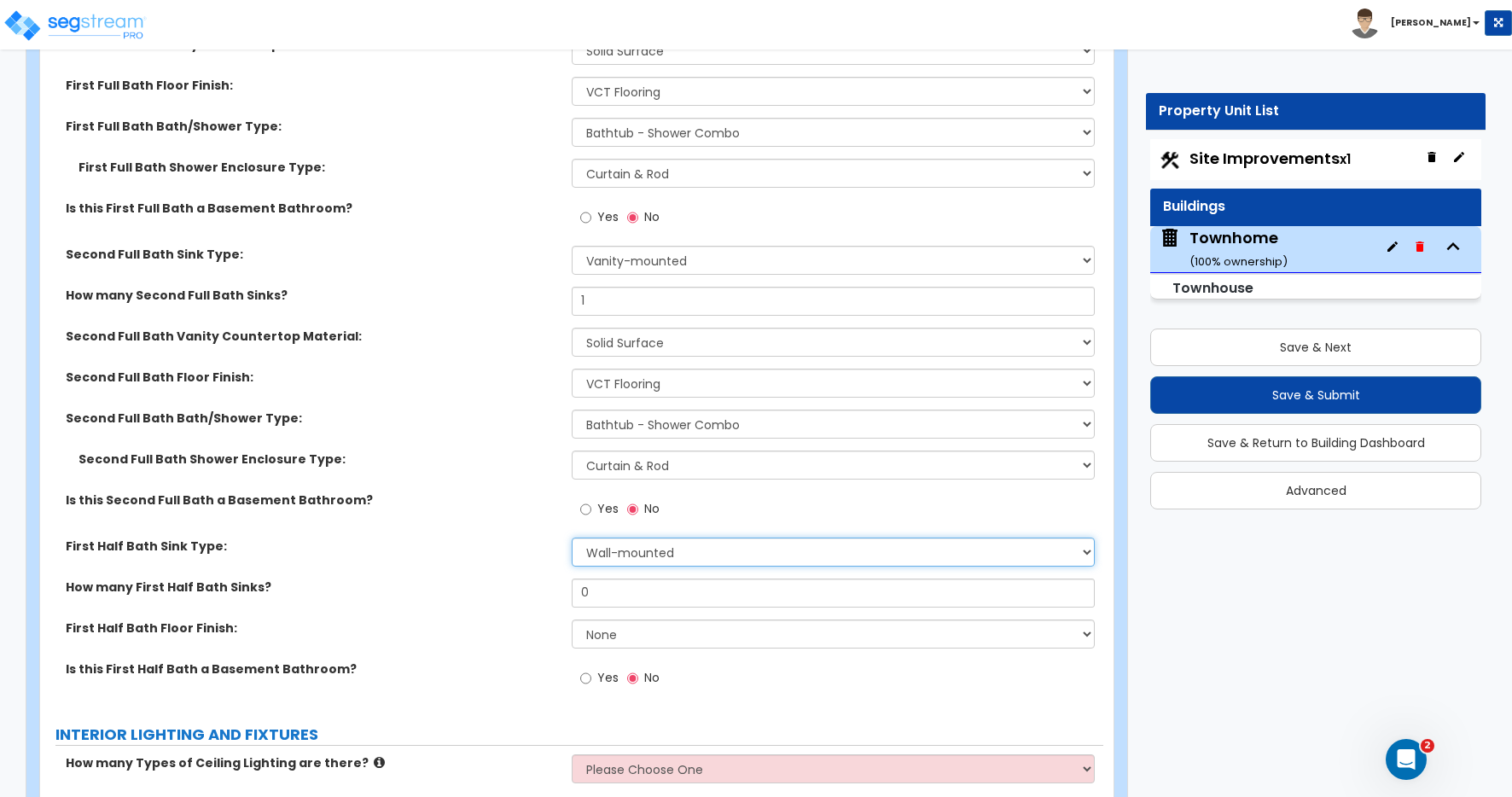
click at [631, 554] on select "Wall-mounted Pedestal-mounted Vanity-mounted" at bounding box center [833, 551] width 523 height 29
select select "3"
click at [572, 537] on select "Wall-mounted Pedestal-mounted Vanity-mounted" at bounding box center [833, 551] width 523 height 29
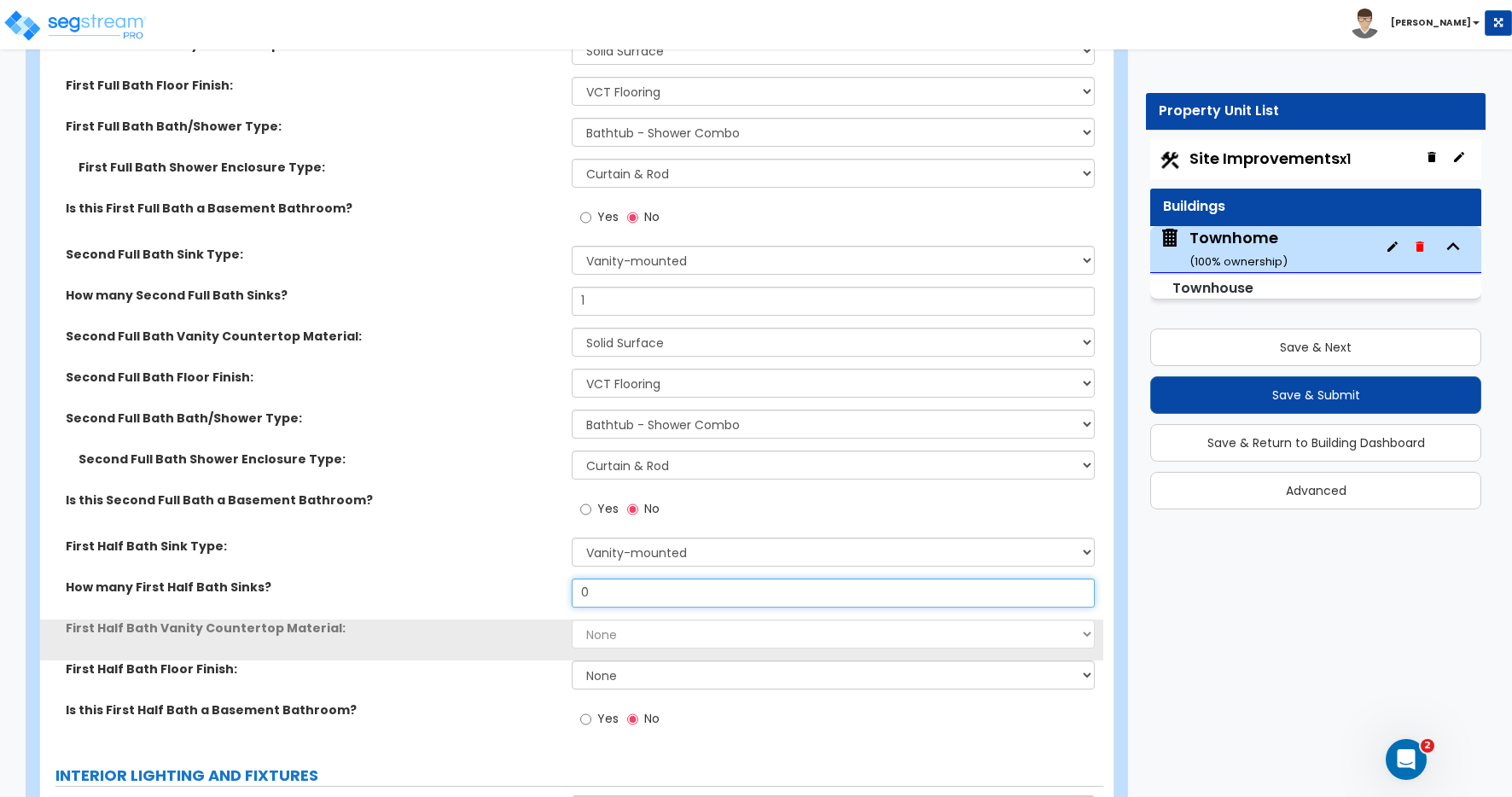
click at [549, 586] on div "How many First Half Bath Sinks? 0" at bounding box center [571, 598] width 1063 height 41
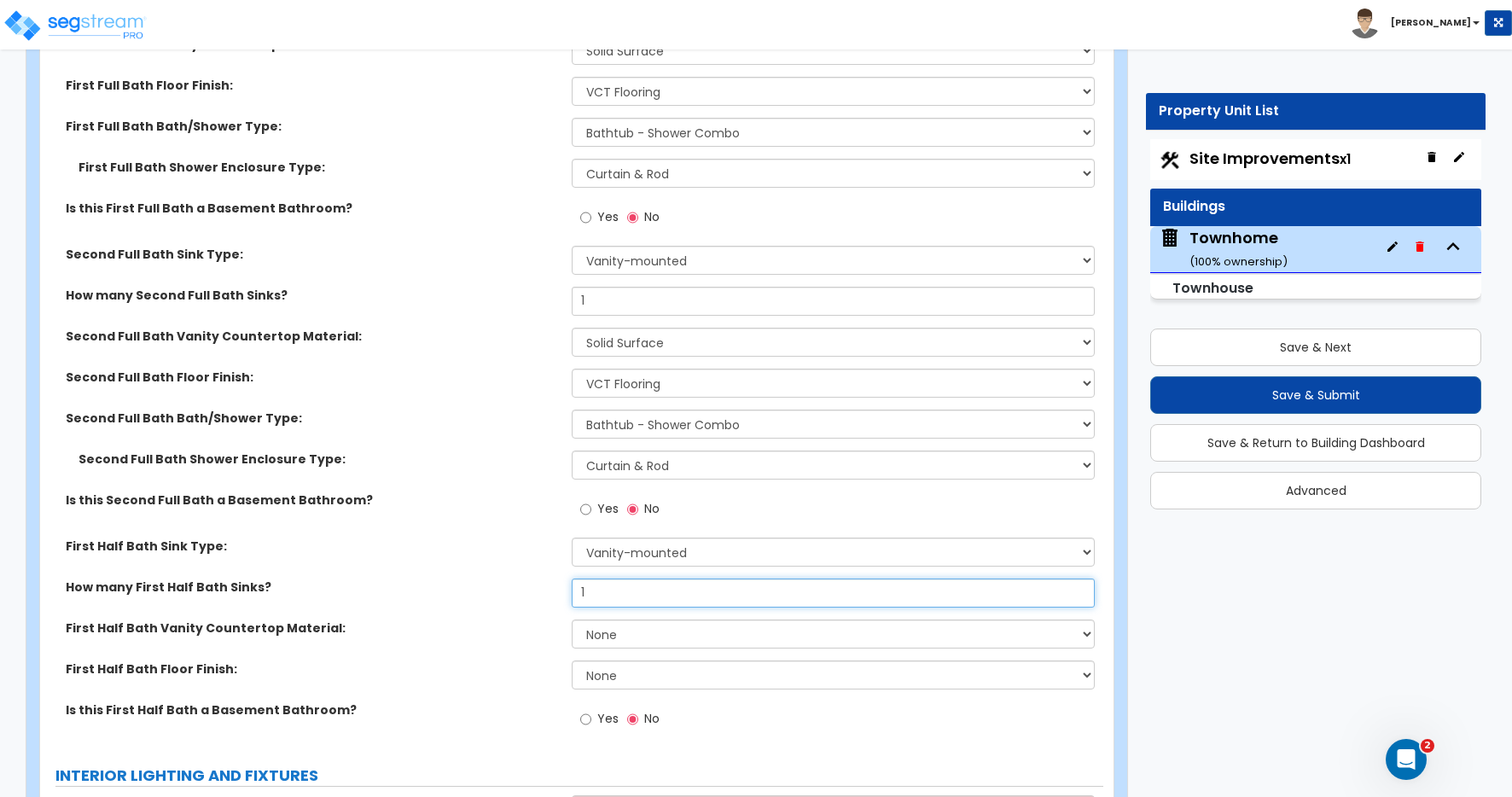
type input "1"
click at [623, 643] on select "None Plastic Laminate Solid Surface Stone Quartz Marble Tile Wood Stainless Ste…" at bounding box center [833, 633] width 523 height 29
select select "2"
click at [572, 619] on select "None Plastic Laminate Solid Surface Stone Quartz Marble Tile Wood Stainless Ste…" at bounding box center [833, 633] width 523 height 29
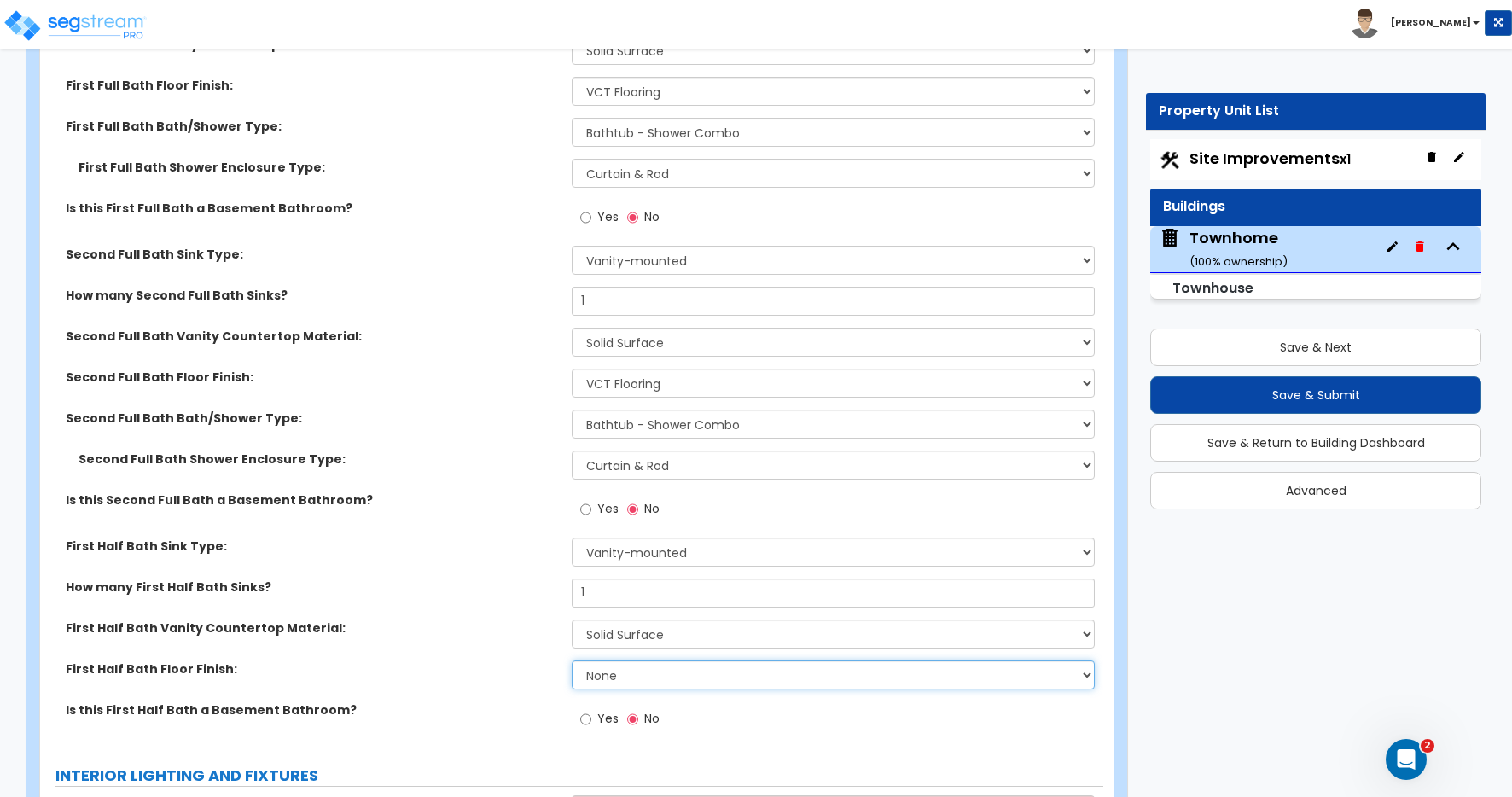
click at [609, 678] on select "None Tile Flooring Hardwood Flooring Resilient Laminate Flooring VCT Flooring S…" at bounding box center [833, 674] width 523 height 29
select select "4"
click at [572, 661] on select "None Tile Flooring Hardwood Flooring Resilient Laminate Flooring VCT Flooring S…" at bounding box center [833, 674] width 523 height 29
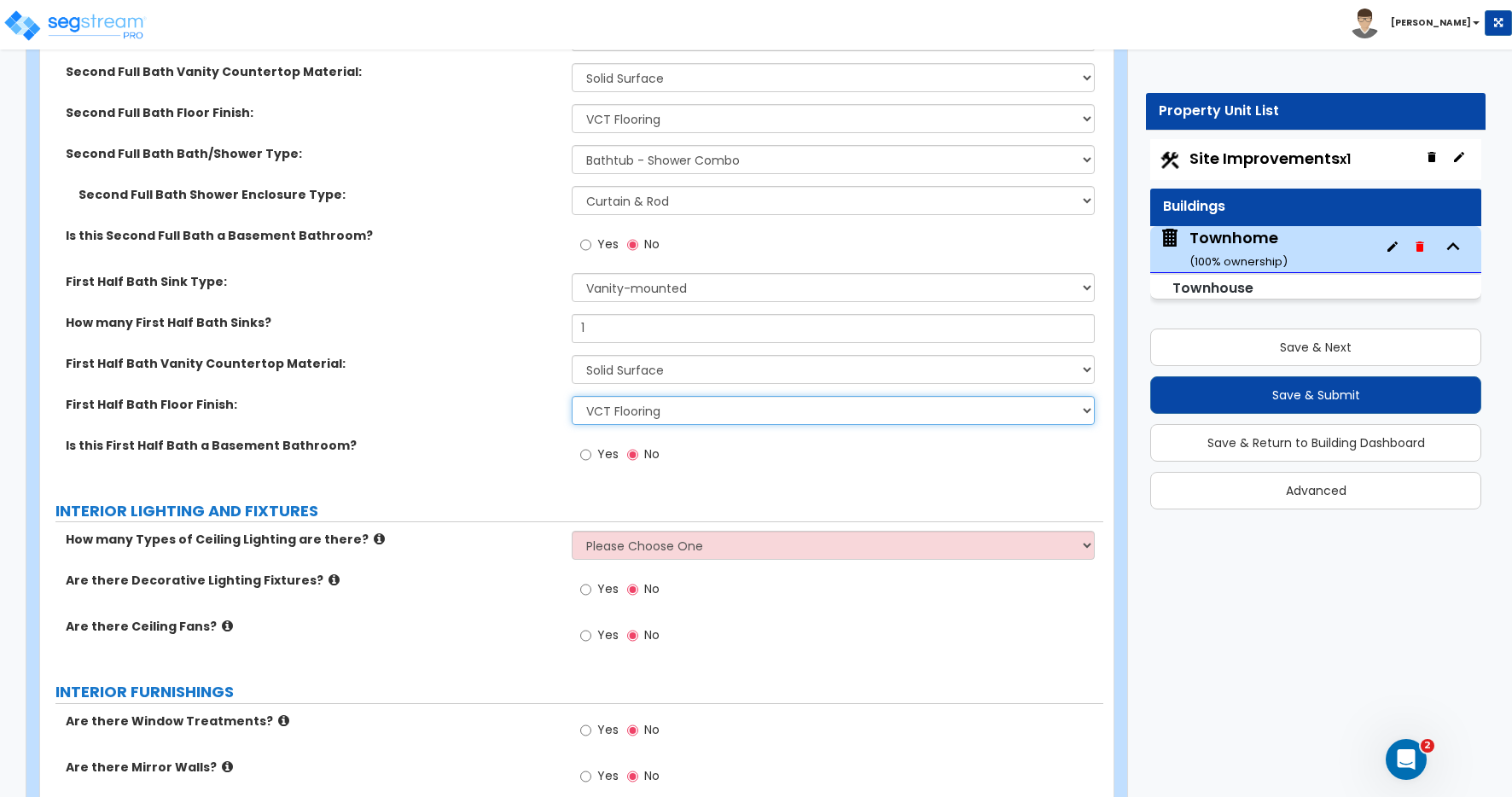
scroll to position [4480, 0]
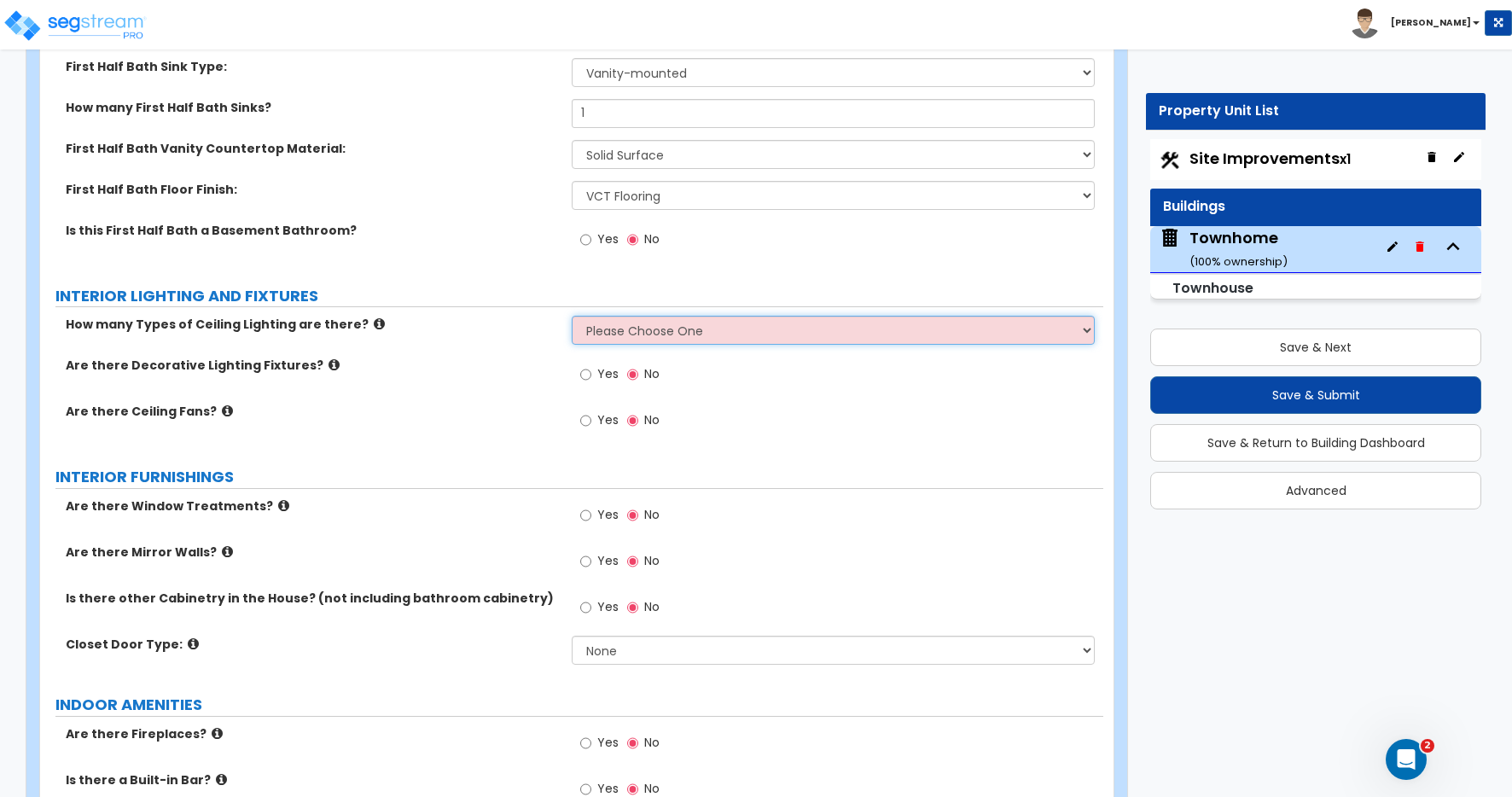
click at [640, 337] on select "Please Choose One 1 2 3" at bounding box center [833, 330] width 523 height 29
select select "1"
click at [572, 316] on select "Please Choose One 1 2 3" at bounding box center [833, 330] width 523 height 29
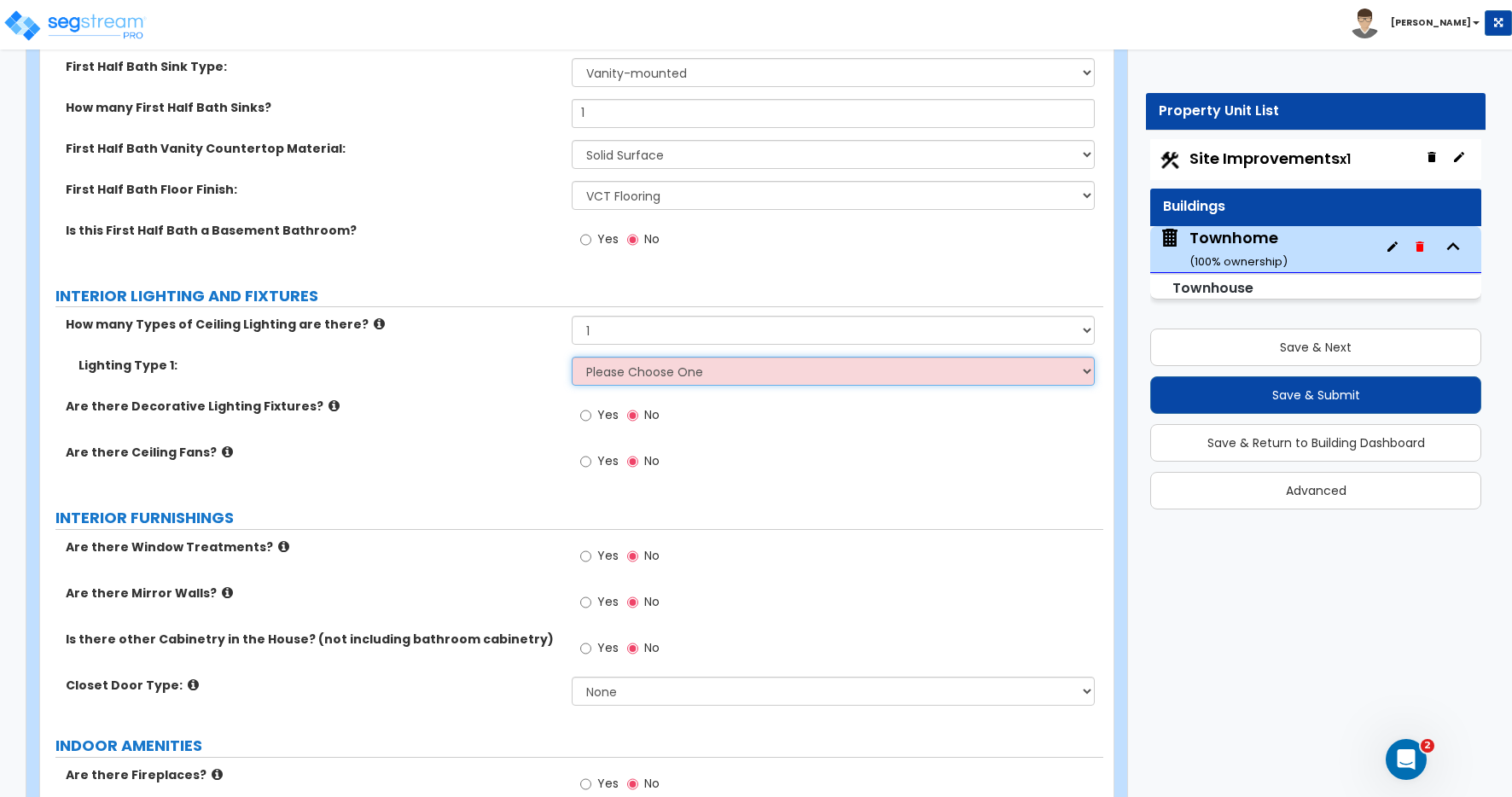
click at [599, 367] on select "Please Choose One LED Surface-Mounted LED Recessed Fluorescent Surface-Mounted …" at bounding box center [833, 371] width 523 height 29
select select "5"
click at [572, 357] on select "Please Choose One LED Surface-Mounted LED Recessed Fluorescent Surface-Mounted …" at bounding box center [833, 371] width 523 height 29
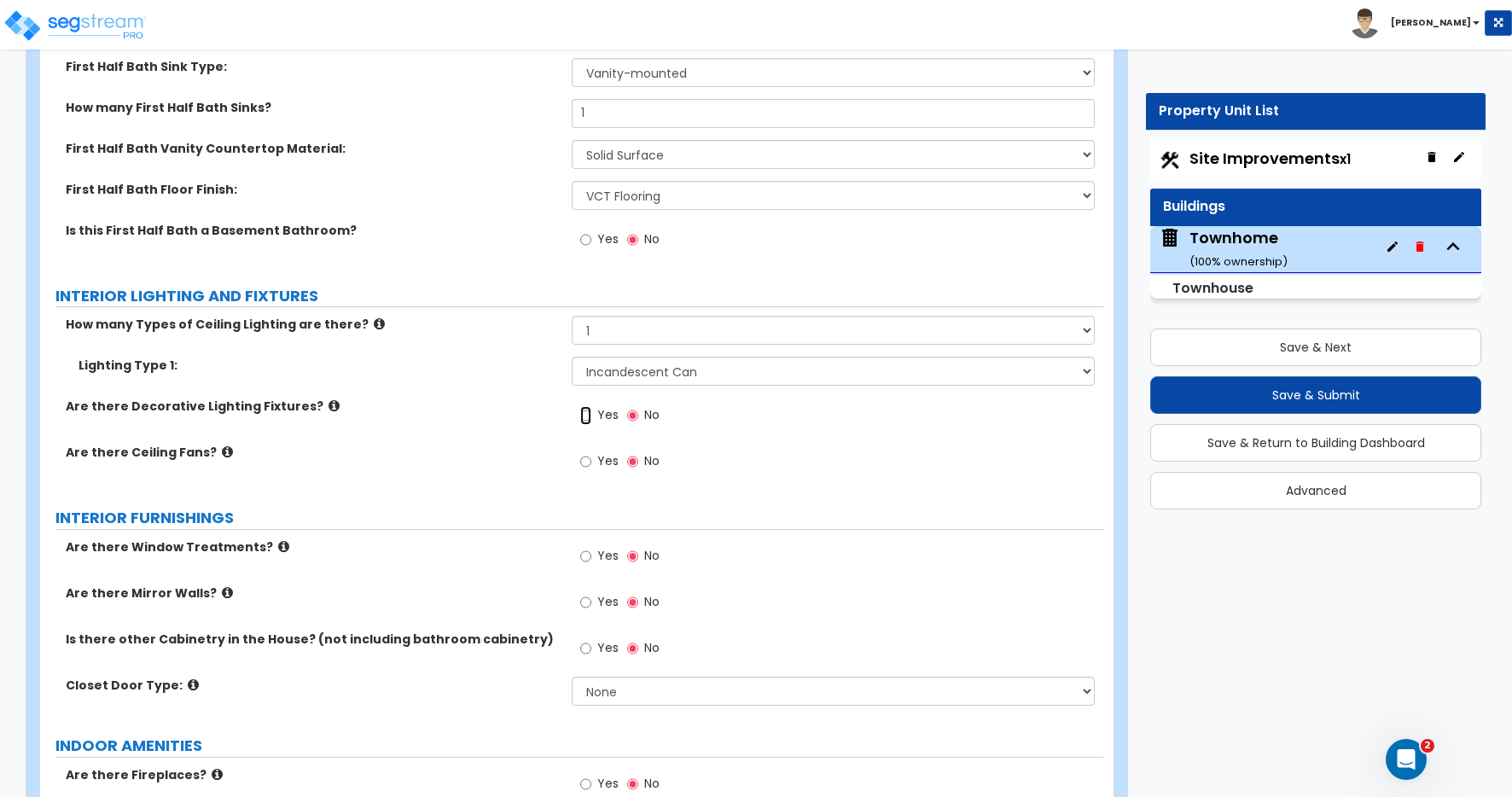
click at [584, 416] on input "Yes" at bounding box center [585, 414] width 11 height 19
radio input "true"
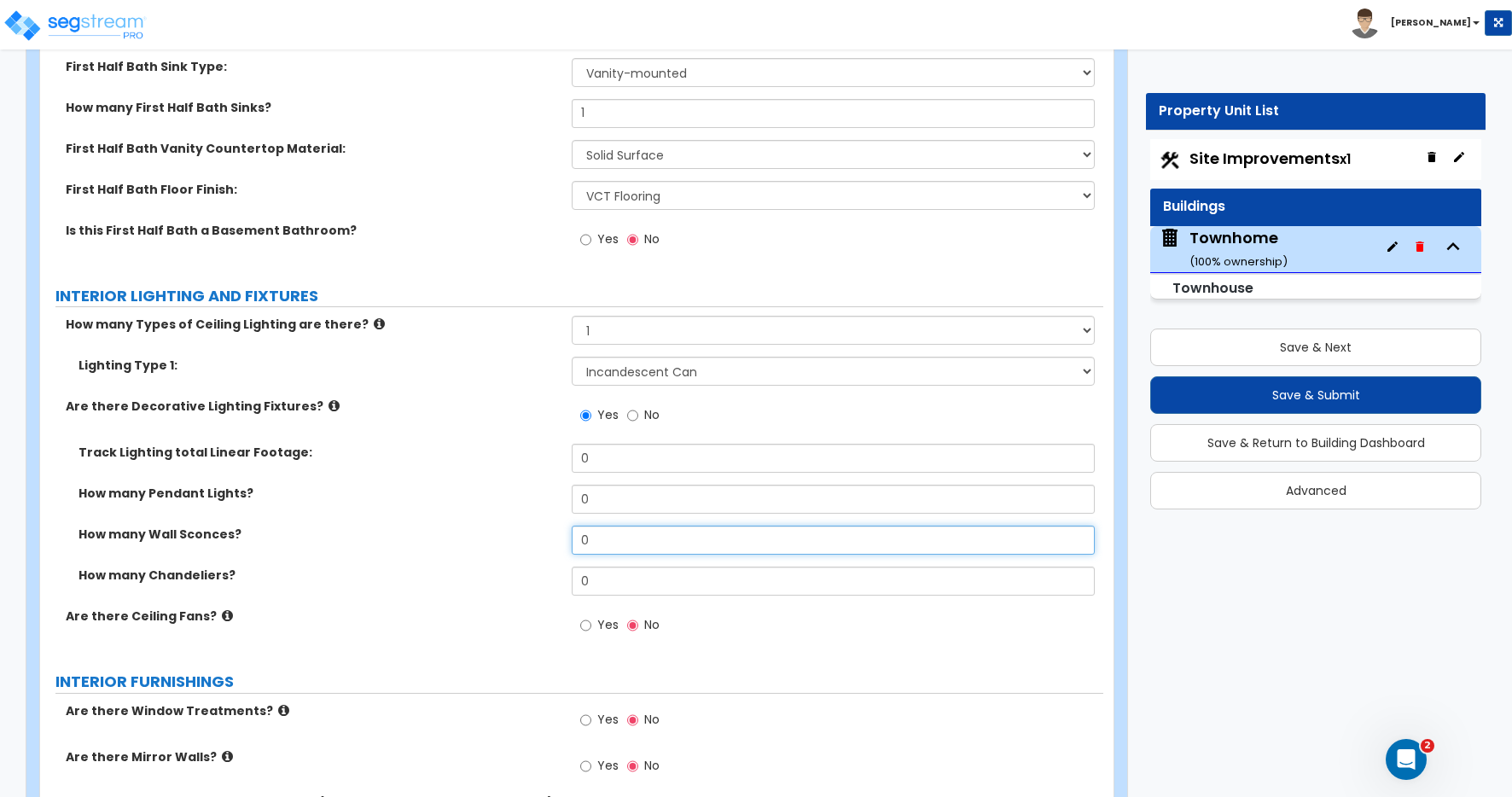
drag, startPoint x: 599, startPoint y: 542, endPoint x: 534, endPoint y: 531, distance: 65.9
click at [534, 531] on div "How many Wall Sconces? 0" at bounding box center [571, 545] width 1063 height 41
type input "3"
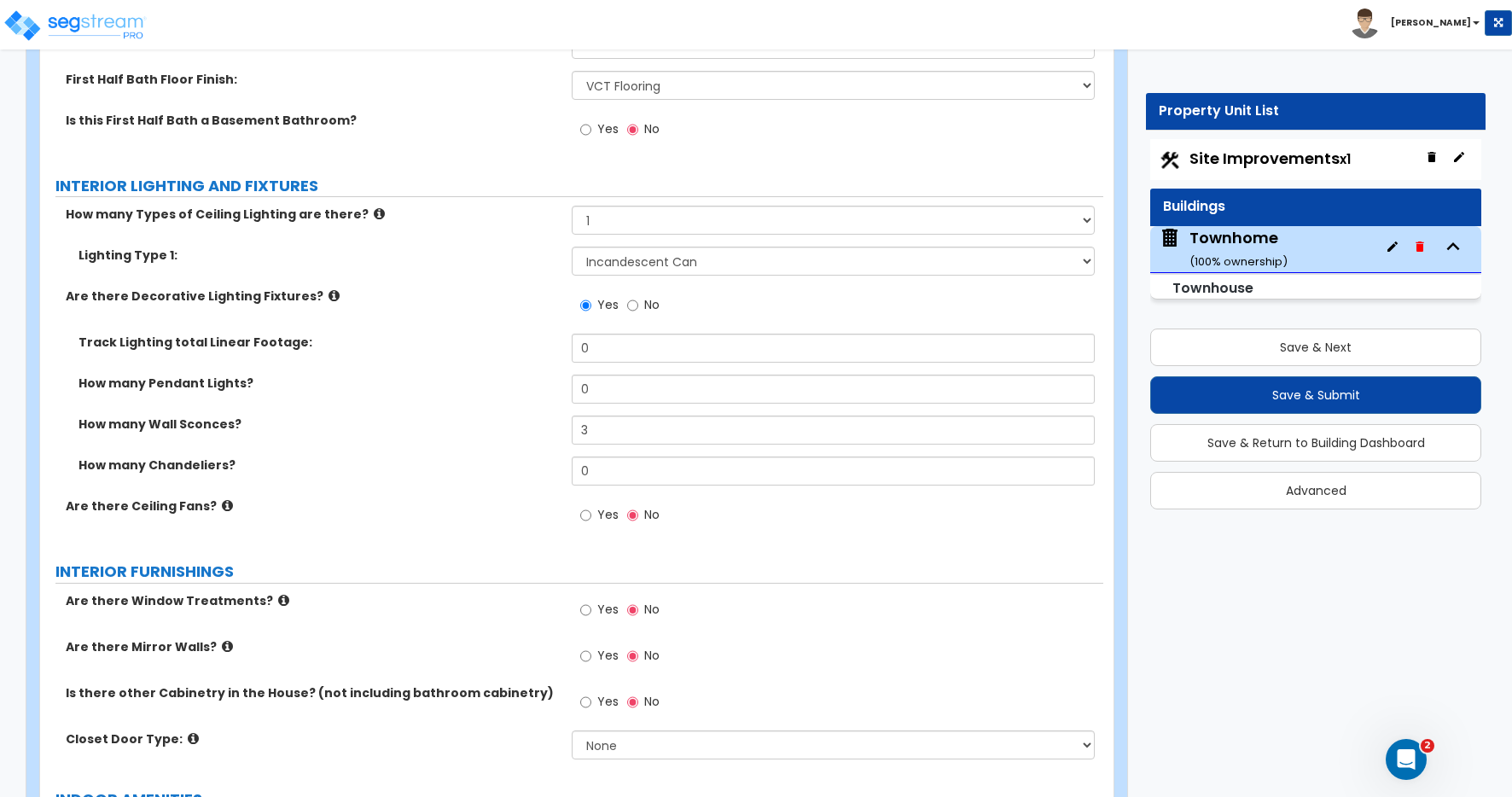
scroll to position [4788, 0]
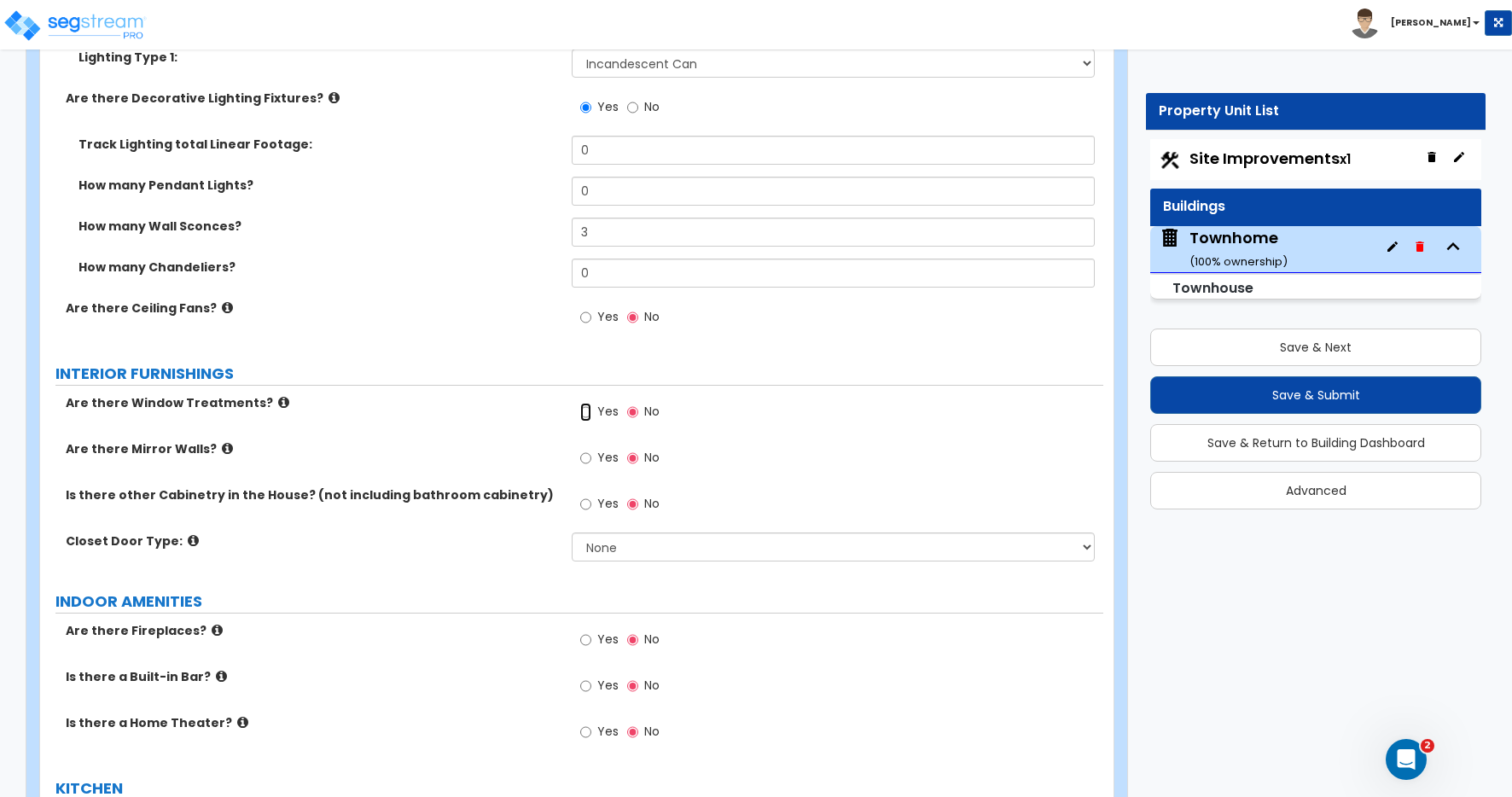
click at [587, 413] on input "Yes" at bounding box center [585, 411] width 11 height 19
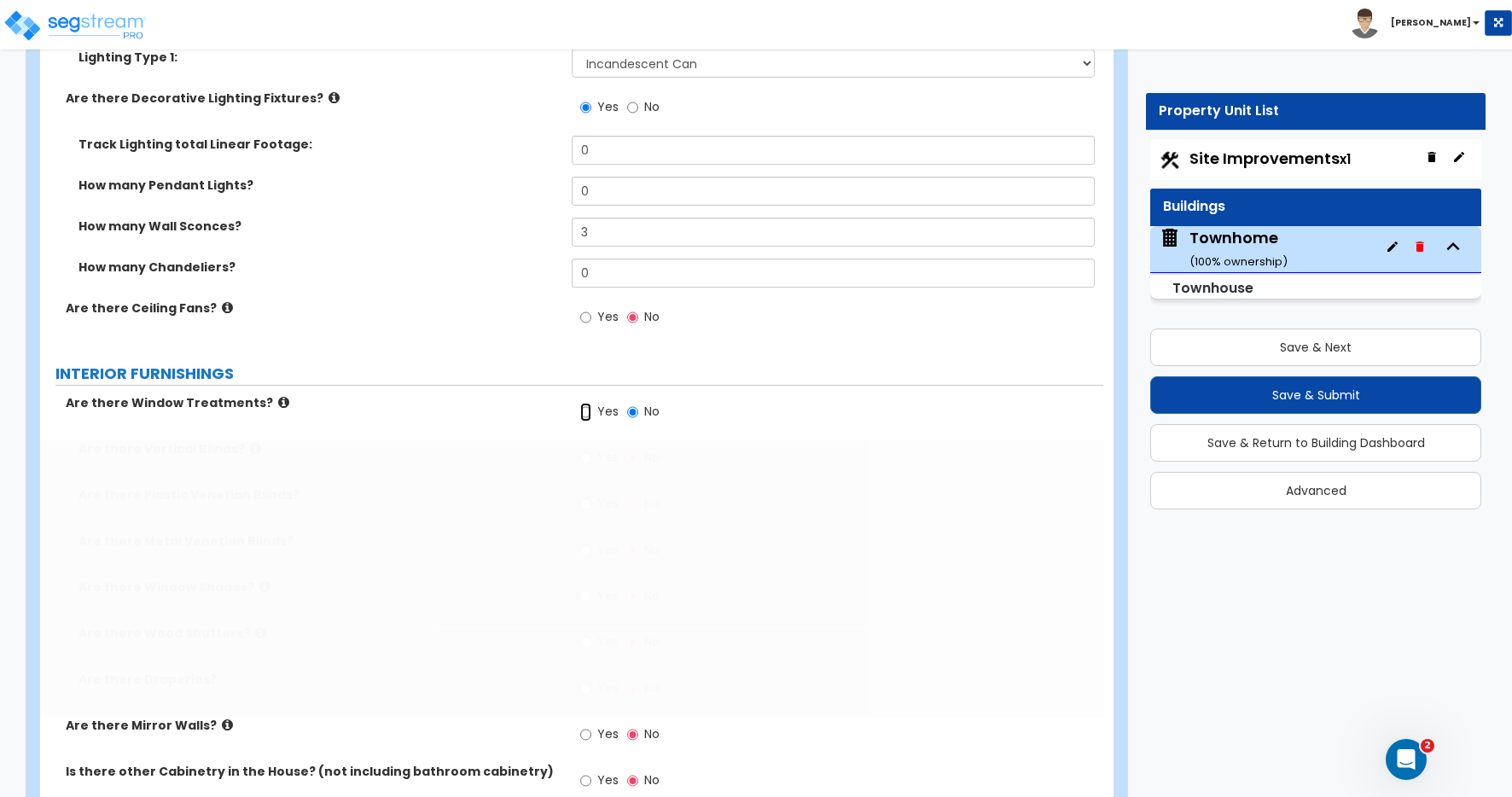
radio input "true"
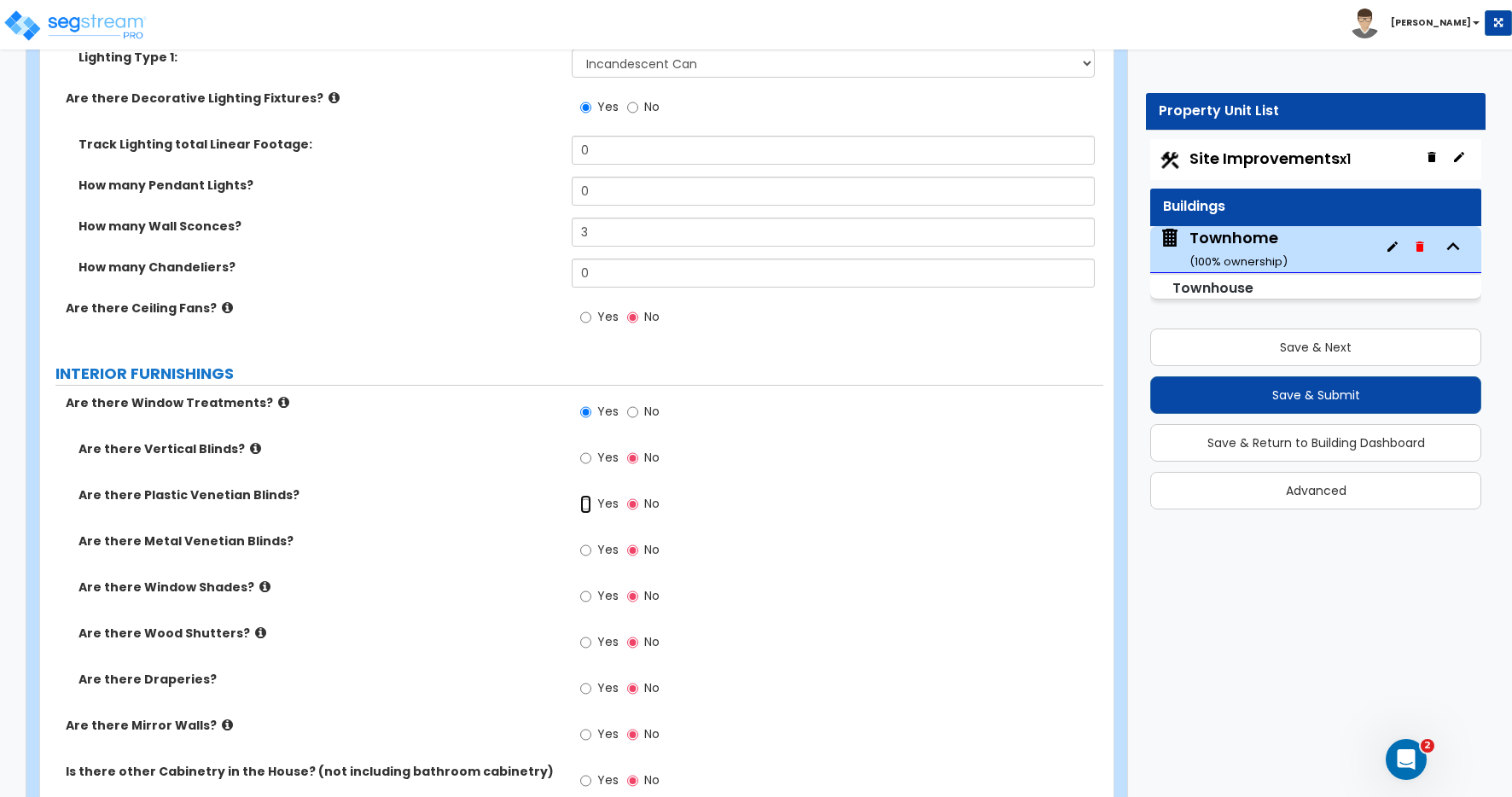
click at [589, 505] on input "Yes" at bounding box center [585, 503] width 11 height 19
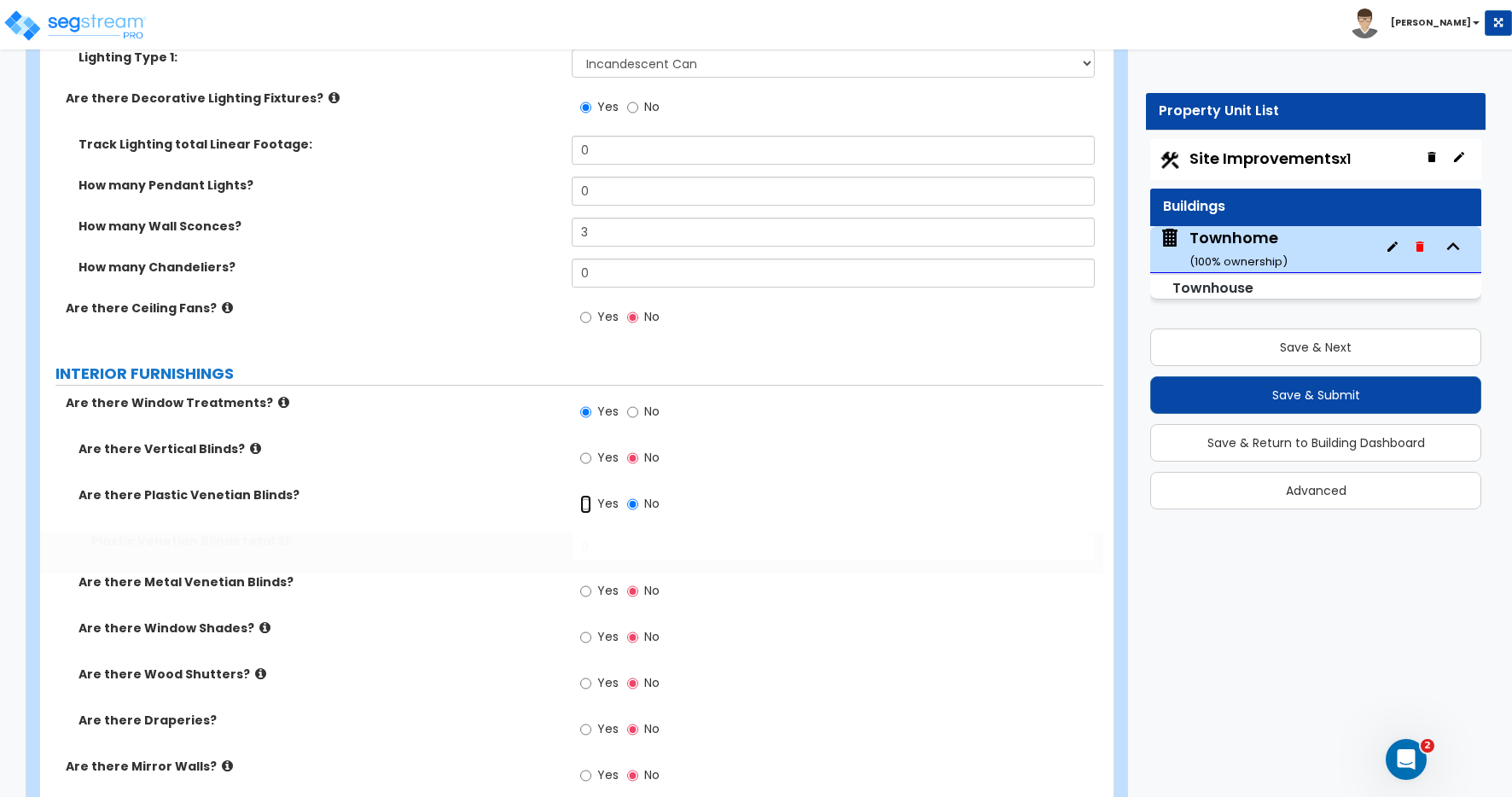
radio input "true"
drag, startPoint x: 596, startPoint y: 547, endPoint x: 468, endPoint y: 536, distance: 128.5
click at [468, 536] on div "Plastic Venetian Blinds total SF: 0" at bounding box center [571, 552] width 1063 height 41
type input "152"
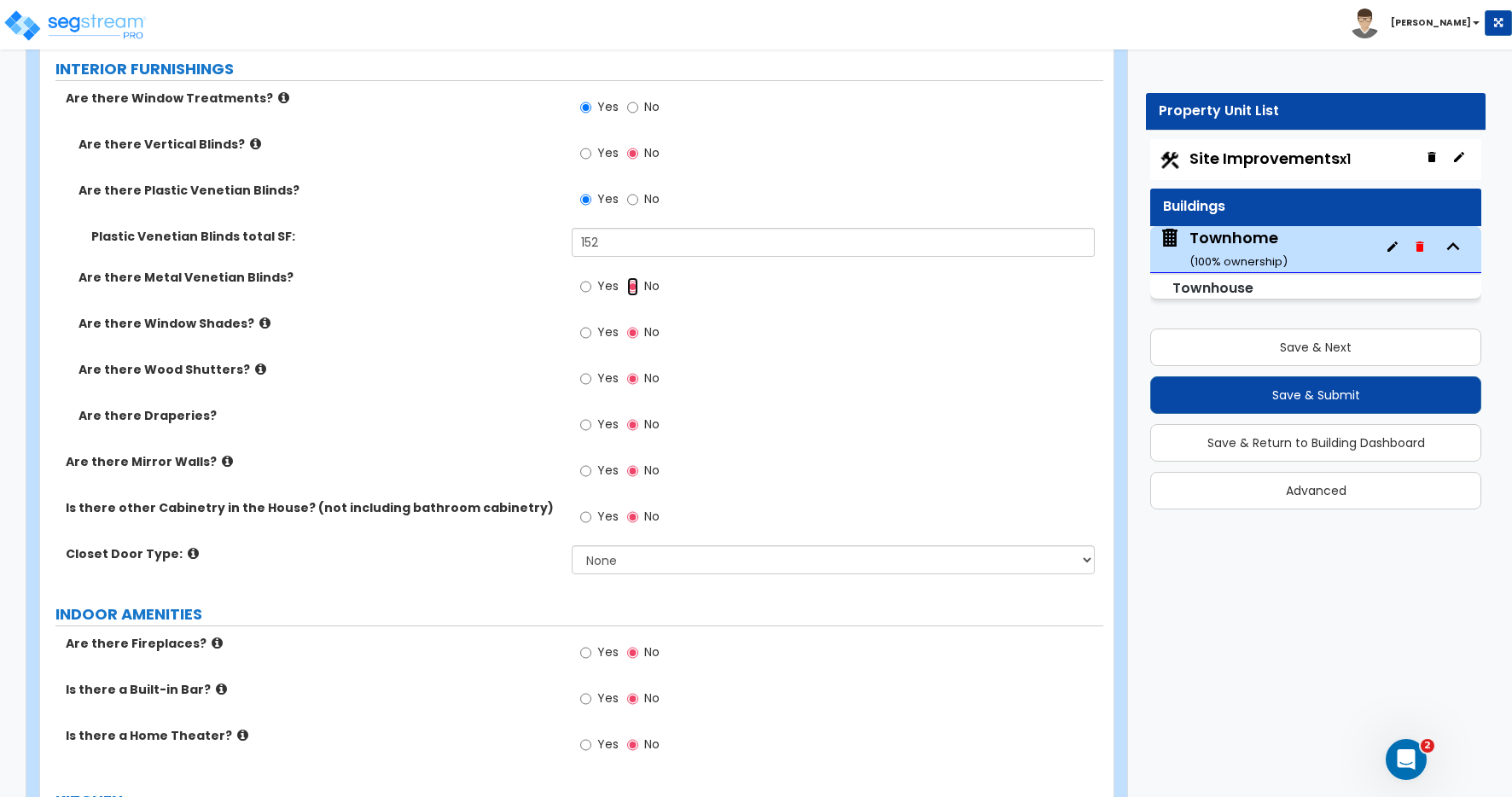
scroll to position [5176, 0]
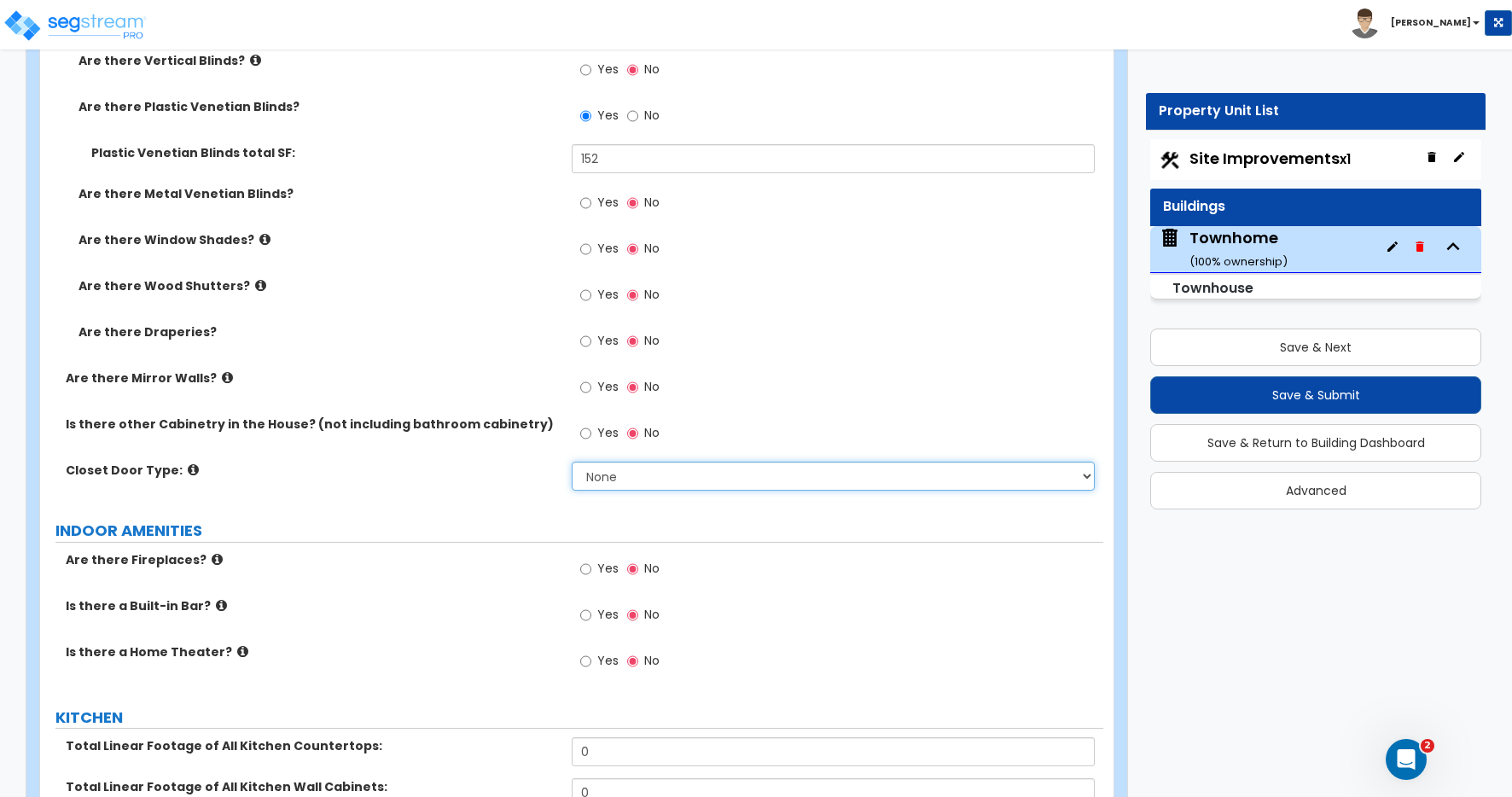
click at [612, 473] on select "None Bi-fold Louvered Doors Bi-fold Panel Doors Sliding Doors Hinged Wood Door" at bounding box center [833, 475] width 523 height 29
select select "3"
click at [572, 461] on select "None Bi-fold Louvered Doors Bi-fold Panel Doors Sliding Doors Hinged Wood Door" at bounding box center [833, 475] width 523 height 29
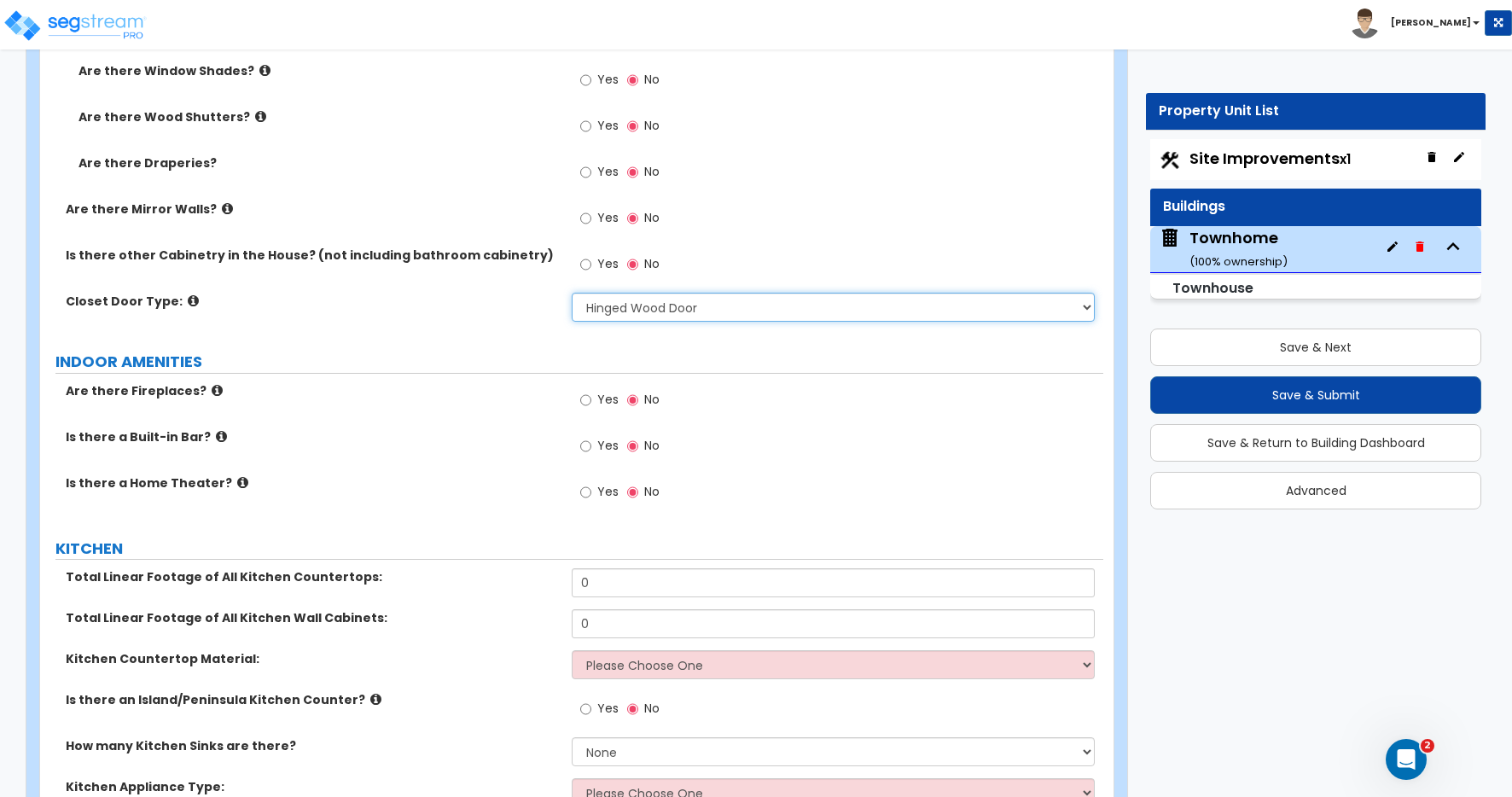
scroll to position [5480, 0]
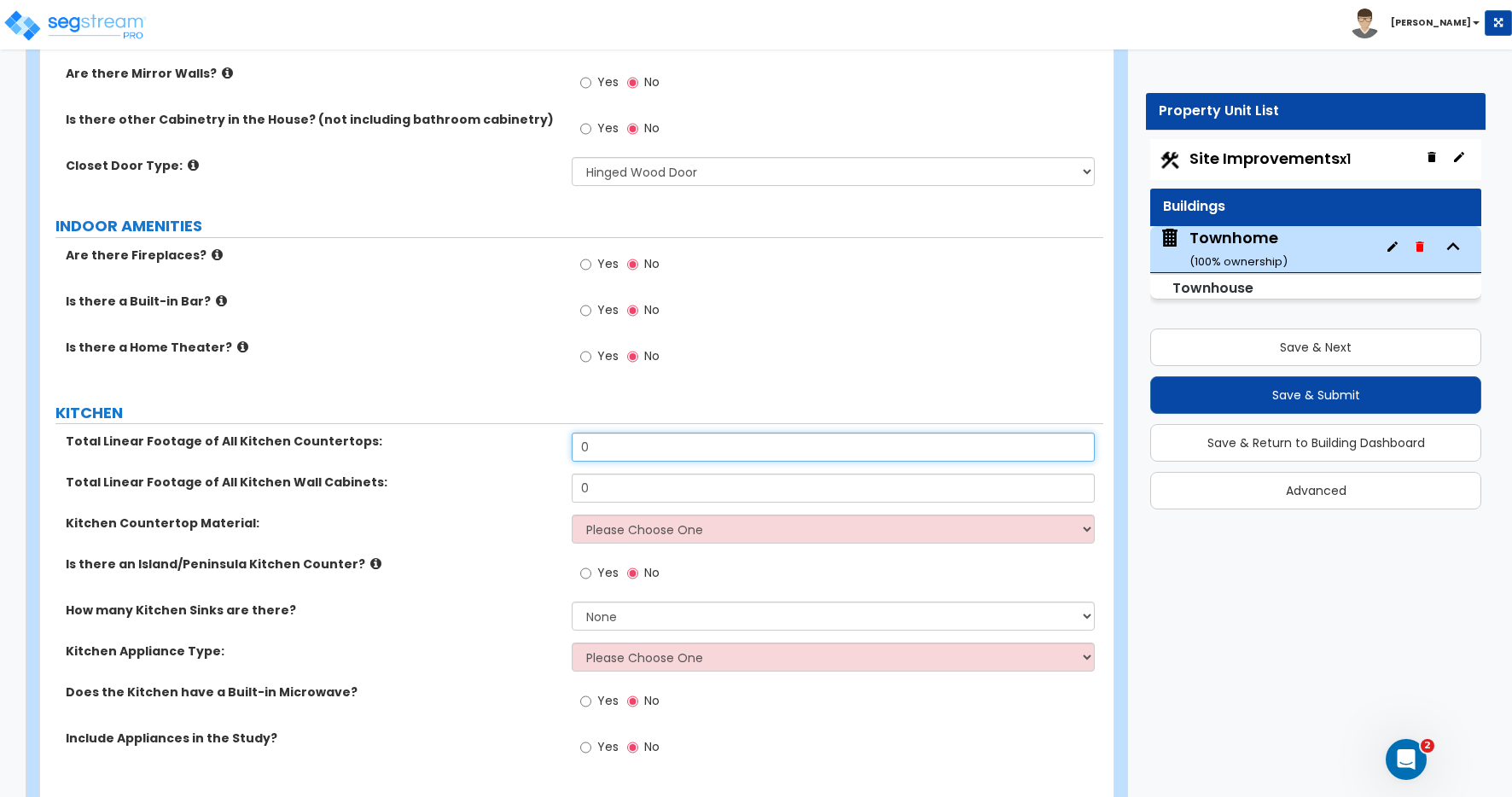
drag, startPoint x: 561, startPoint y: 442, endPoint x: 540, endPoint y: 441, distance: 21.0
click at [541, 441] on div "Total Linear Footage of All Kitchen Countertops: 0" at bounding box center [571, 452] width 1063 height 41
type input "18"
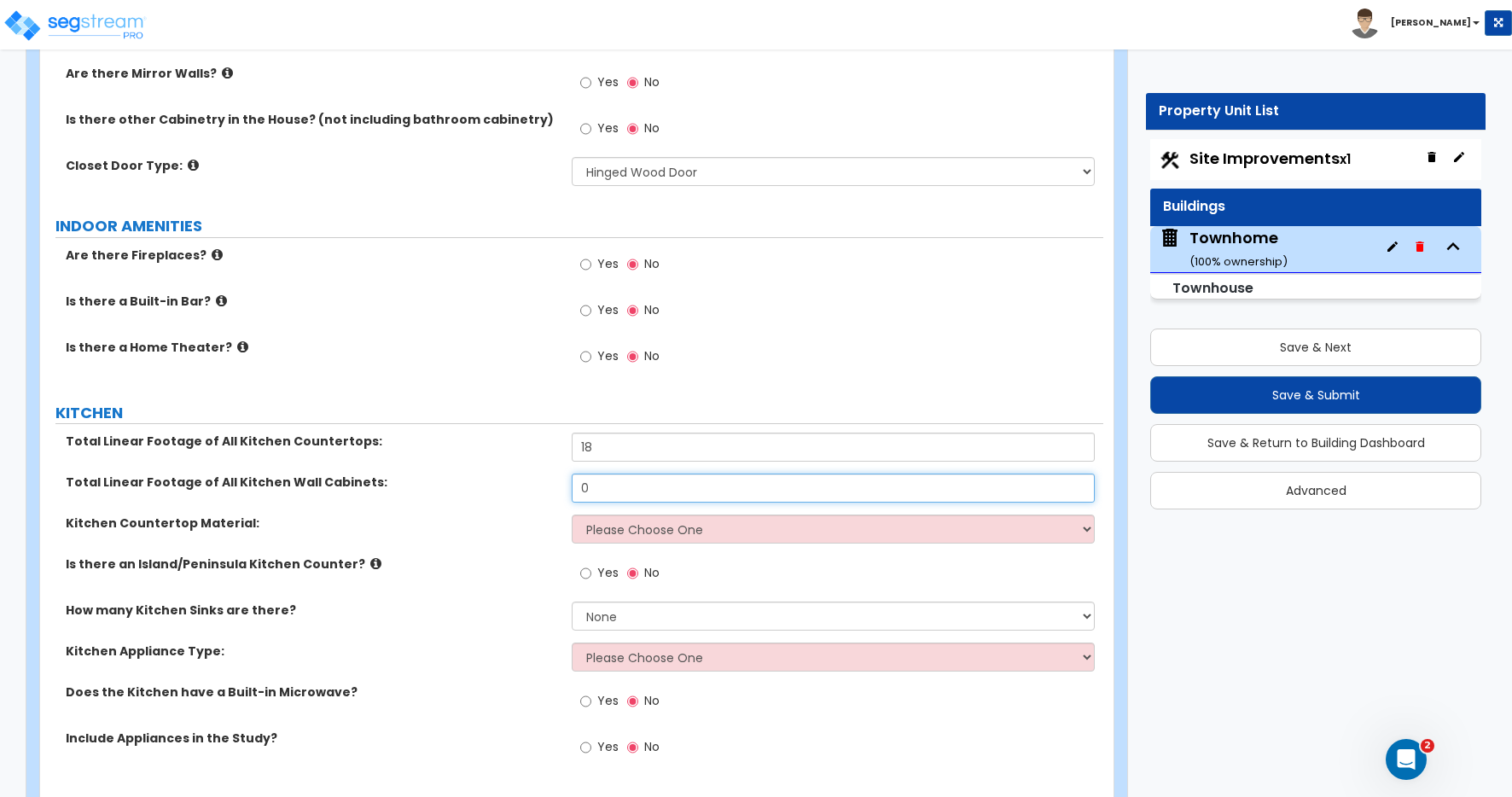
drag, startPoint x: 499, startPoint y: 488, endPoint x: 487, endPoint y: 488, distance: 12.0
click at [487, 488] on div "Total Linear Footage of All Kitchen Wall Cabinets: 0" at bounding box center [571, 493] width 1063 height 41
type input "18"
click at [630, 531] on select "Please Choose One Plastic Laminate Solid Surface Stone Quartz Marble Tile Wood …" at bounding box center [833, 528] width 523 height 29
select select "2"
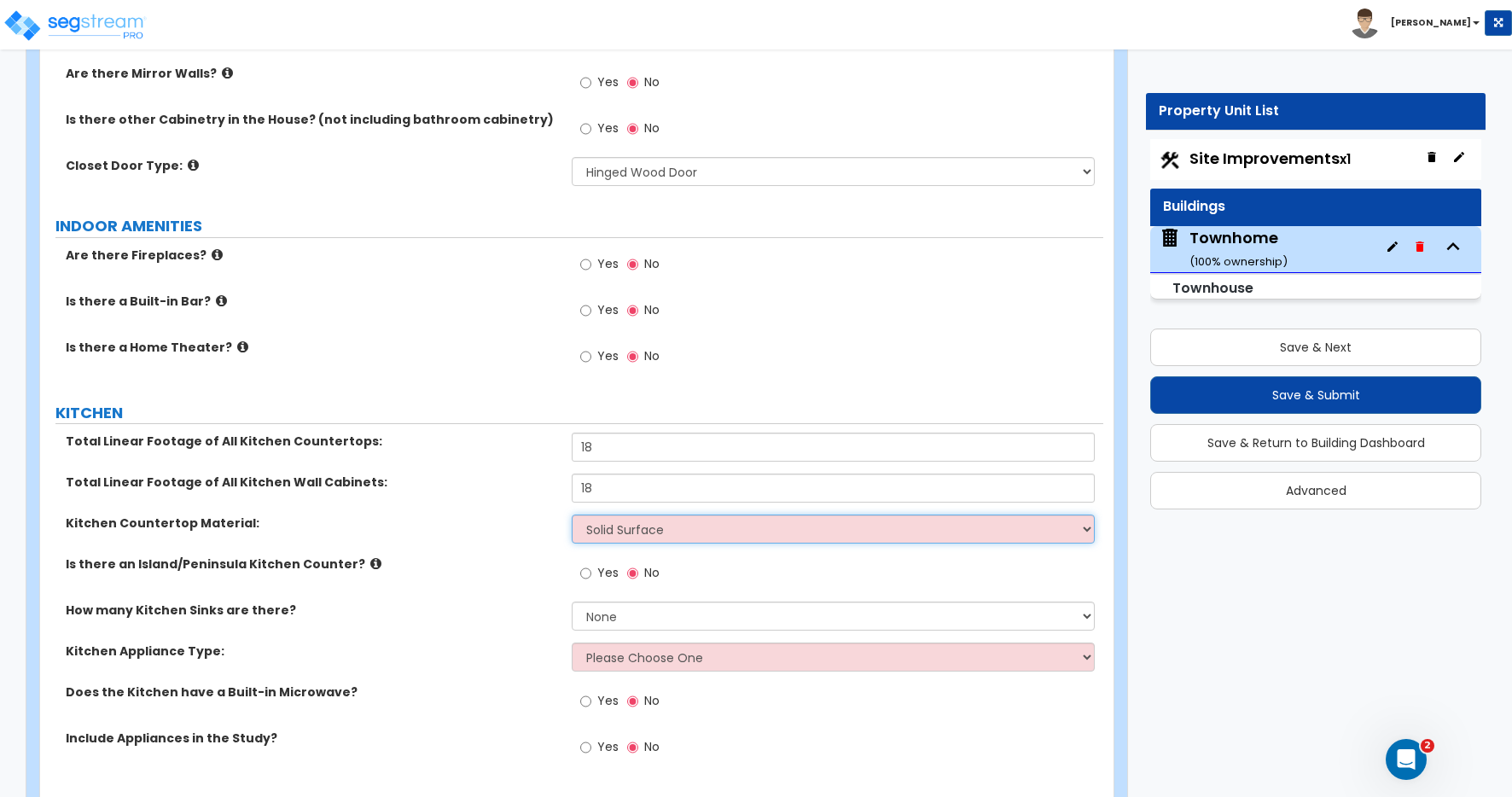
click at [572, 514] on select "Please Choose One Plastic Laminate Solid Surface Stone Quartz Marble Tile Wood …" at bounding box center [833, 528] width 523 height 29
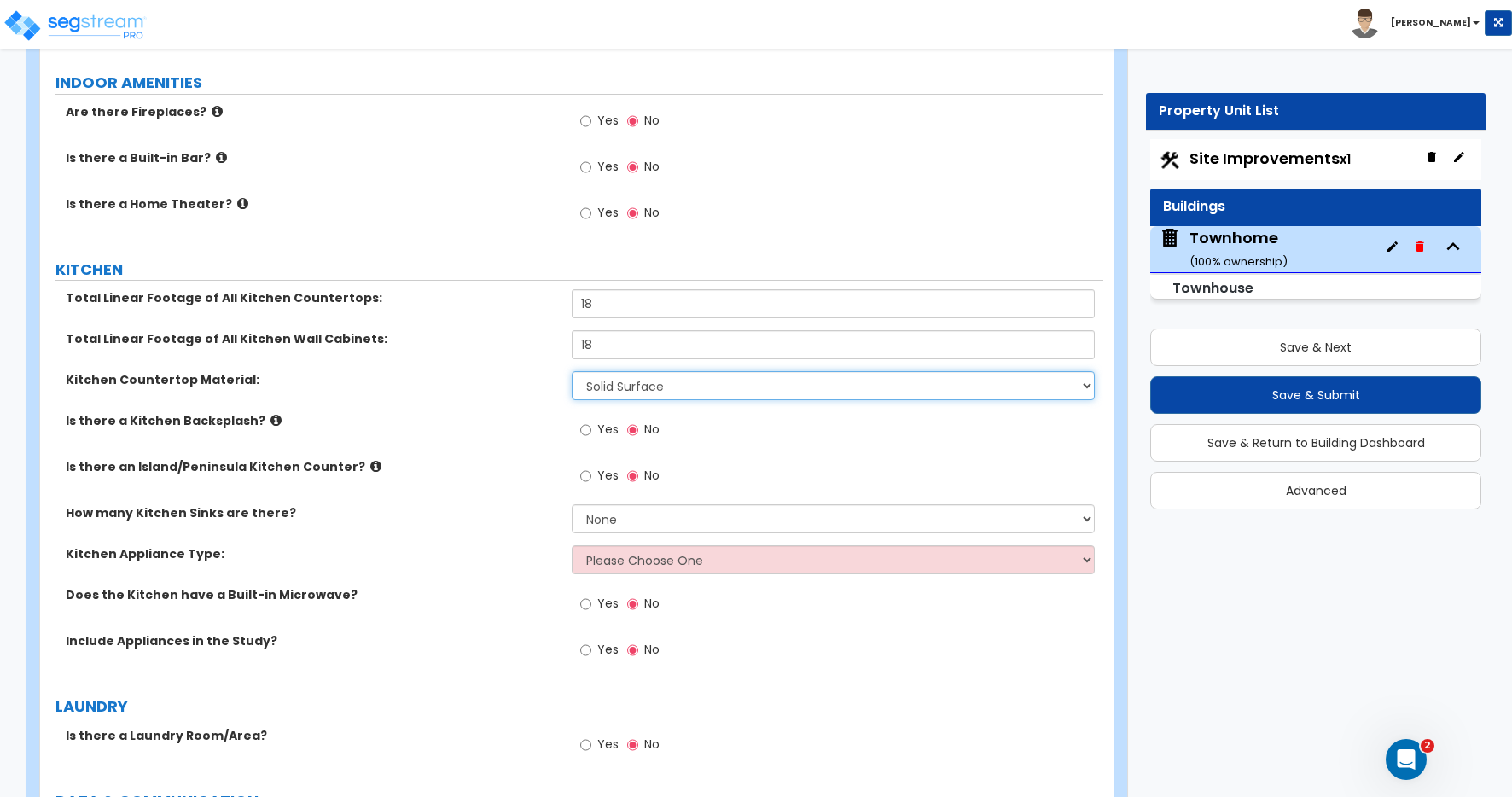
scroll to position [5662, 0]
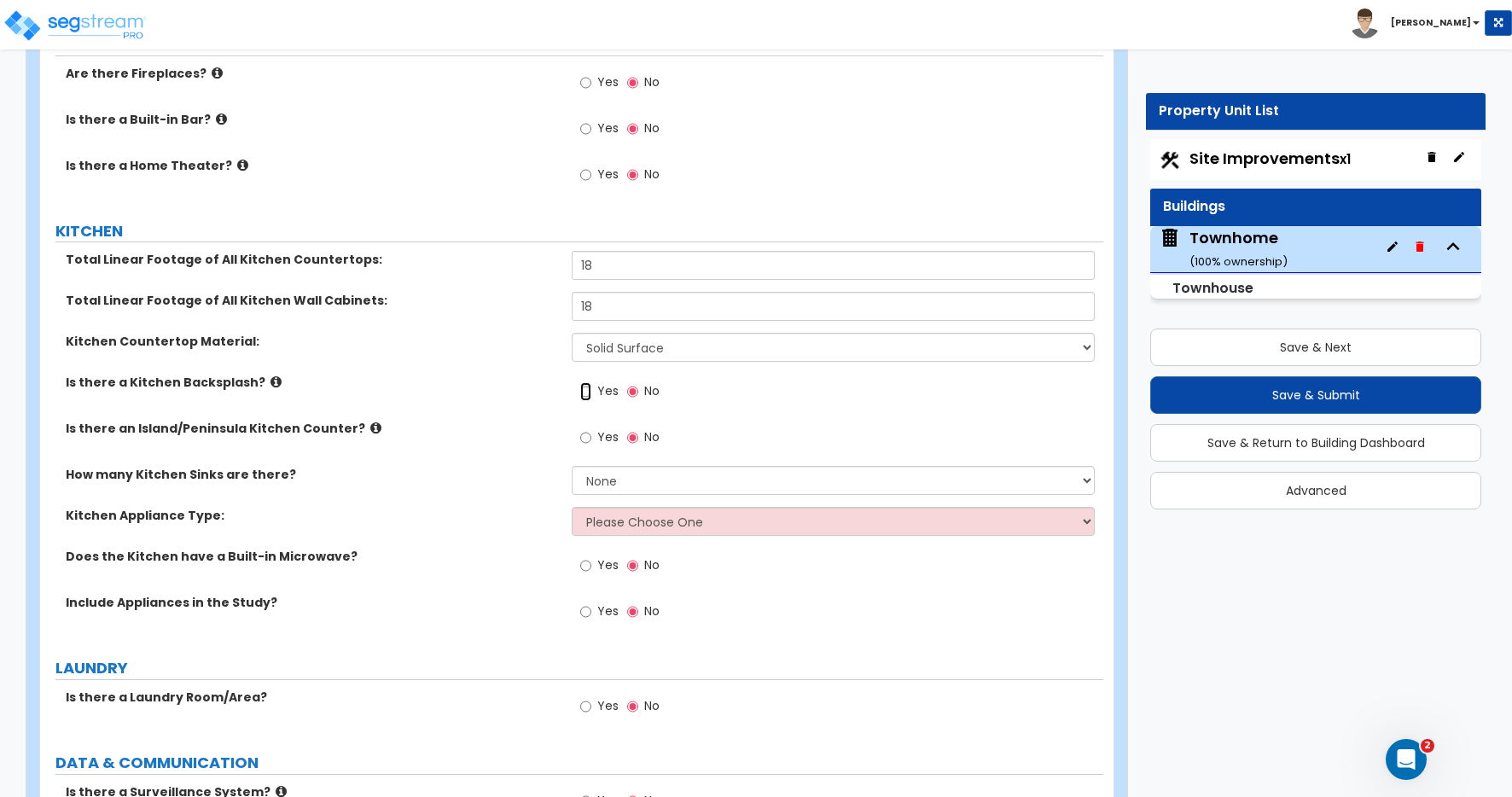
click at [584, 393] on input "Yes" at bounding box center [585, 391] width 11 height 19
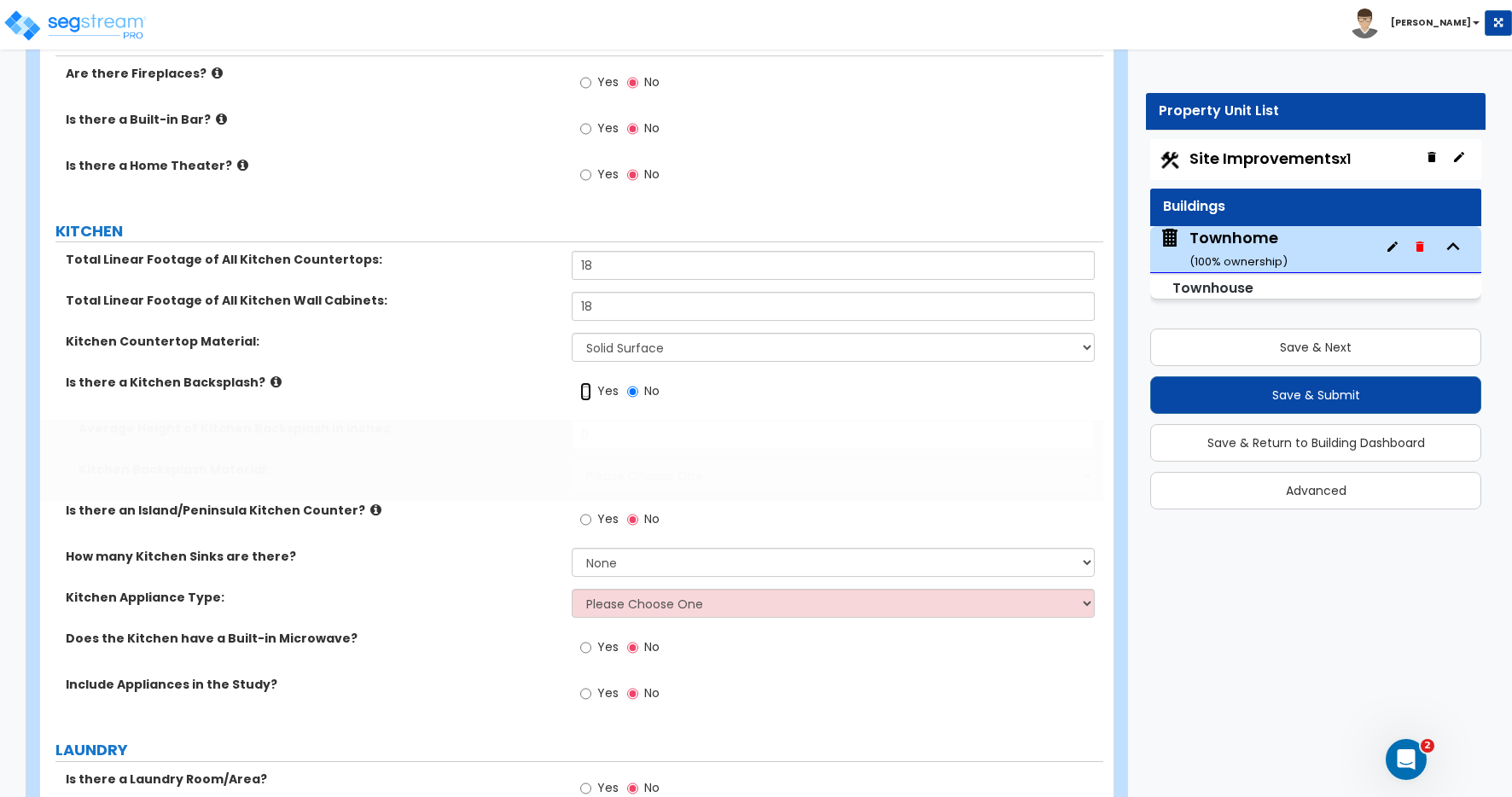
radio input "true"
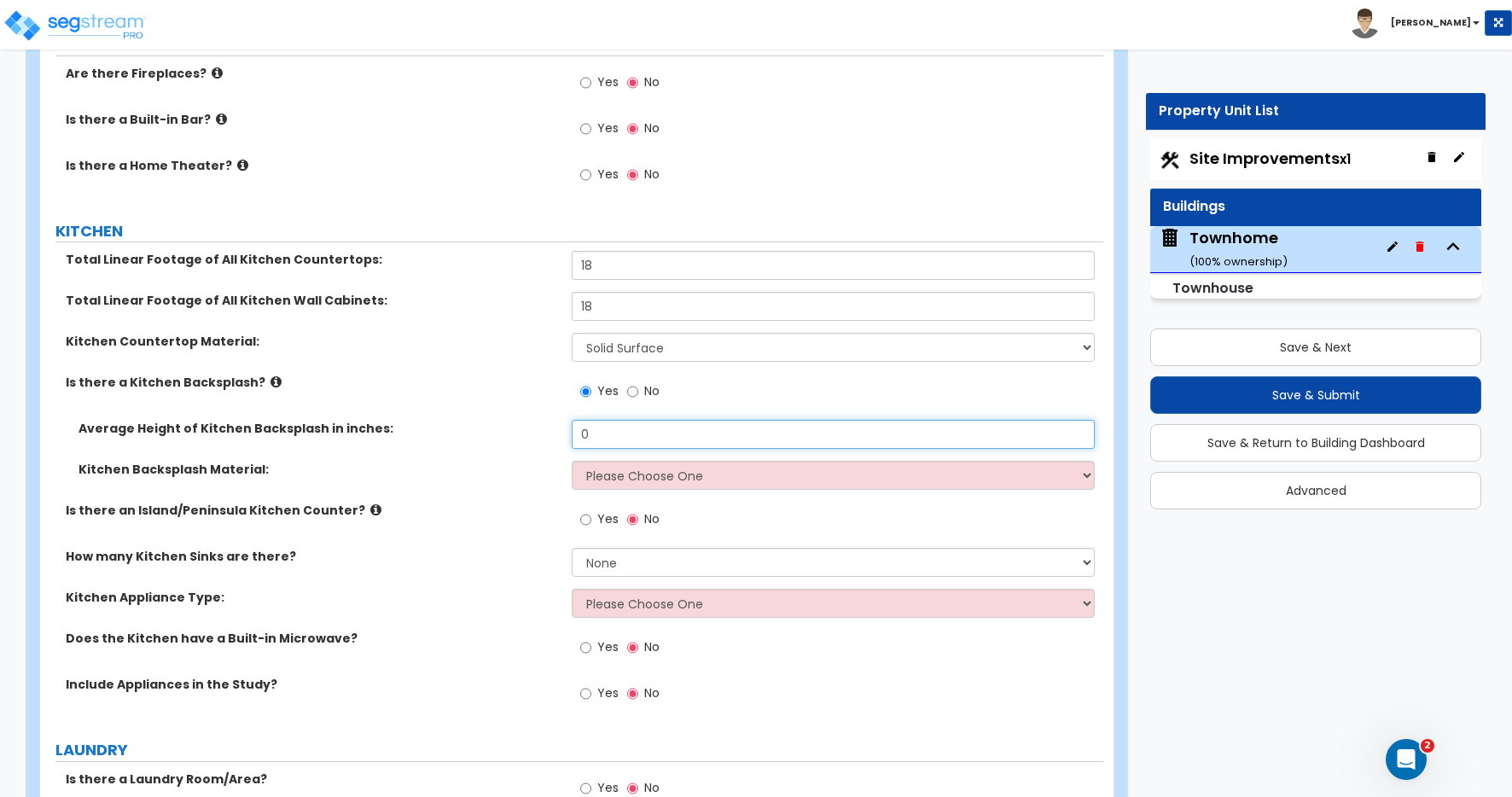
drag, startPoint x: 605, startPoint y: 441, endPoint x: 525, endPoint y: 435, distance: 80.2
click at [525, 435] on div "Average Height of Kitchen Backsplash in inches: 0" at bounding box center [571, 439] width 1063 height 41
type input "3"
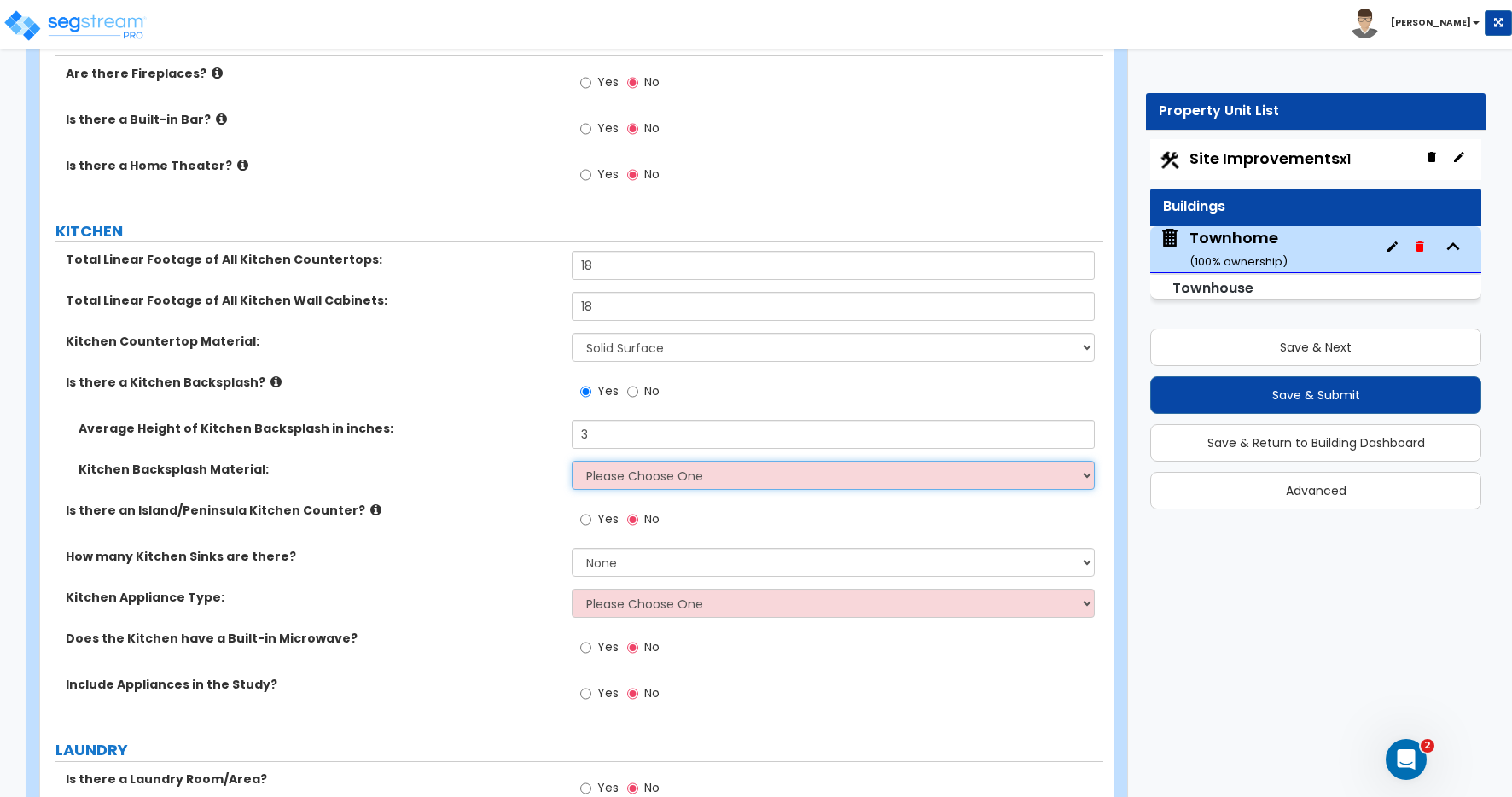
click at [657, 478] on select "Please Choose One Plastic Laminate Solid Surface Stone Quartz Tile Stainless St…" at bounding box center [833, 474] width 523 height 29
select select "2"
click at [572, 460] on select "Please Choose One Plastic Laminate Solid Surface Stone Quartz Tile Stainless St…" at bounding box center [833, 474] width 523 height 29
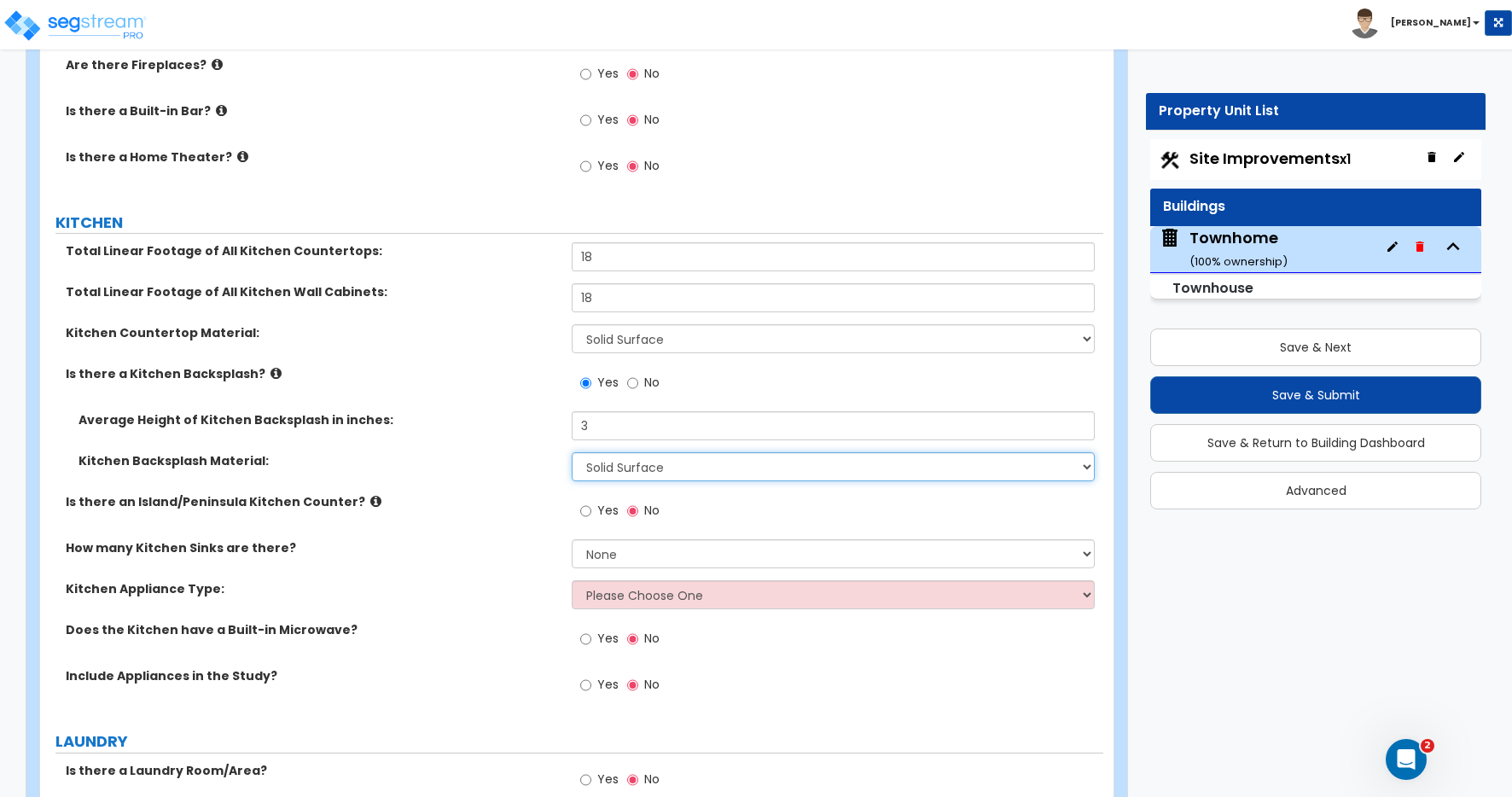
scroll to position [5685, 0]
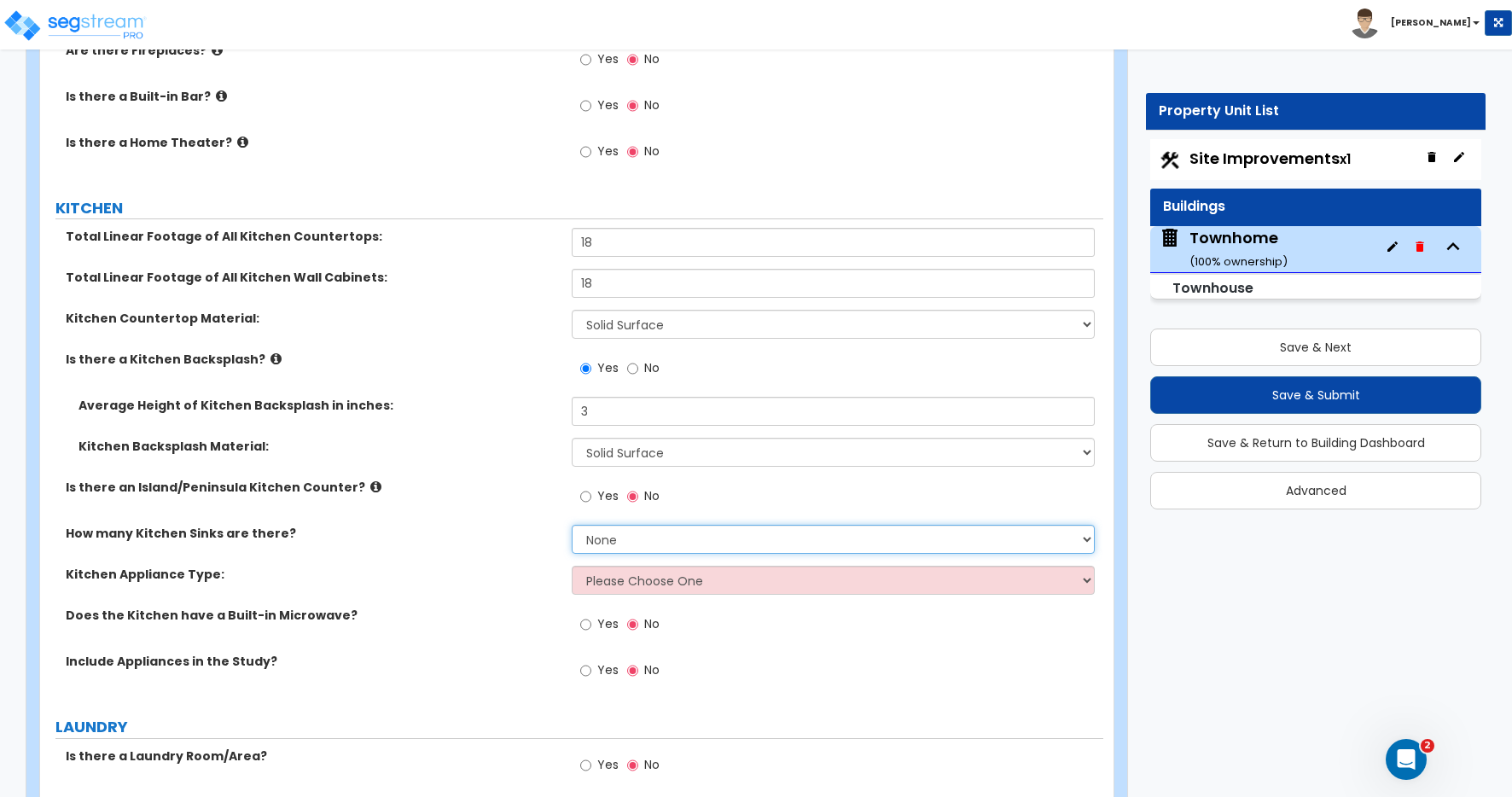
click at [606, 539] on select "None 1 2 3" at bounding box center [833, 538] width 523 height 29
select select "1"
click at [572, 524] on select "None 1 2 3" at bounding box center [833, 538] width 523 height 29
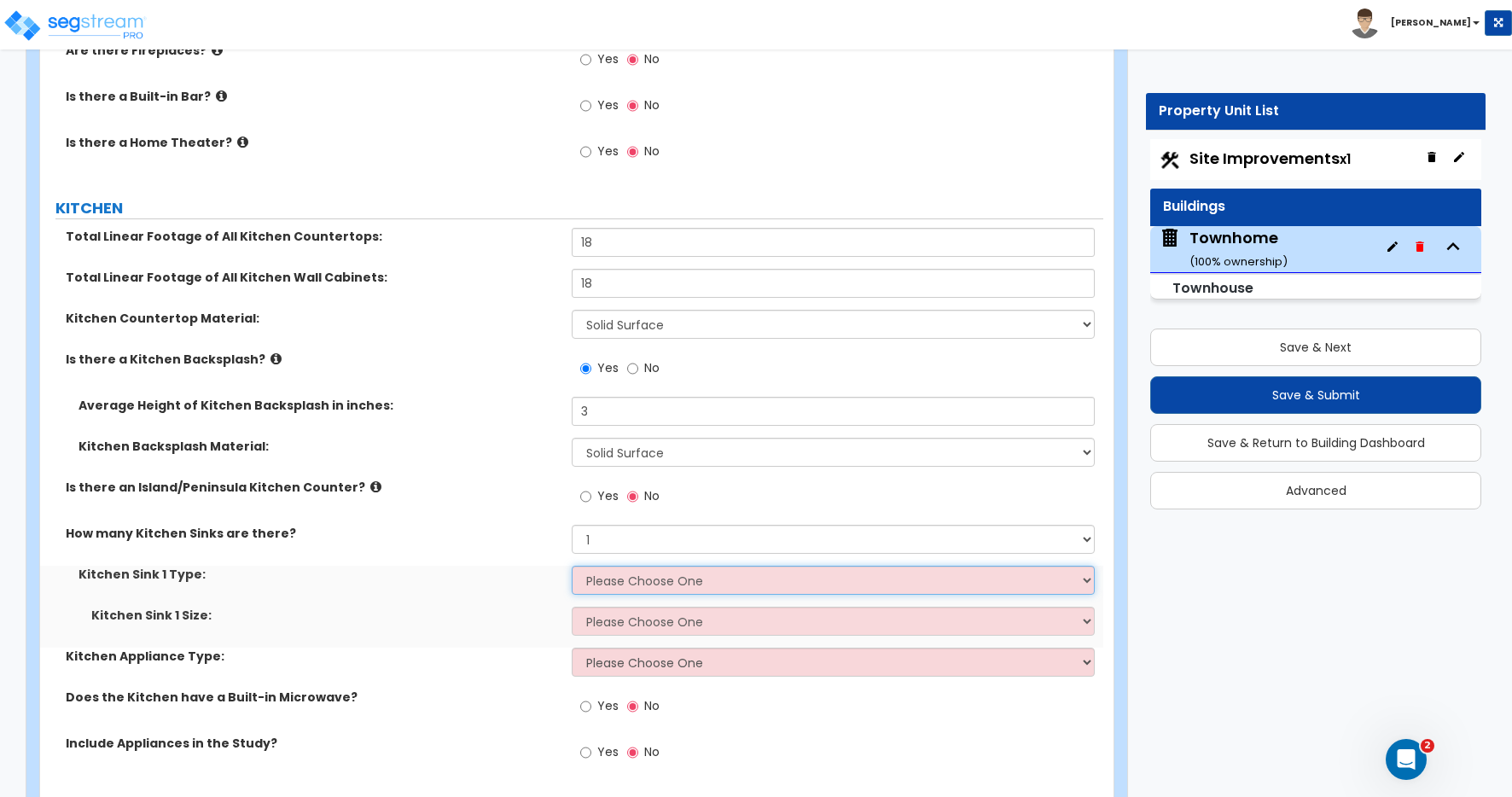
click at [600, 581] on select "Please Choose One Stainless Steel Porcelain Enamel Cast Iron Granite Composite" at bounding box center [833, 580] width 523 height 29
select select "1"
click at [572, 566] on select "Please Choose One Stainless Steel Porcelain Enamel Cast Iron Granite Composite" at bounding box center [833, 580] width 523 height 29
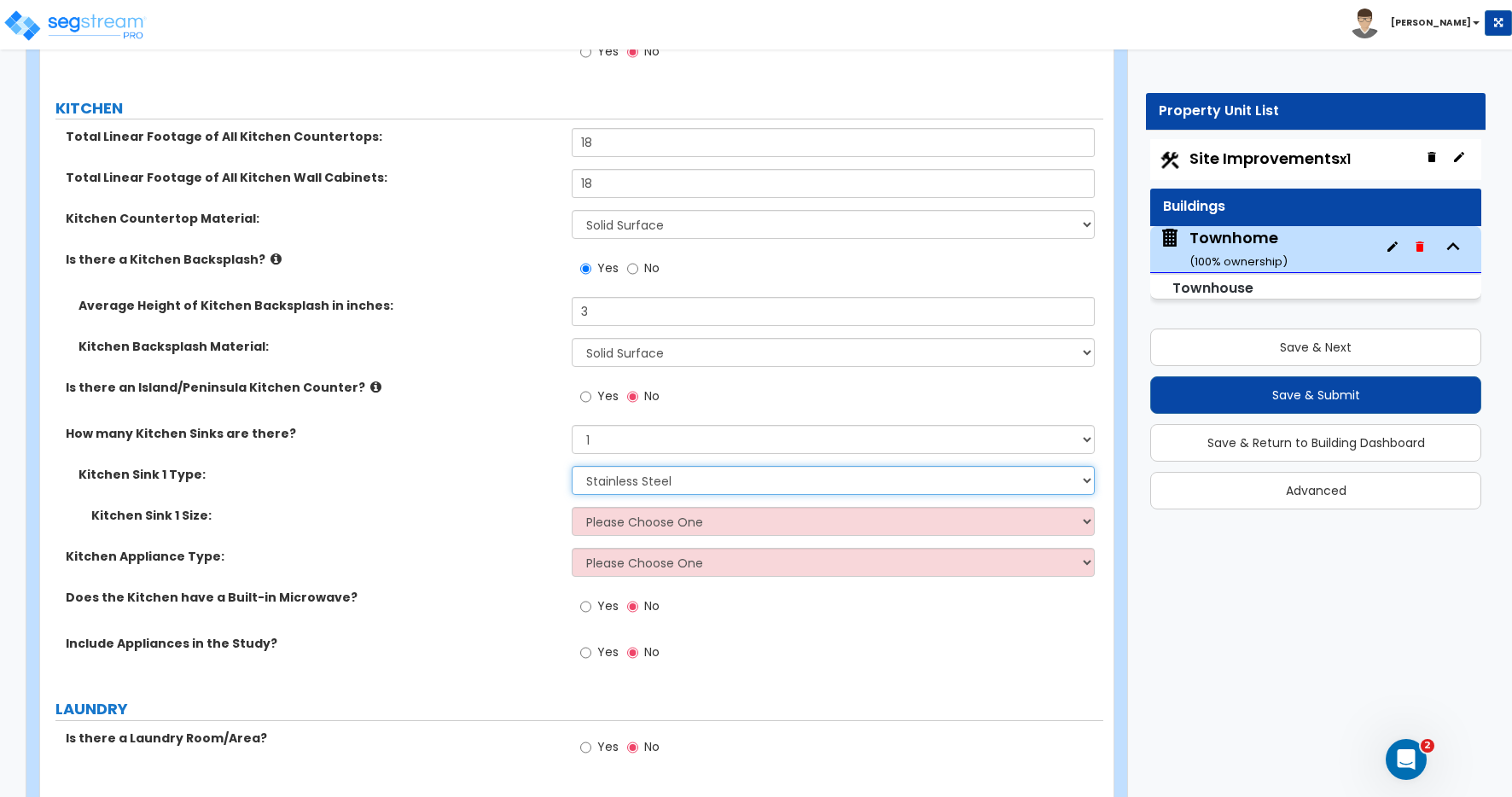
scroll to position [5789, 0]
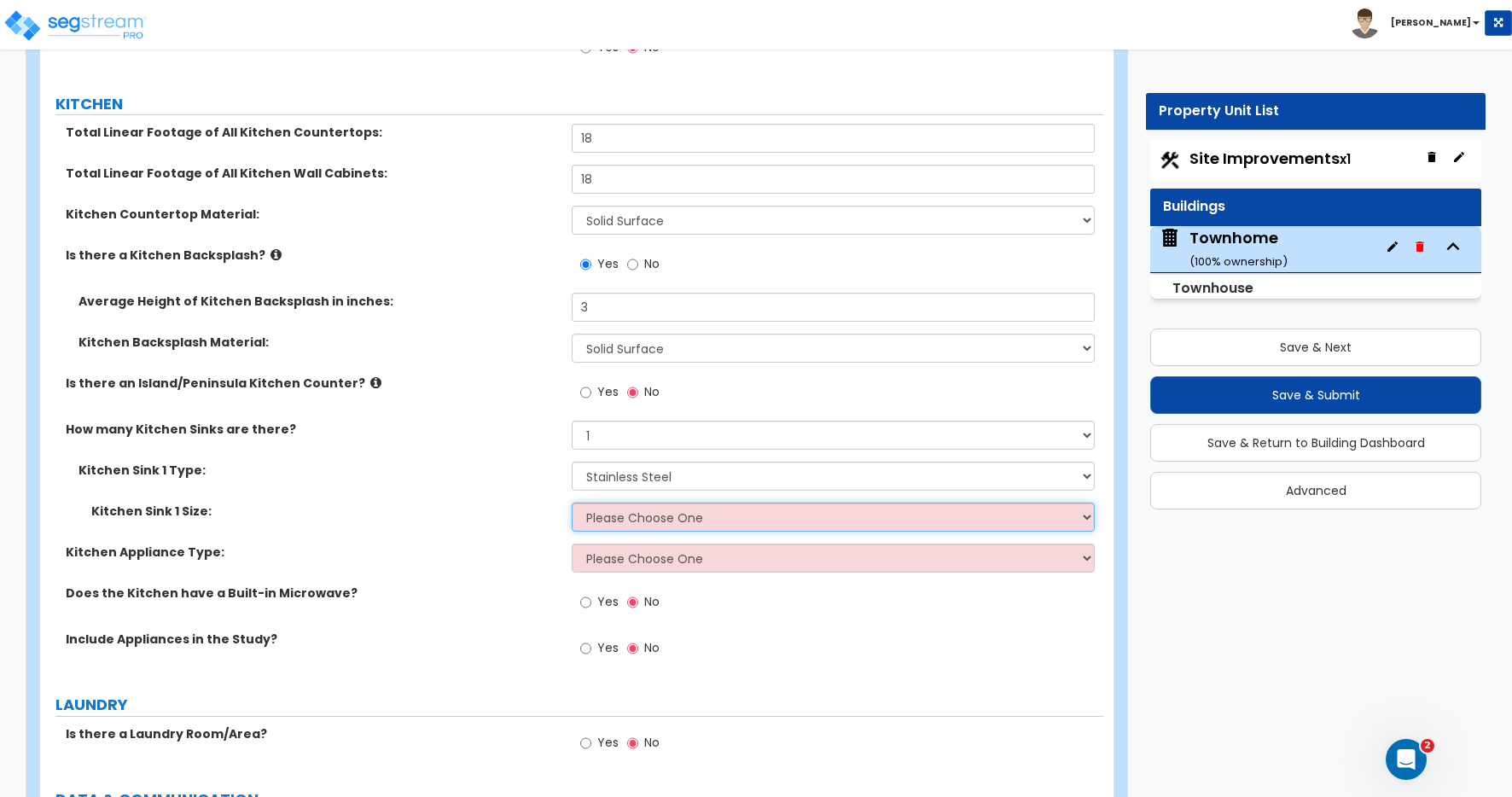
click at [601, 522] on select "Please Choose One Single Sink Double Sink" at bounding box center [833, 516] width 523 height 29
select select "2"
click at [572, 502] on select "Please Choose One Single Sink Double Sink" at bounding box center [833, 516] width 523 height 29
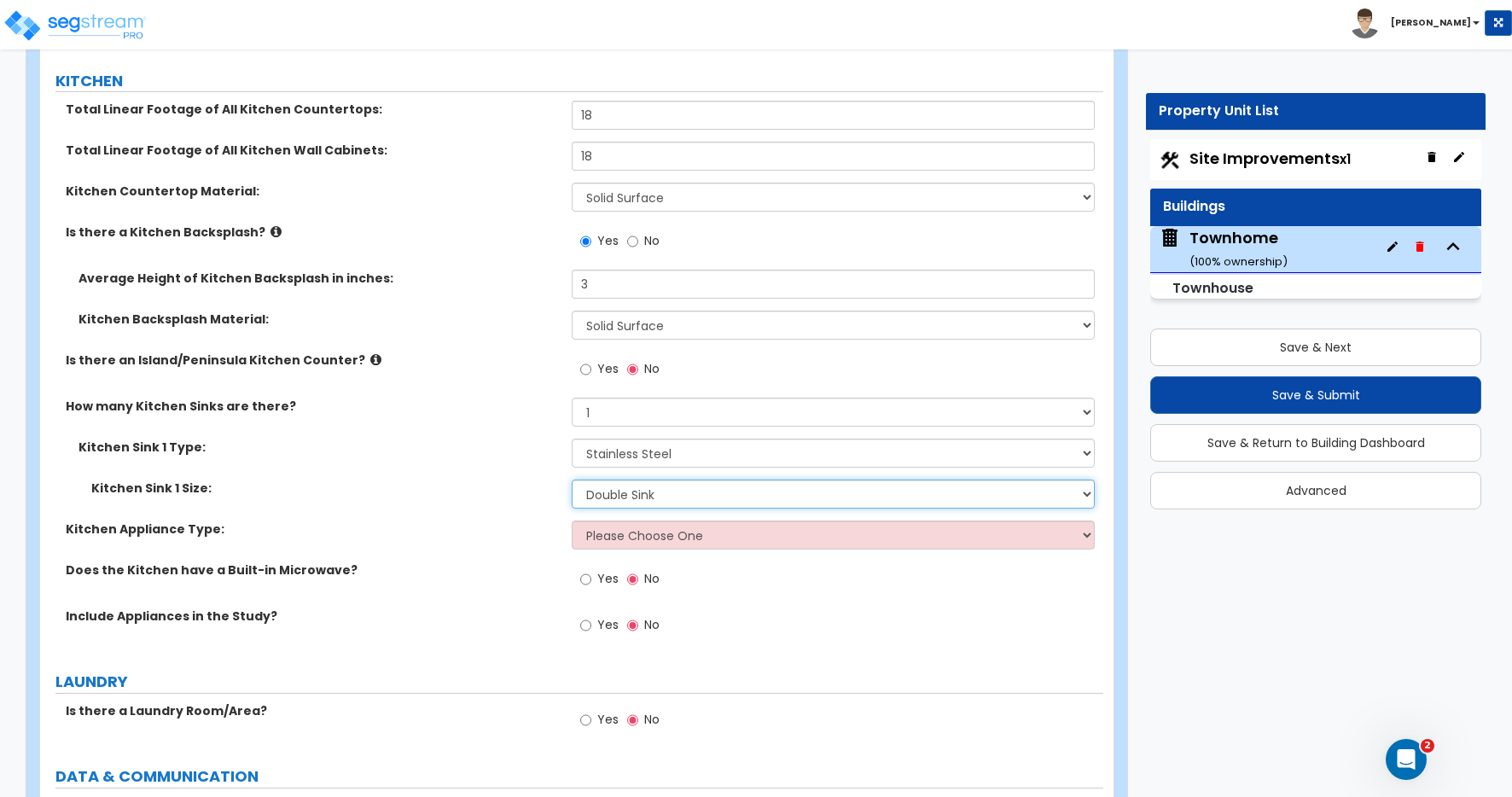
scroll to position [5813, 0]
click at [649, 530] on select "Please Choose One Gas Electric" at bounding box center [833, 533] width 523 height 29
select select "2"
click at [572, 519] on select "Please Choose One Gas Electric" at bounding box center [833, 533] width 523 height 29
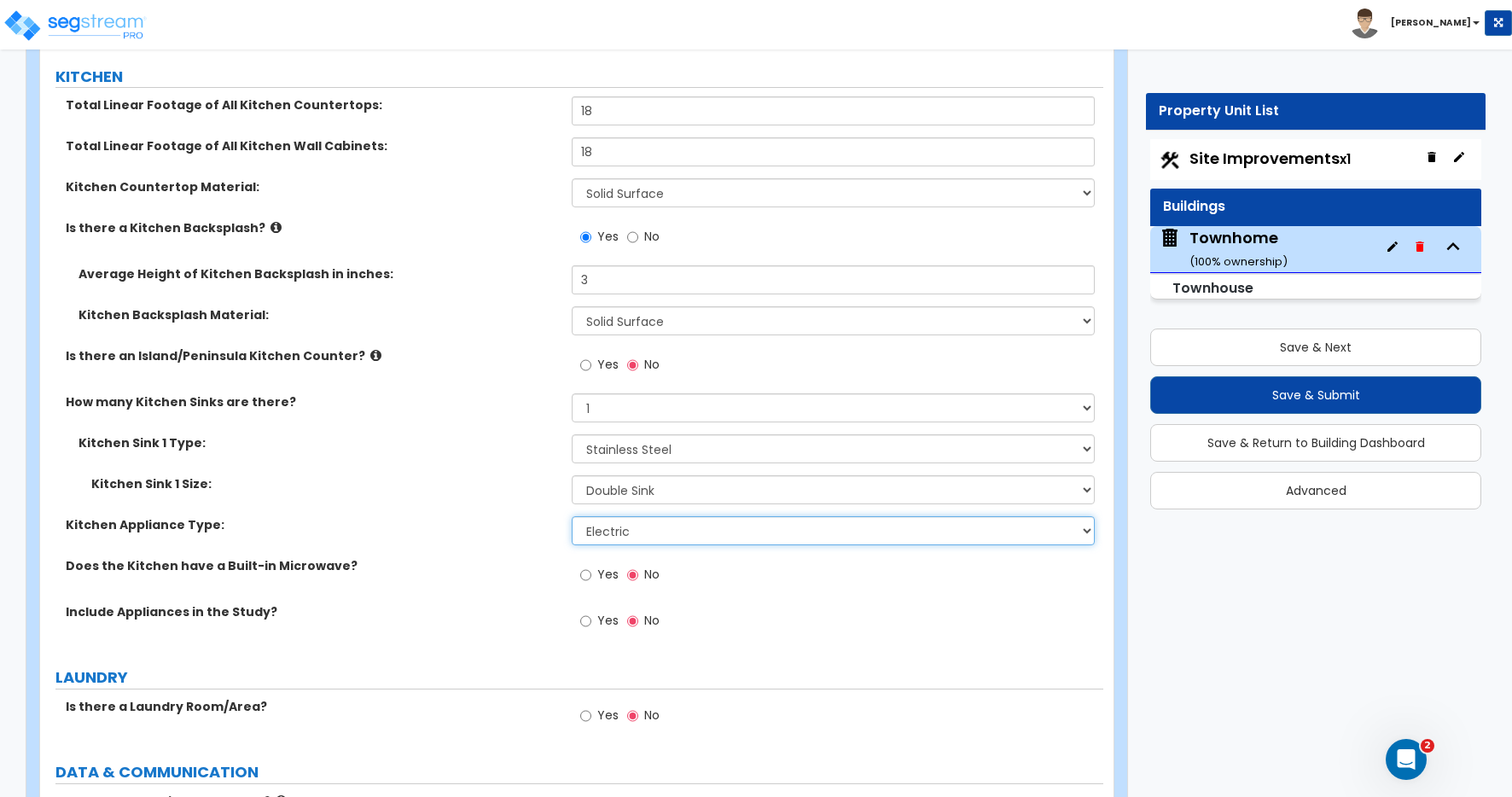
scroll to position [5839, 0]
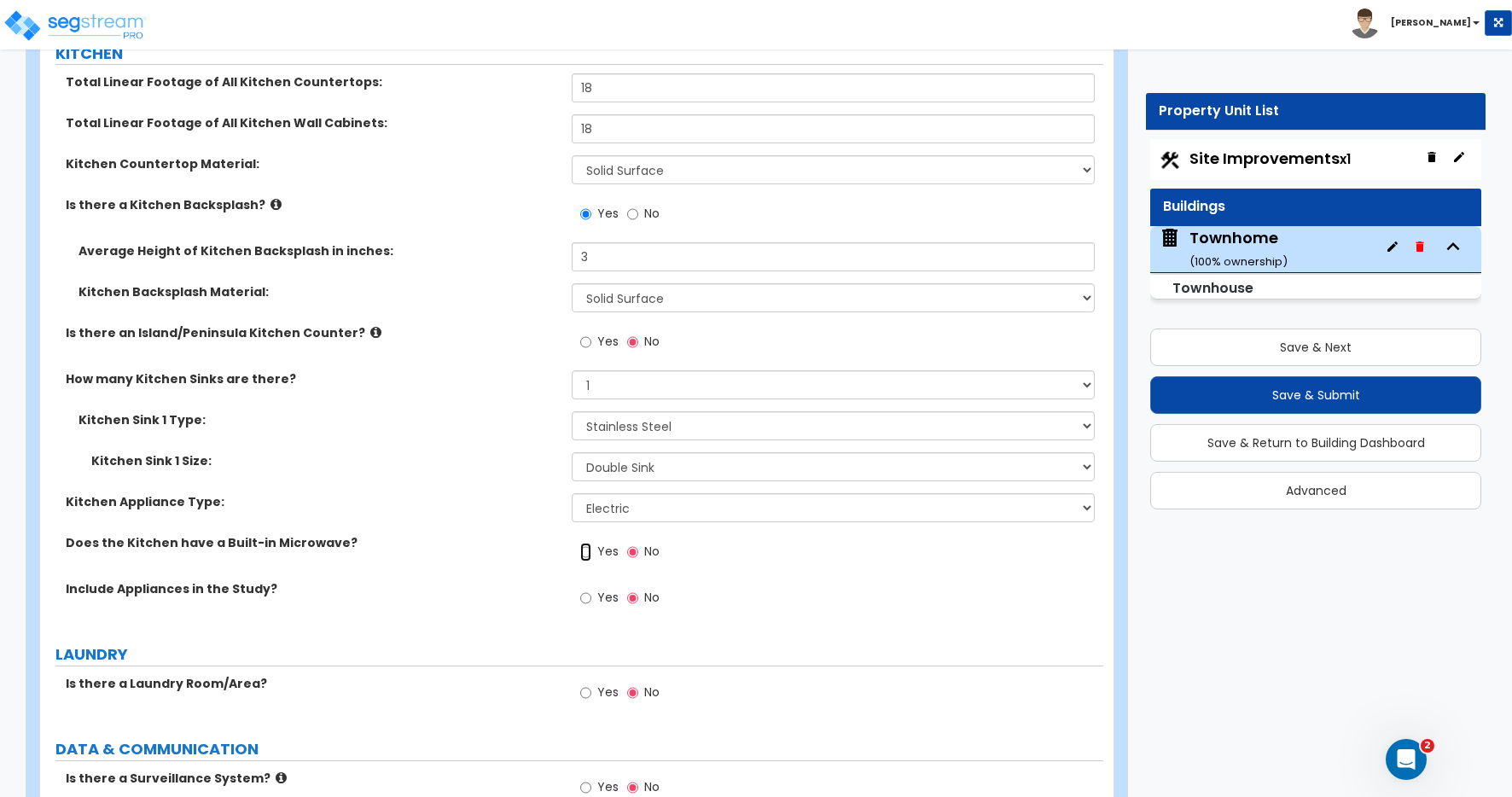
click at [583, 552] on input "Yes" at bounding box center [585, 551] width 11 height 19
radio input "true"
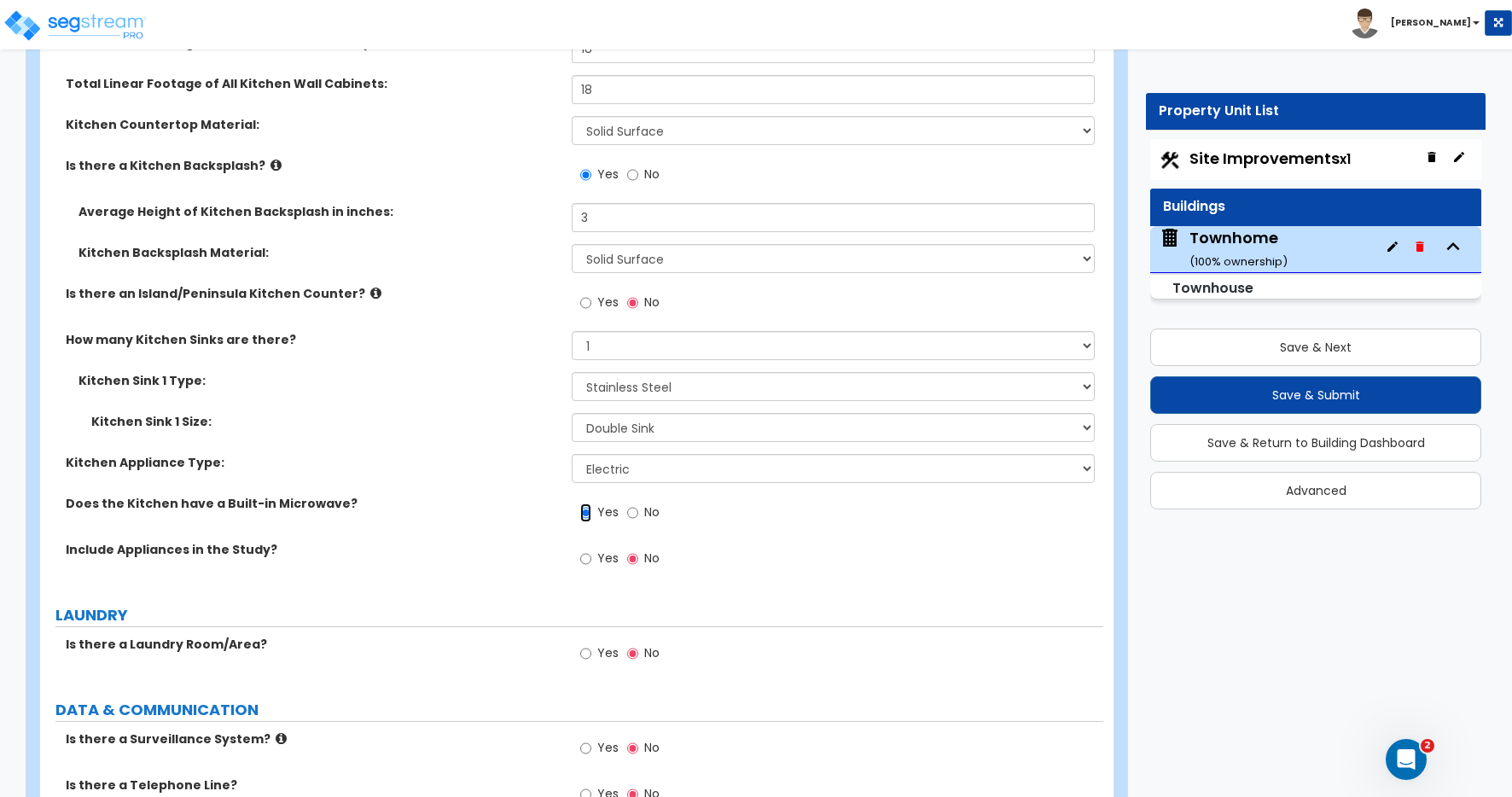
scroll to position [6115, 0]
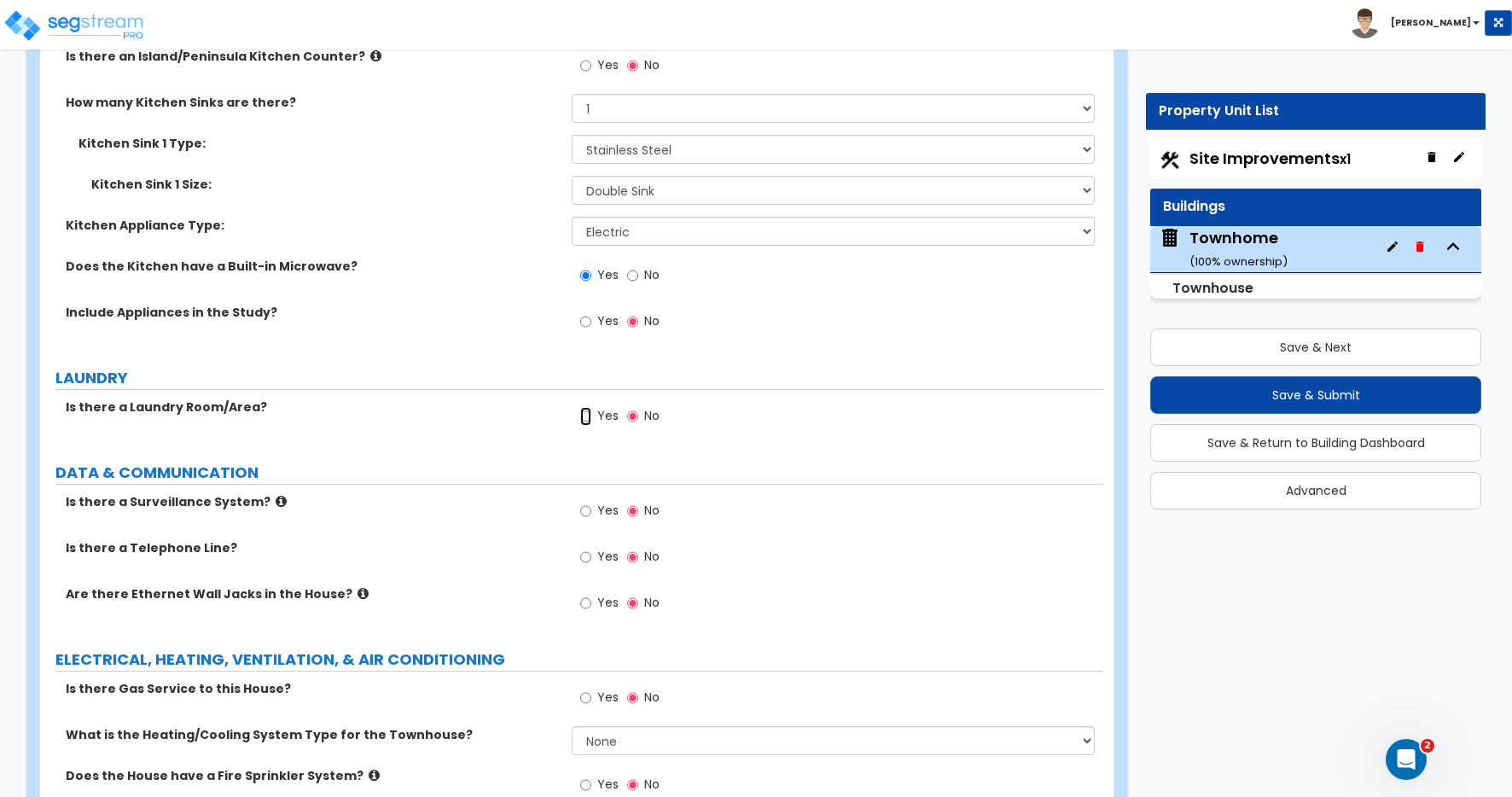
click at [587, 417] on input "Yes" at bounding box center [585, 415] width 11 height 19
radio input "true"
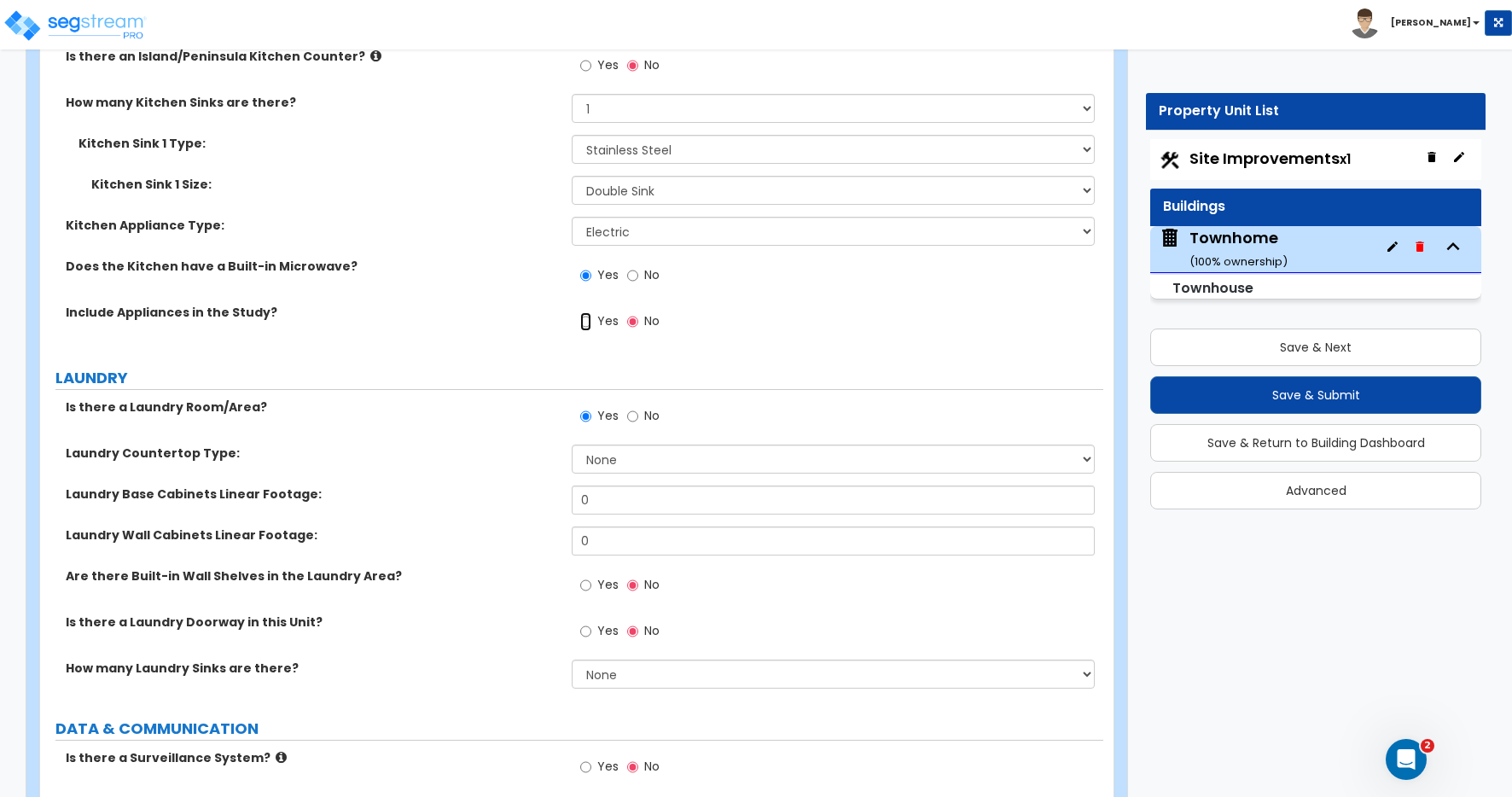
click at [588, 323] on input "Yes" at bounding box center [585, 321] width 11 height 19
radio input "true"
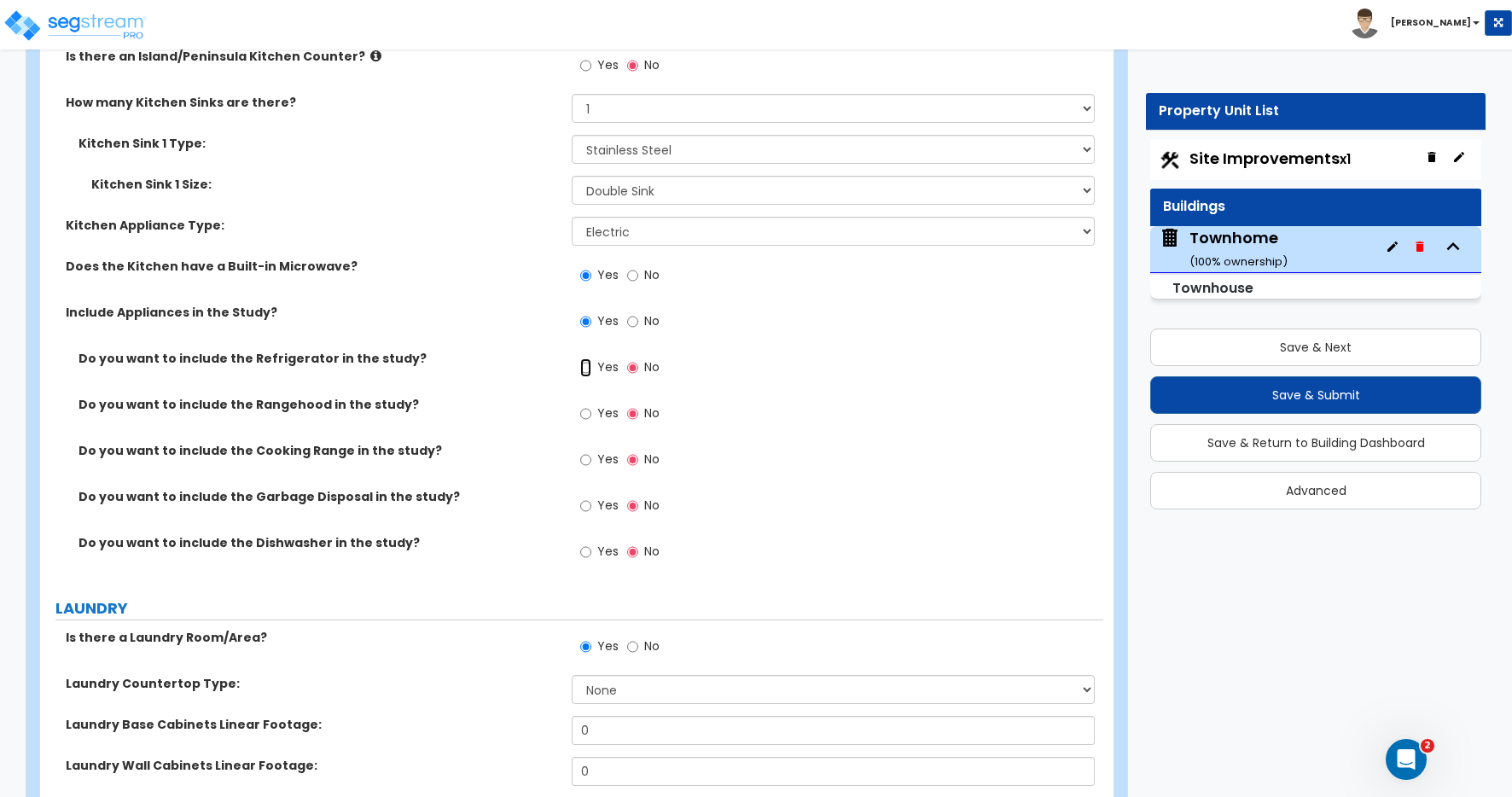
click at [589, 368] on input "Yes" at bounding box center [585, 368] width 11 height 19
radio input "true"
click at [584, 459] on input "Yes" at bounding box center [585, 459] width 11 height 19
radio input "true"
click at [584, 508] on input "Yes" at bounding box center [585, 505] width 11 height 19
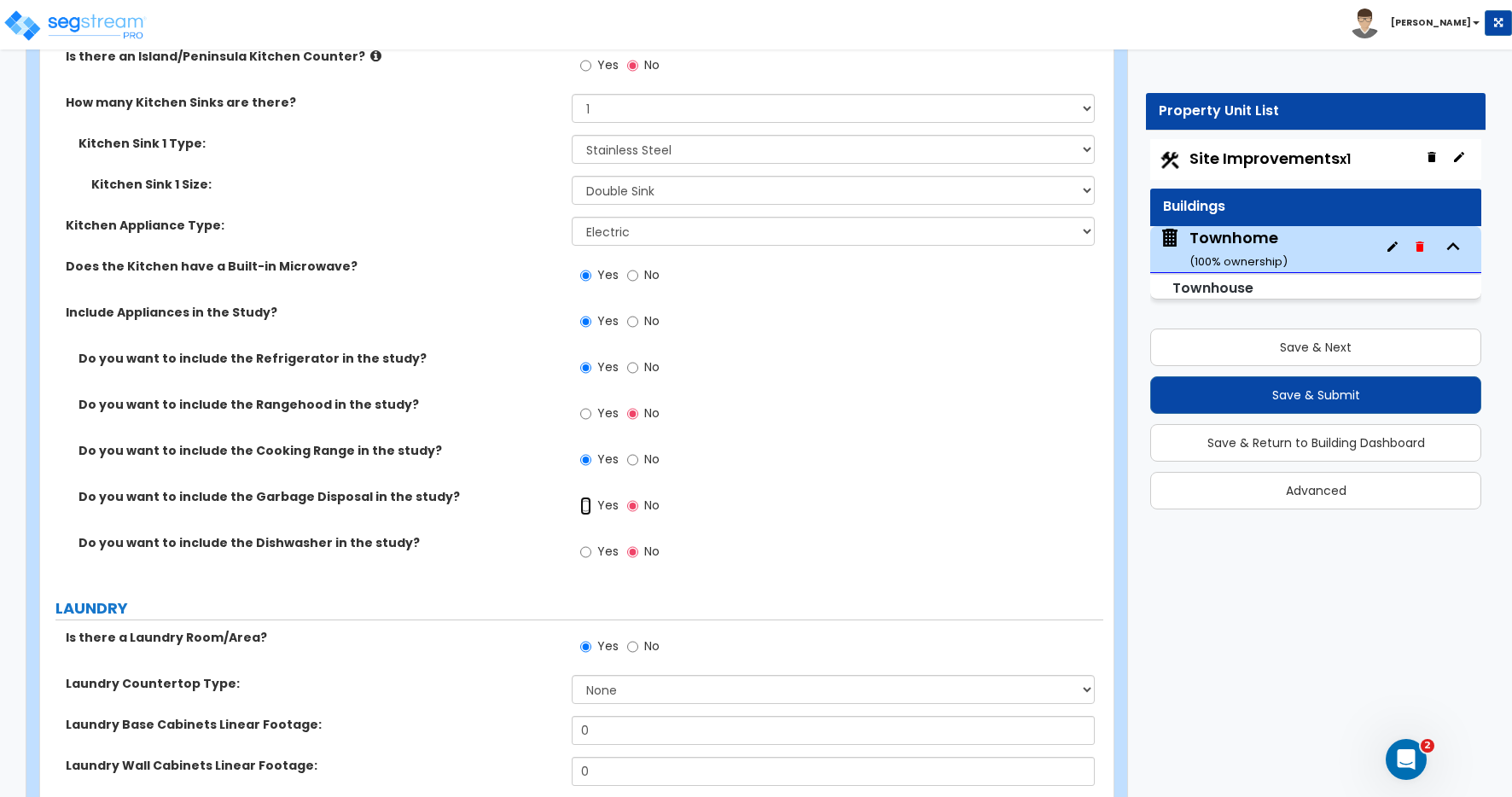
radio input "true"
click at [586, 554] on input "Yes" at bounding box center [585, 551] width 11 height 19
radio input "true"
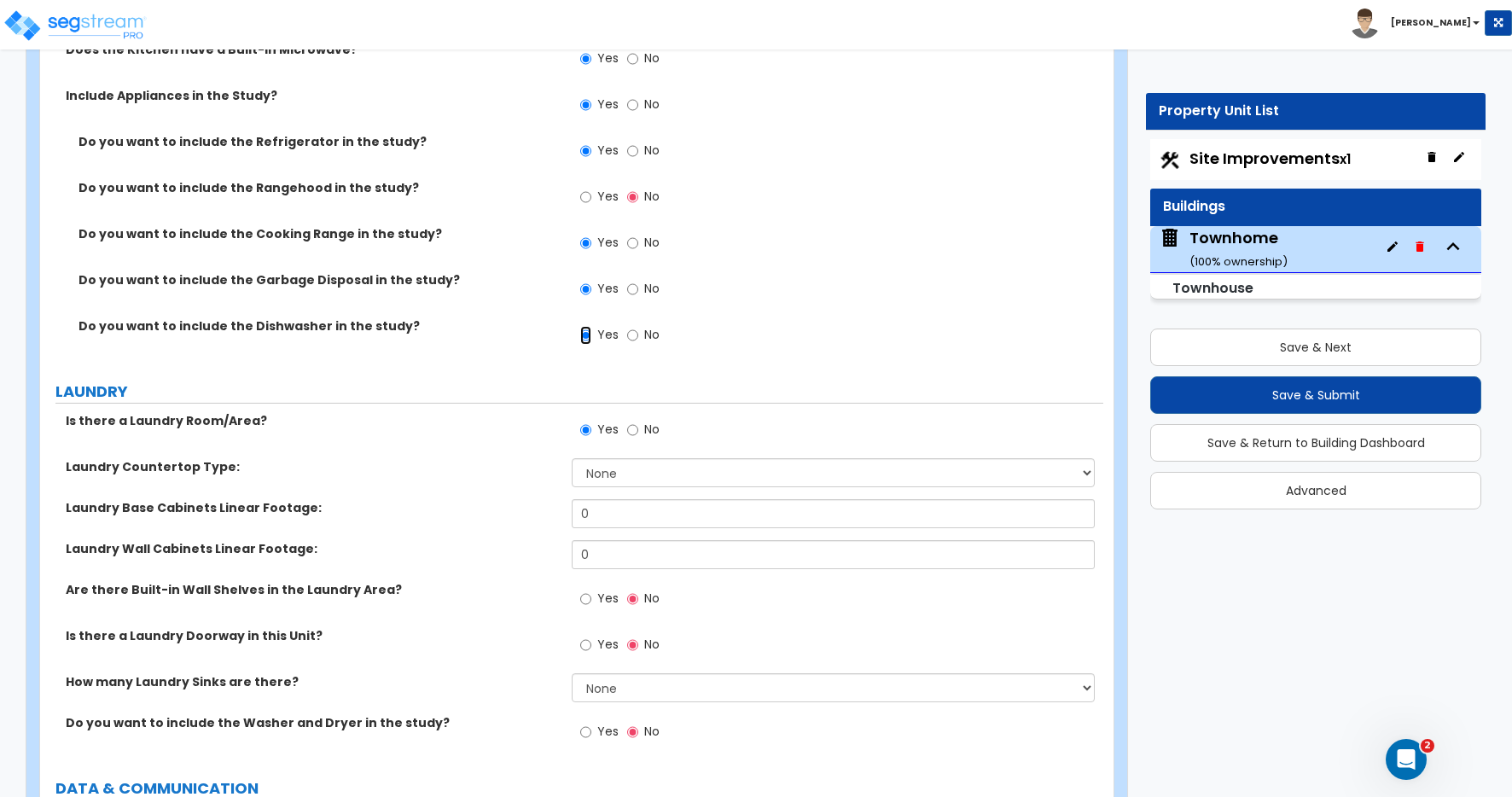
scroll to position [6347, 0]
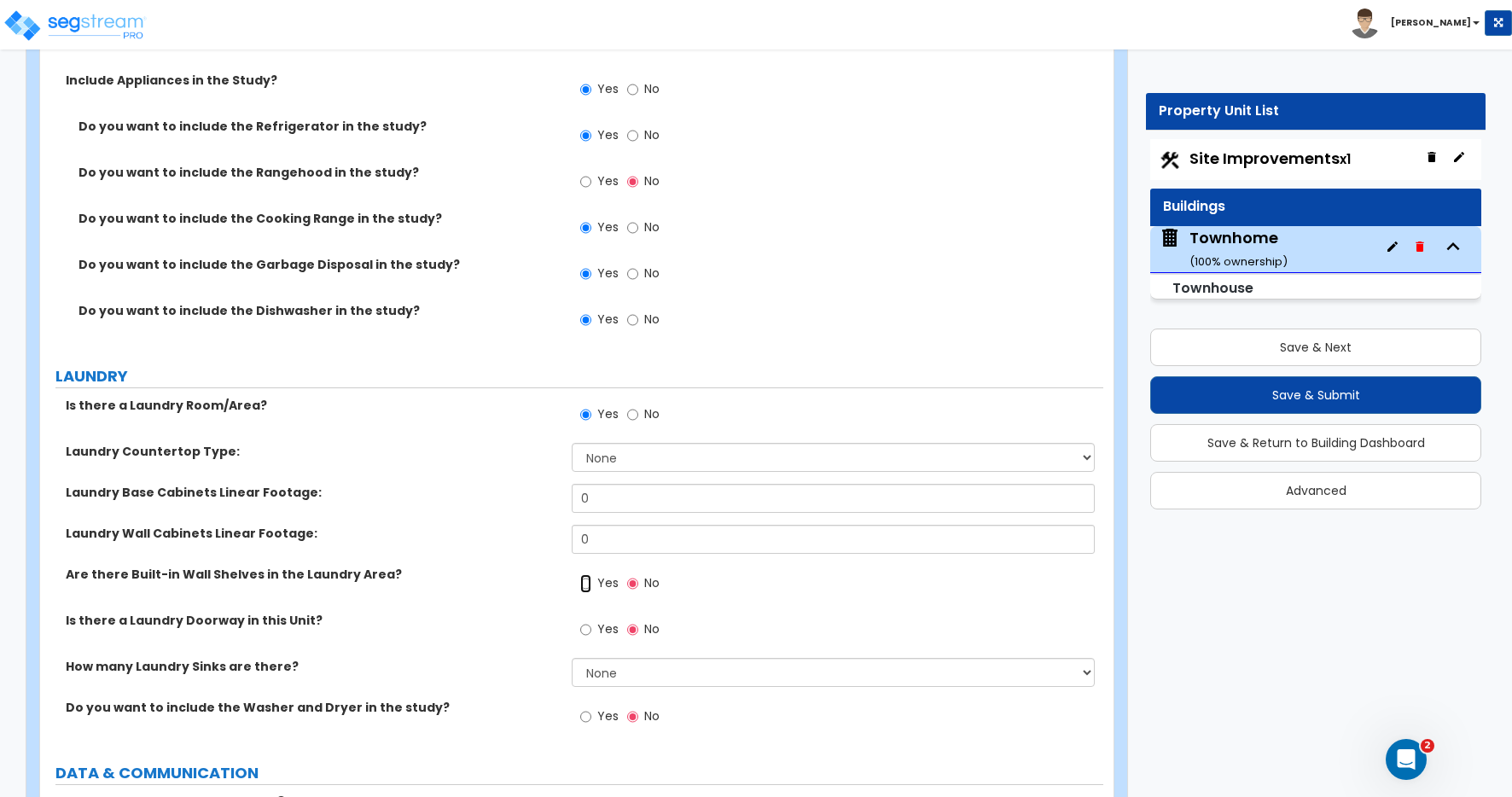
click at [588, 583] on input "Yes" at bounding box center [585, 583] width 11 height 19
radio input "true"
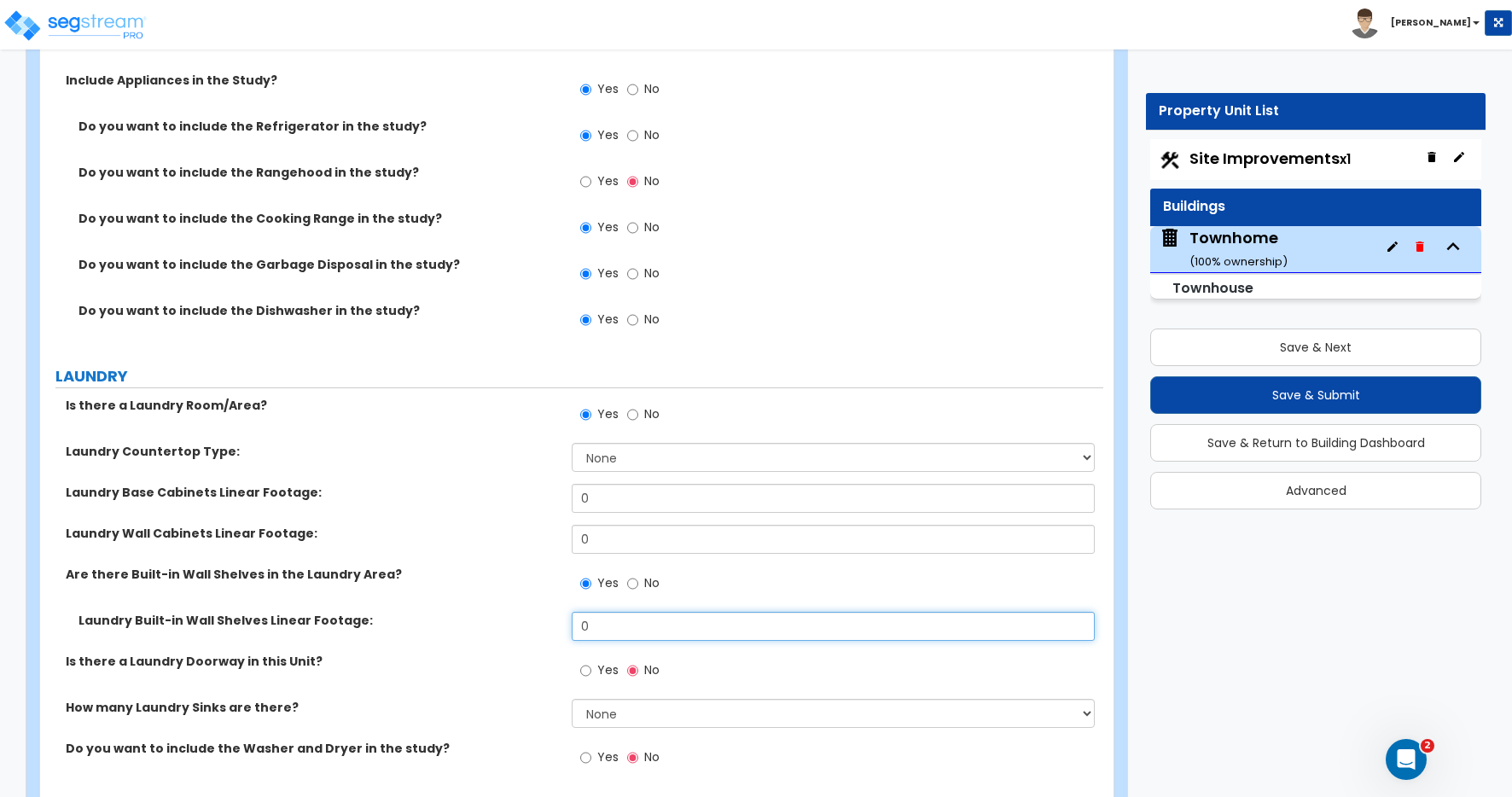
drag, startPoint x: 602, startPoint y: 624, endPoint x: 483, endPoint y: 606, distance: 120.4
click at [483, 606] on div "Is there a Laundry Room/Area? Yes No Laundry Countertop Type: None Plastic Lami…" at bounding box center [571, 591] width 1038 height 389
type input "8"
click at [584, 666] on input "Yes" at bounding box center [585, 669] width 11 height 19
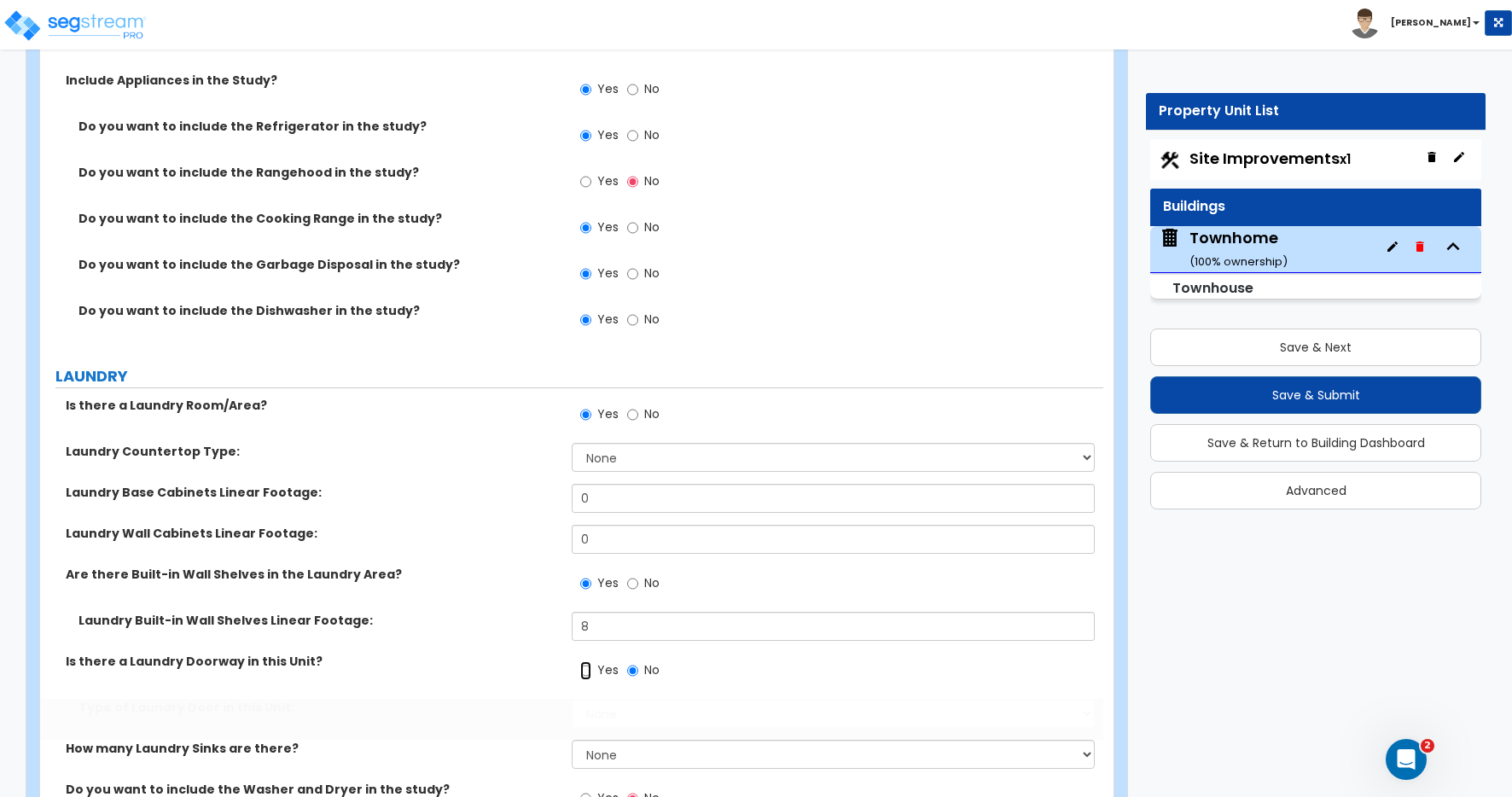
radio input "true"
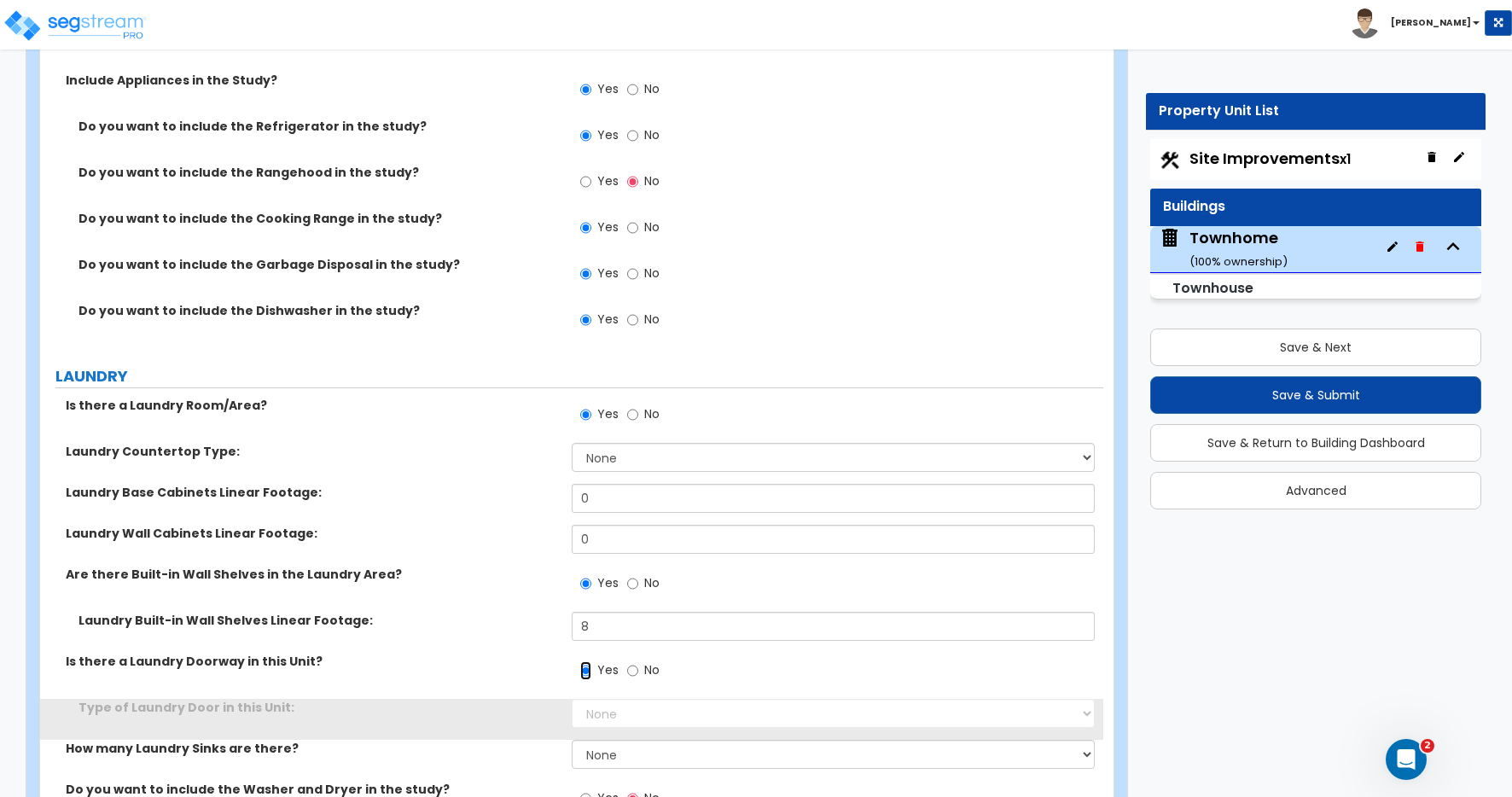
click at [585, 669] on input "Yes" at bounding box center [585, 669] width 11 height 19
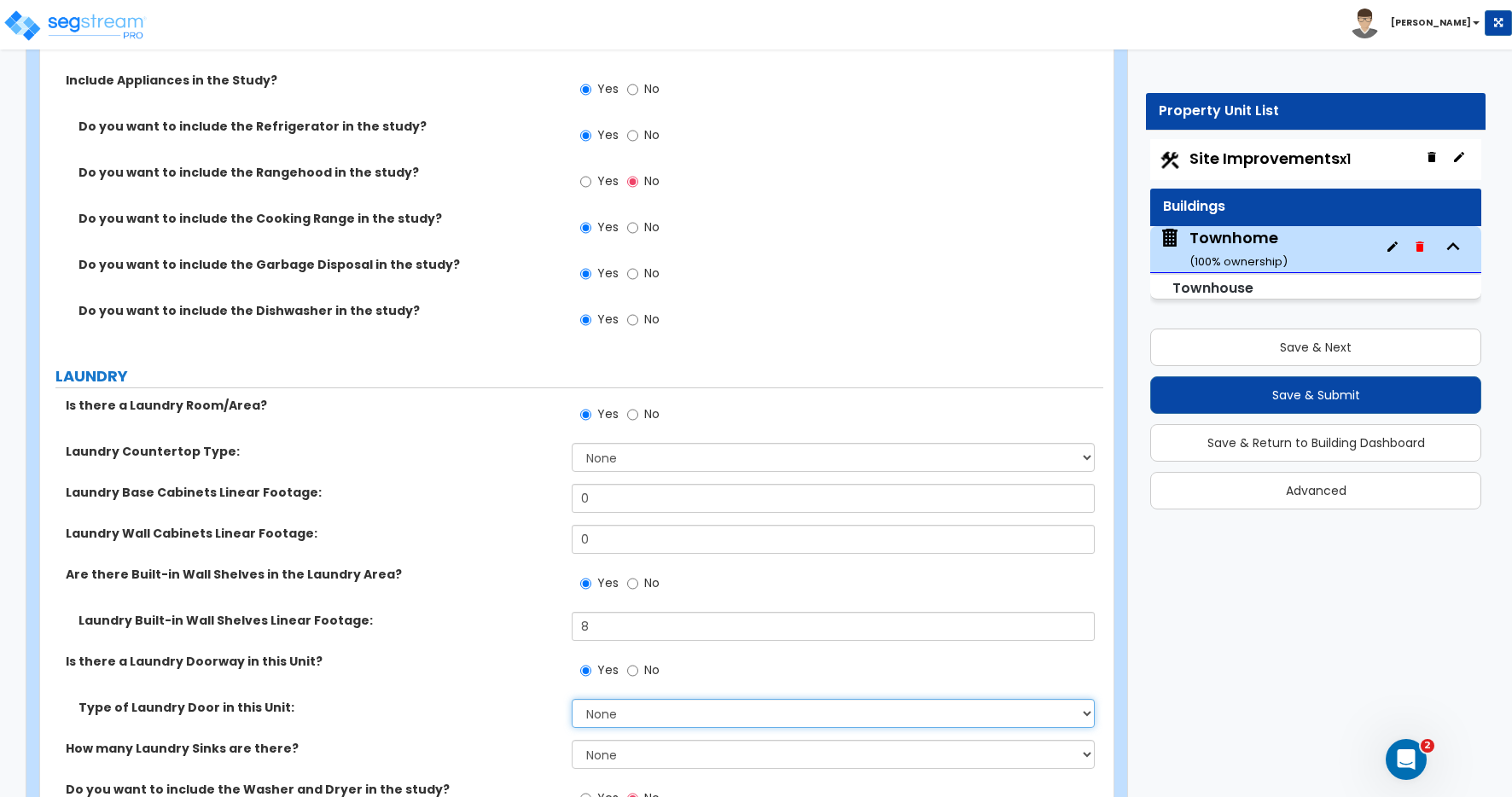
click at [608, 719] on select "None Bi-Fold Louvered Paneled Wood Passage" at bounding box center [833, 712] width 523 height 29
select select "3"
click at [572, 698] on select "None Bi-Fold Louvered Paneled Wood Passage" at bounding box center [833, 712] width 523 height 29
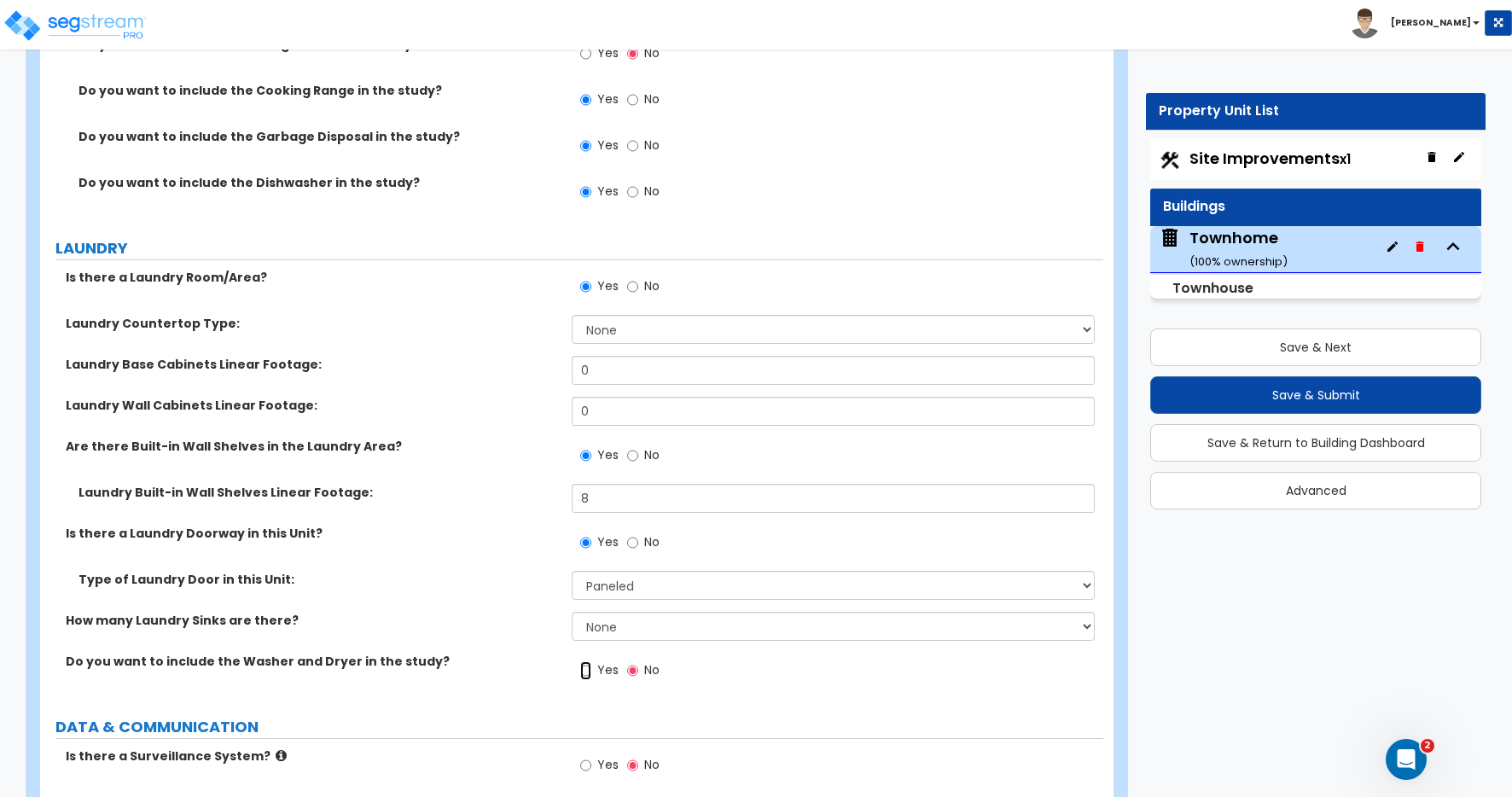
click at [584, 671] on input "Yes" at bounding box center [585, 669] width 11 height 19
radio input "true"
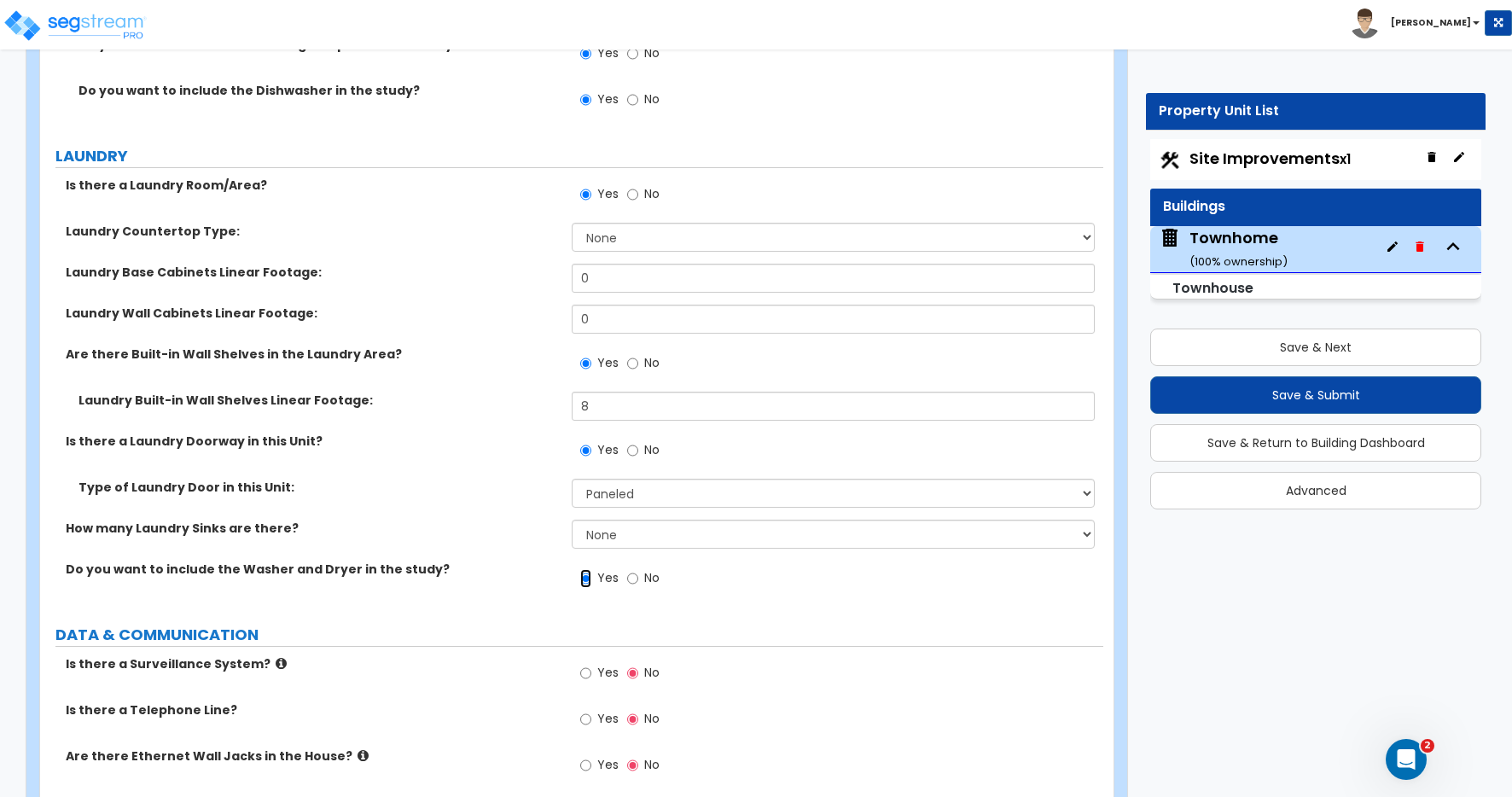
scroll to position [6753, 0]
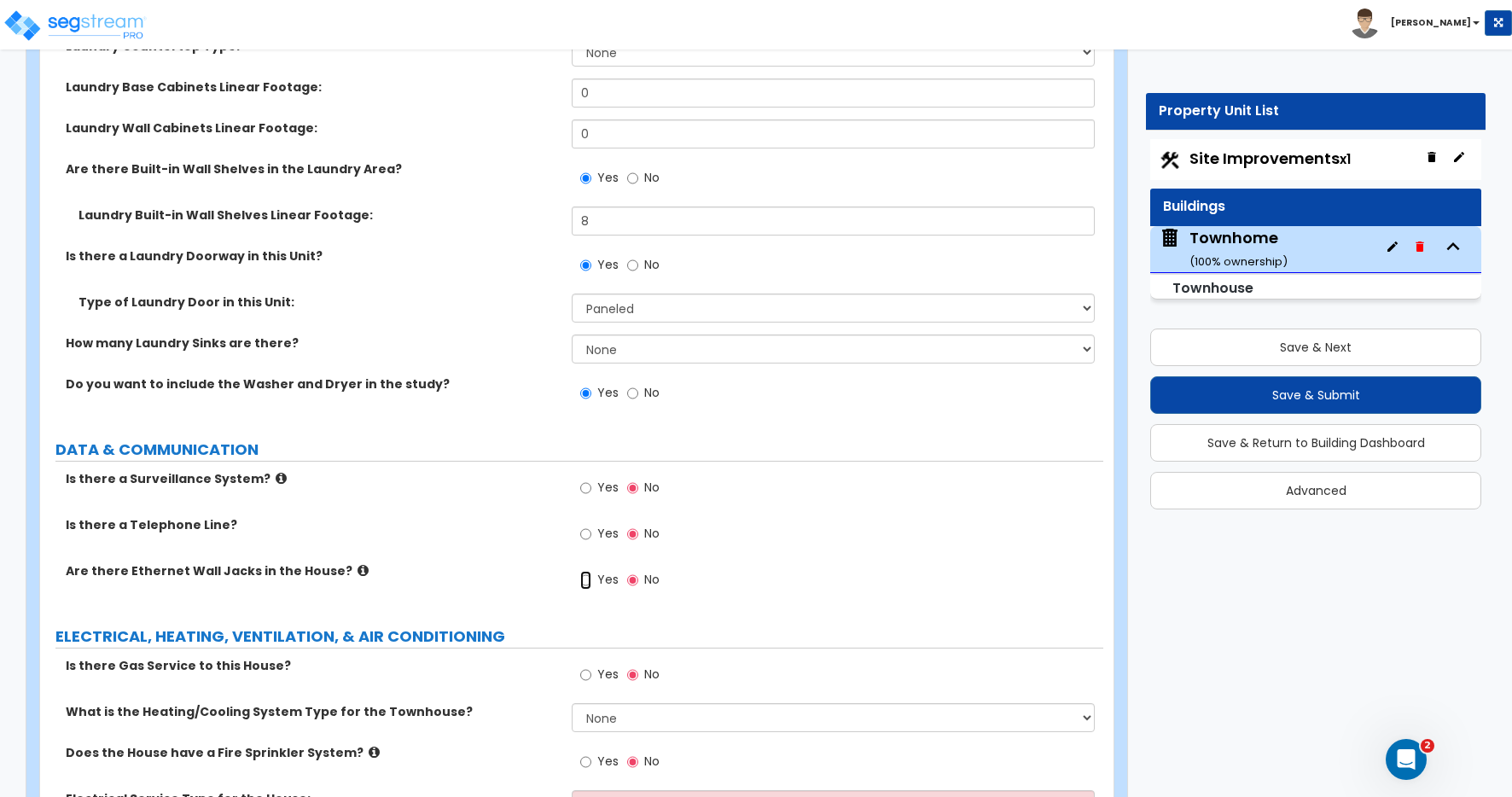
click at [585, 578] on input "Yes" at bounding box center [585, 580] width 11 height 19
radio input "true"
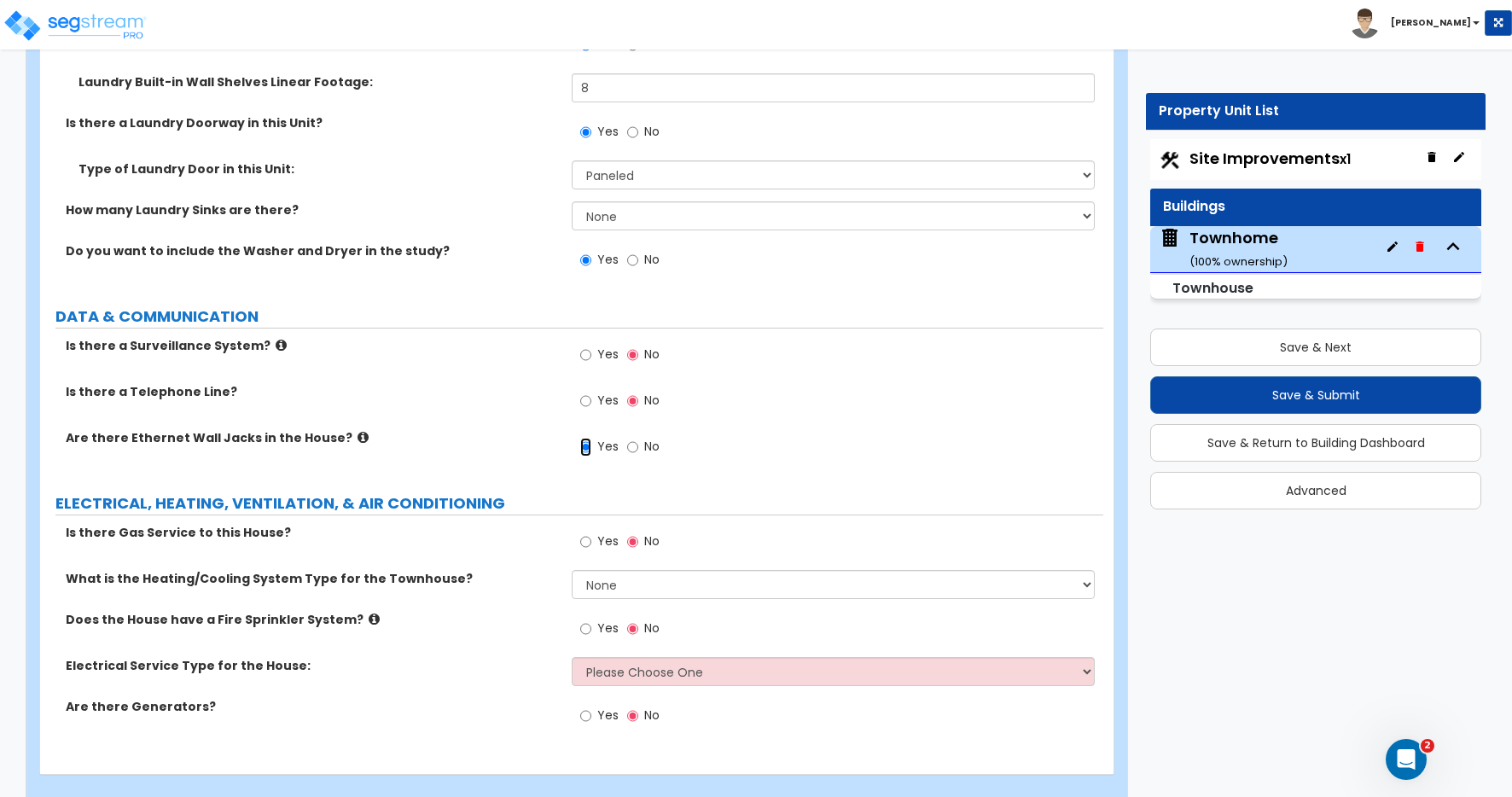
scroll to position [6910, 0]
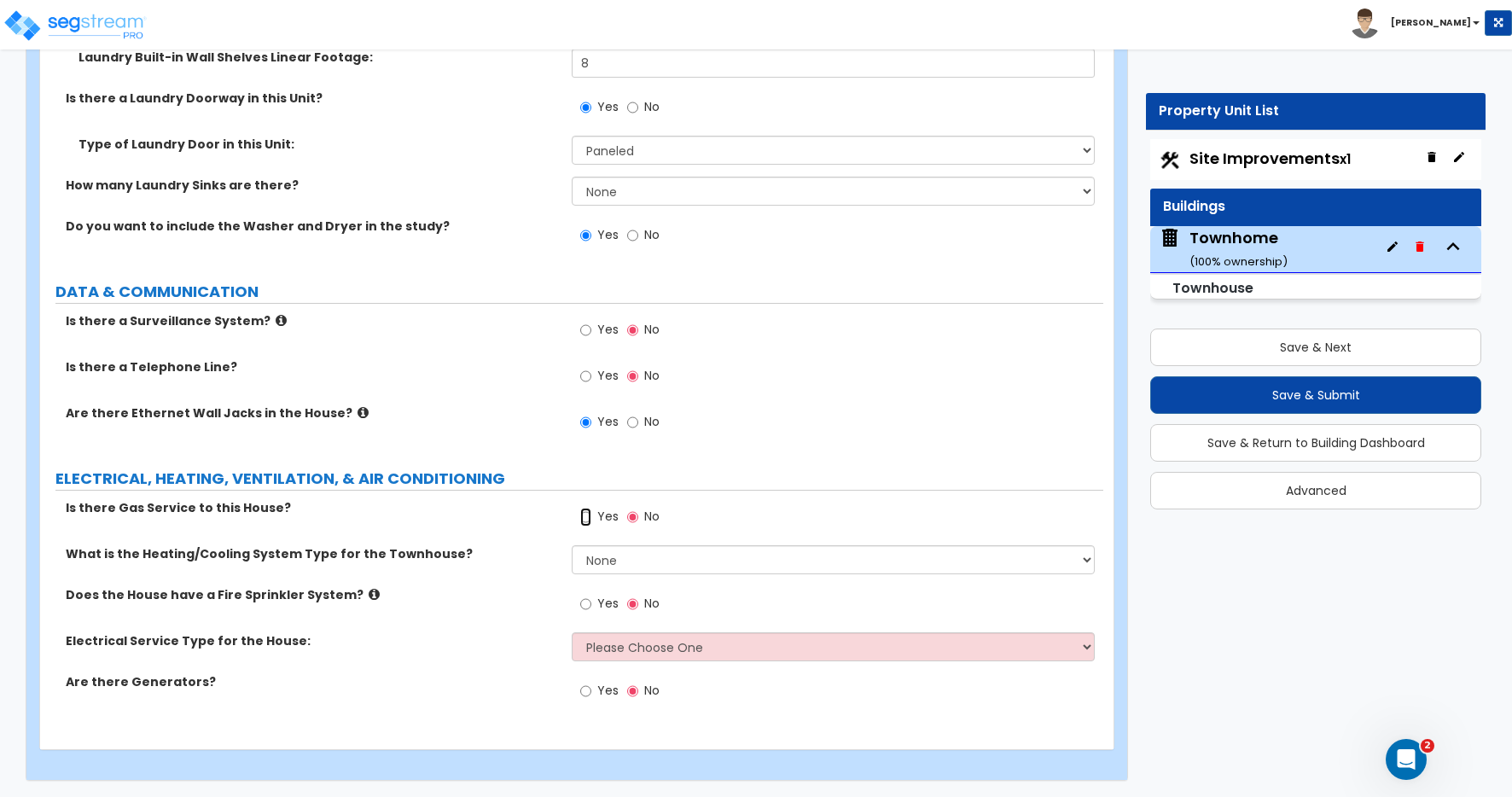
click at [585, 517] on input "Yes" at bounding box center [585, 516] width 11 height 19
radio input "true"
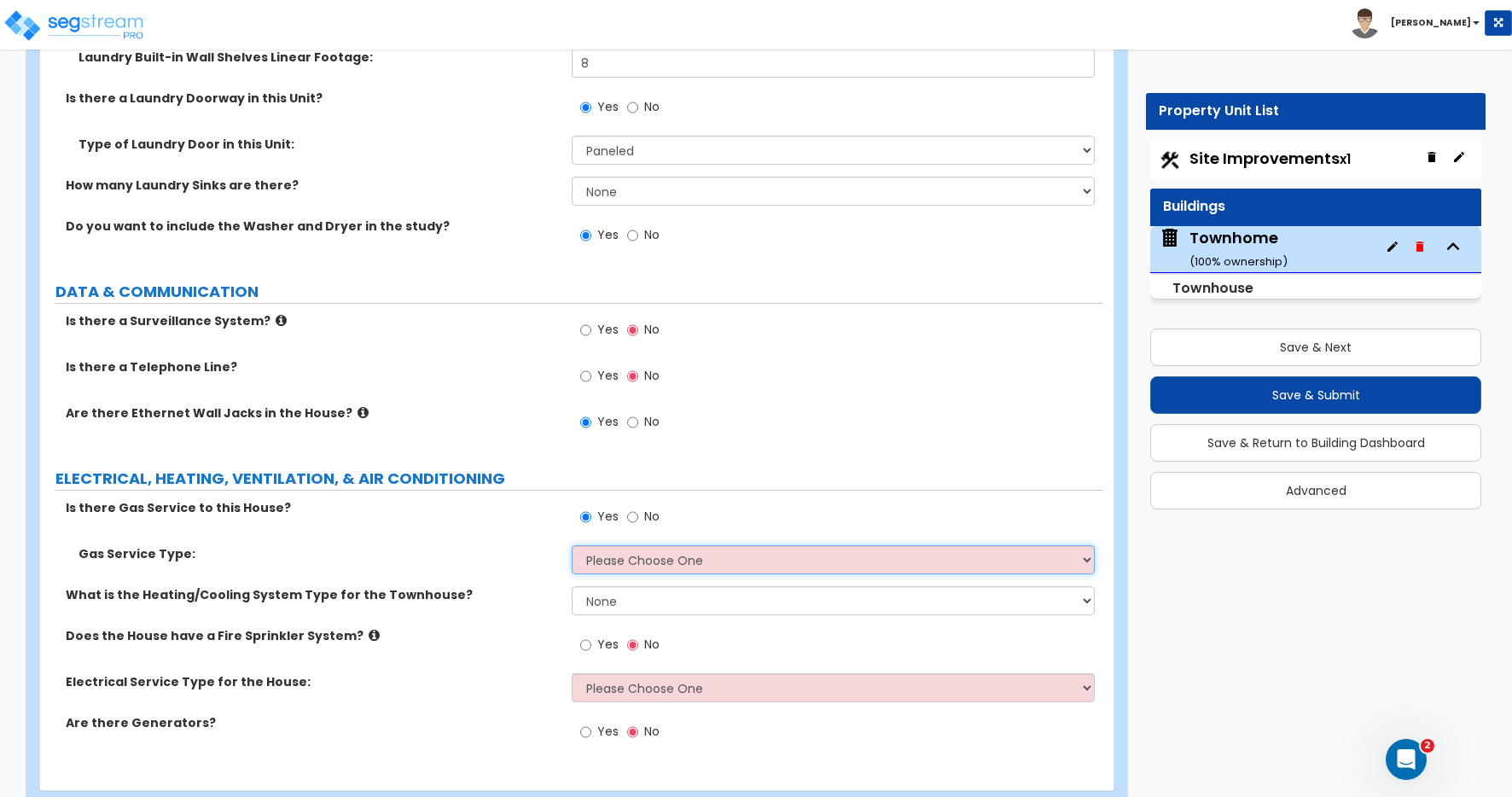
click at [607, 561] on select "Please Choose One Natural Gas Service Propane Tank On-site" at bounding box center [833, 559] width 523 height 29
select select "1"
click at [572, 545] on select "Please Choose One Natural Gas Service Propane Tank On-site" at bounding box center [833, 559] width 523 height 29
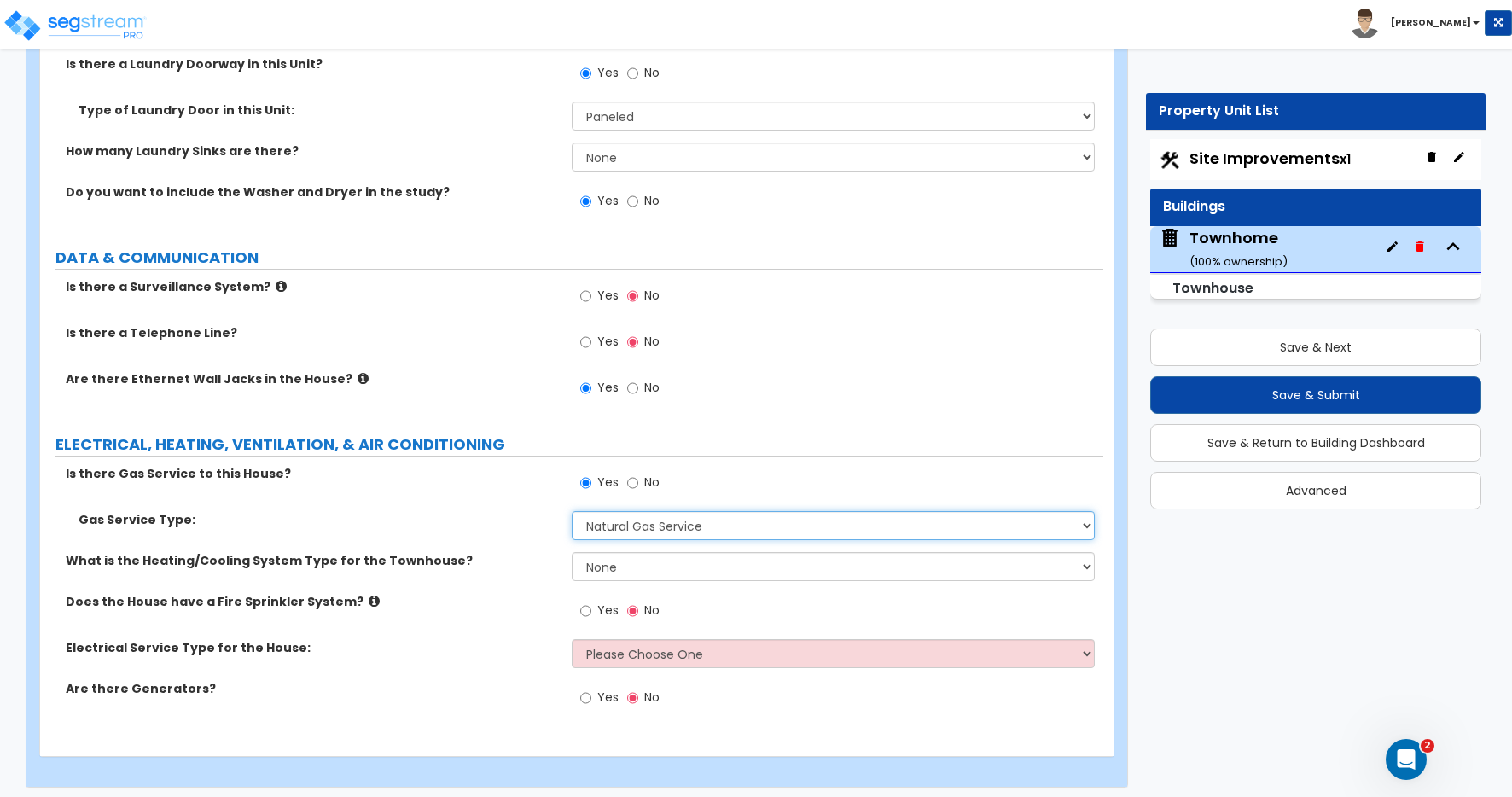
scroll to position [6951, 0]
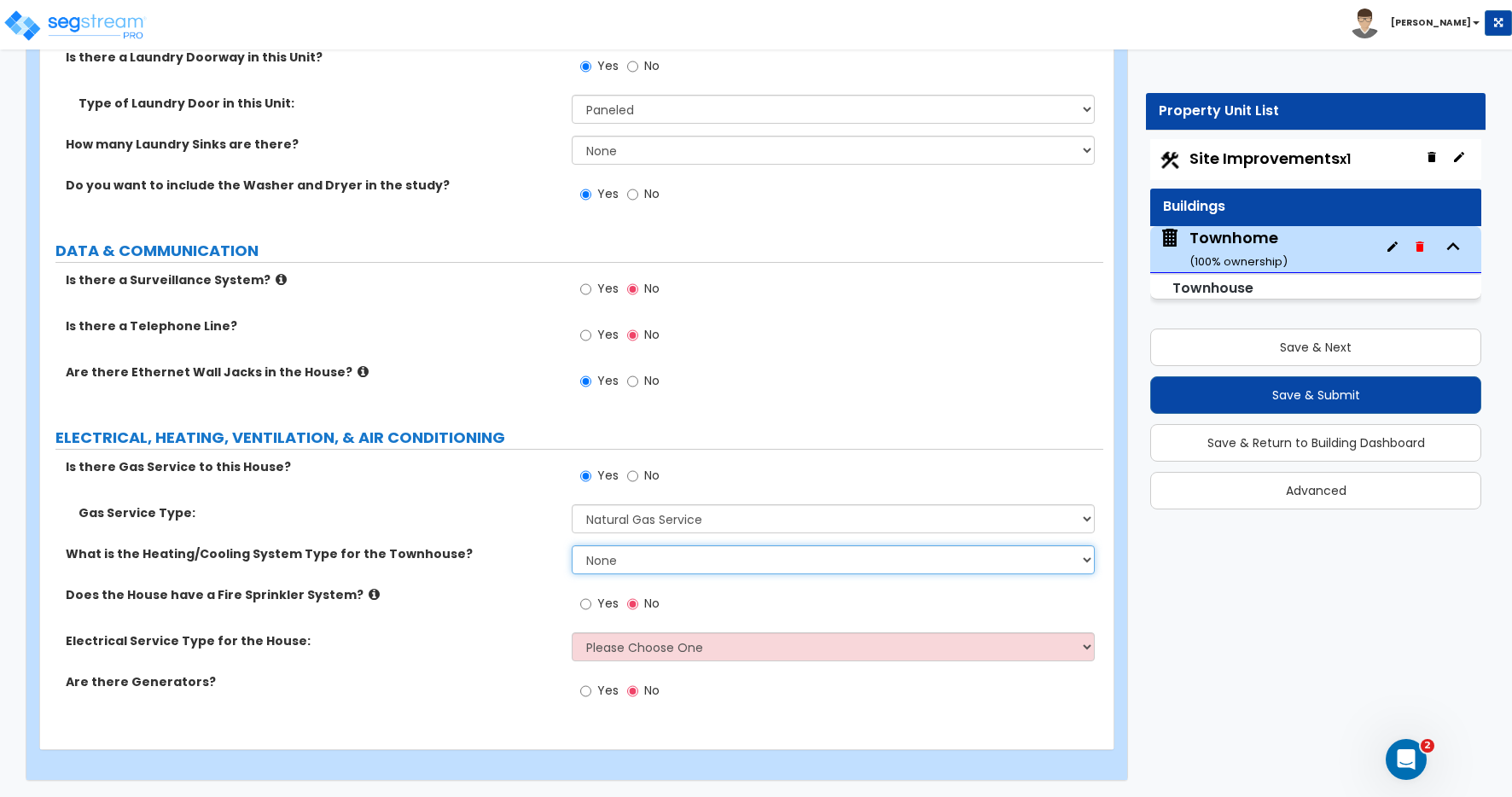
click at [625, 566] on select "None Heat Only Centralized Heating & Cooling Thru Wall Air Conditioners Mini Sp…" at bounding box center [833, 559] width 523 height 29
select select "2"
click at [572, 545] on select "None Heat Only Centralized Heating & Cooling Thru Wall Air Conditioners Mini Sp…" at bounding box center [833, 559] width 523 height 29
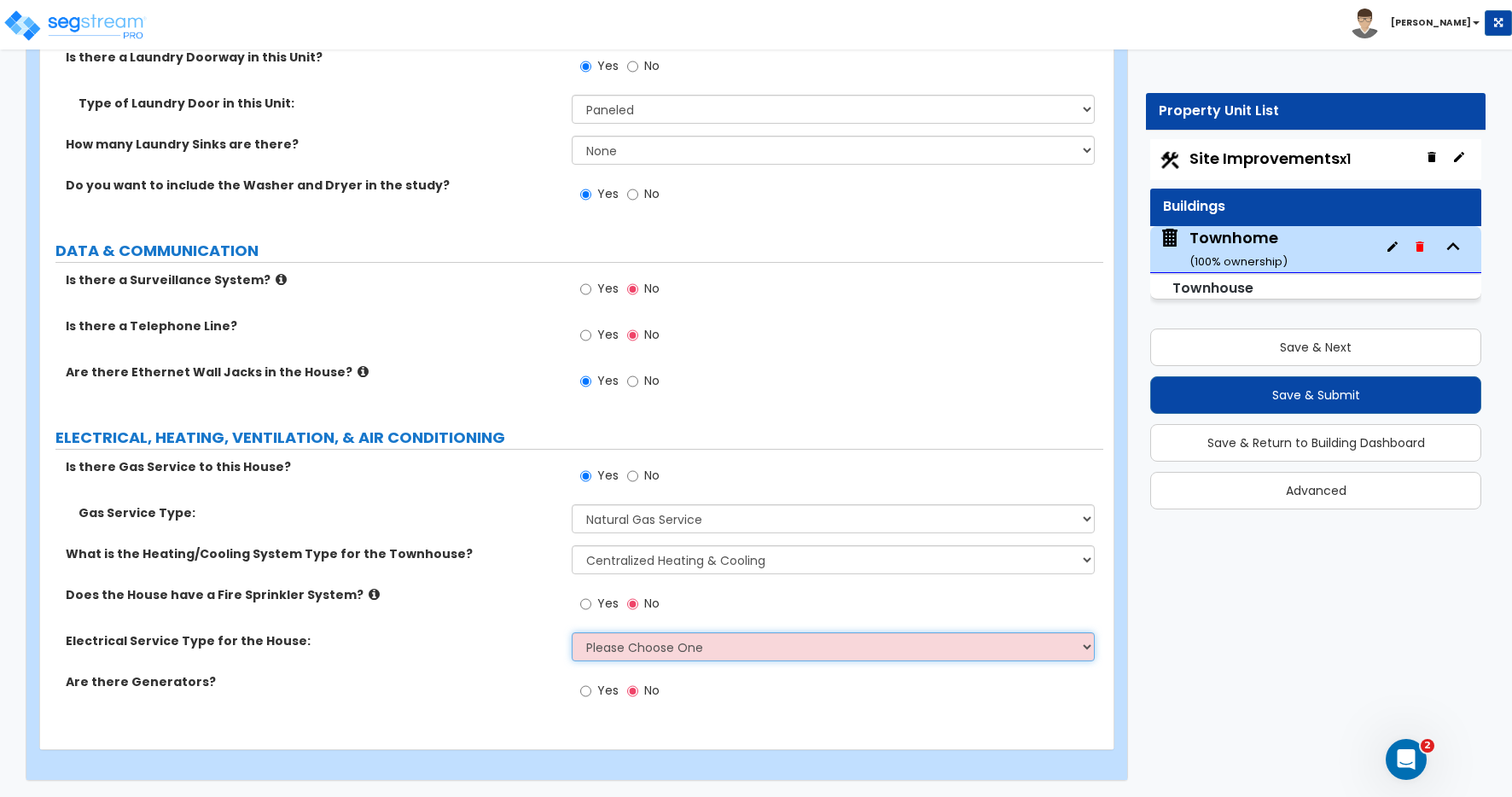
click at [602, 642] on select "Please Choose One Overhead Underground" at bounding box center [833, 646] width 523 height 29
select select "2"
click at [572, 632] on select "Please Choose One Overhead Underground" at bounding box center [833, 646] width 523 height 29
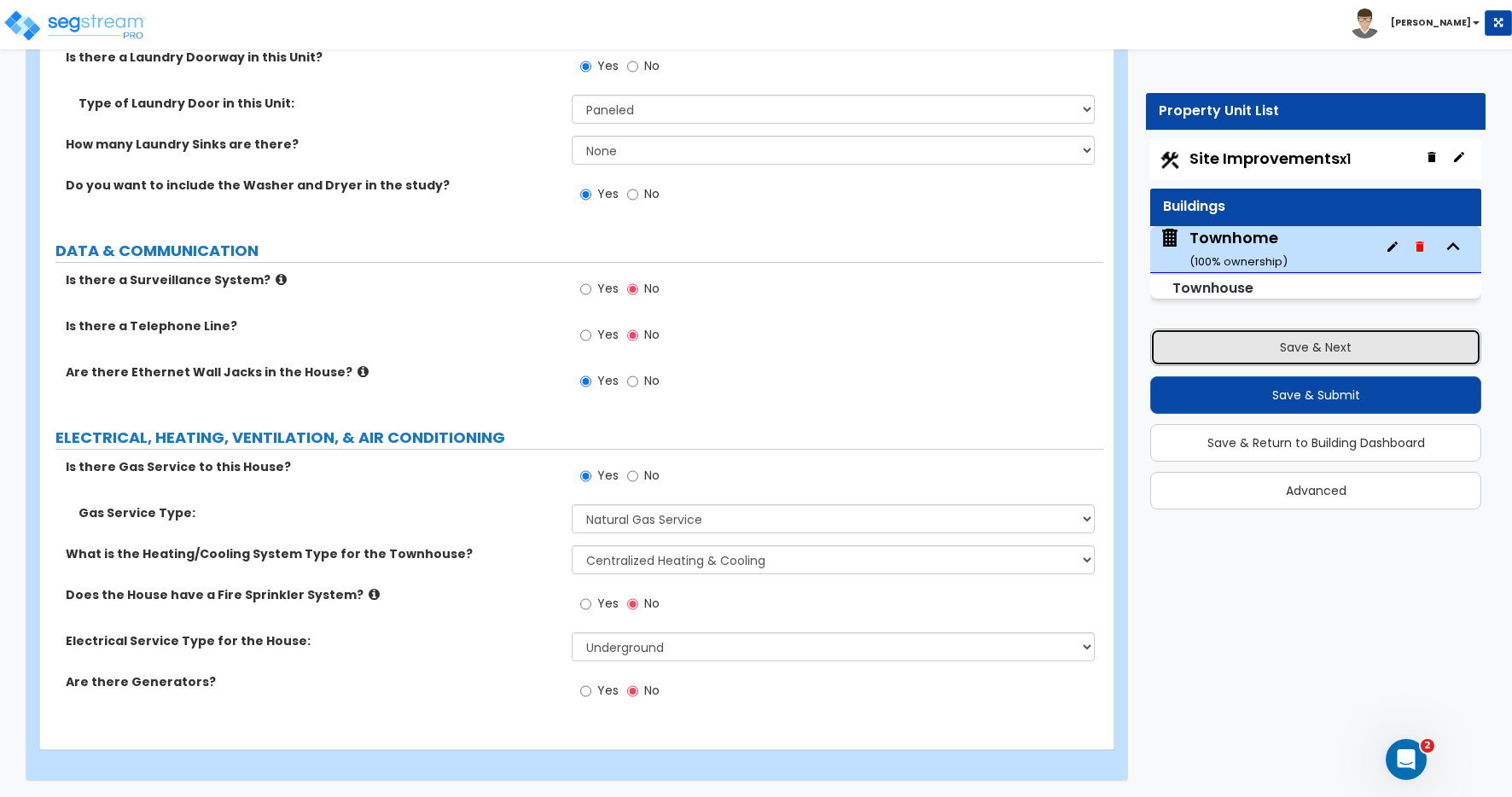
click at [1297, 347] on button "Save & Next" at bounding box center [1316, 348] width 331 height 38
select select "2"
select select "1"
select select "2"
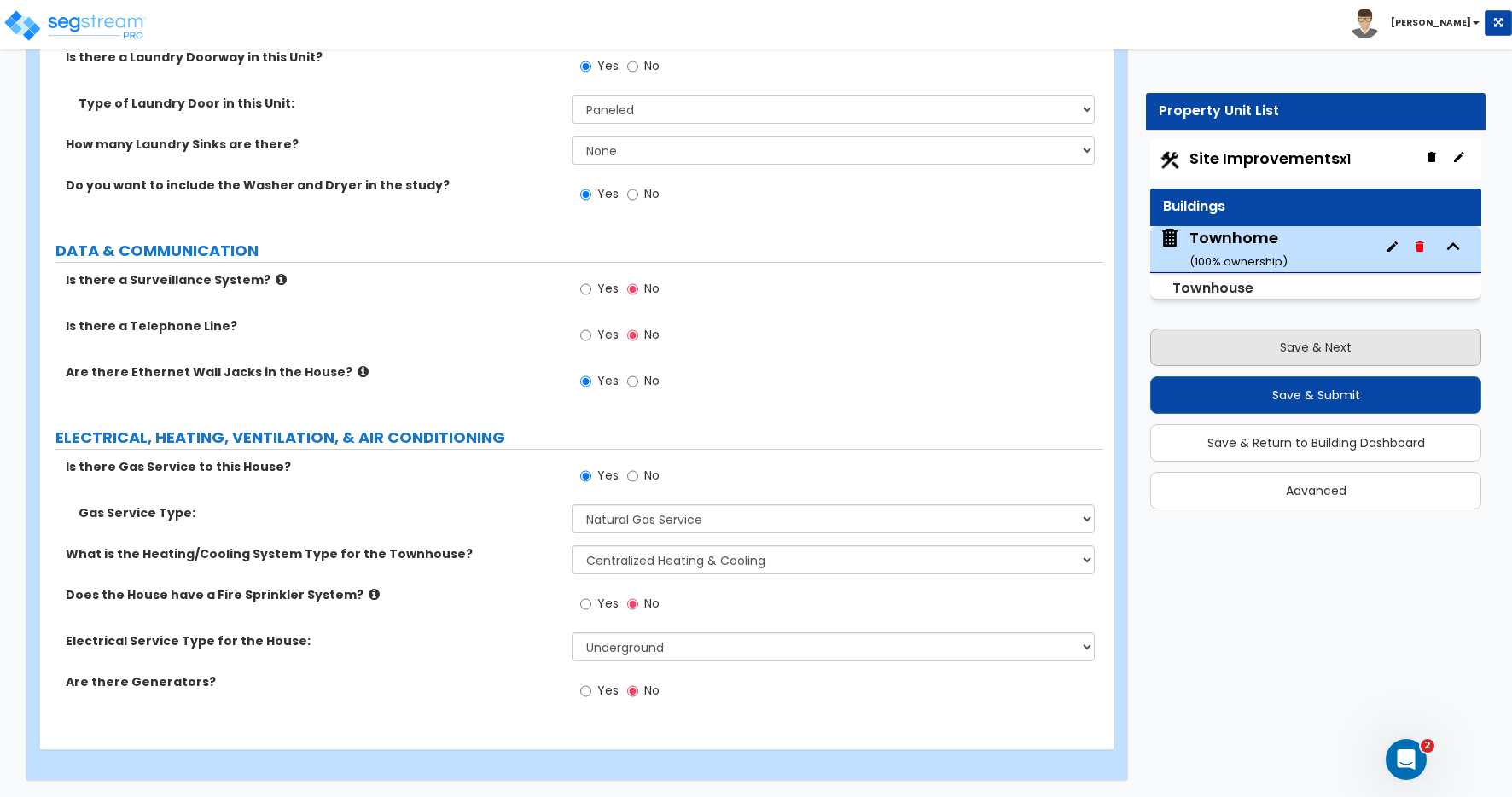
select select "1"
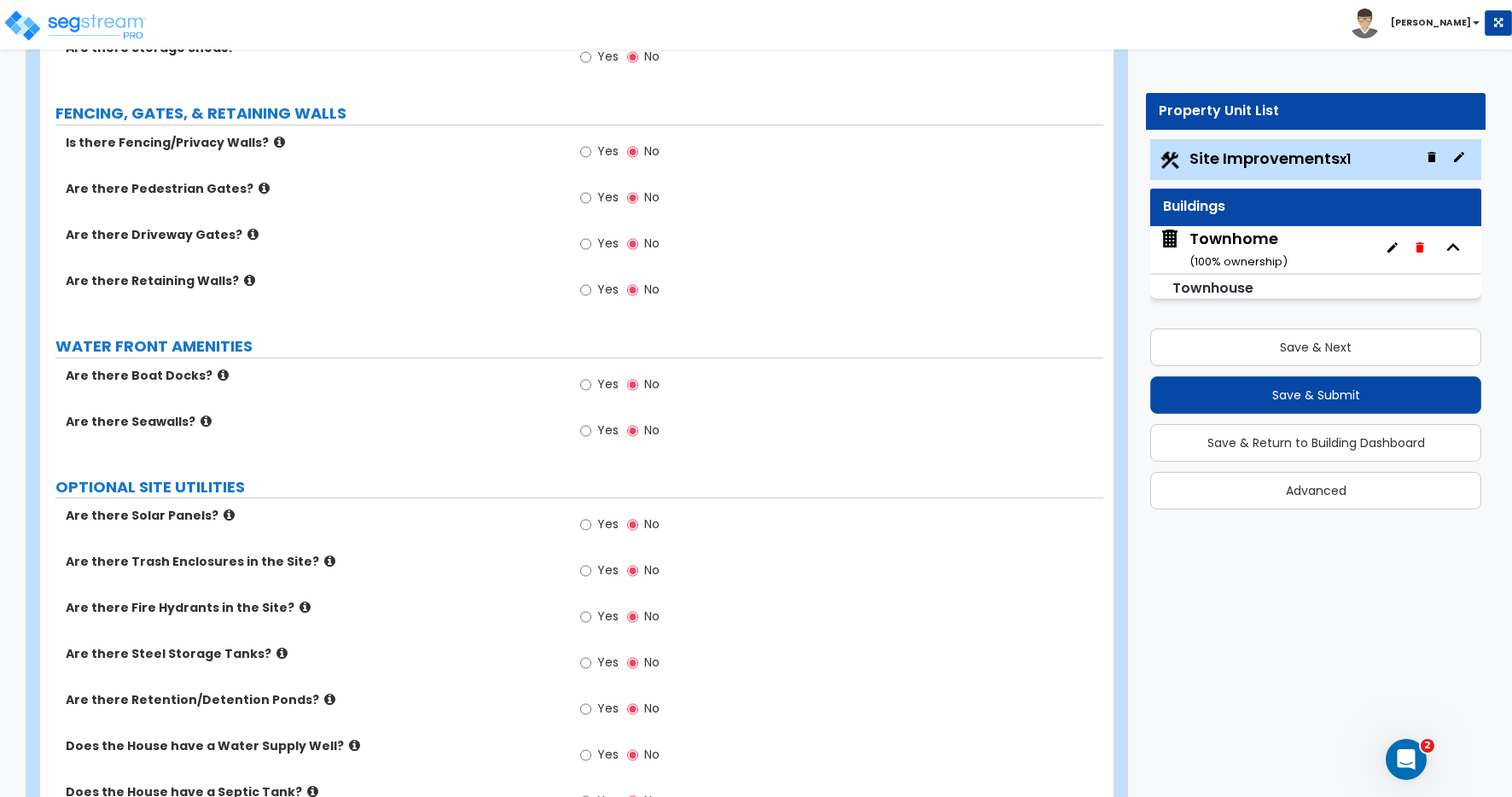
scroll to position [2923, 0]
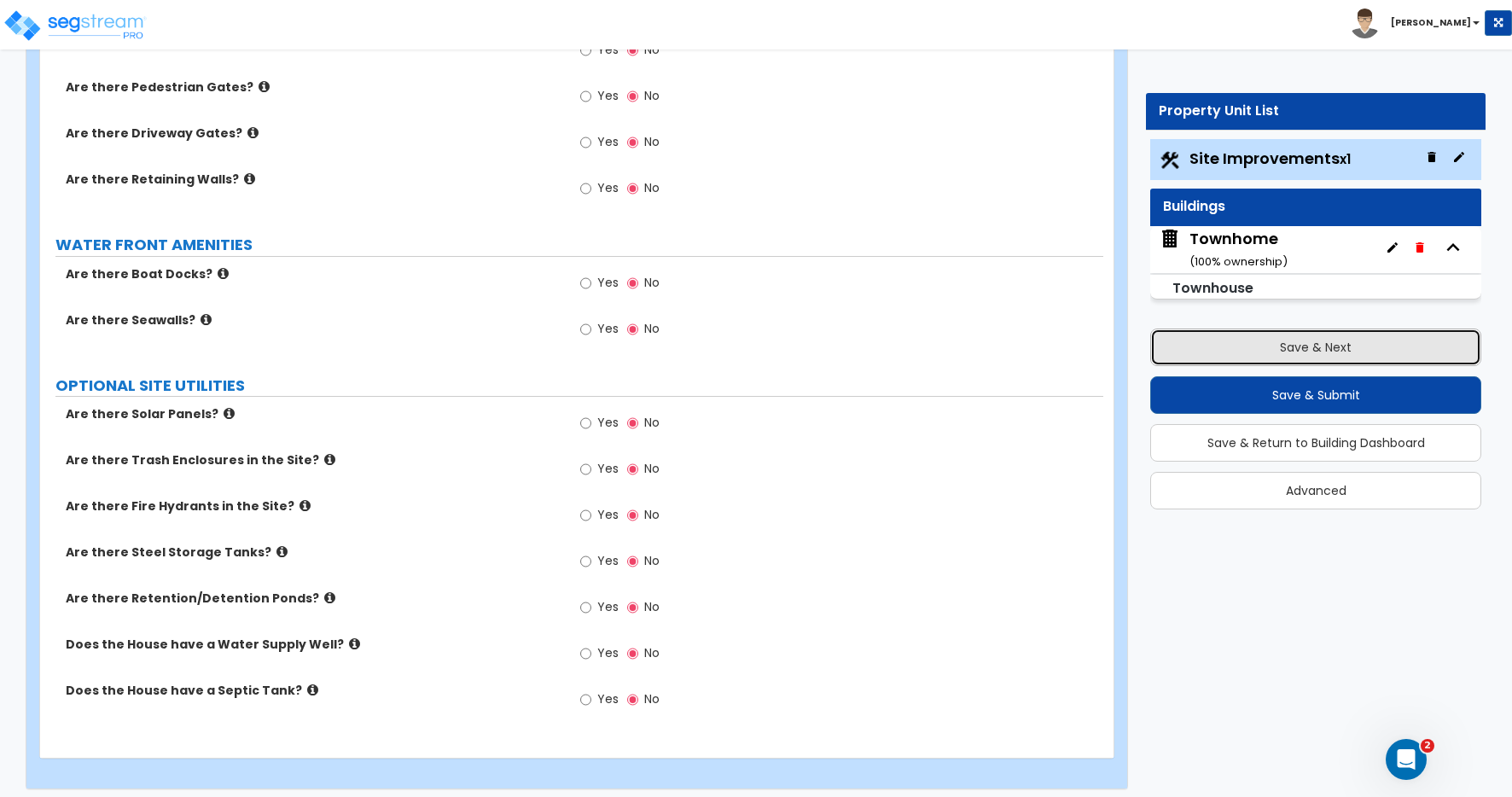
click at [1320, 346] on button "Save & Next" at bounding box center [1316, 348] width 331 height 38
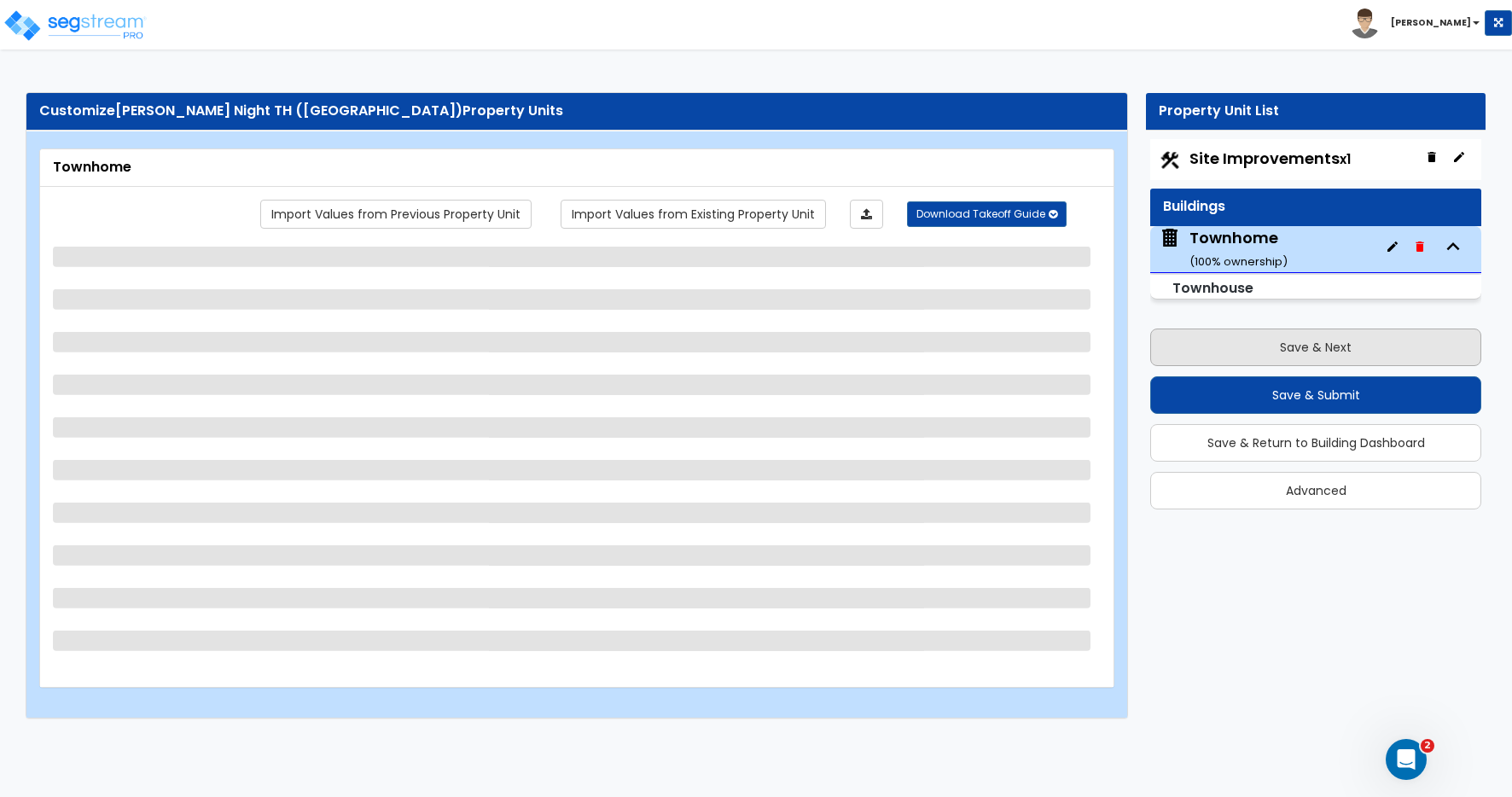
scroll to position [0, 0]
select select "1"
select select "2"
select select "7"
select select "1"
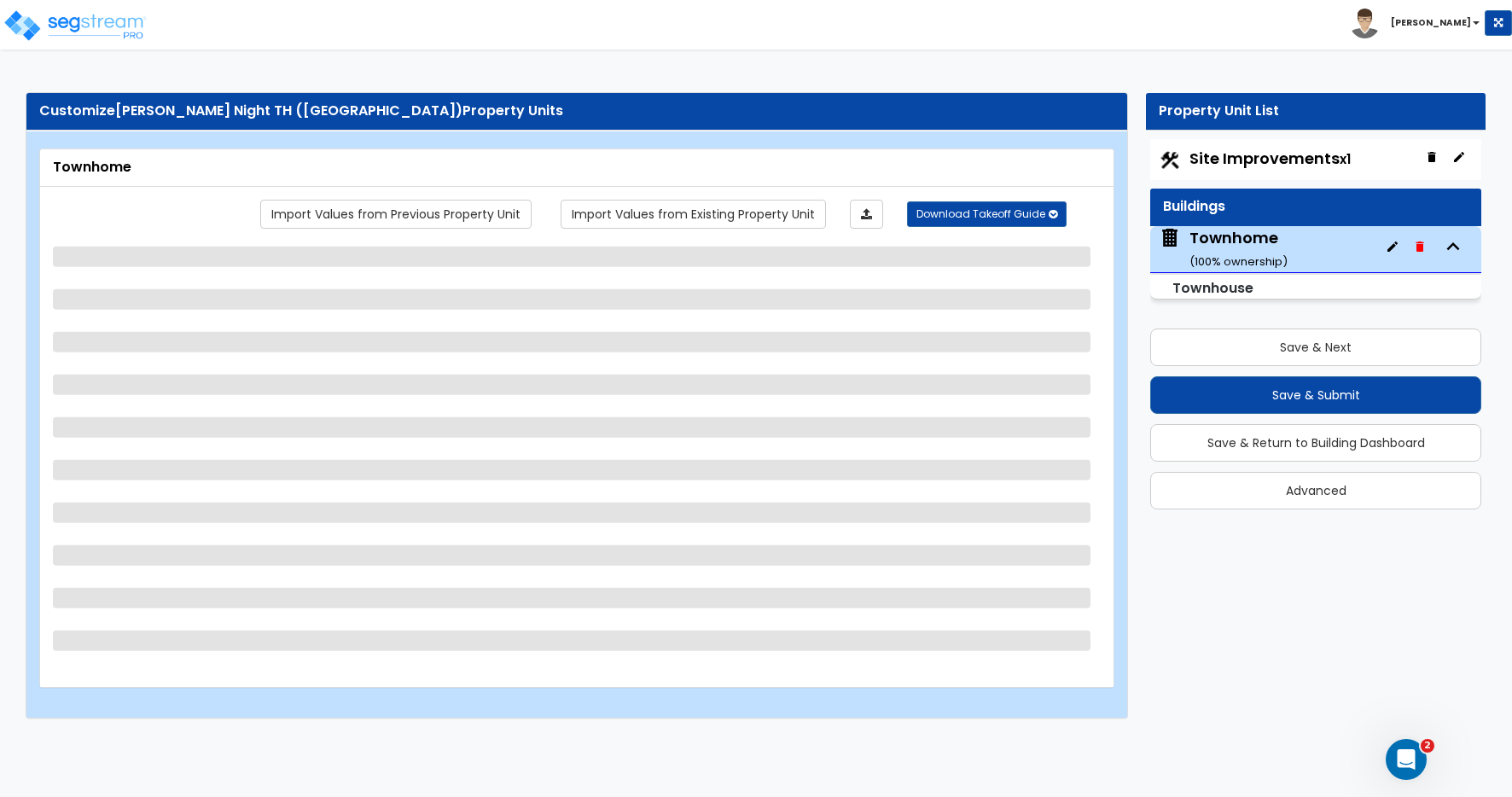
select select "1"
select select "5"
select select "1"
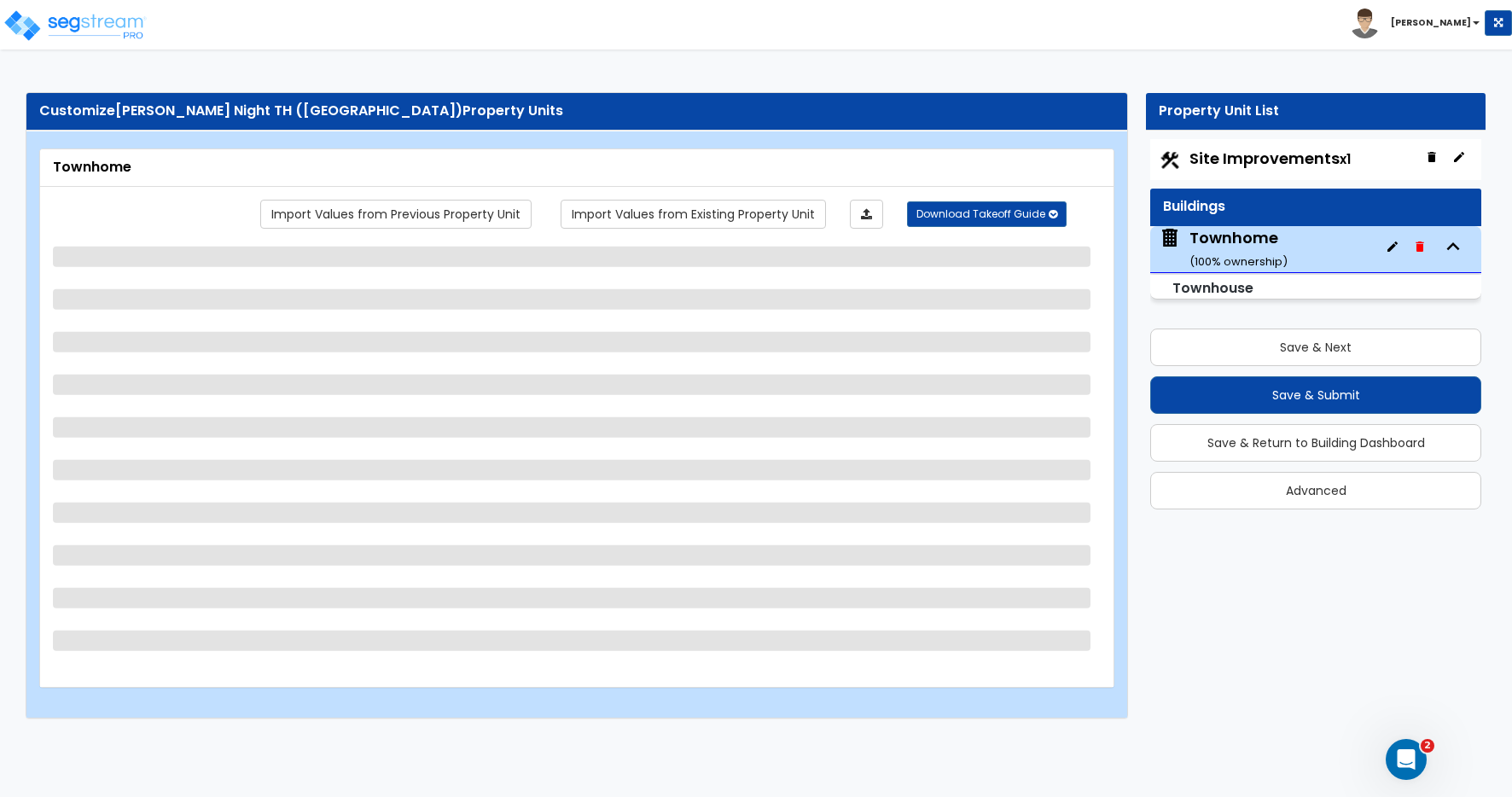
select select "2"
select select "1"
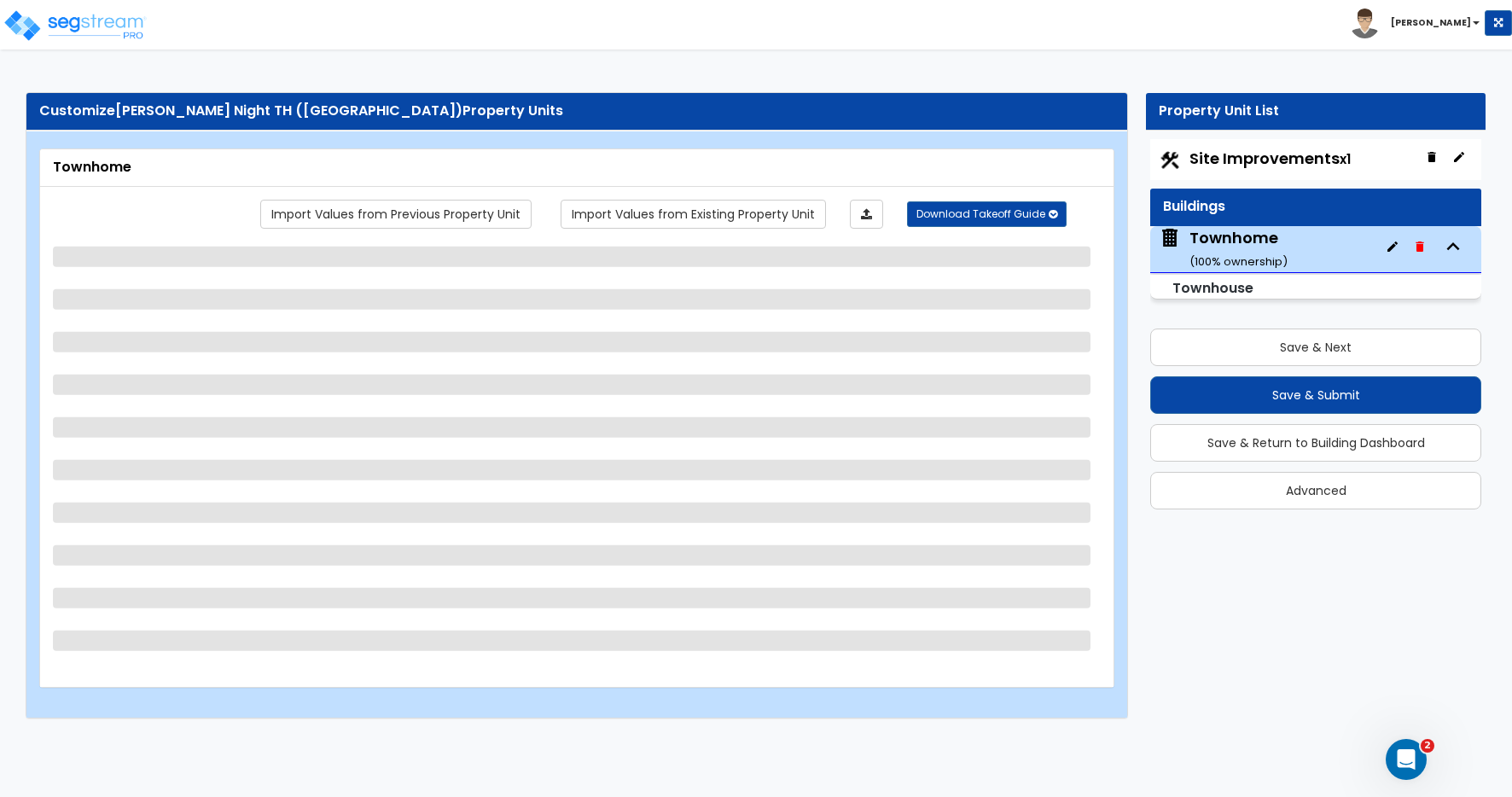
select select "1"
select select "4"
select select "5"
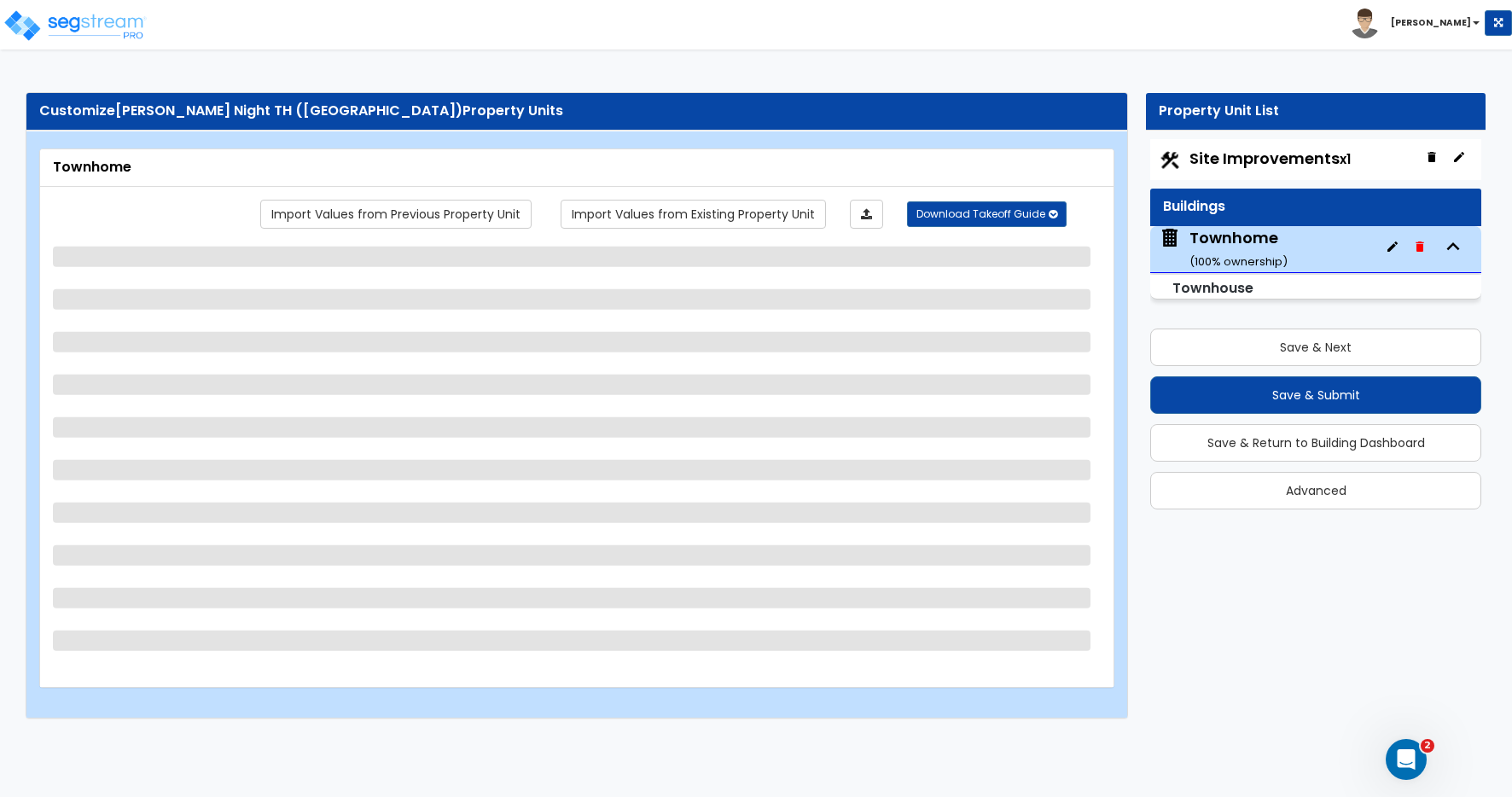
select select "5"
select select "2"
select select "3"
select select "2"
select select "4"
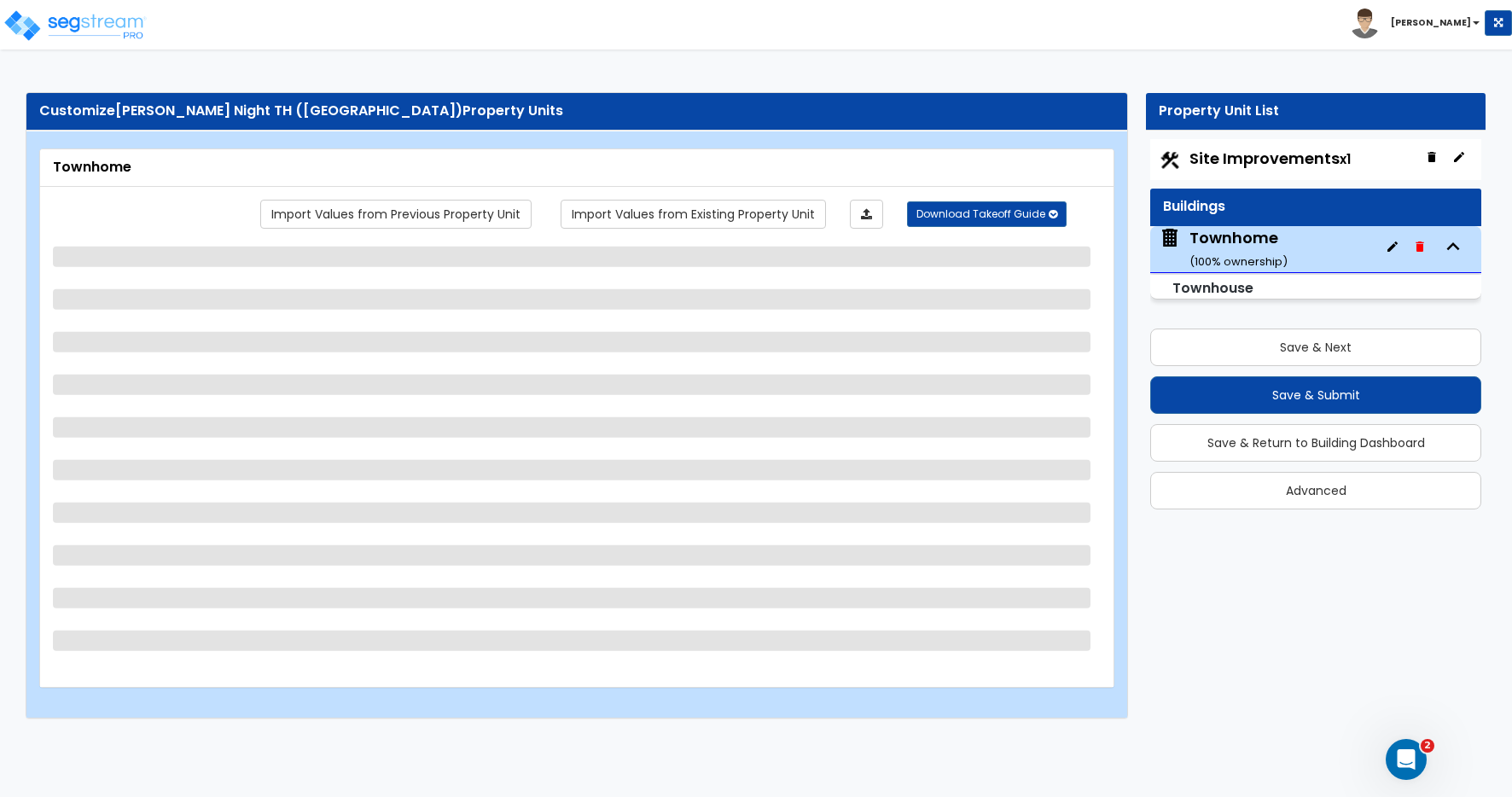
select select "2"
select select "1"
select select "3"
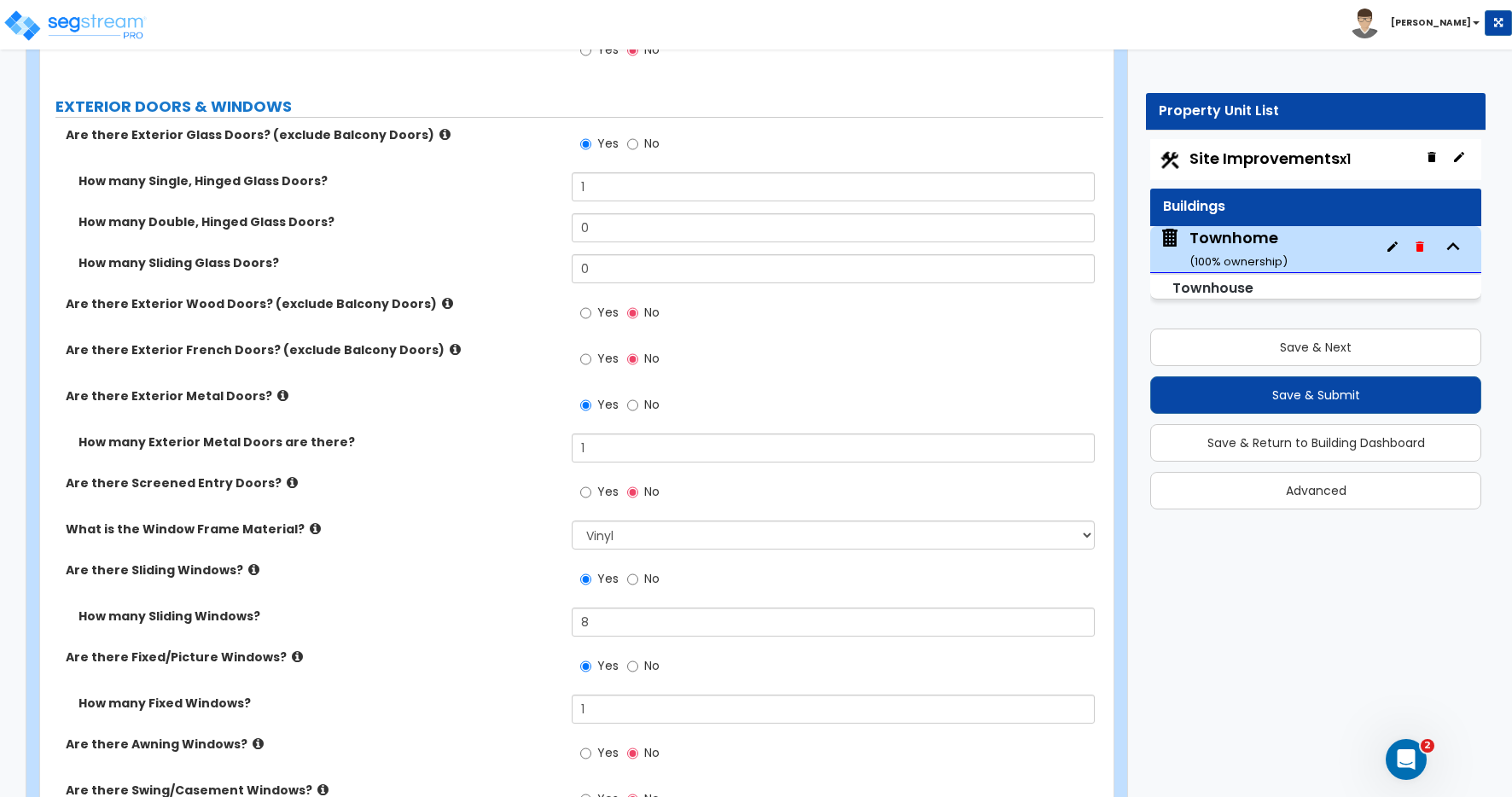
scroll to position [2182, 0]
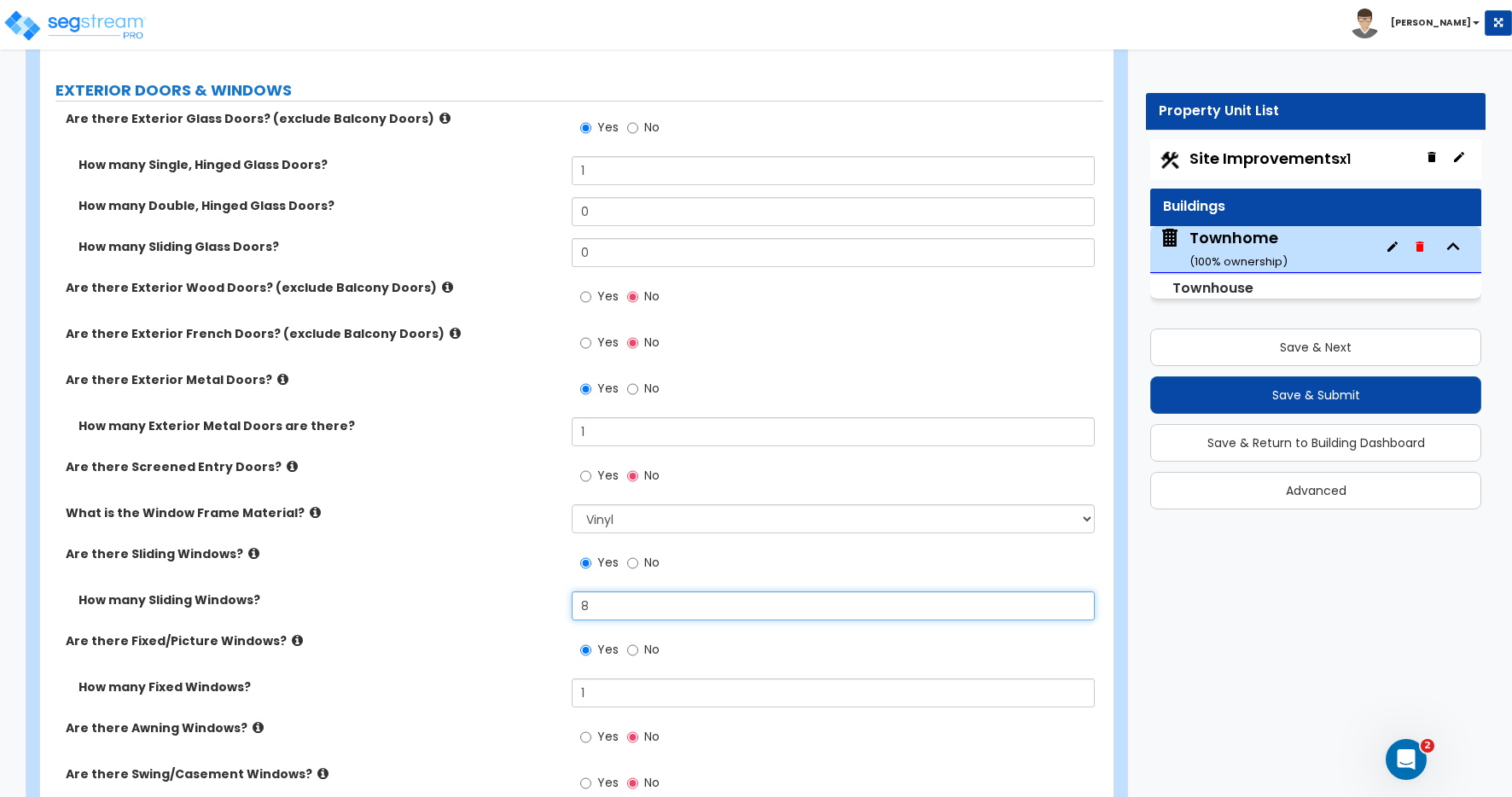
drag, startPoint x: 597, startPoint y: 604, endPoint x: 507, endPoint y: 589, distance: 91.2
click at [518, 591] on div "How many Sliding Windows? 8" at bounding box center [571, 611] width 1063 height 41
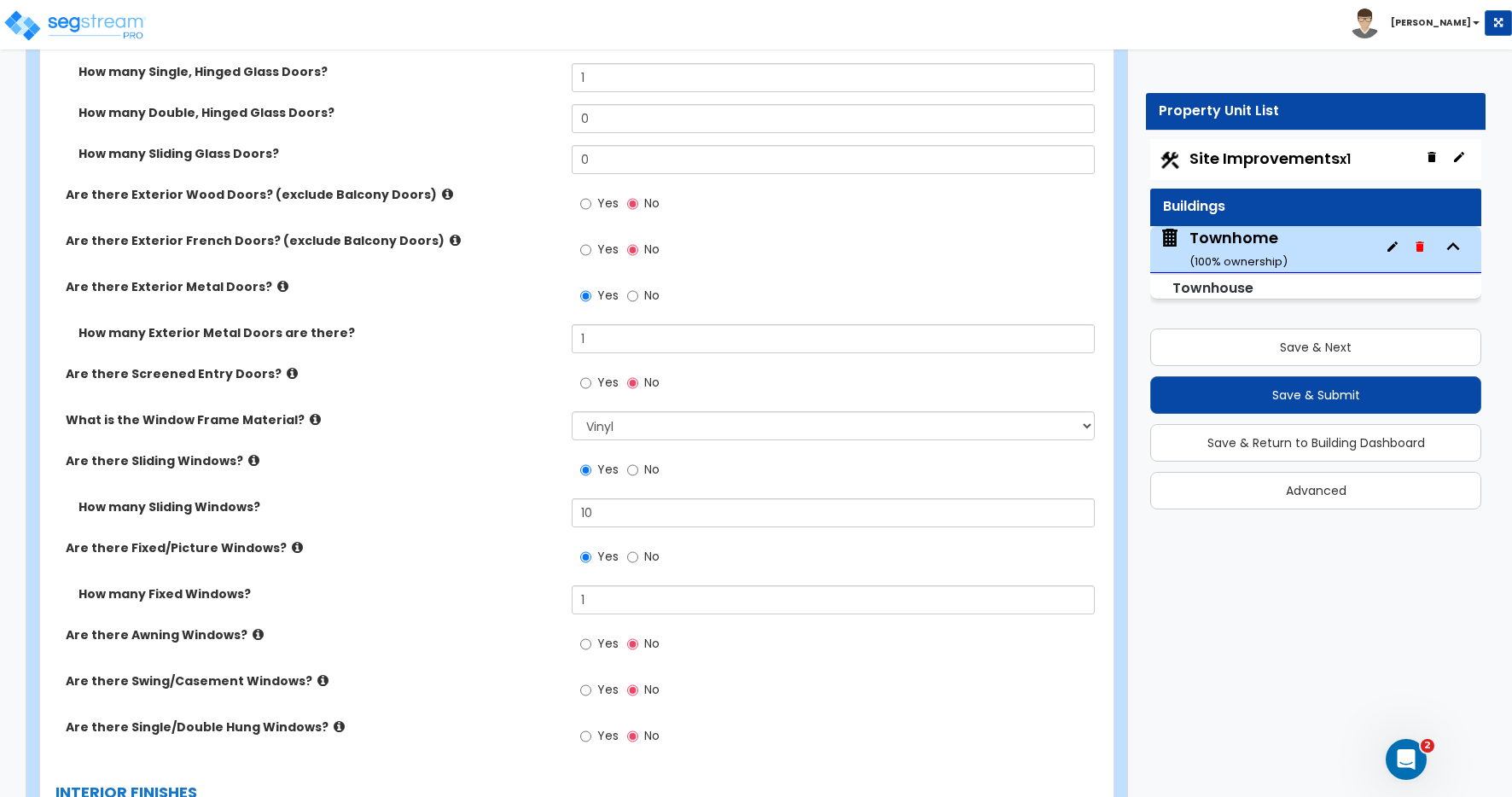
click at [484, 576] on div "Are there Fixed/Picture Windows? Yes No" at bounding box center [571, 562] width 1063 height 46
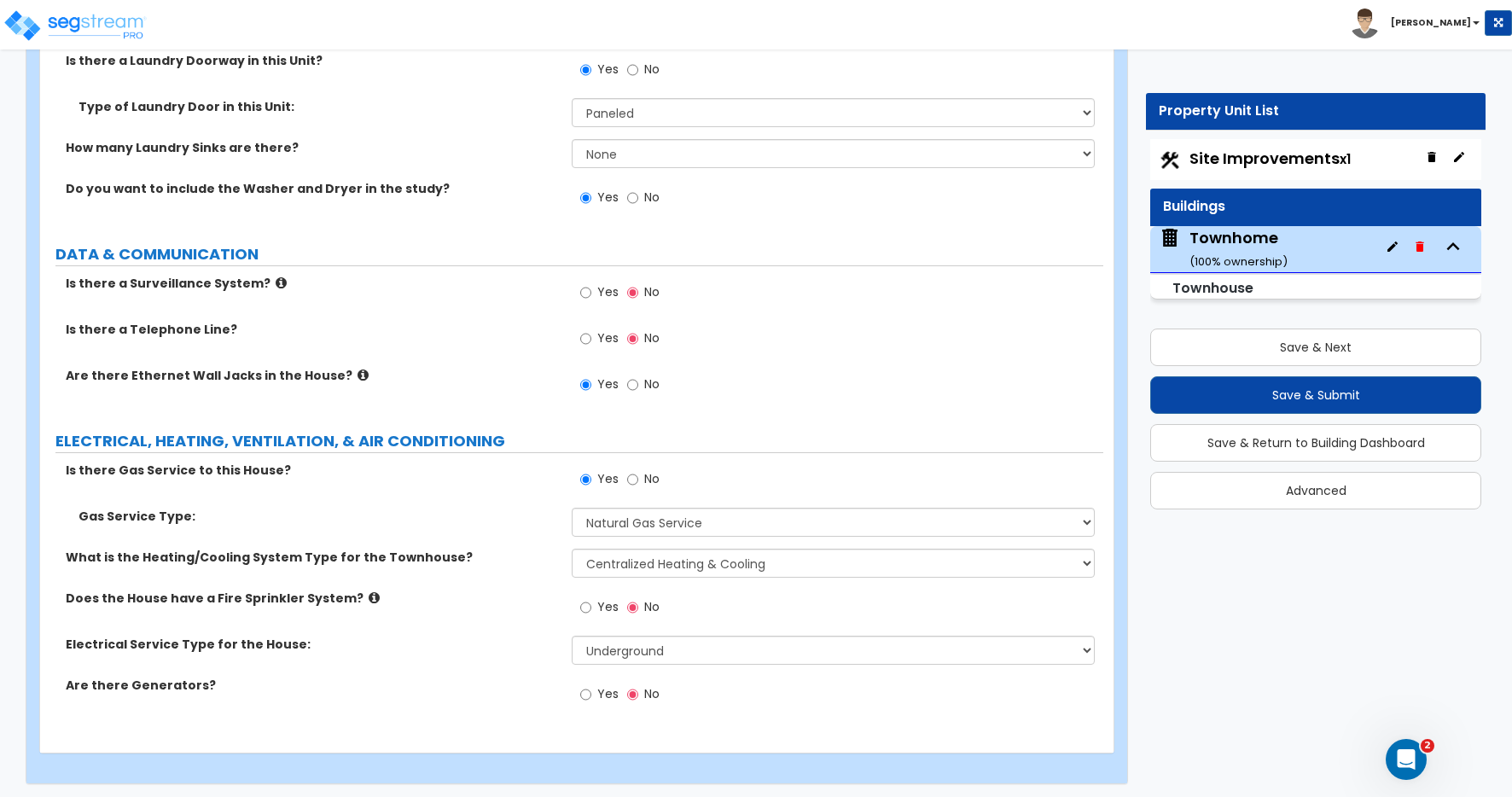
scroll to position [6951, 0]
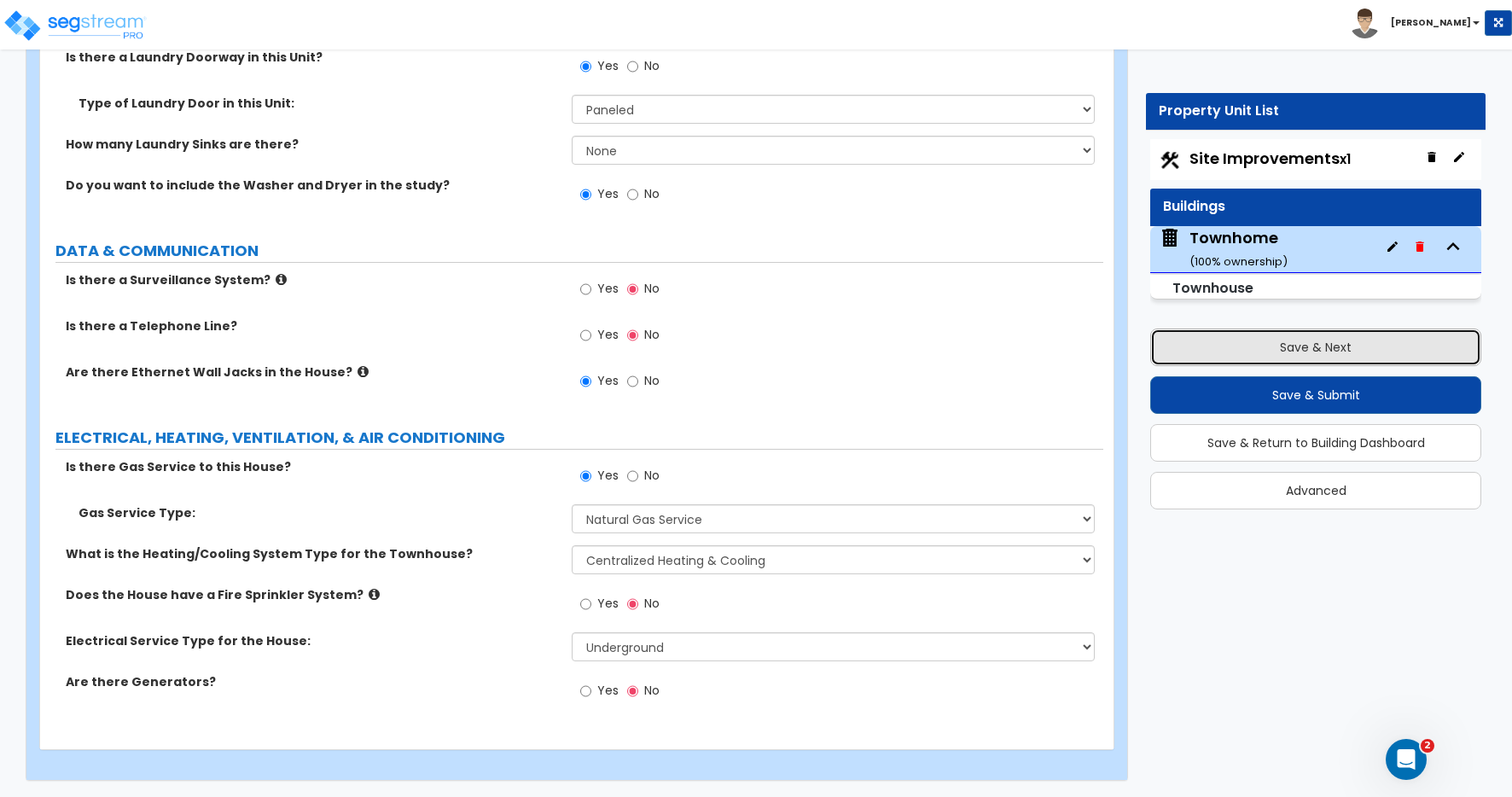
click at [1294, 347] on button "Save & Next" at bounding box center [1316, 348] width 331 height 38
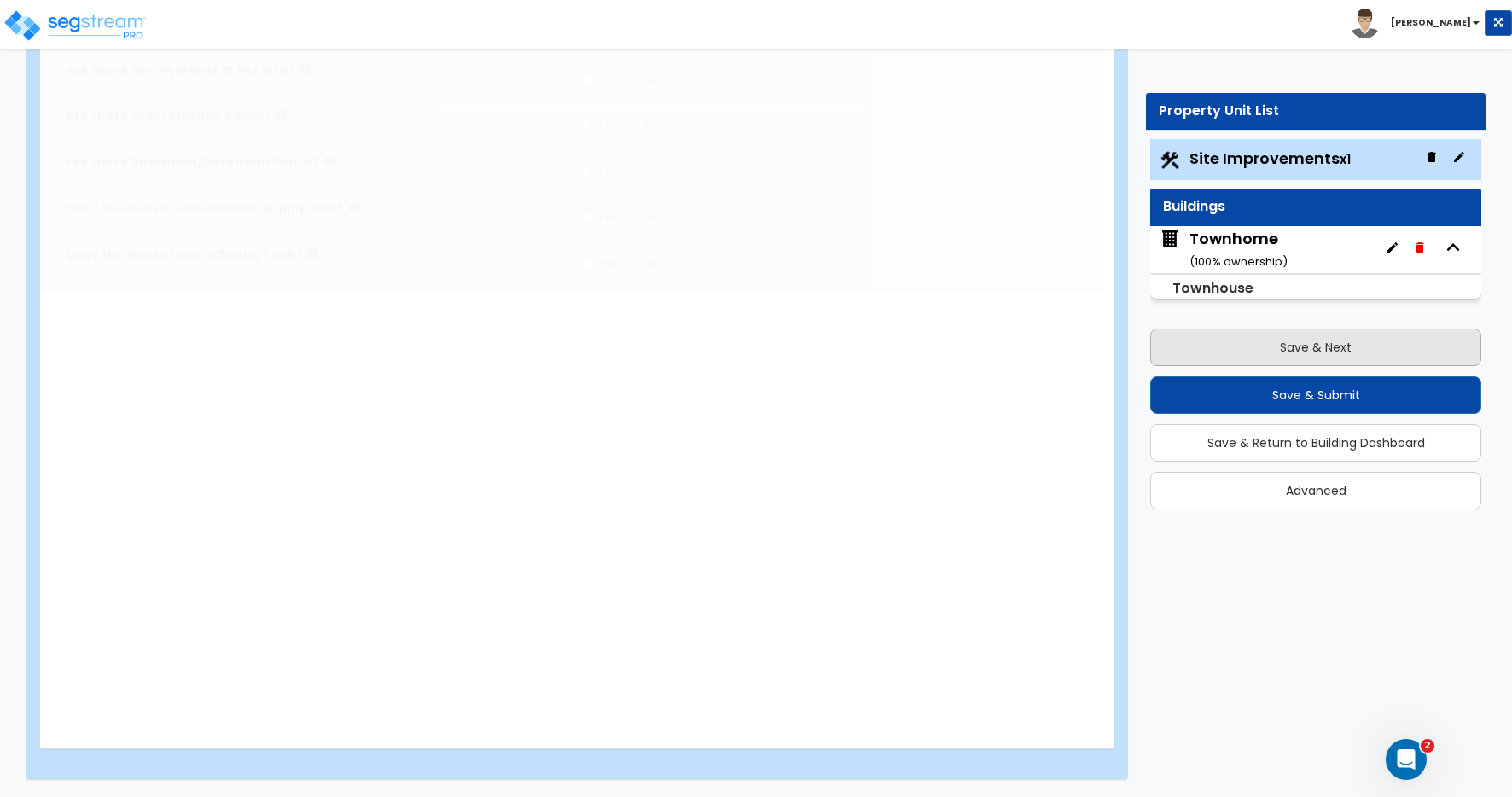
scroll to position [0, 0]
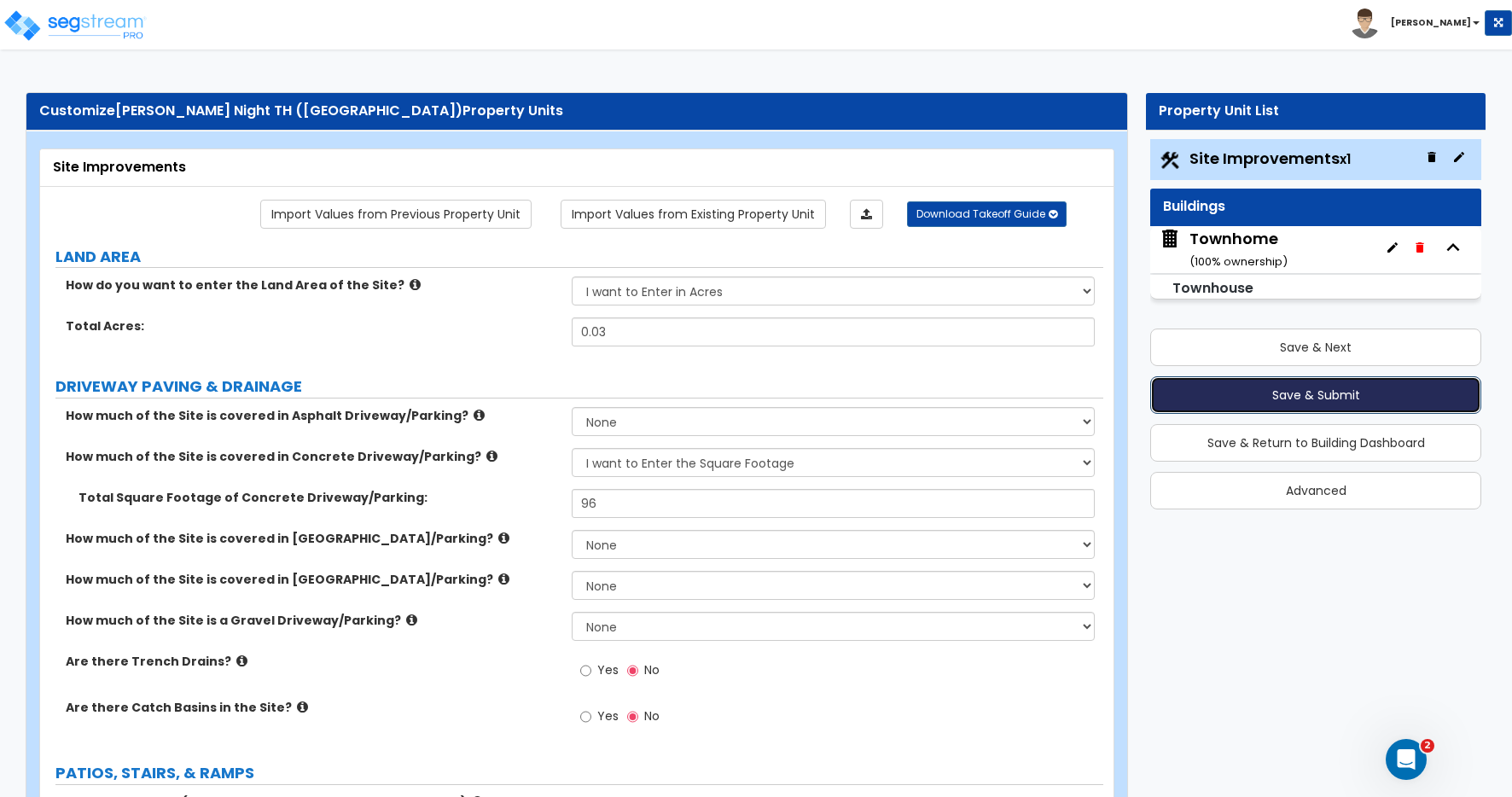
click at [1316, 397] on button "Save & Submit" at bounding box center [1316, 395] width 331 height 38
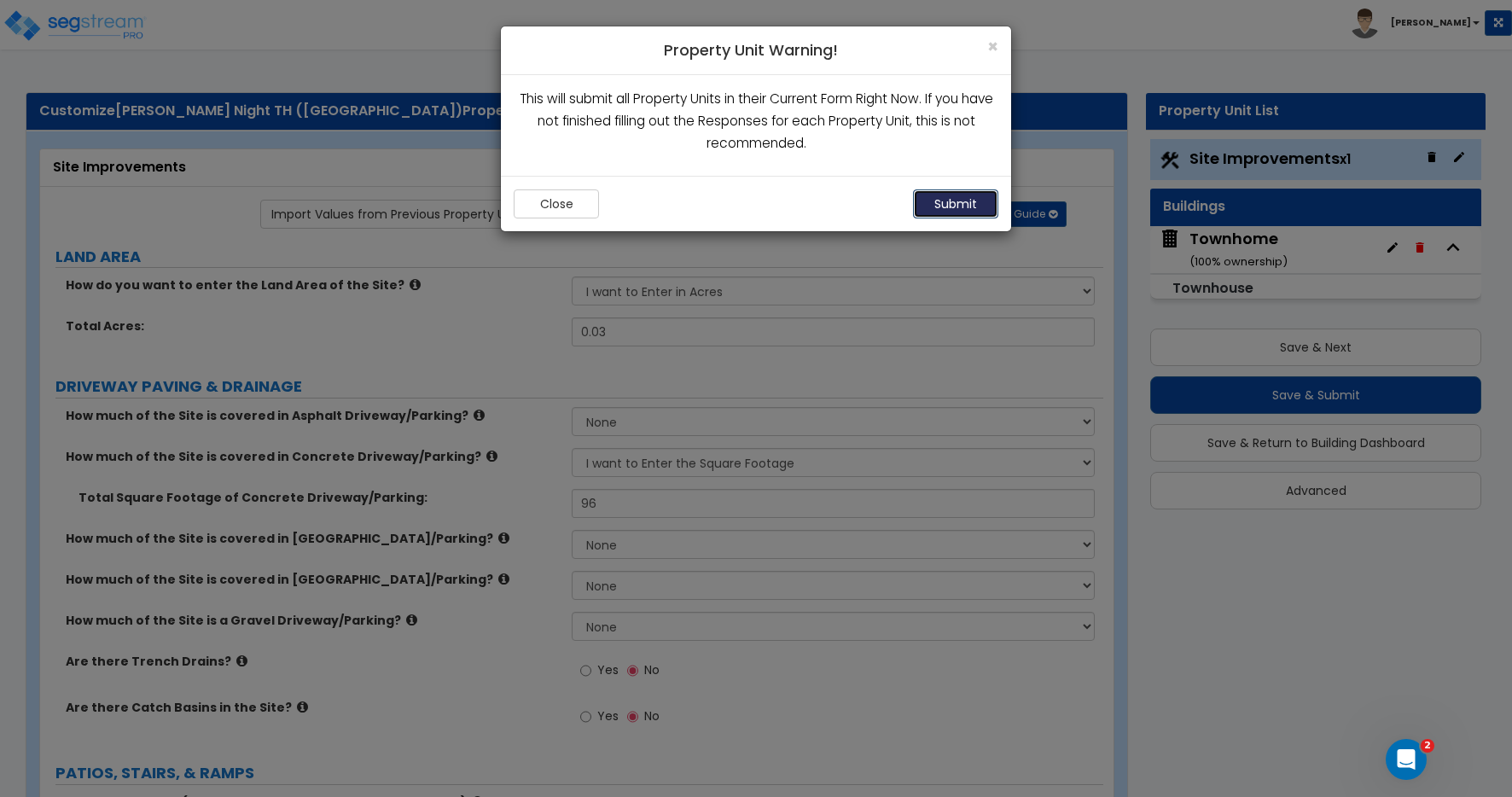
click at [957, 202] on button "Submit" at bounding box center [956, 203] width 86 height 29
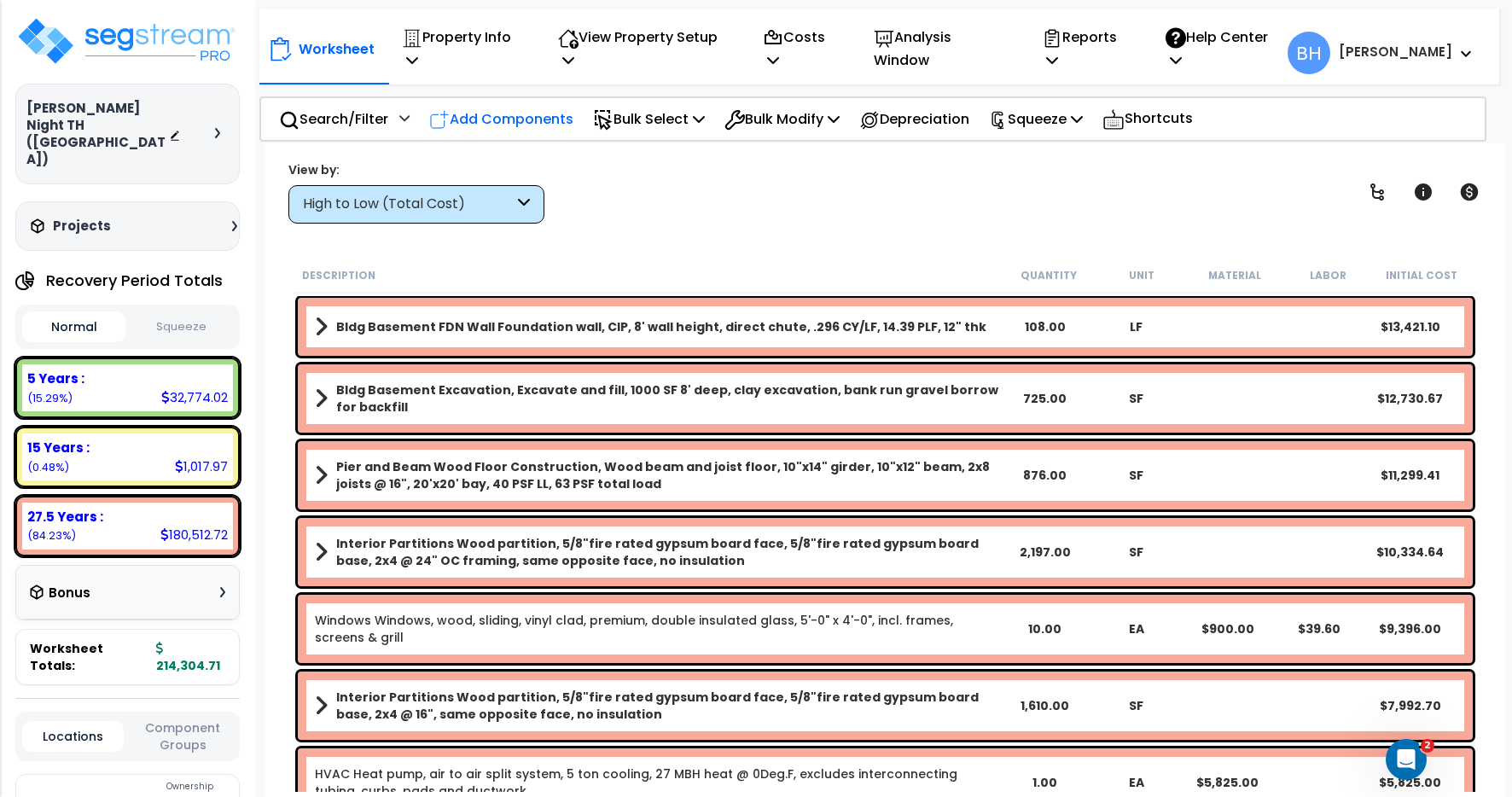
click at [530, 108] on p "Add Components" at bounding box center [501, 119] width 145 height 23
select select
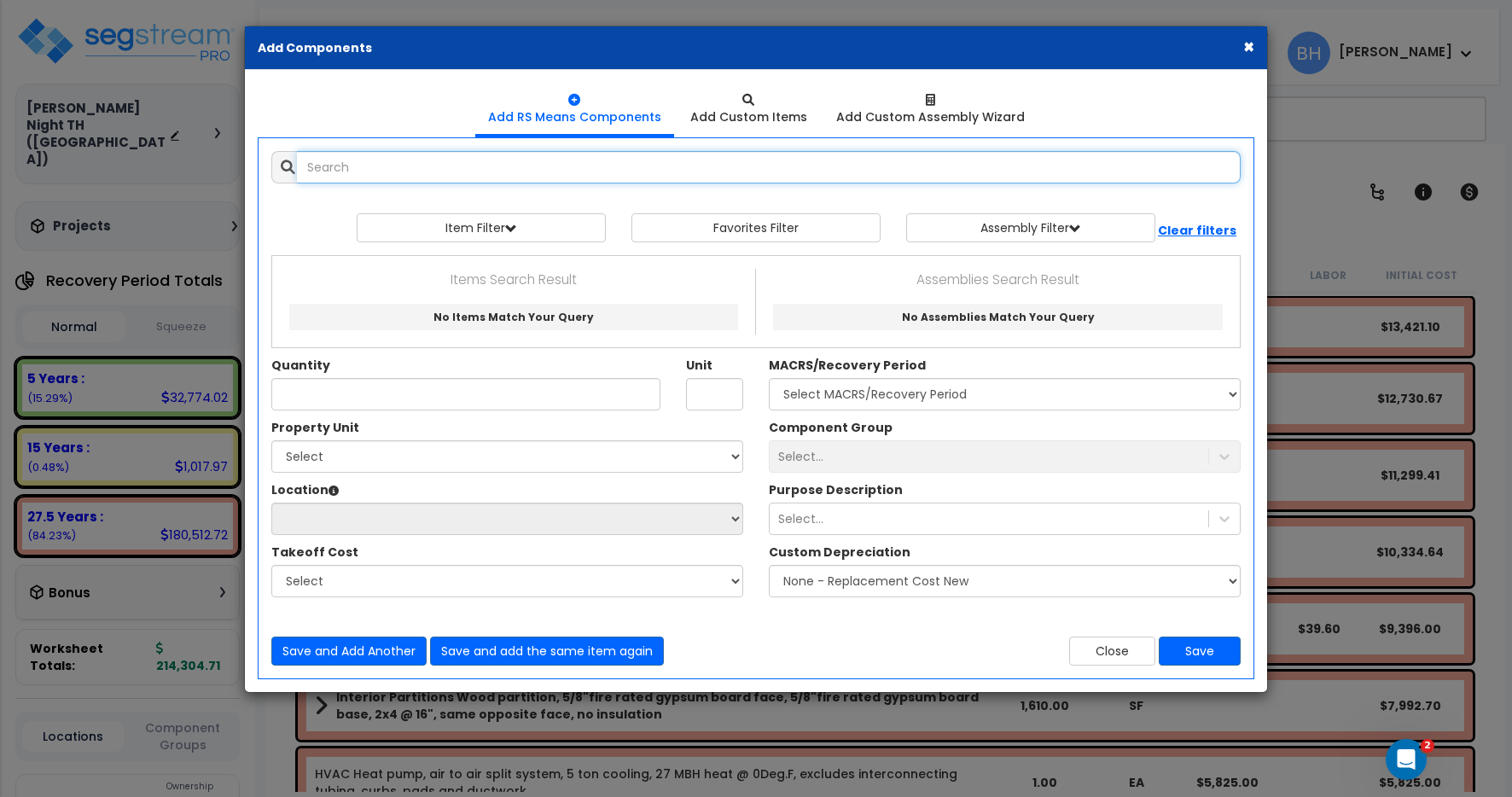
click at [374, 166] on input "text" at bounding box center [768, 167] width 944 height 33
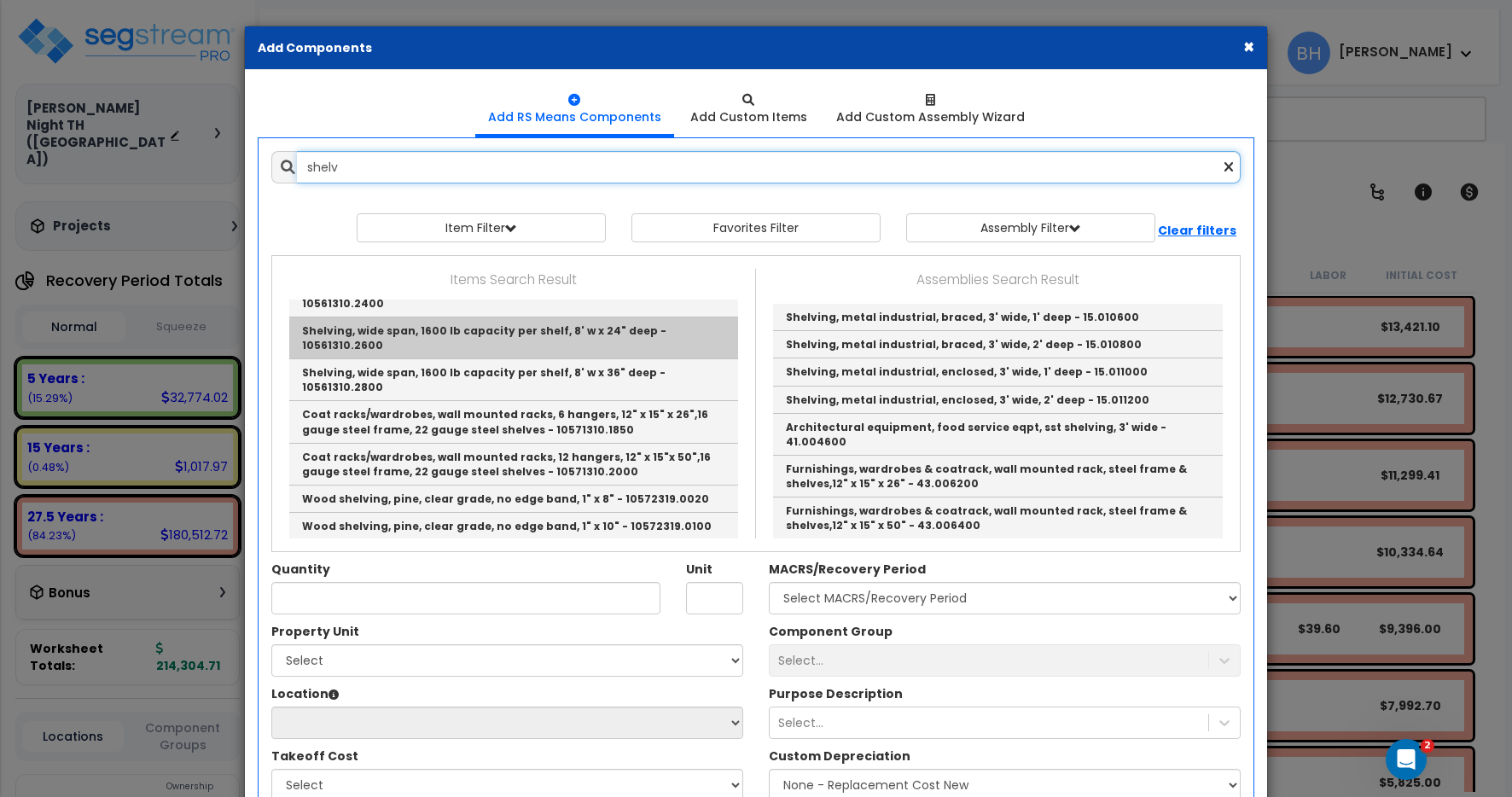
scroll to position [486, 0]
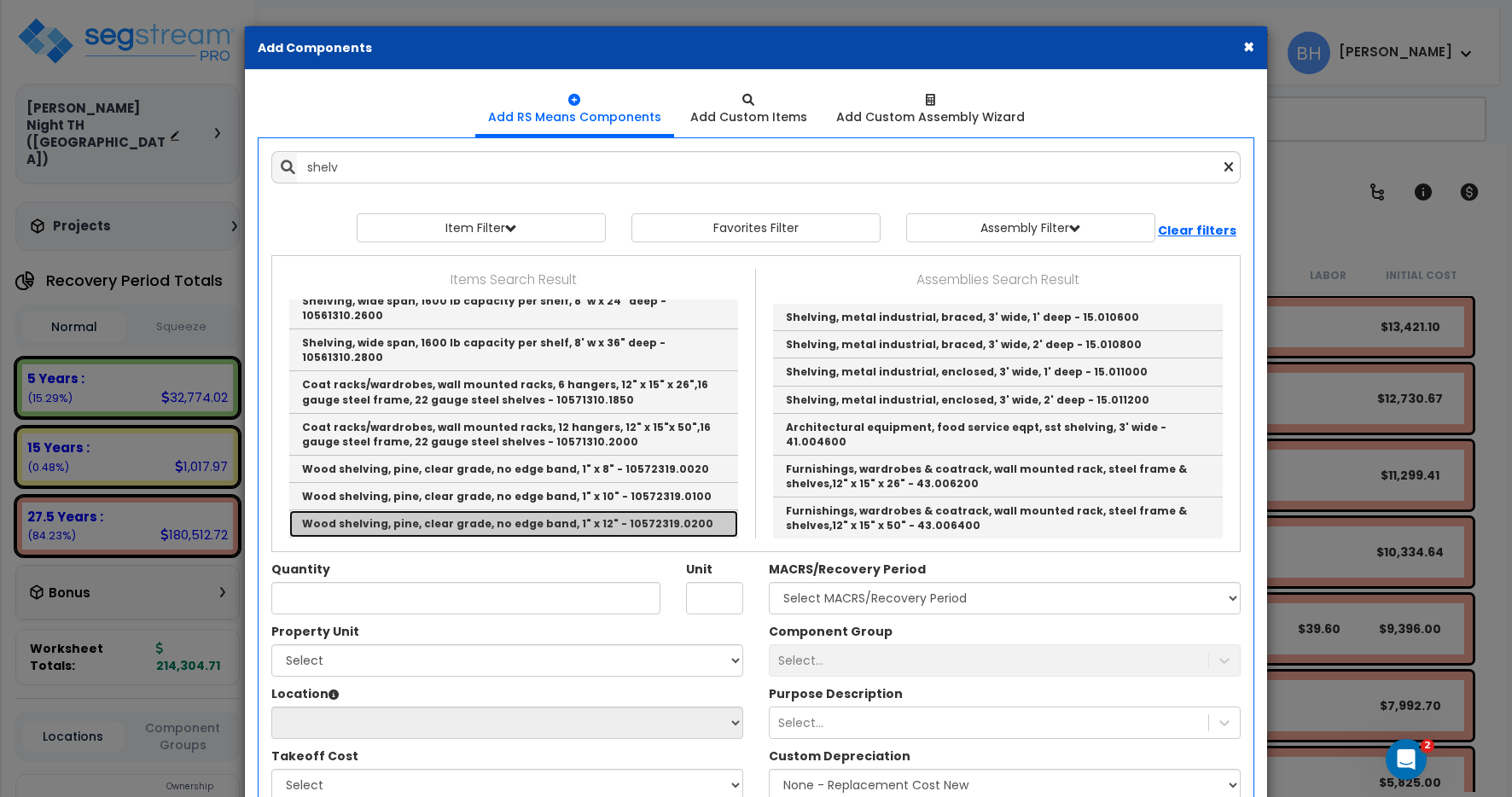
click at [545, 510] on link "Wood shelving, pine, clear grade, no edge band, 1" x 12" - 10572319.0200" at bounding box center [513, 523] width 449 height 27
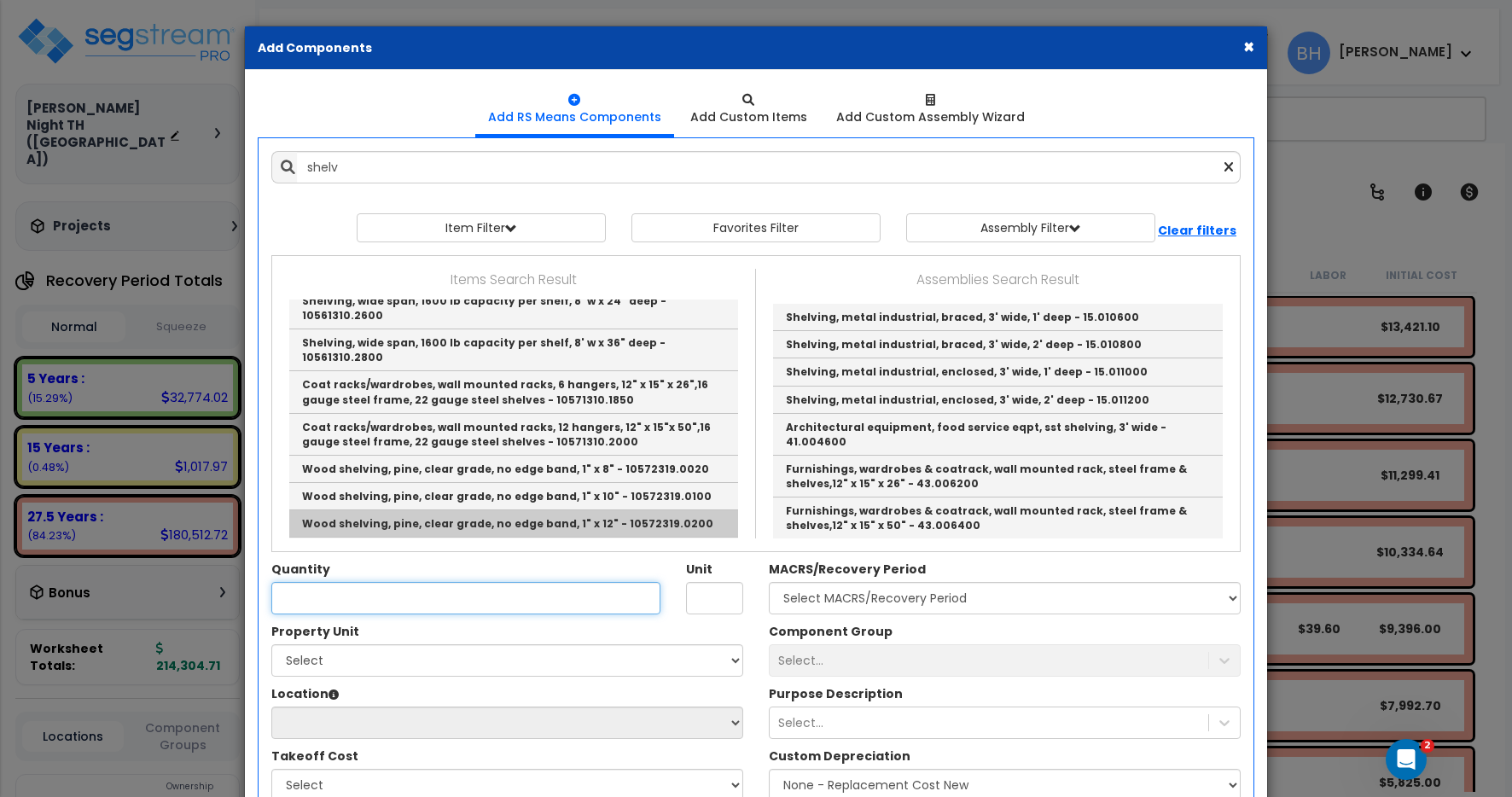
type input "Wood shelving, pine, clear grade, no edge band, 1" x 12" - 10572319.0200"
type input "LF"
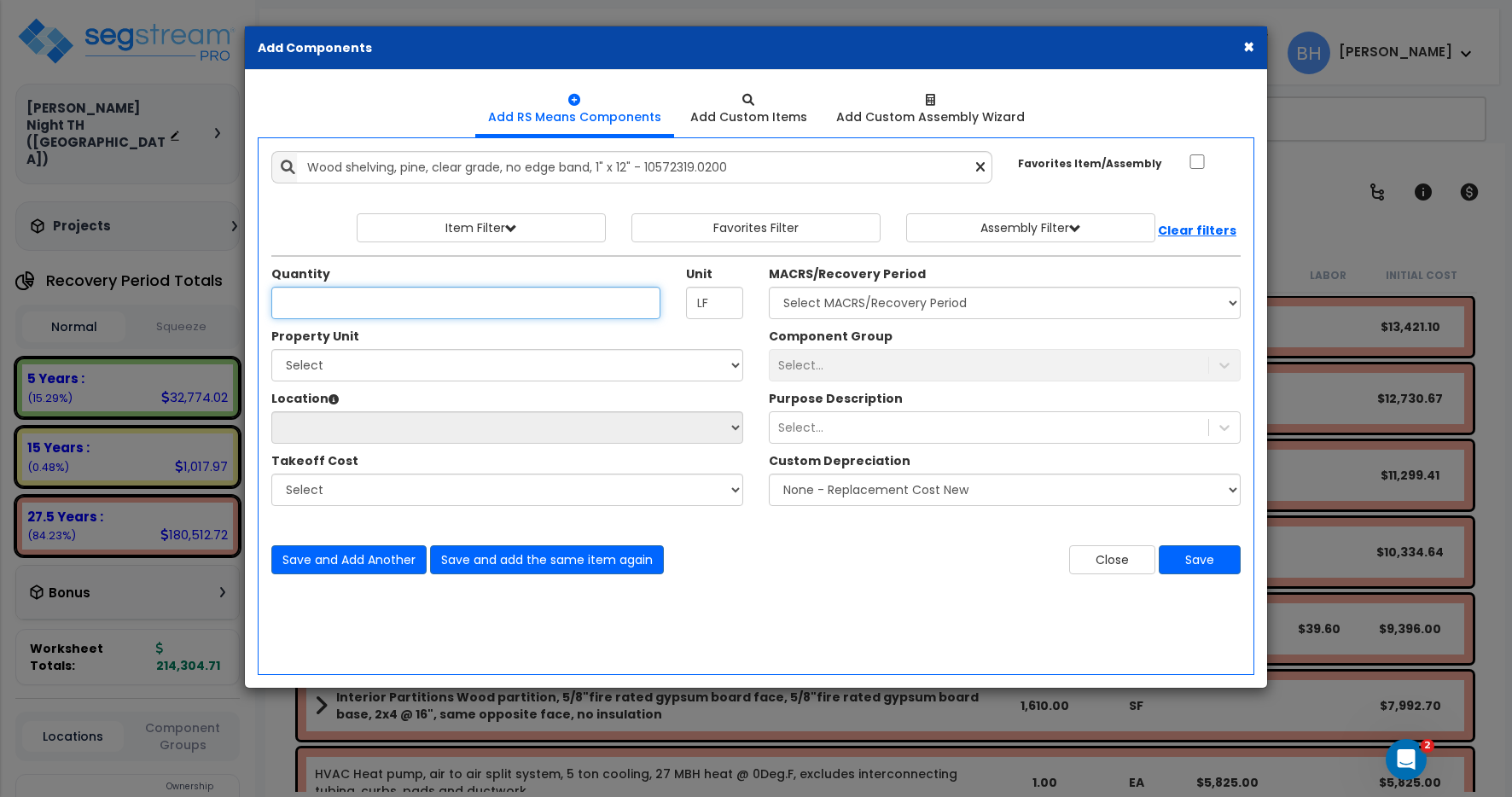
click at [326, 311] on input "Quantity" at bounding box center [465, 303] width 389 height 33
type input "74"
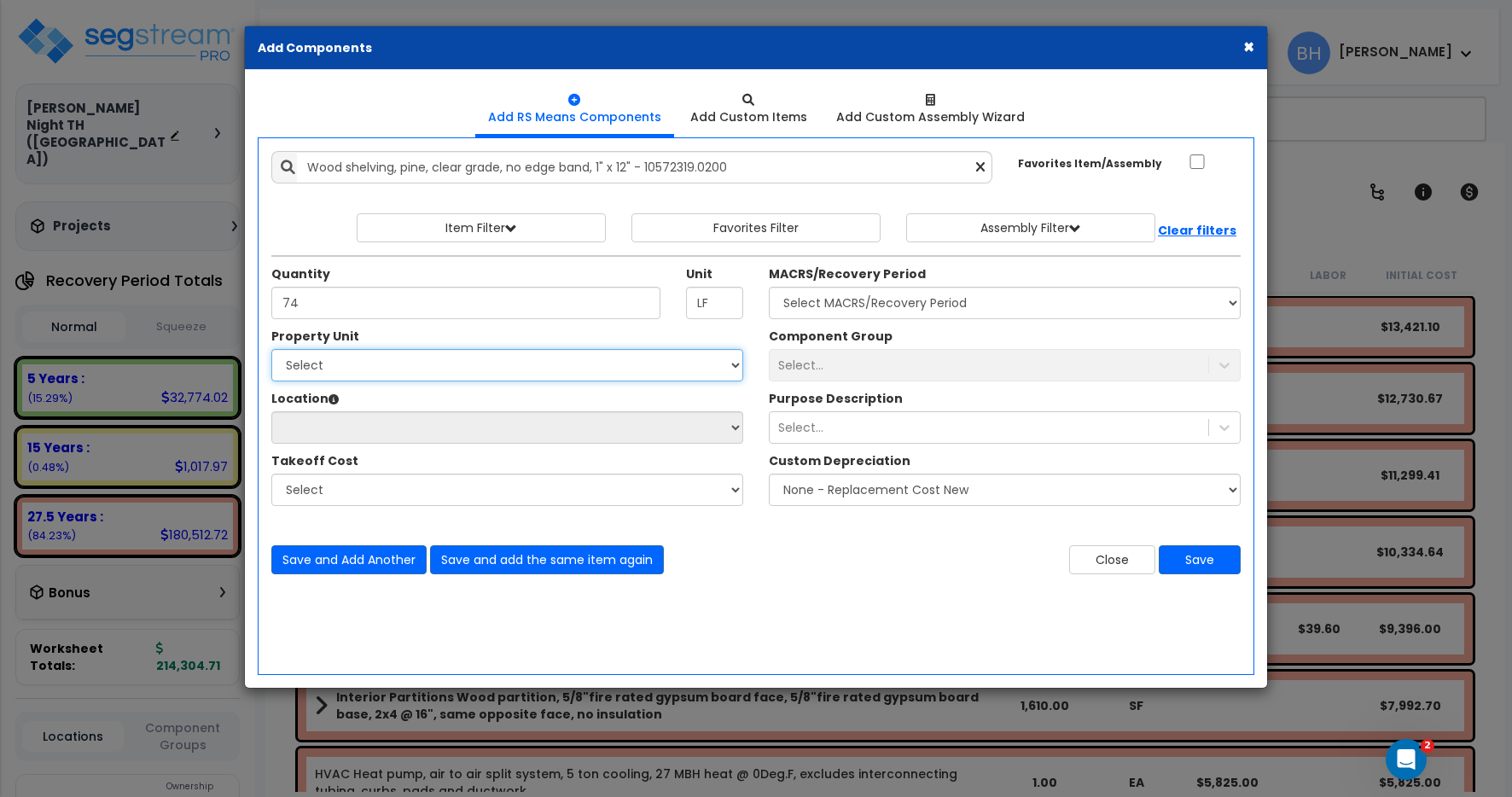
click at [331, 360] on select "Select Site Improvements [GEOGRAPHIC_DATA]" at bounding box center [506, 365] width 471 height 33
select select "167578"
click at [271, 349] on select "Select Site Improvements [GEOGRAPHIC_DATA]" at bounding box center [506, 365] width 471 height 33
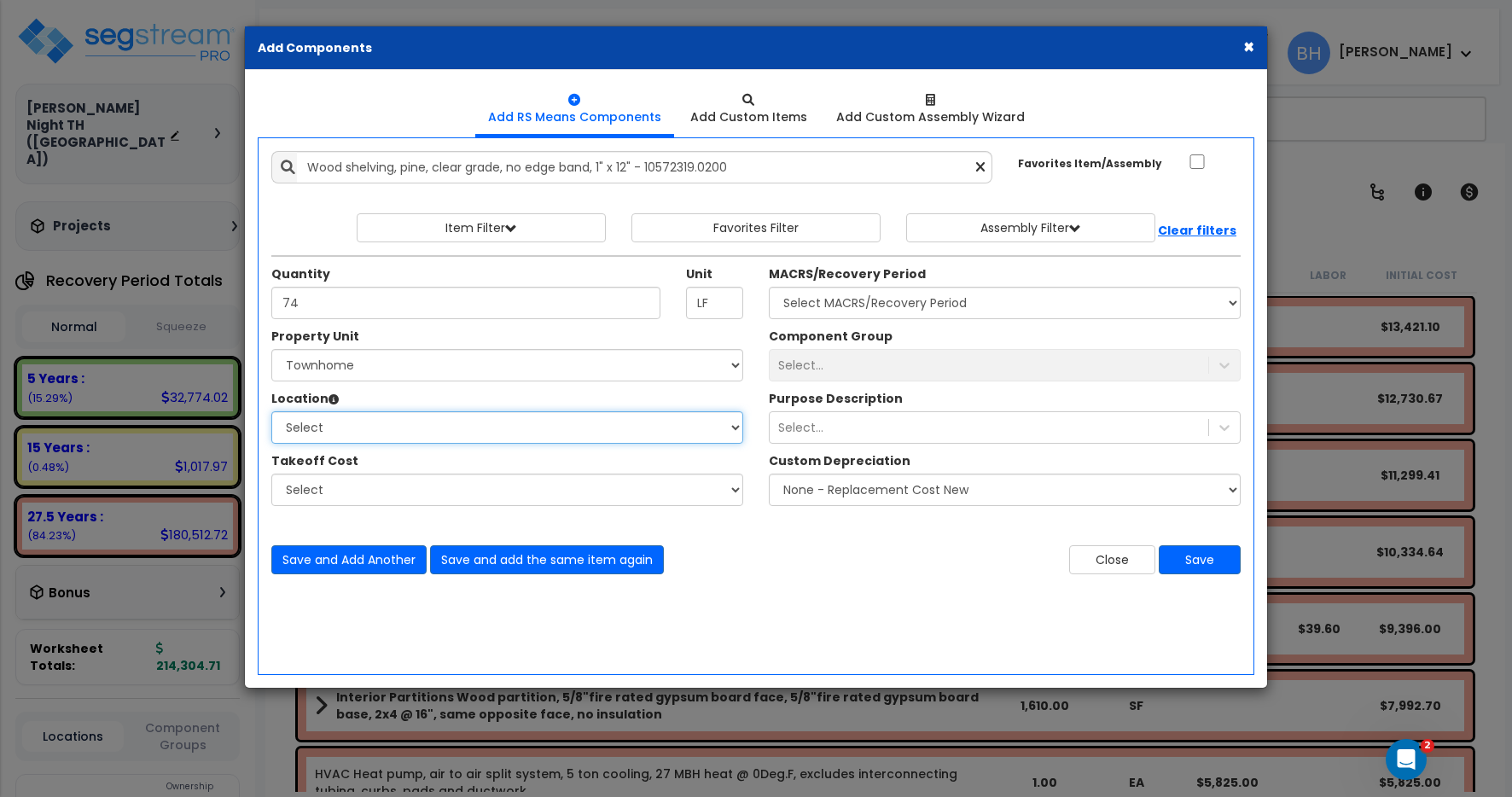
click at [329, 424] on select "Select Basement Building Building Interior Add Additional Location" at bounding box center [506, 427] width 471 height 33
select select "461"
click at [271, 411] on select "Select Basement Building Building Interior Add Additional Location" at bounding box center [506, 427] width 471 height 33
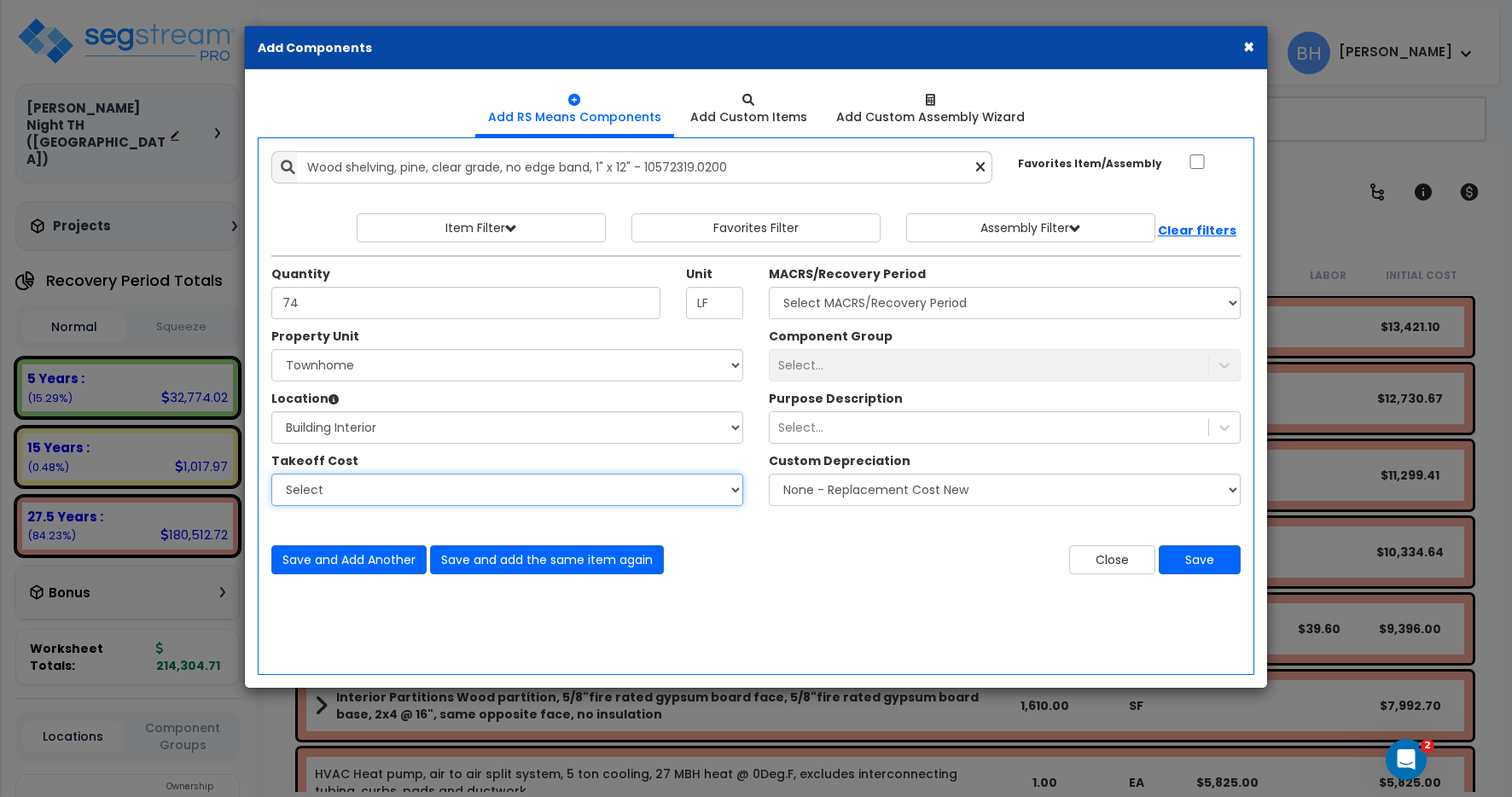
click at [334, 489] on select "Select" at bounding box center [506, 489] width 471 height 33
click at [271, 473] on select "Select" at bounding box center [506, 489] width 471 height 33
click at [901, 370] on div "Select..." at bounding box center [1004, 365] width 471 height 33
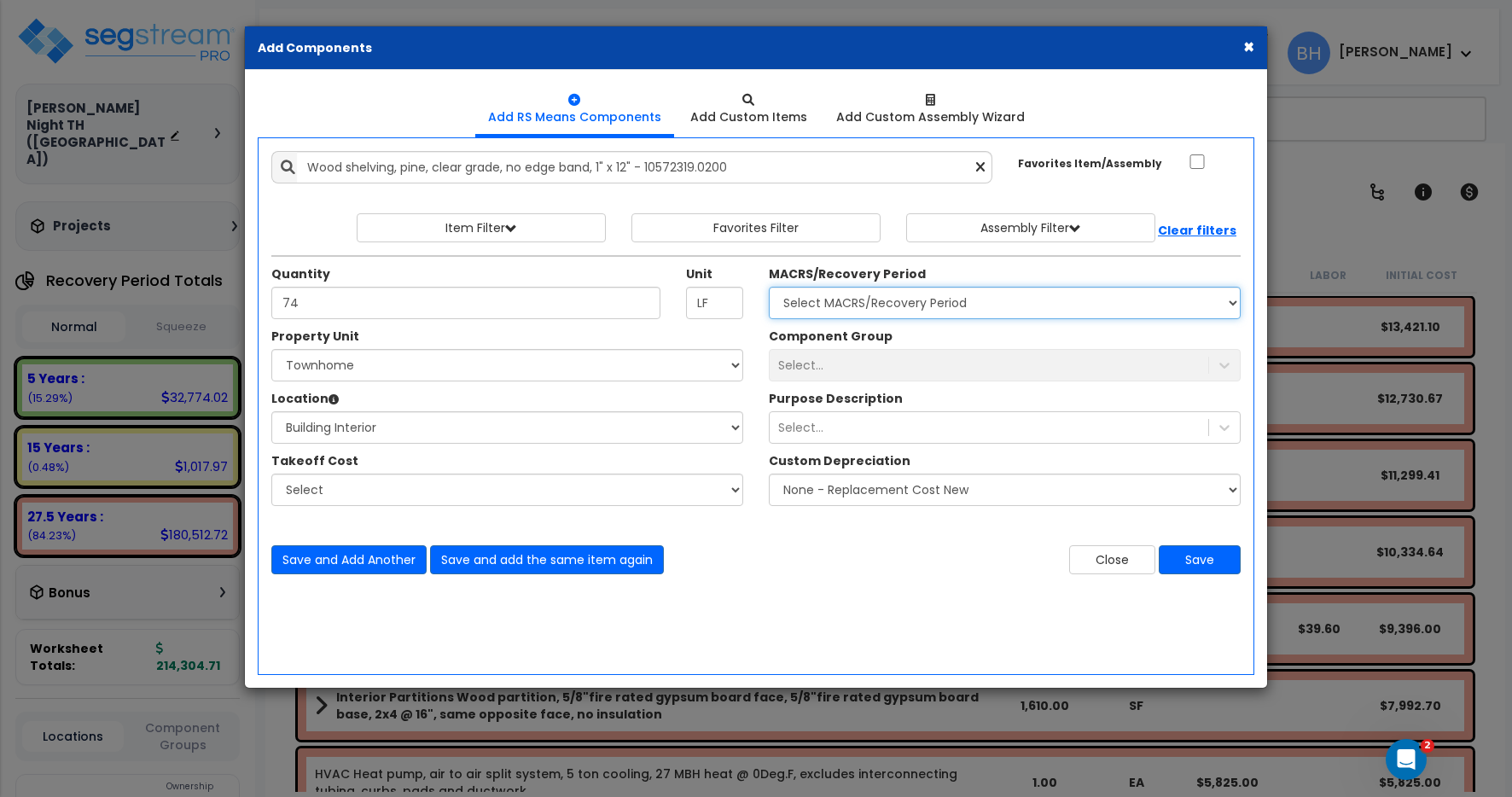
click at [874, 305] on select "Select MACRS/Recovery Period 5 Years - 57.0 - Distributive Trades & Services 5 …" at bounding box center [1004, 303] width 471 height 33
select select "3667"
click at [768, 287] on select "Select MACRS/Recovery Period 5 Years - 57.0 - Distributive Trades & Services 5 …" at bounding box center [1004, 303] width 471 height 33
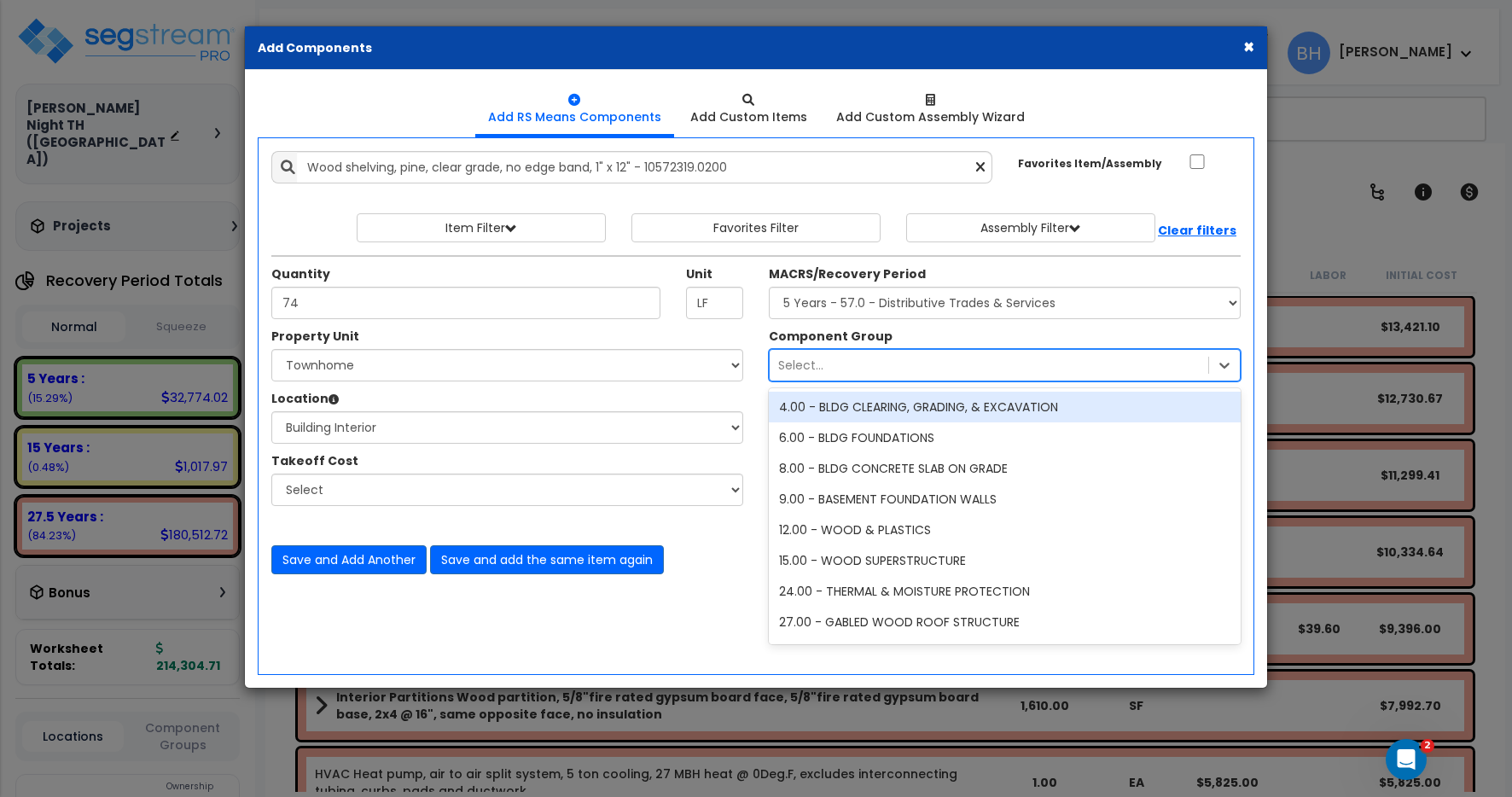
click at [816, 372] on div "Select..." at bounding box center [800, 365] width 45 height 17
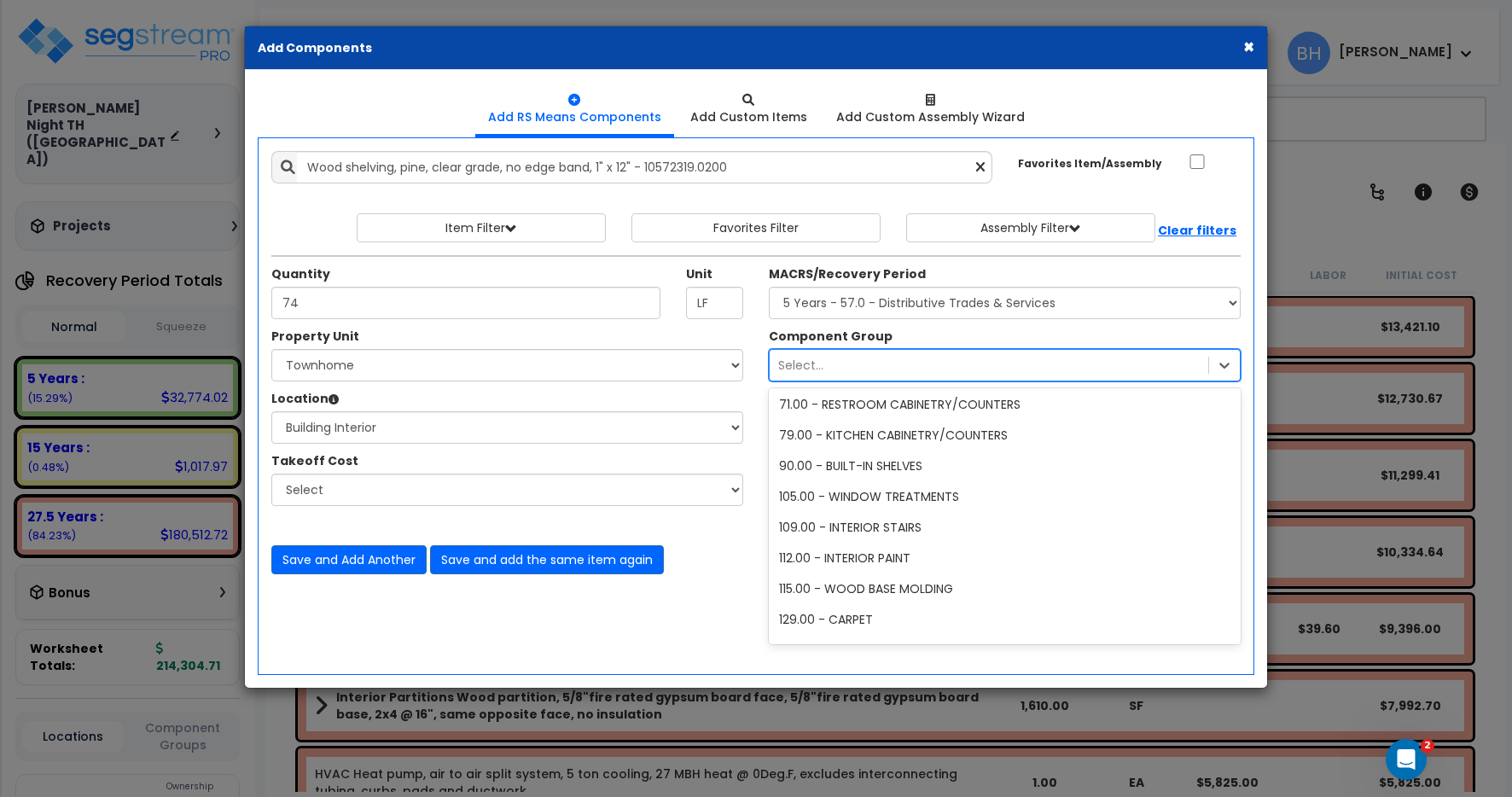
scroll to position [570, 0]
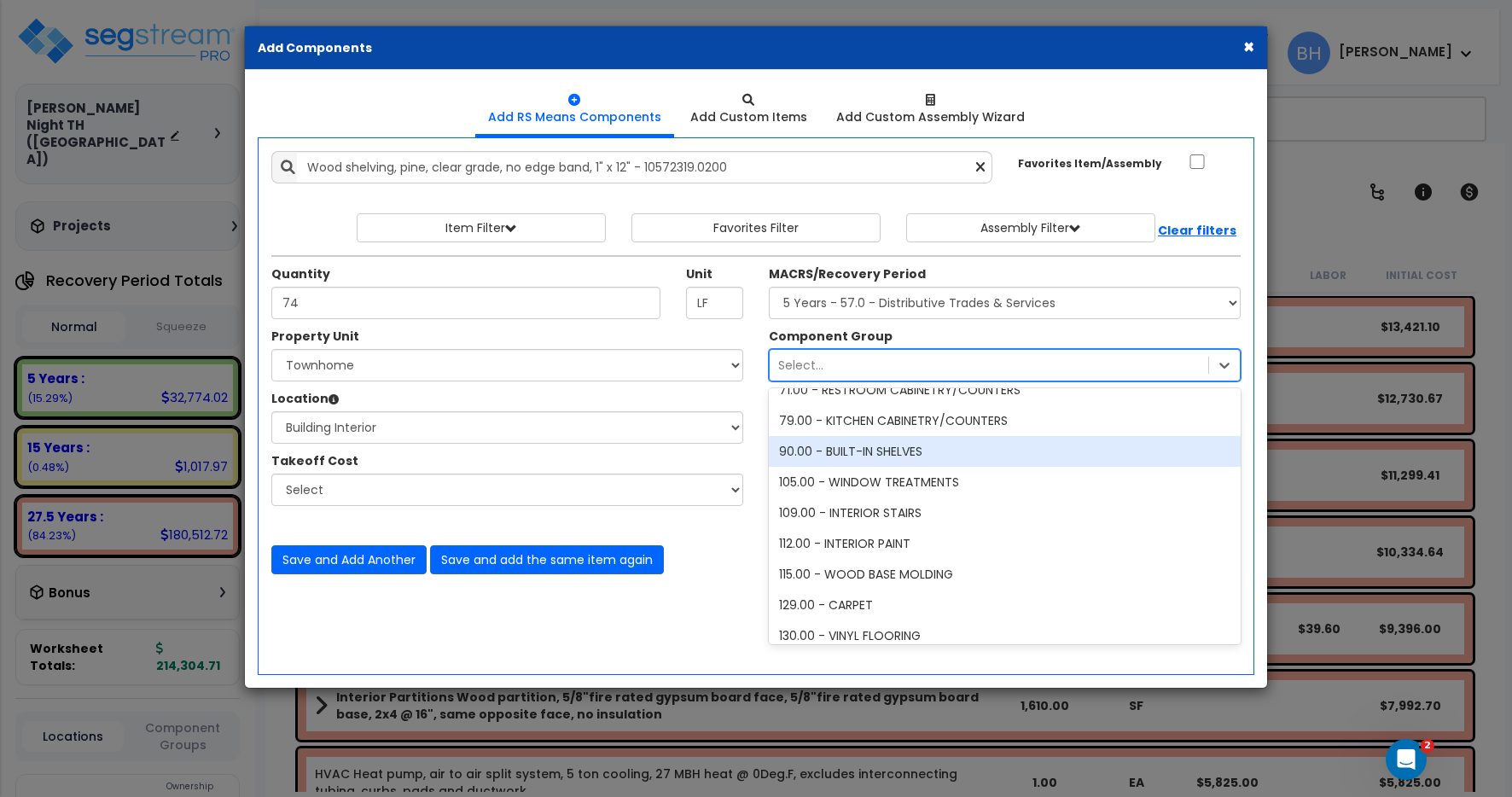
click at [899, 451] on div "90.00 - BUILT-IN SHELVES" at bounding box center [1004, 450] width 471 height 31
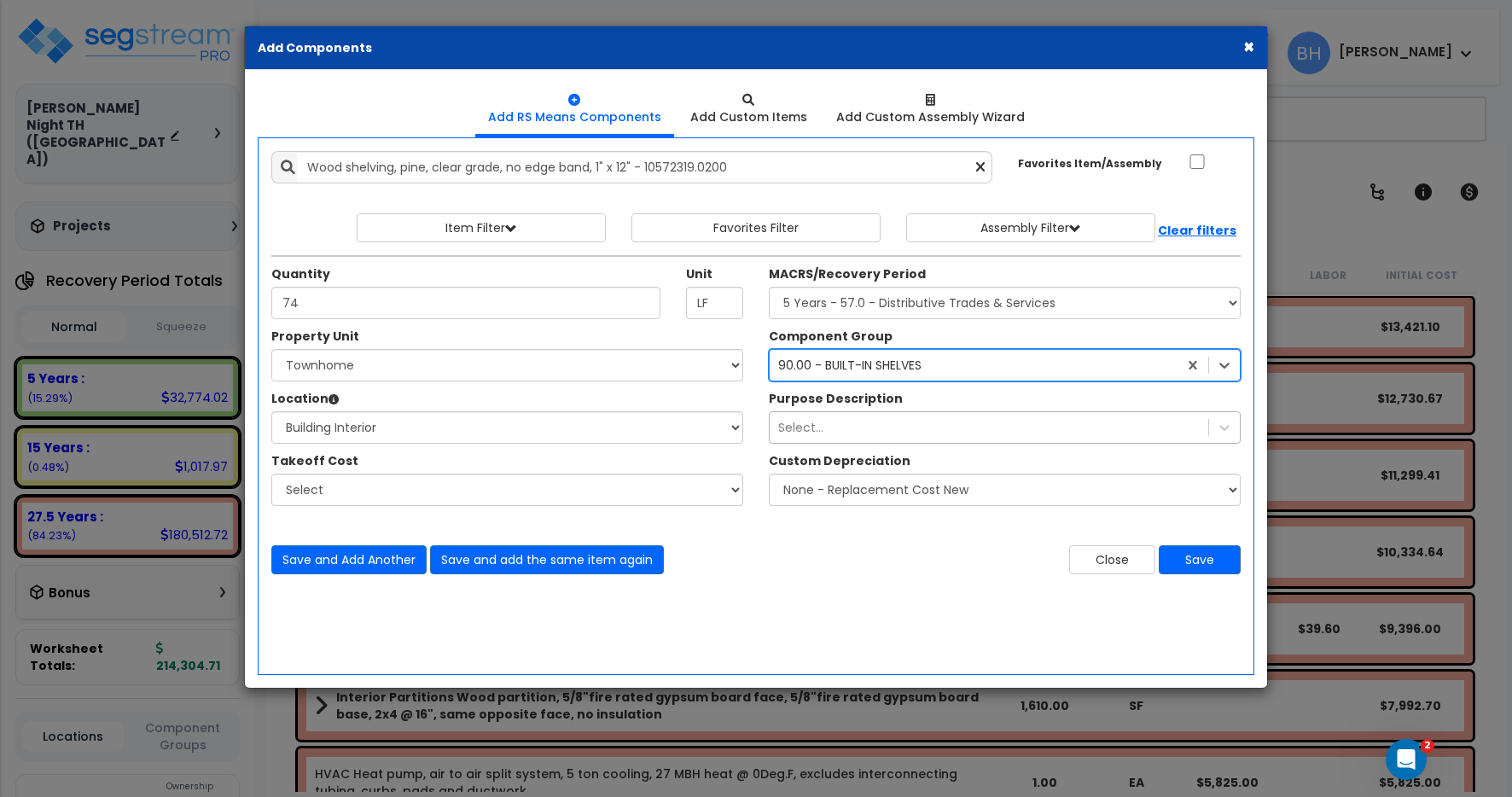
click at [838, 431] on div "Select..." at bounding box center [989, 426] width 439 height 27
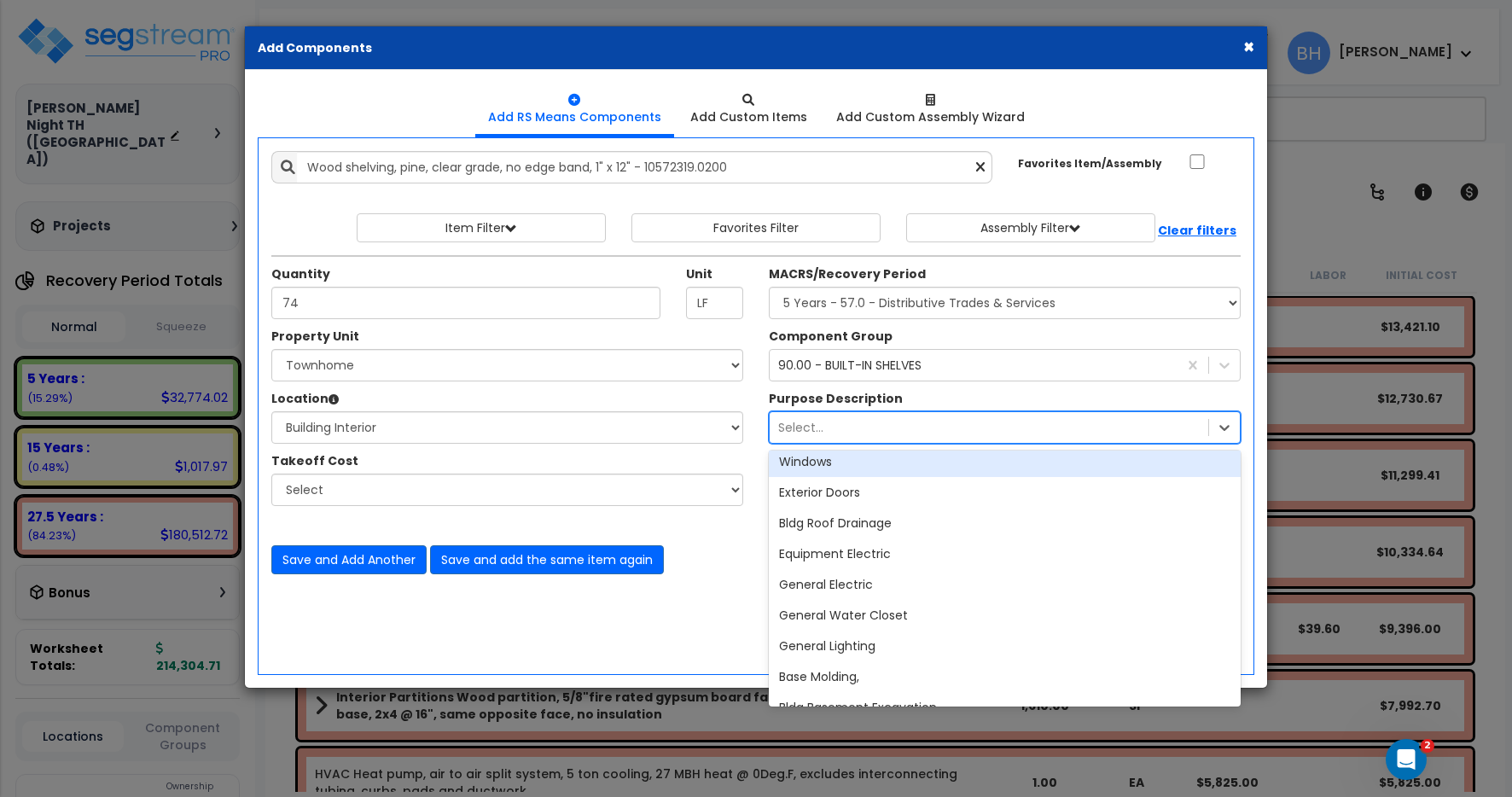
scroll to position [88, 0]
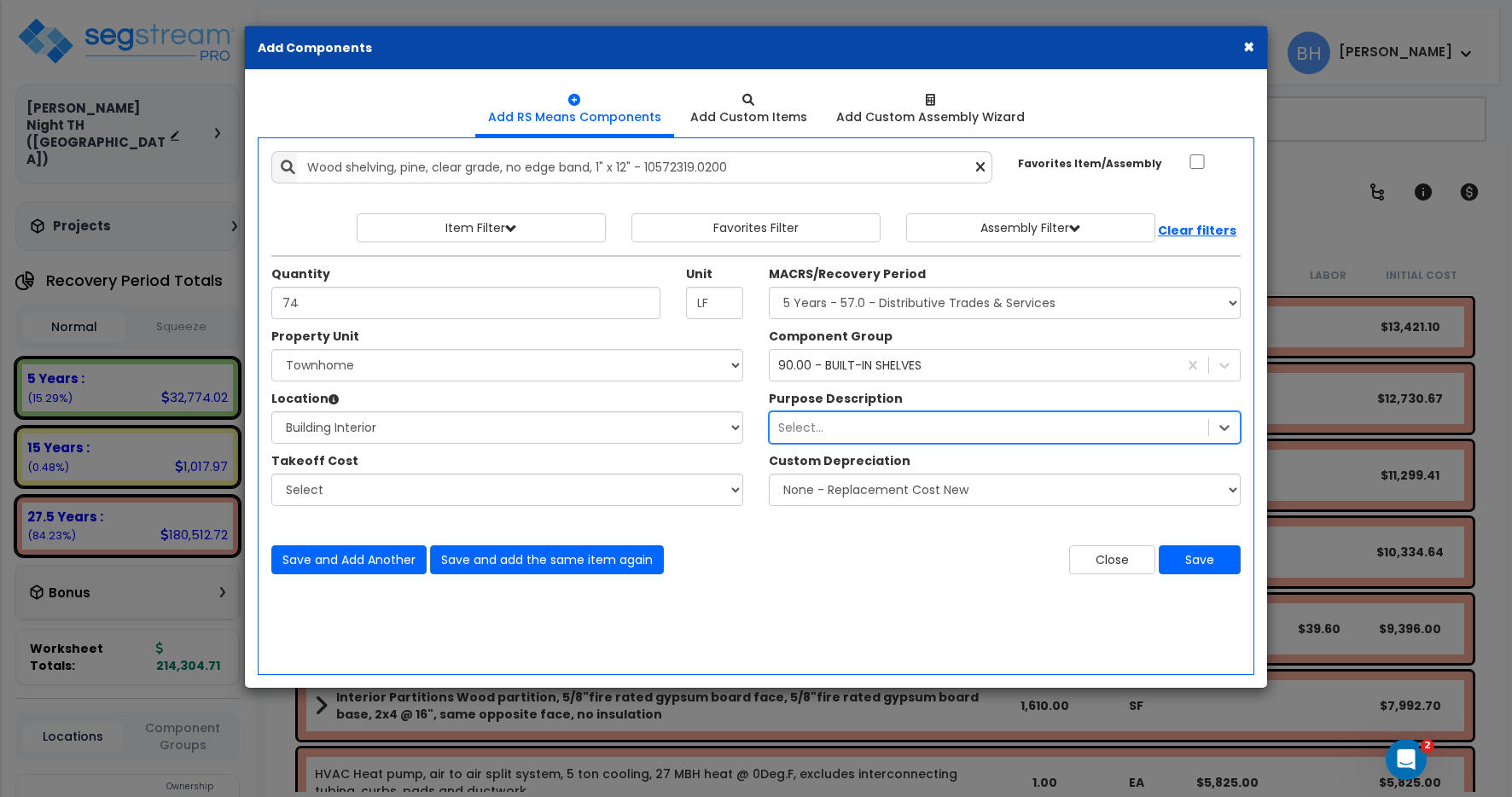
click at [825, 434] on div "Select..." at bounding box center [989, 426] width 439 height 27
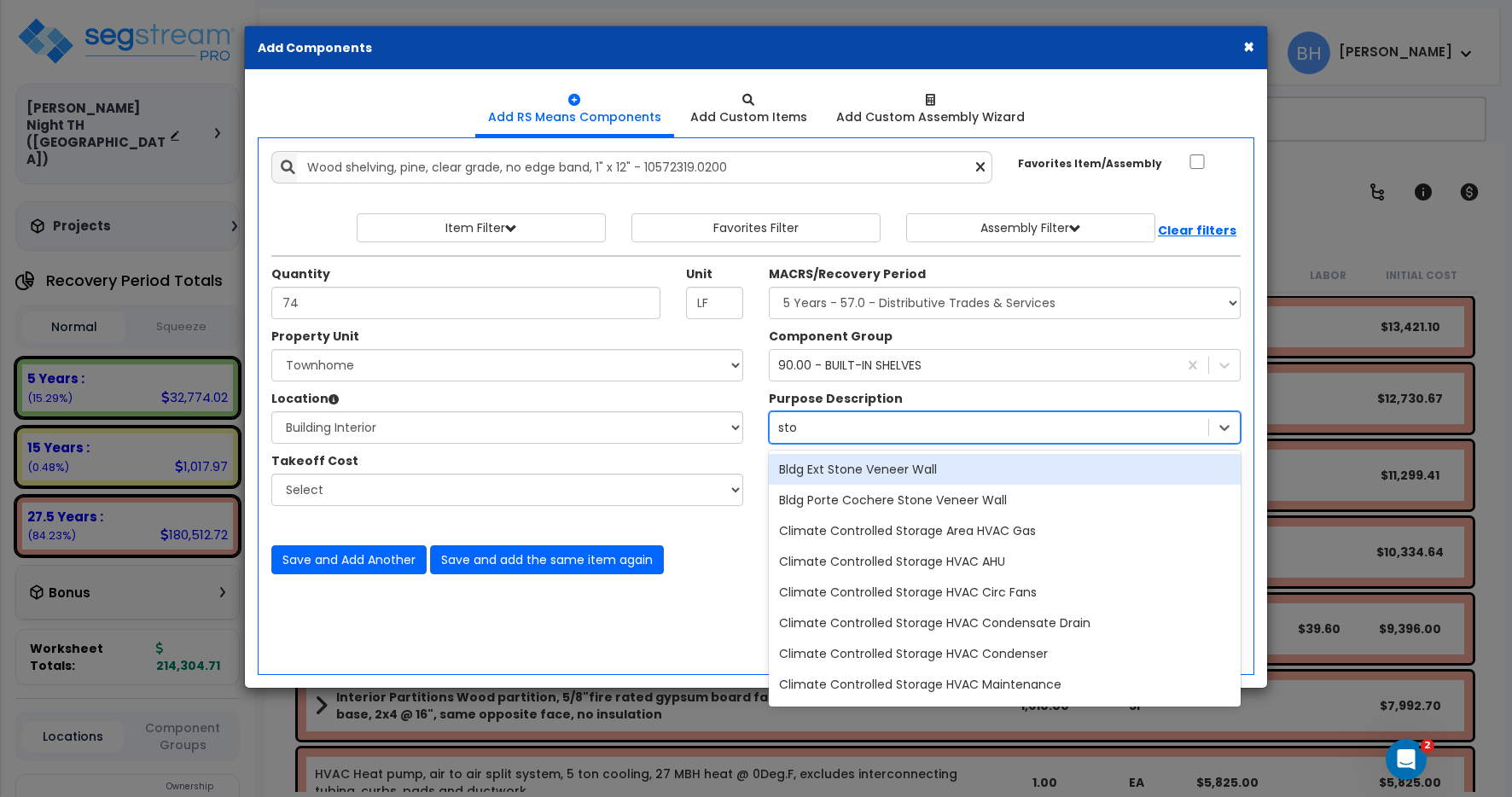
type input "stor"
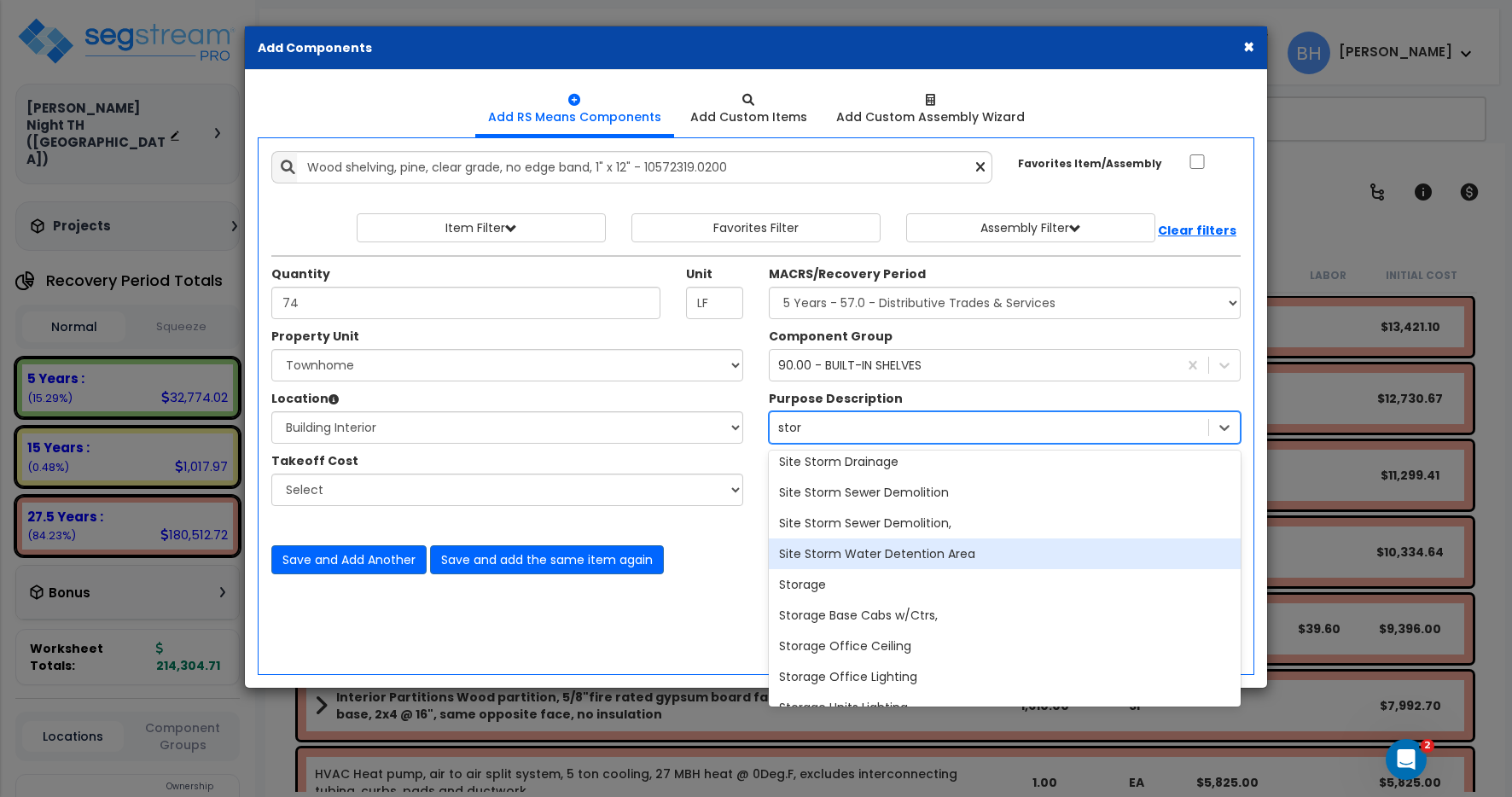
scroll to position [683, 0]
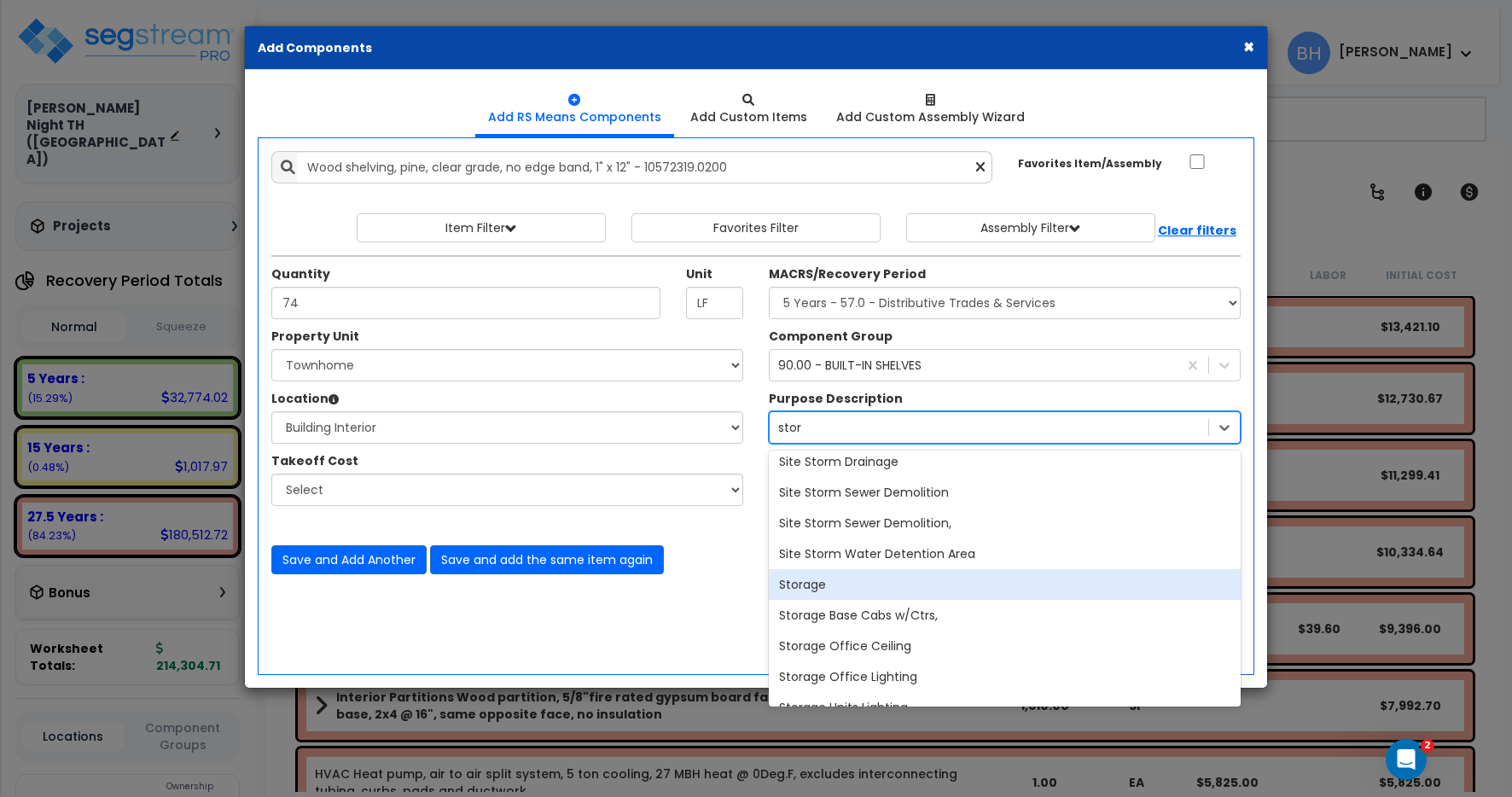
click at [828, 581] on div "Storage" at bounding box center [1004, 584] width 471 height 31
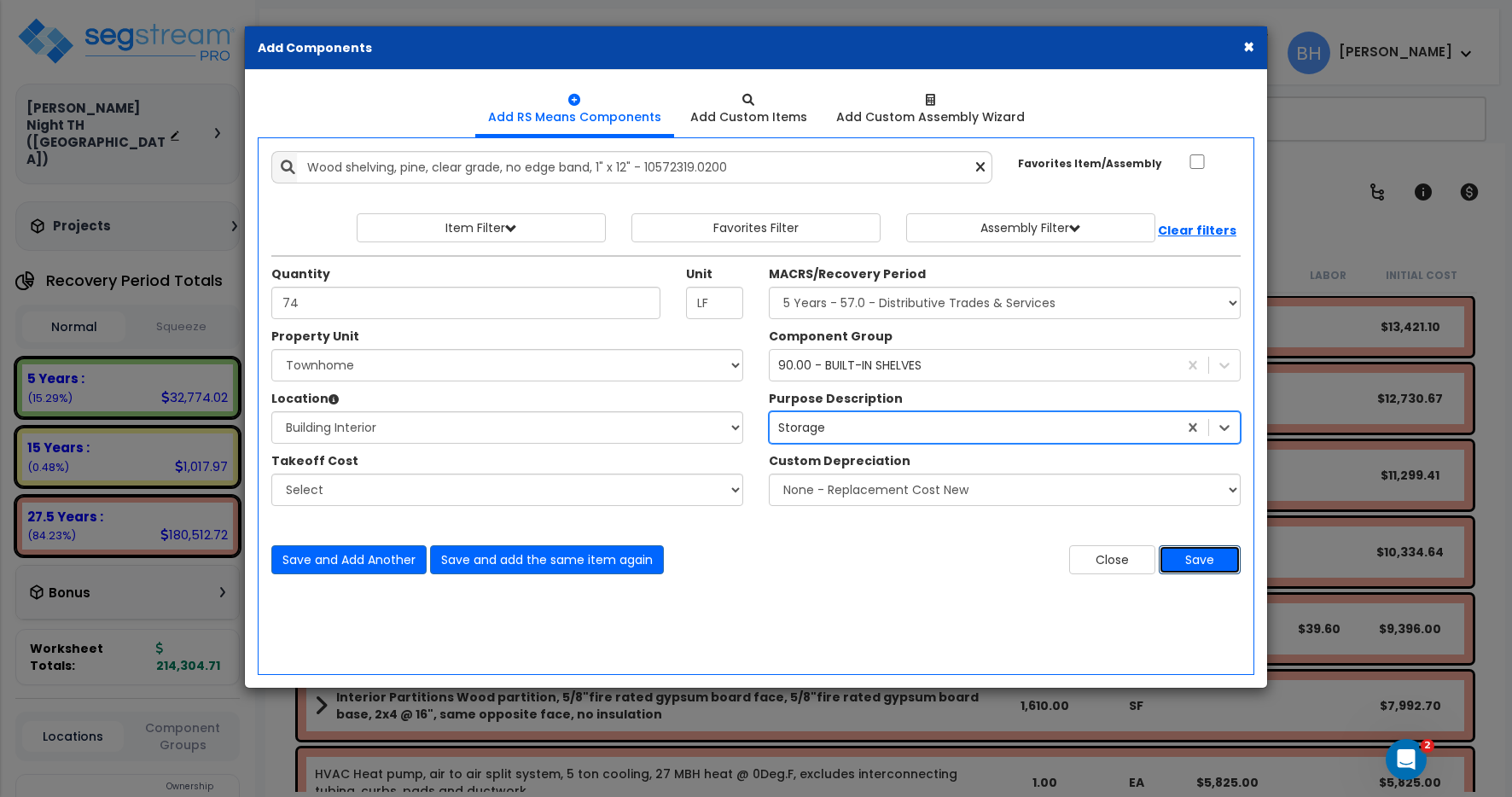
click at [1205, 557] on button "Save" at bounding box center [1199, 559] width 82 height 29
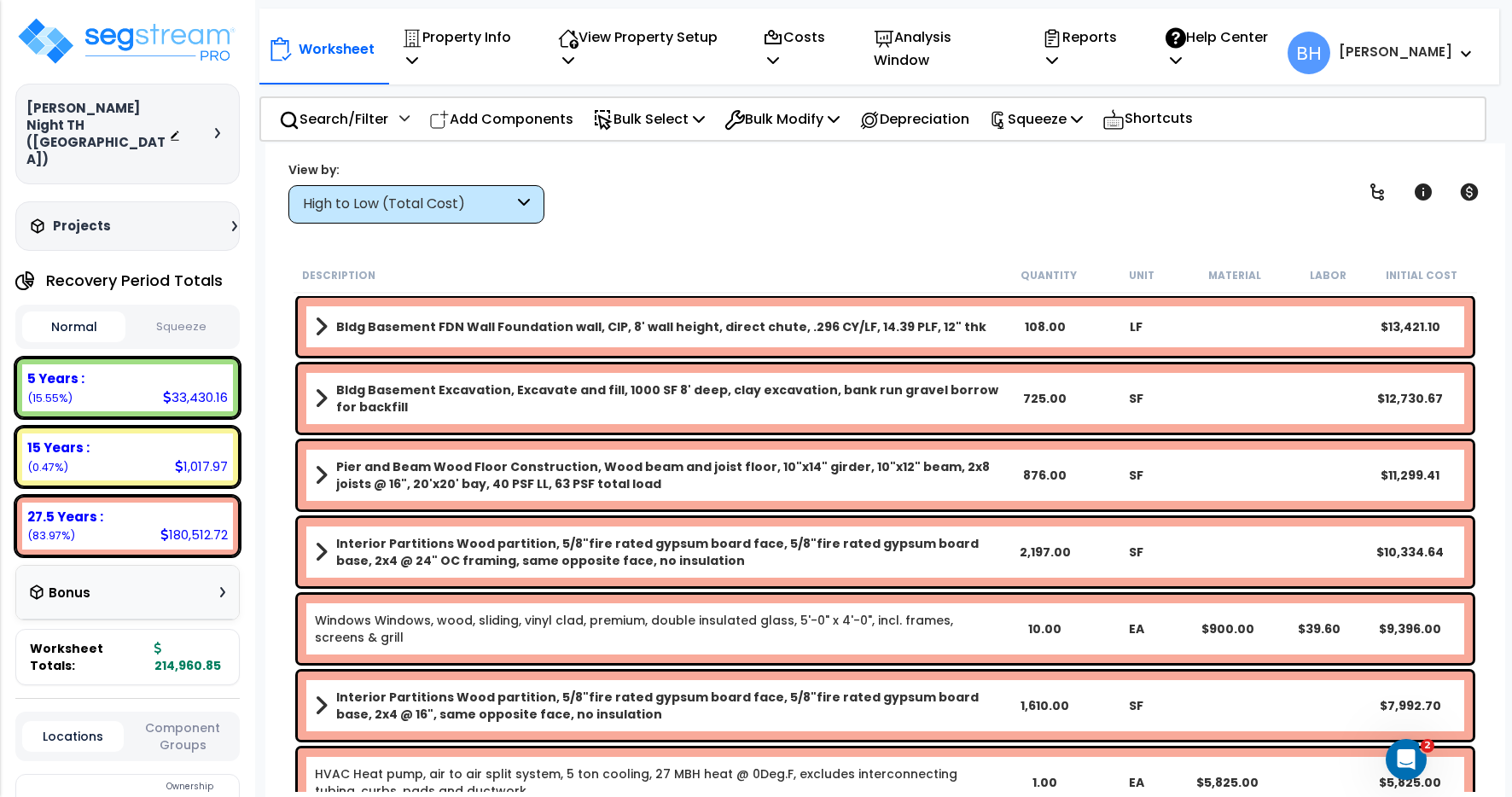
click at [1451, 45] on b "[PERSON_NAME]" at bounding box center [1395, 52] width 114 height 18
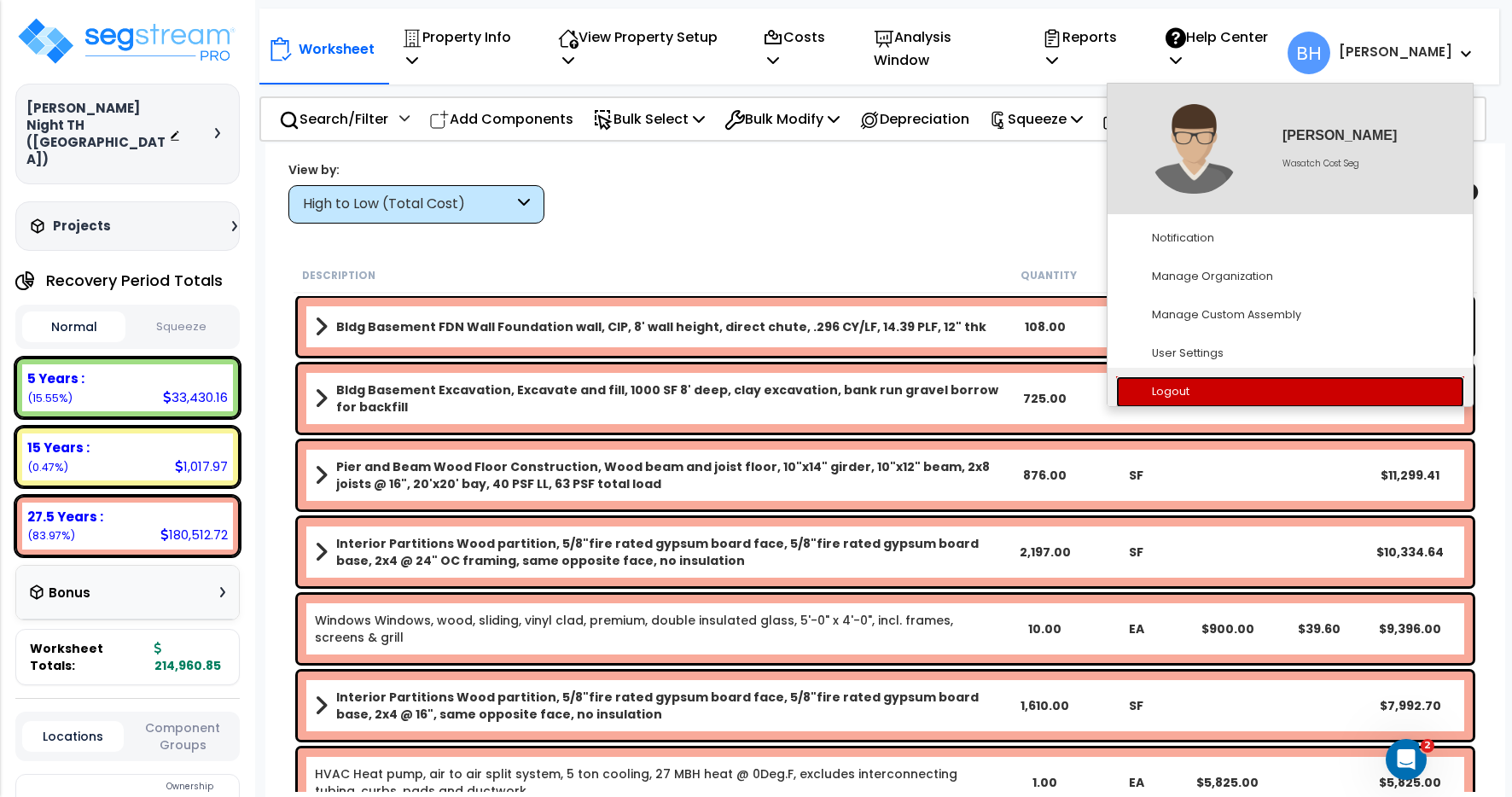
click at [1231, 388] on link "Logout" at bounding box center [1290, 392] width 348 height 32
